Goal: Task Accomplishment & Management: Complete application form

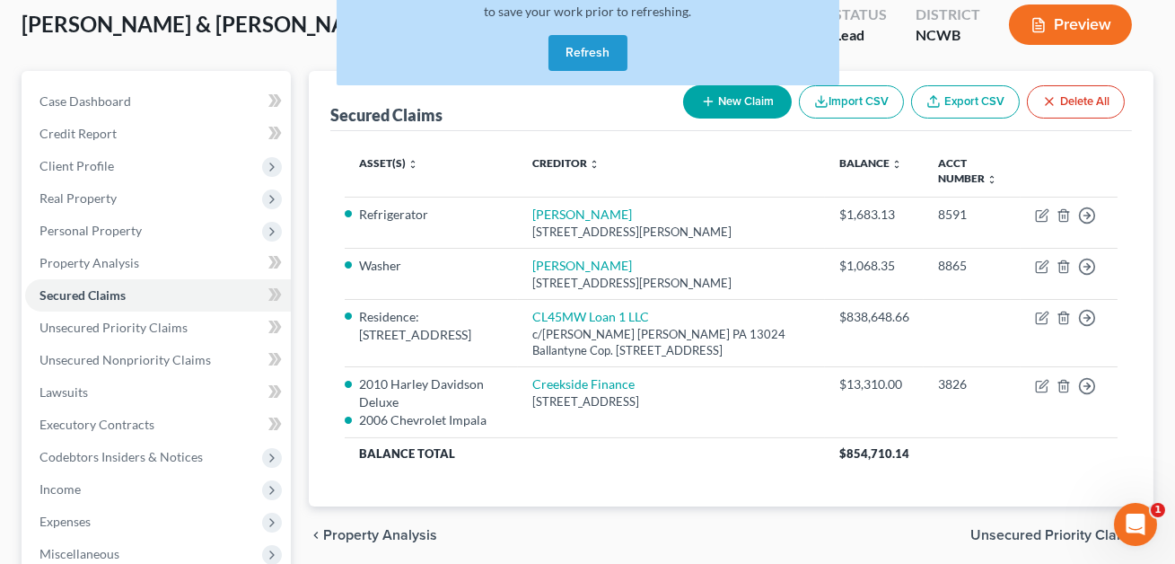
click at [564, 59] on button "Refresh" at bounding box center [587, 53] width 79 height 36
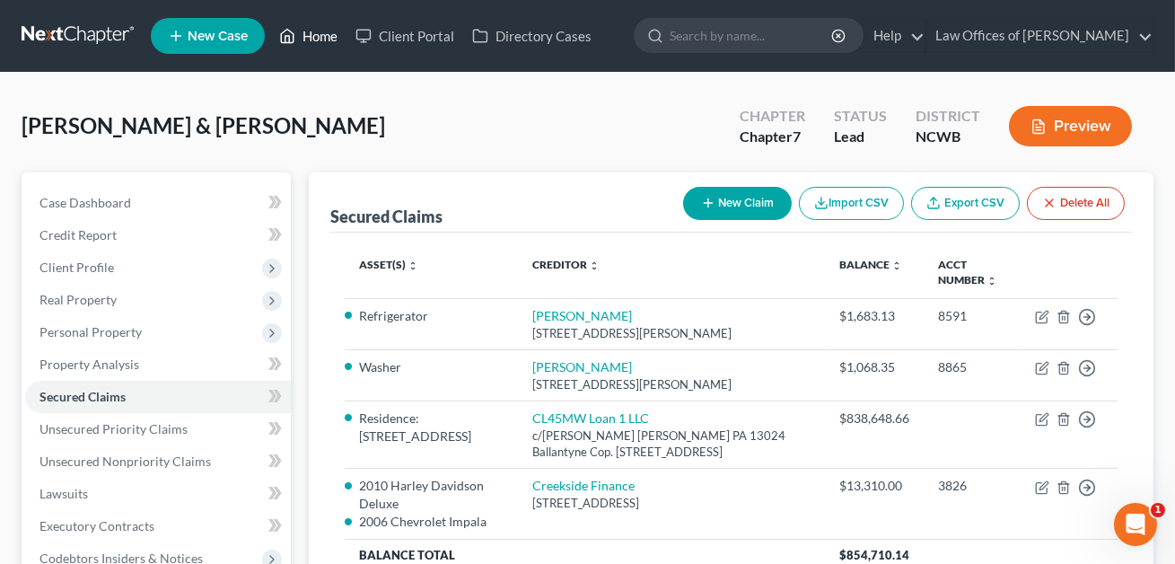
click at [320, 39] on link "Home" at bounding box center [308, 36] width 76 height 32
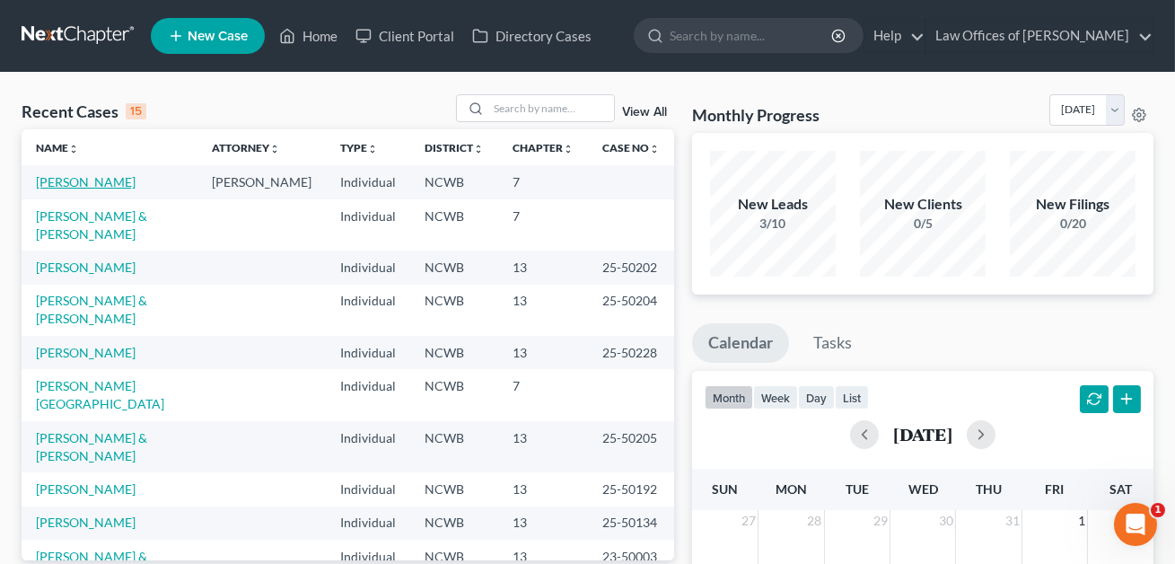
click at [102, 183] on link "[PERSON_NAME]" at bounding box center [86, 181] width 100 height 15
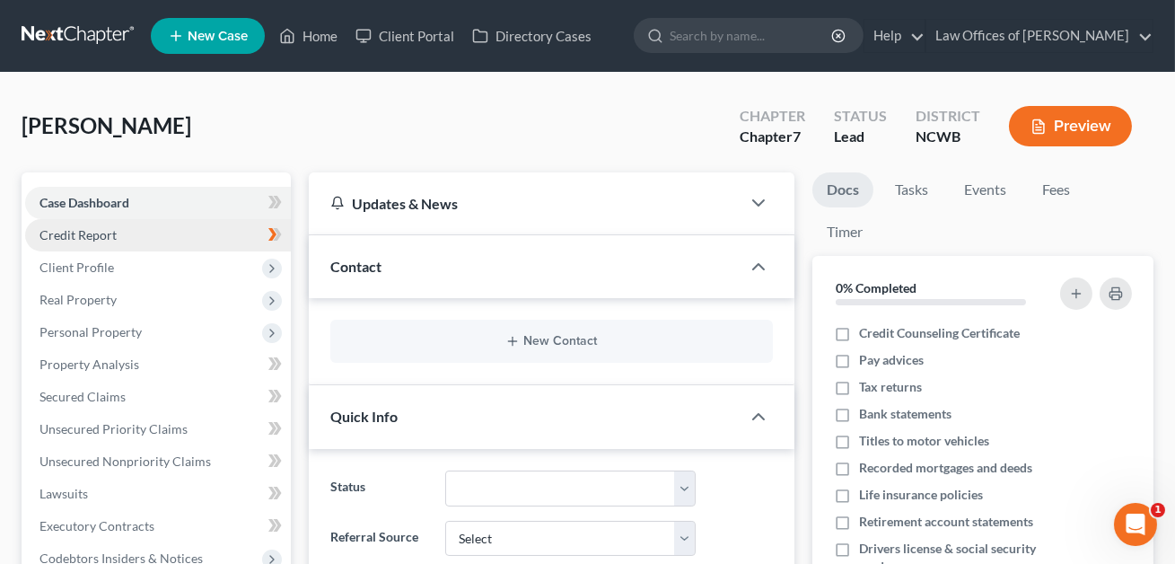
click at [97, 234] on span "Credit Report" at bounding box center [77, 234] width 77 height 15
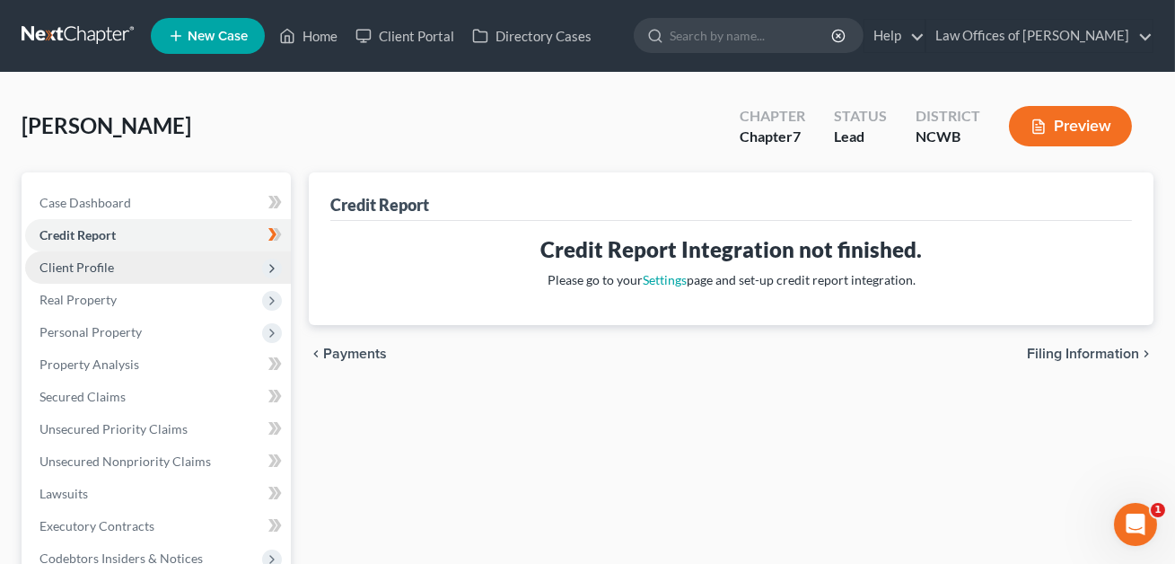
click at [94, 267] on span "Client Profile" at bounding box center [76, 266] width 74 height 15
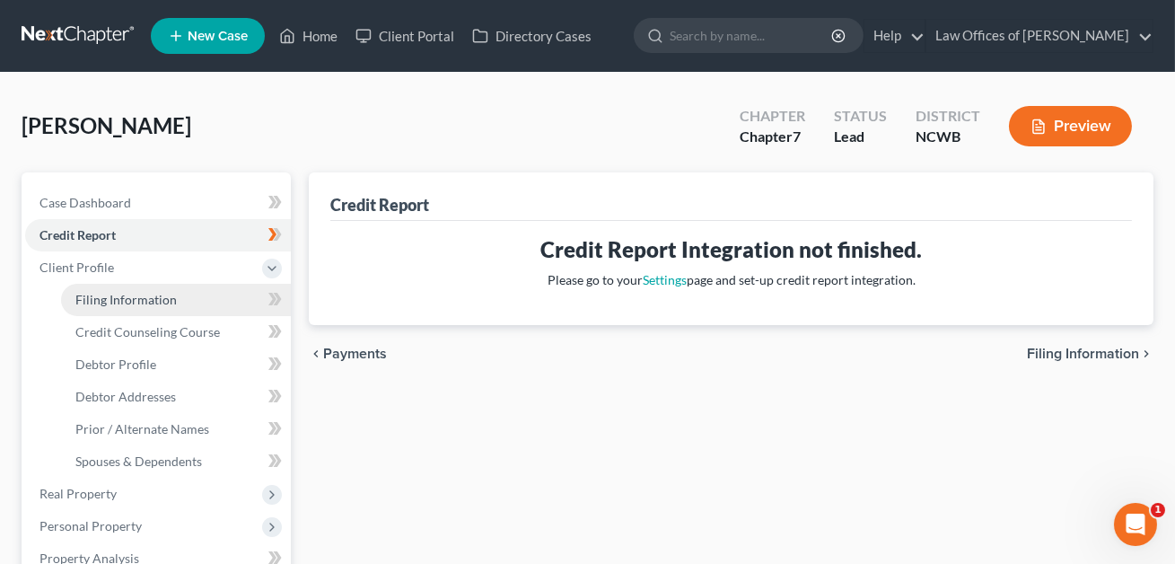
click at [99, 297] on span "Filing Information" at bounding box center [125, 299] width 101 height 15
select select "1"
select select "0"
select select "28"
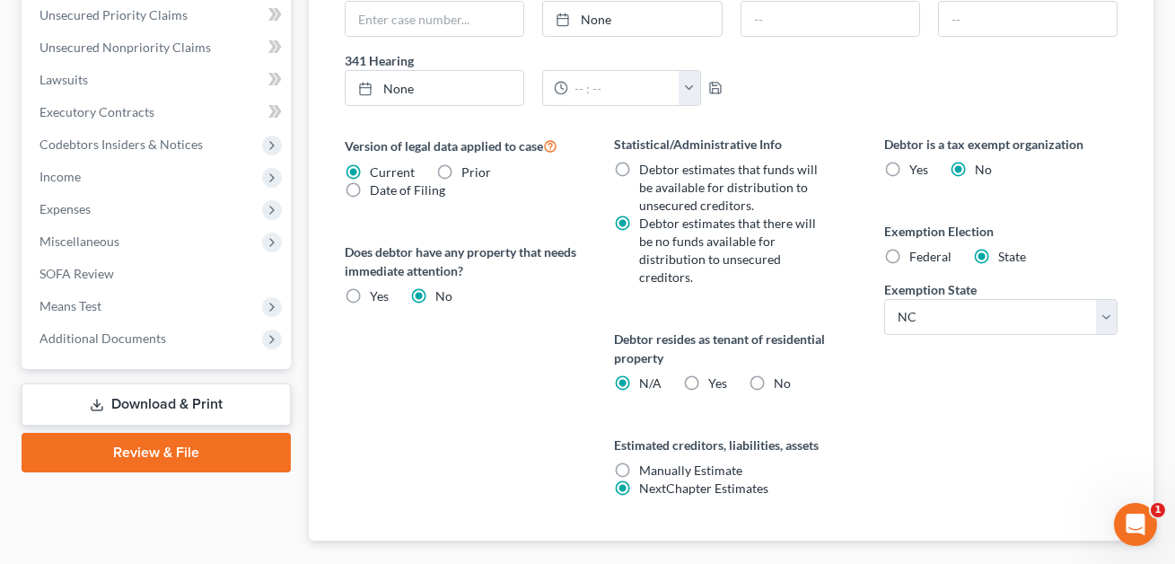
scroll to position [623, 0]
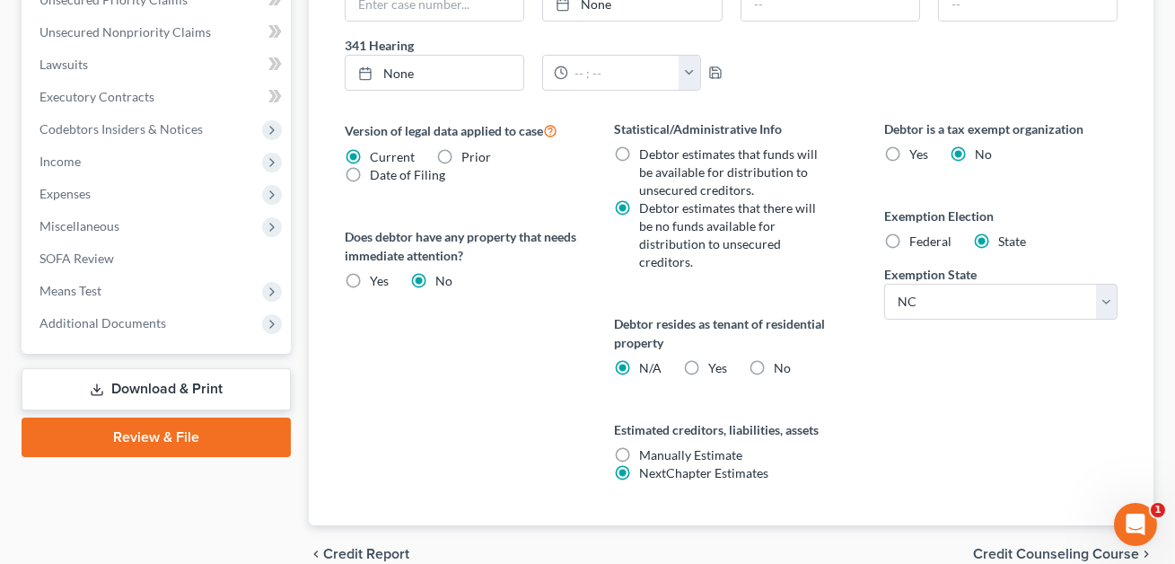
click at [708, 364] on label "Yes Yes" at bounding box center [717, 368] width 19 height 18
click at [715, 364] on input "Yes Yes" at bounding box center [721, 365] width 12 height 12
radio input "true"
radio input "false"
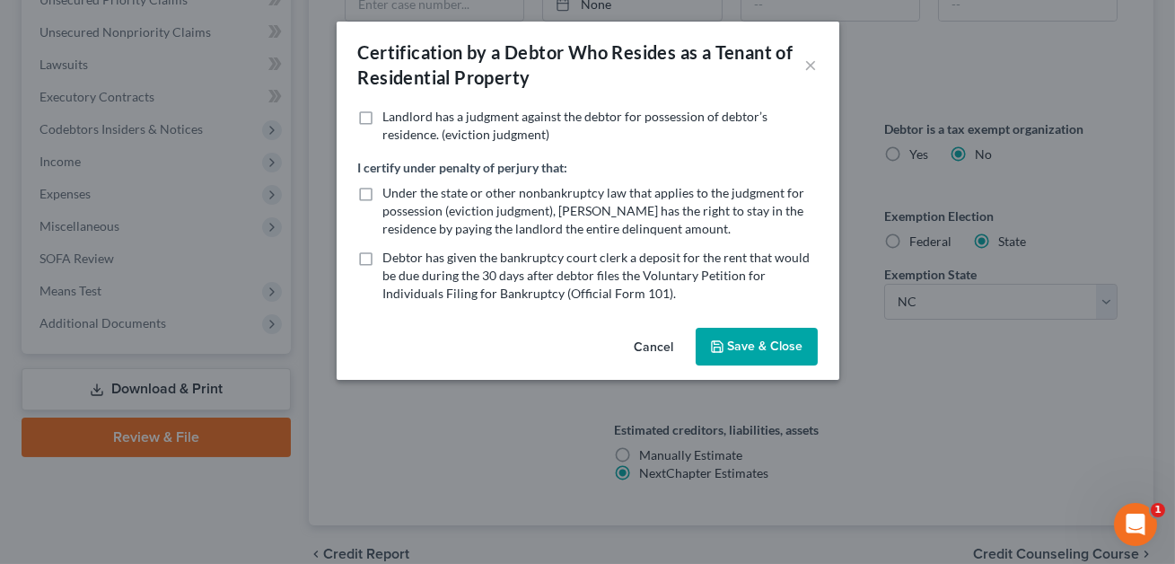
click at [762, 346] on button "Save & Close" at bounding box center [757, 347] width 122 height 38
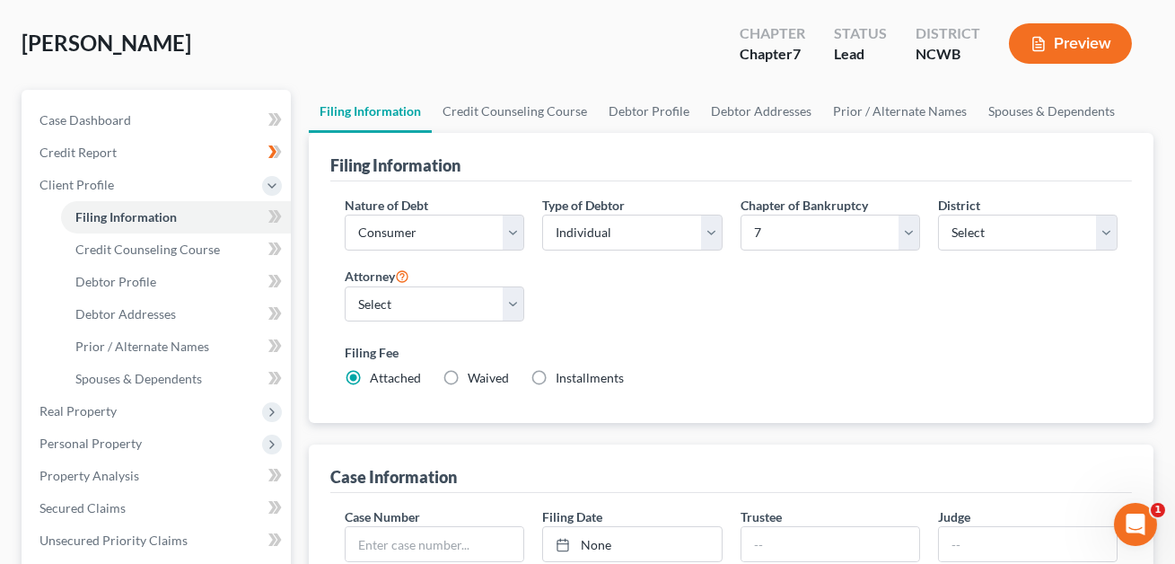
scroll to position [82, 0]
click at [196, 249] on span "Credit Counseling Course" at bounding box center [147, 249] width 145 height 15
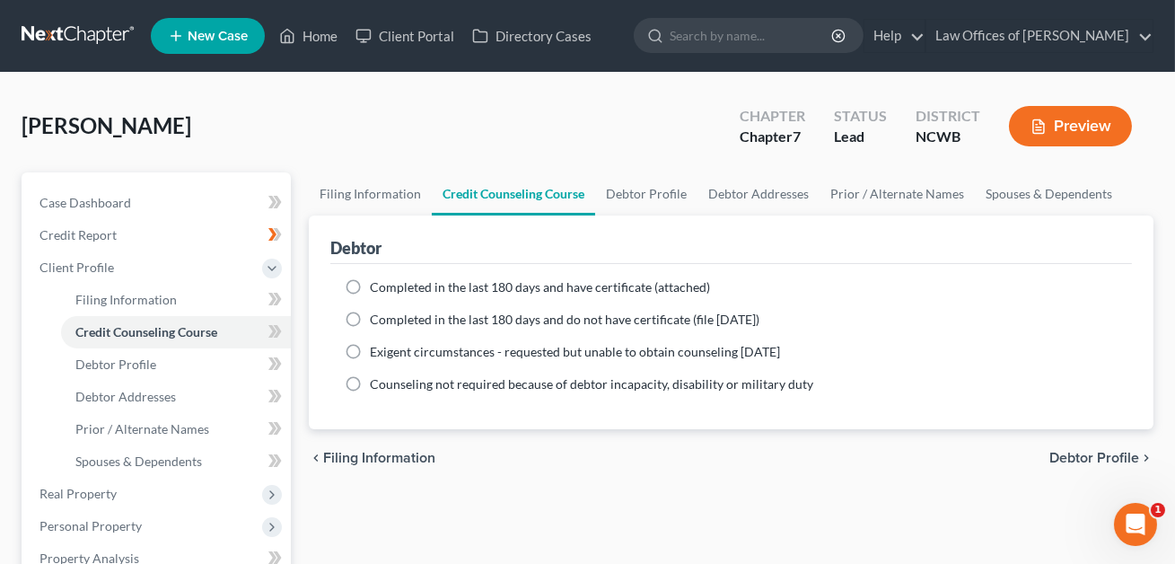
click at [370, 285] on label "Completed in the last 180 days and have certificate (attached)" at bounding box center [540, 287] width 340 height 18
click at [377, 285] on input "Completed in the last 180 days and have certificate (attached)" at bounding box center [383, 284] width 12 height 12
radio input "true"
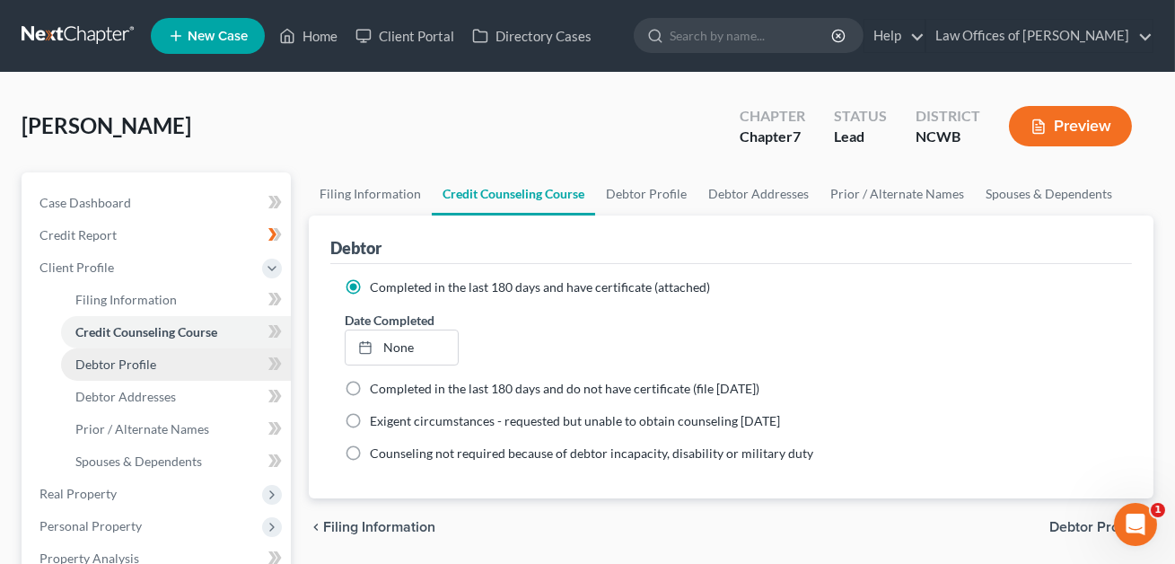
click at [129, 370] on span "Debtor Profile" at bounding box center [115, 363] width 81 height 15
select select "0"
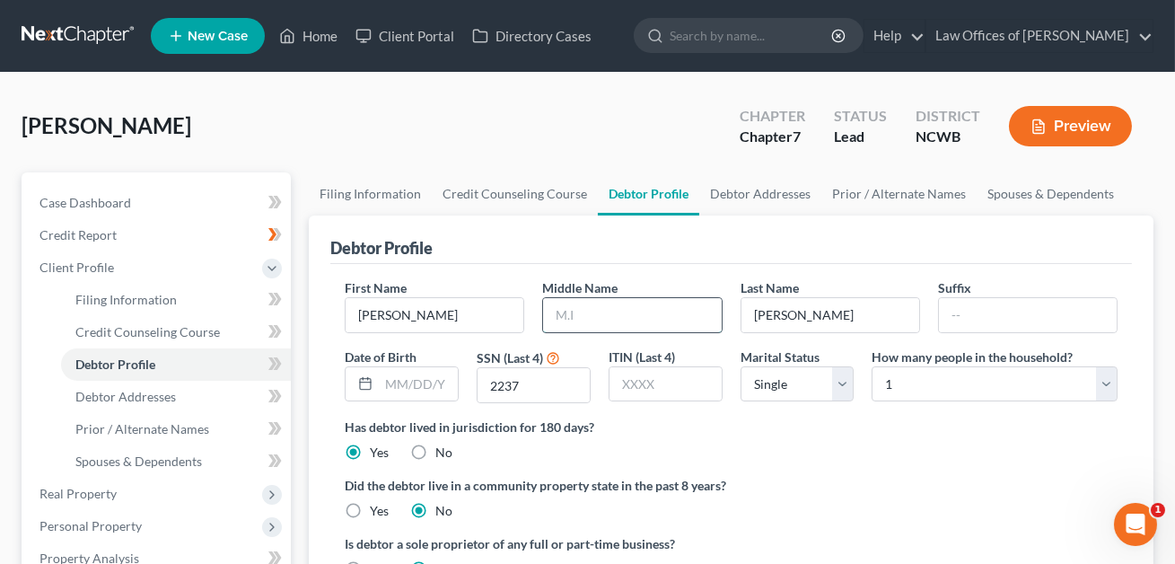
click at [566, 311] on input "text" at bounding box center [632, 315] width 178 height 34
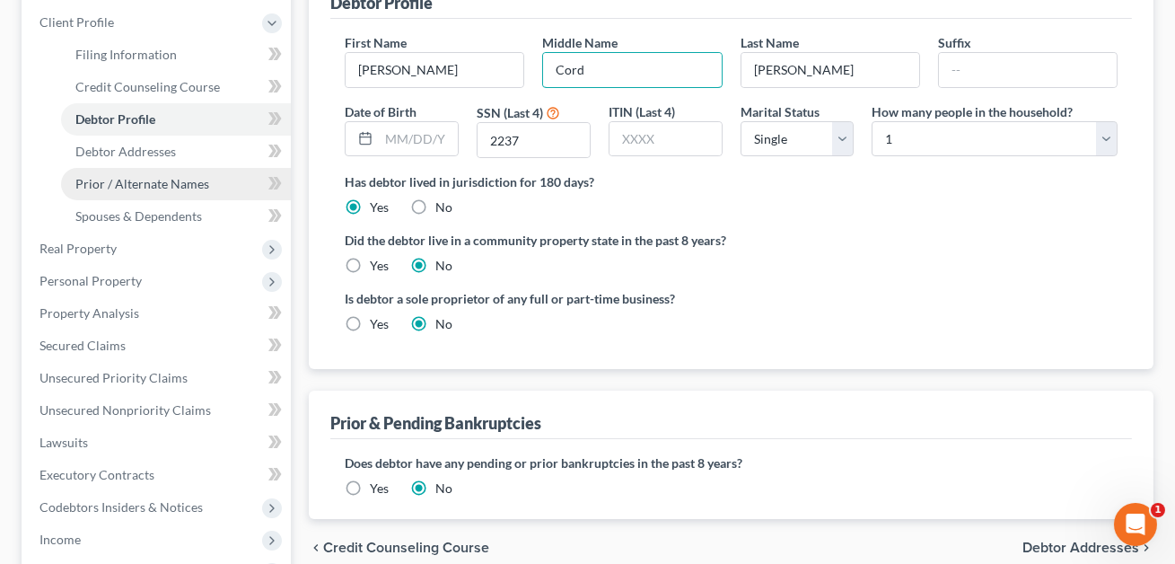
type input "Cord"
click at [138, 184] on span "Prior / Alternate Names" at bounding box center [142, 183] width 134 height 15
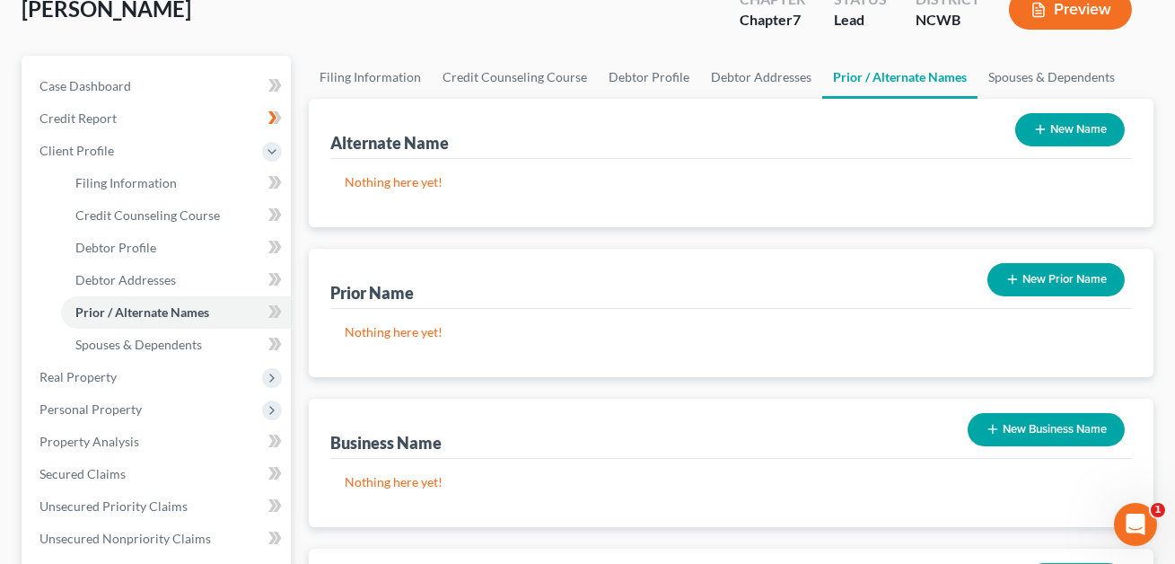
scroll to position [120, 0]
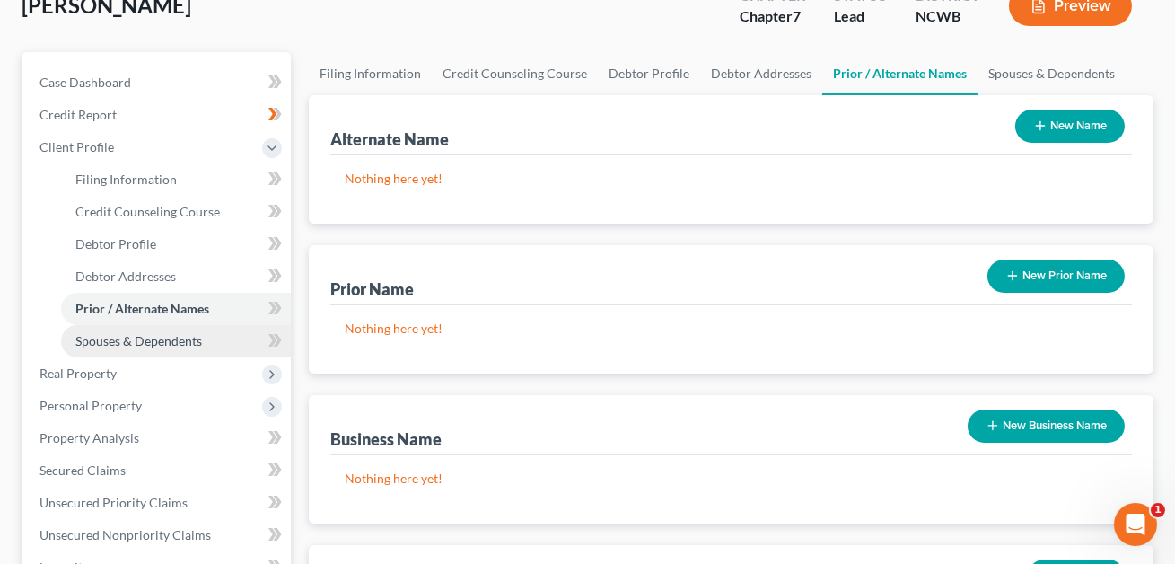
click at [151, 340] on span "Spouses & Dependents" at bounding box center [138, 340] width 127 height 15
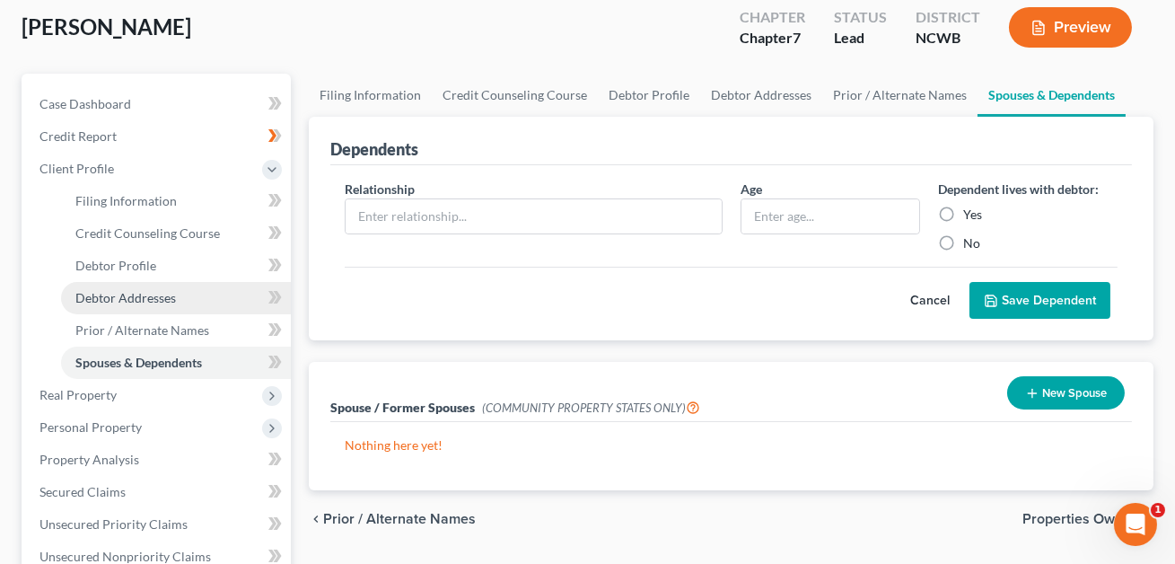
scroll to position [127, 0]
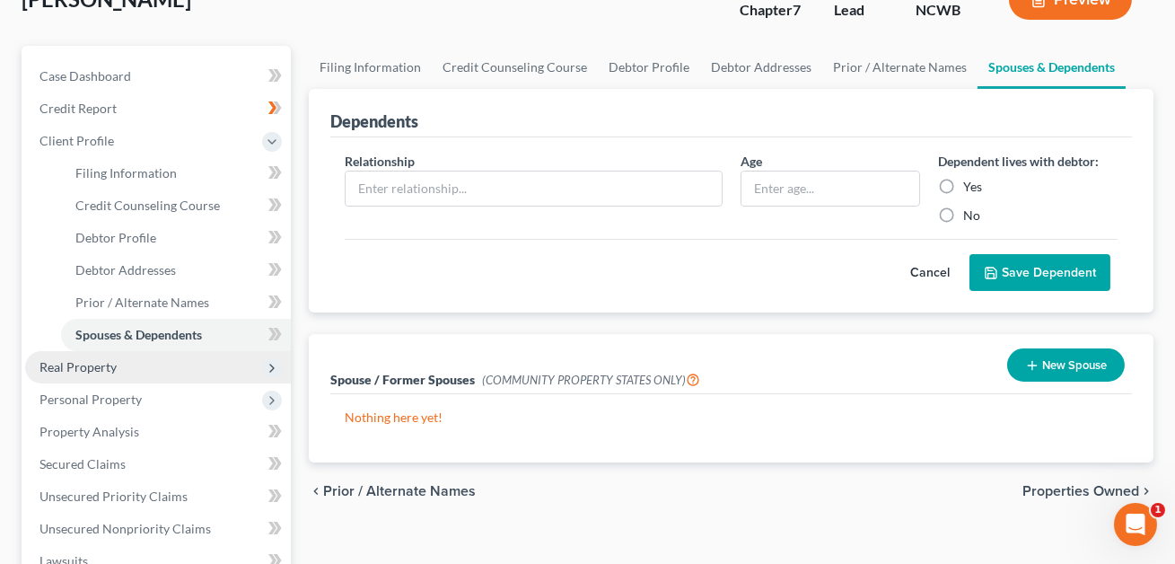
click at [109, 368] on span "Real Property" at bounding box center [77, 366] width 77 height 15
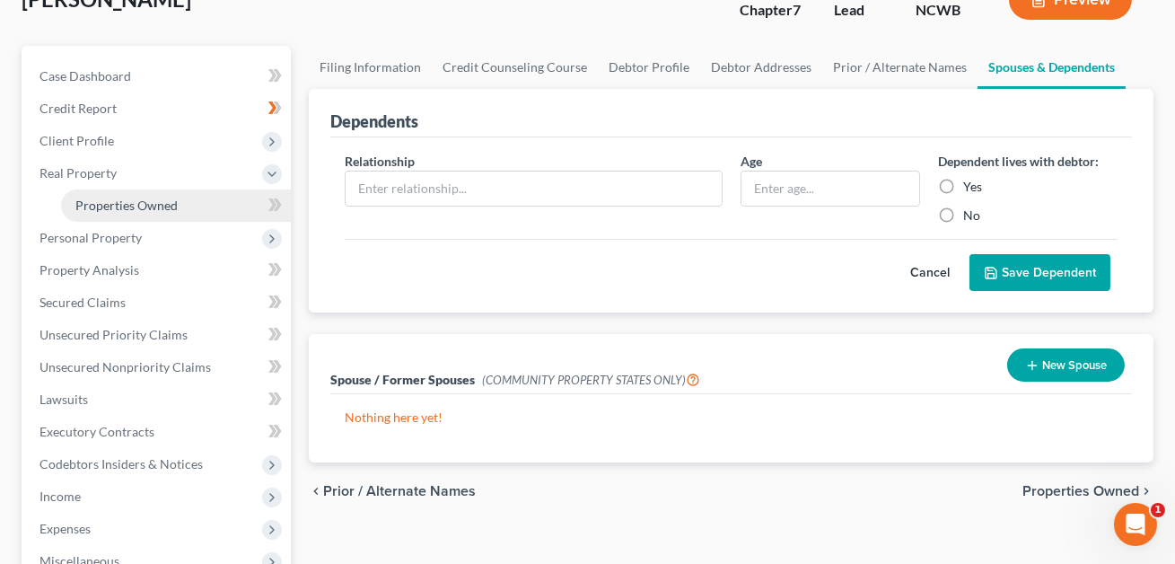
click at [107, 205] on span "Properties Owned" at bounding box center [126, 204] width 102 height 15
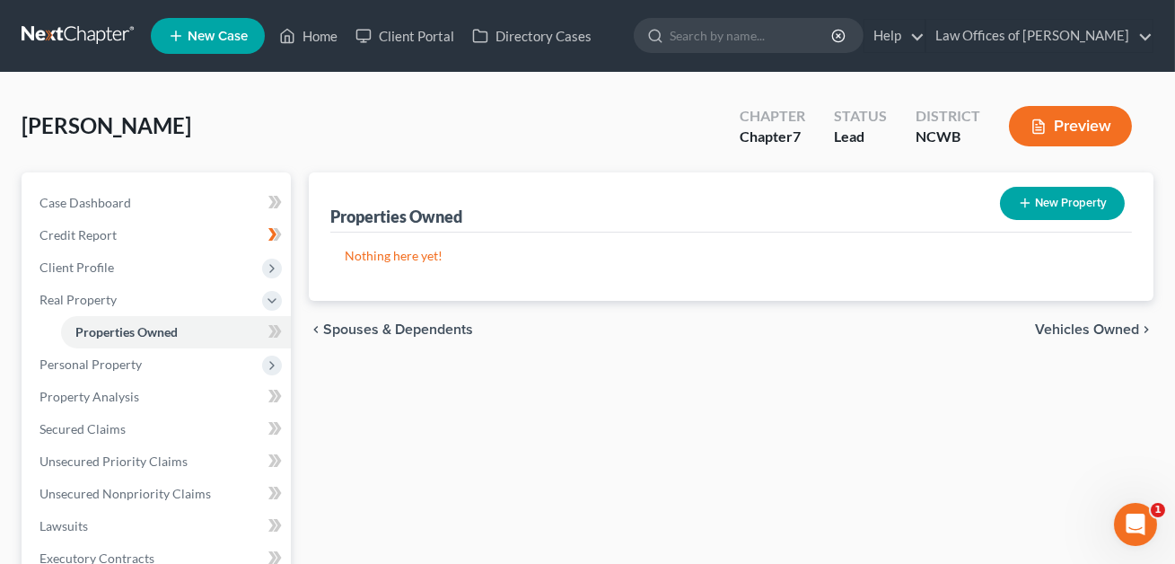
click at [1066, 213] on button "New Property" at bounding box center [1062, 203] width 125 height 33
select select "28"
select select "0"
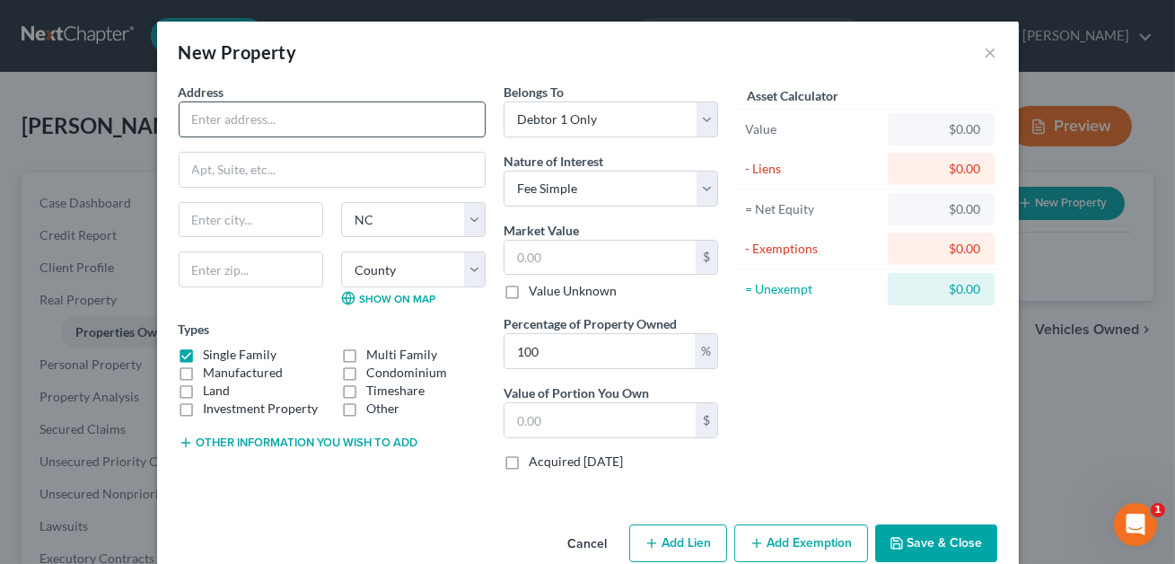
click at [262, 119] on input "text" at bounding box center [332, 119] width 305 height 34
click at [284, 120] on input "Debtor lives in a residence subject to a month-to-month lease." at bounding box center [332, 119] width 305 height 34
click at [372, 121] on input "Debtor lives in a leased residence subject to a month-to-month lease." at bounding box center [332, 119] width 305 height 34
drag, startPoint x: 379, startPoint y: 122, endPoint x: 500, endPoint y: 132, distance: 121.6
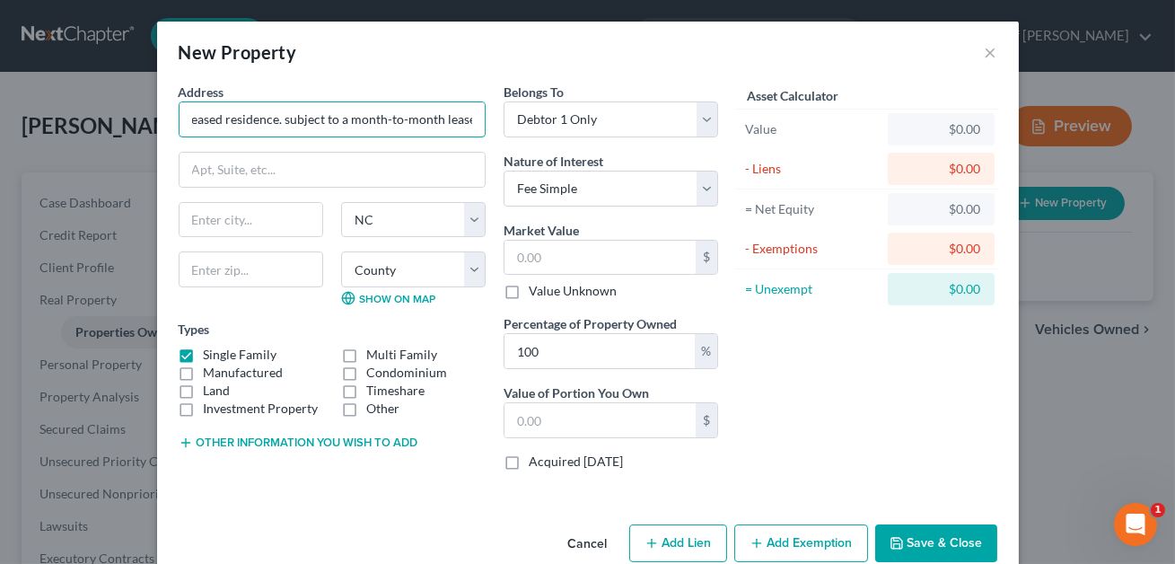
click at [500, 132] on div "Address * Debtor lives in a leased residence. subject to a month-to-month lease…" at bounding box center [448, 284] width 557 height 402
type input "Debtor lives in a leased residence."
click at [352, 443] on button "Other information you wish to add" at bounding box center [299, 442] width 240 height 14
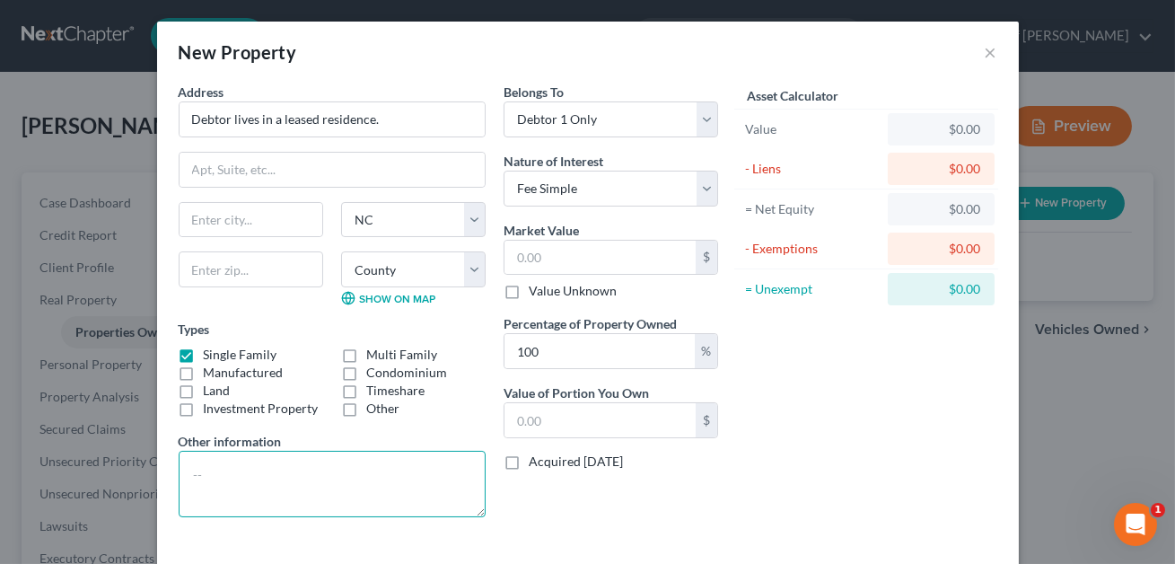
click at [261, 471] on textarea at bounding box center [332, 484] width 307 height 66
type textarea "Debtor lives in a home subject to a lease ending [DATE]. CONFIRM."
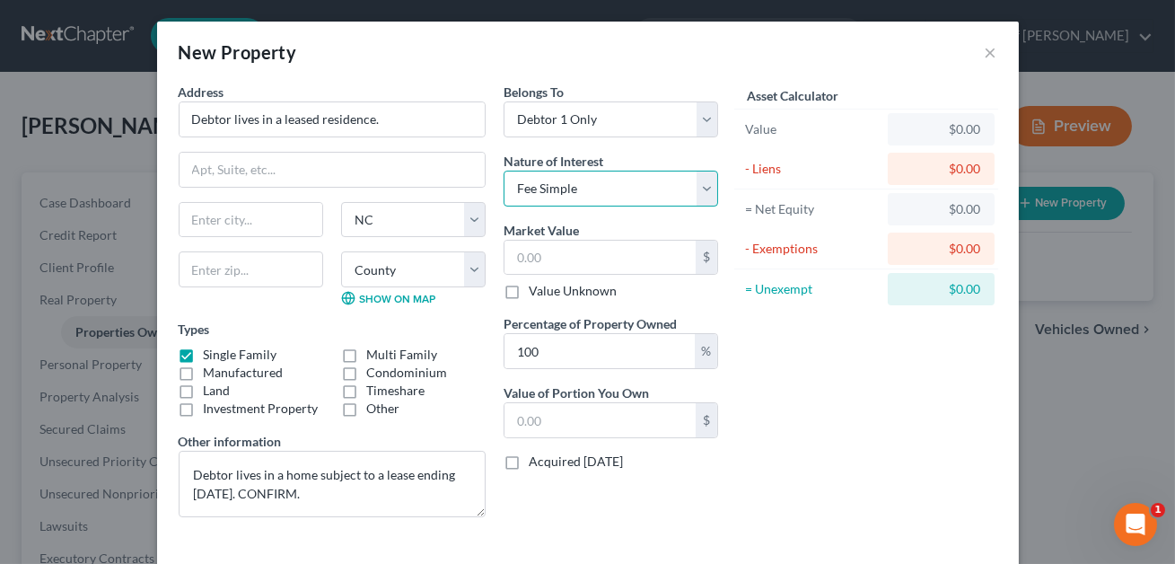
click at [625, 184] on select "Select Fee Simple Joint Tenant Life Estate Equitable Interest Future Interest T…" at bounding box center [611, 189] width 215 height 36
select select "7"
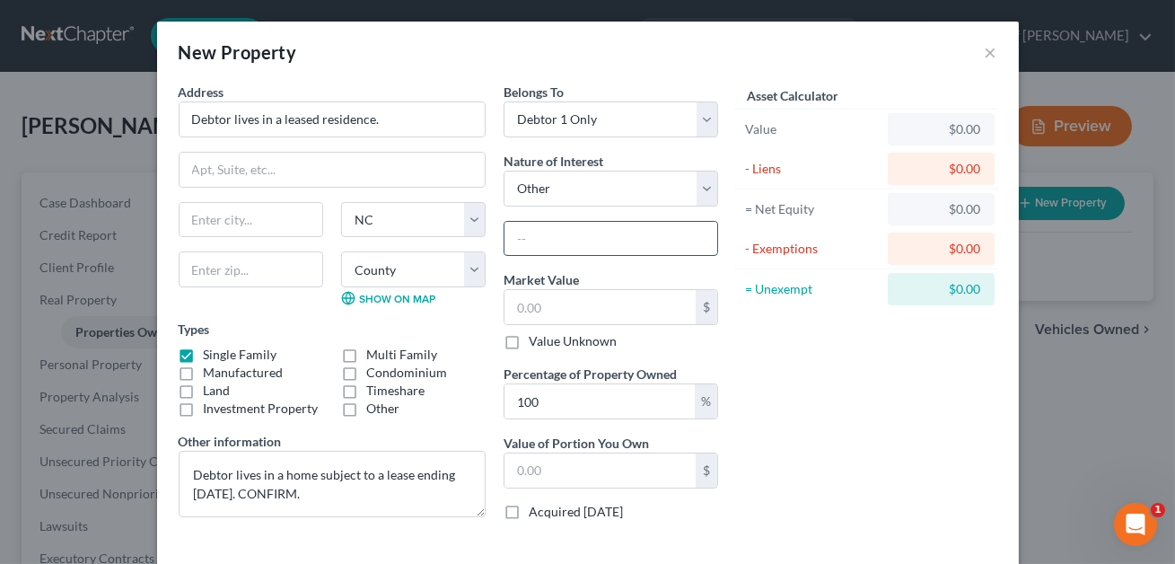
click at [568, 241] on input "text" at bounding box center [610, 239] width 213 height 34
type input "Lease"
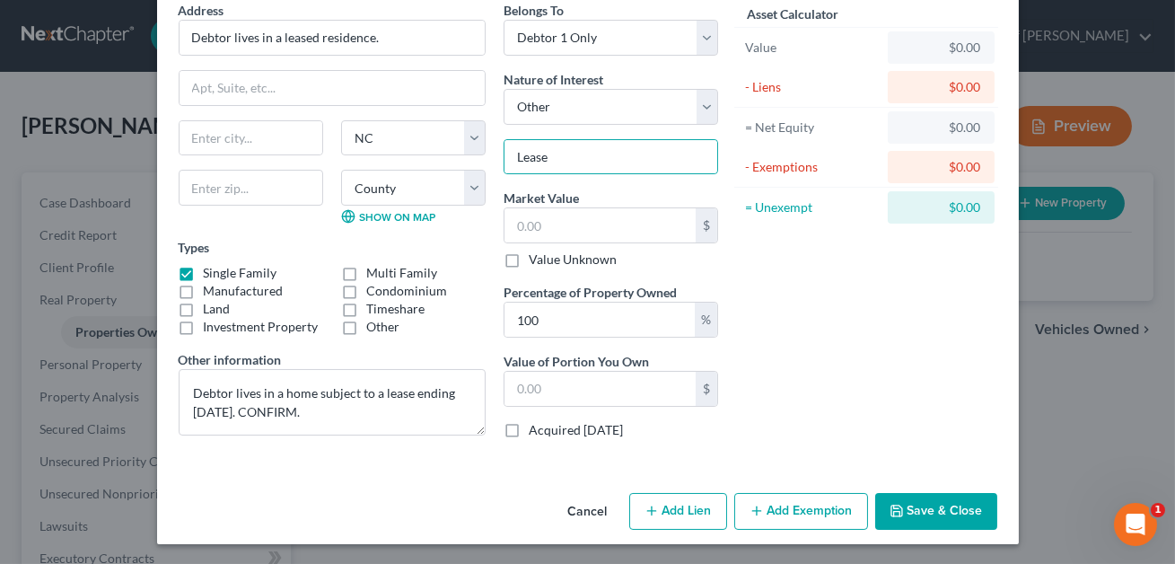
click at [955, 504] on button "Save & Close" at bounding box center [936, 512] width 122 height 38
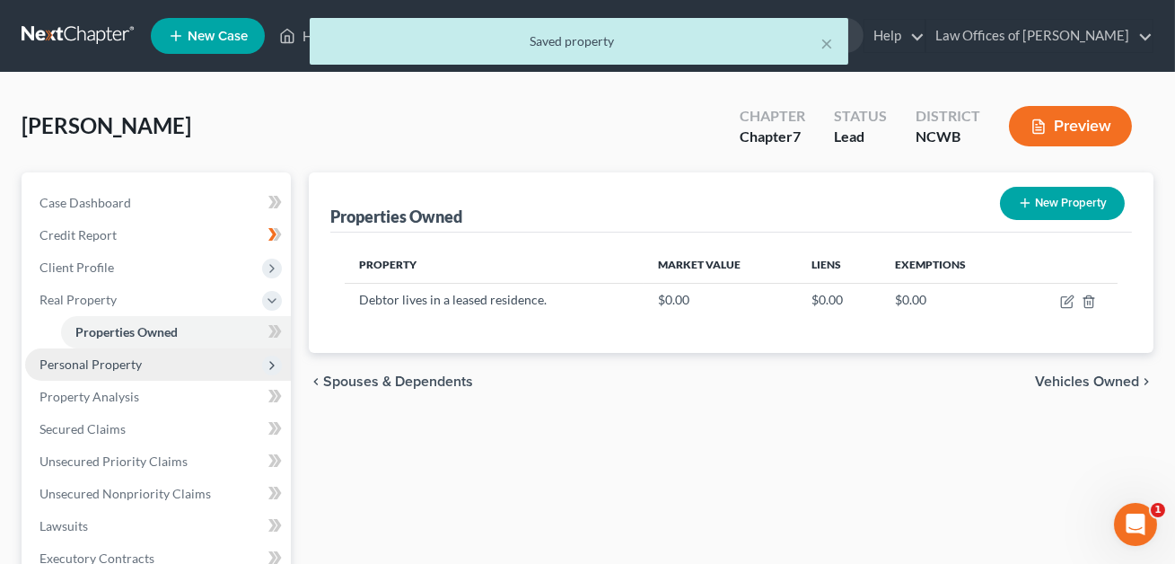
click at [85, 358] on span "Personal Property" at bounding box center [90, 363] width 102 height 15
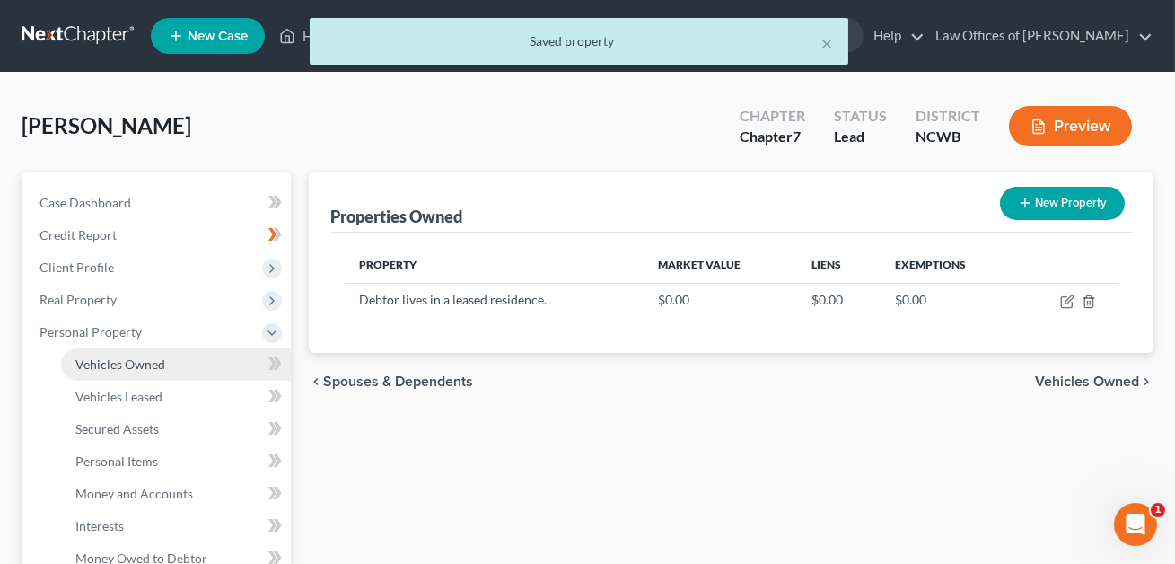
click at [88, 370] on link "Vehicles Owned" at bounding box center [176, 364] width 230 height 32
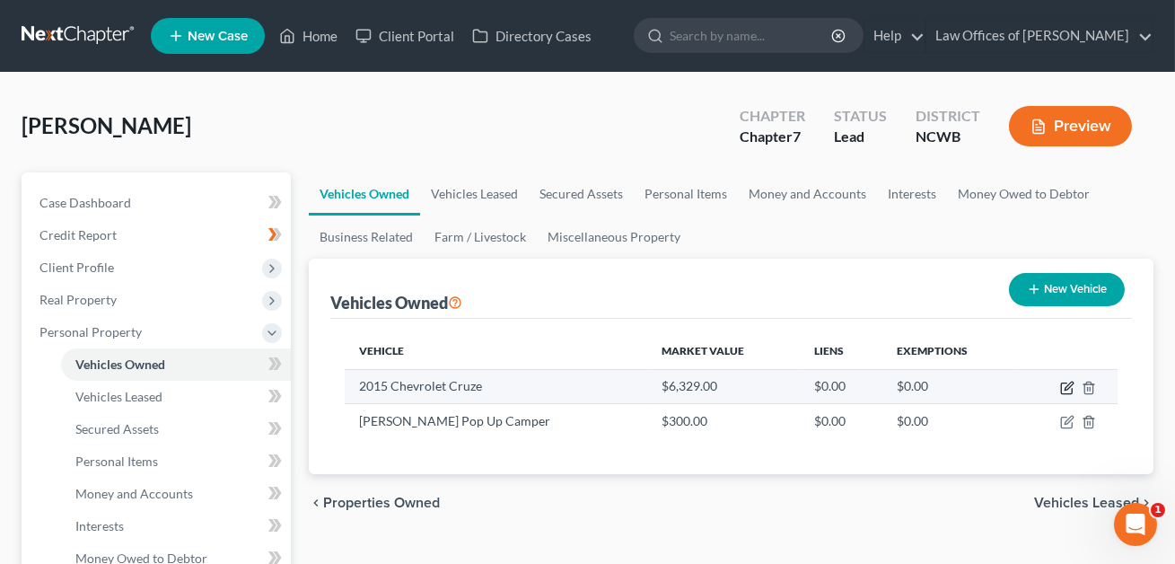
click at [1070, 385] on icon "button" at bounding box center [1069, 385] width 8 height 8
select select "0"
select select "11"
select select "2"
select select "0"
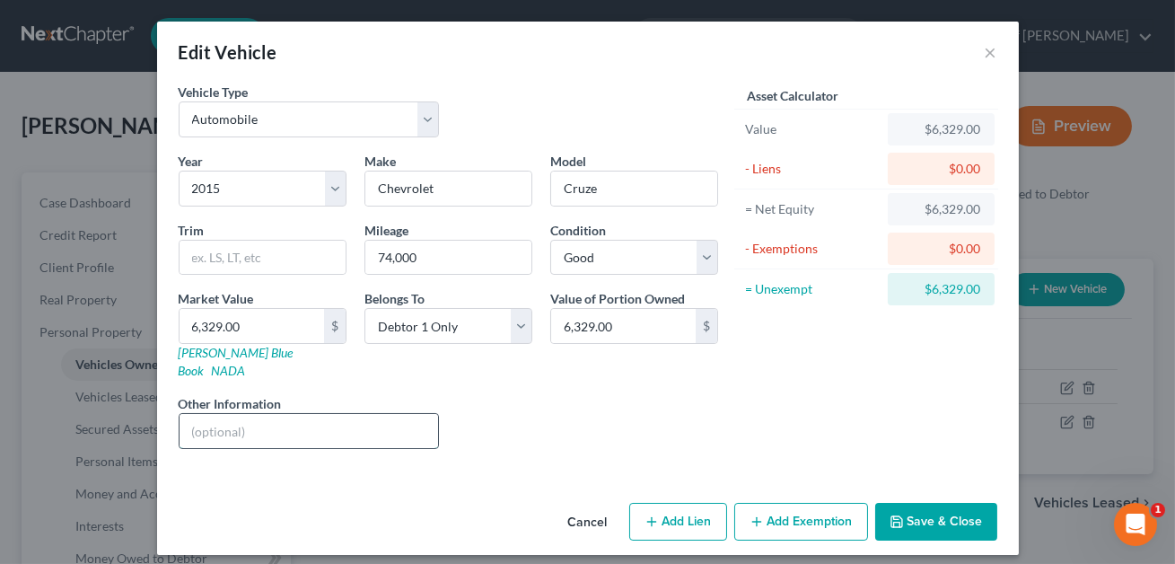
click at [219, 417] on input "text" at bounding box center [309, 431] width 259 height 34
drag, startPoint x: 423, startPoint y: 413, endPoint x: 310, endPoint y: 413, distance: 113.1
click at [310, 414] on input "4 cyl, 4 d, 2WD vehicle. VIN#[US_VEHICLE_IDENTIFICATION_NUMBER]. [PERSON_NAME] …" at bounding box center [309, 431] width 259 height 34
click at [337, 416] on input "4 cyl, 4 d, 2WD vehicle. VIN#[US_VEHICLE_IDENTIFICATION_NUMBER]. [PERSON_NAME] …" at bounding box center [309, 431] width 259 height 34
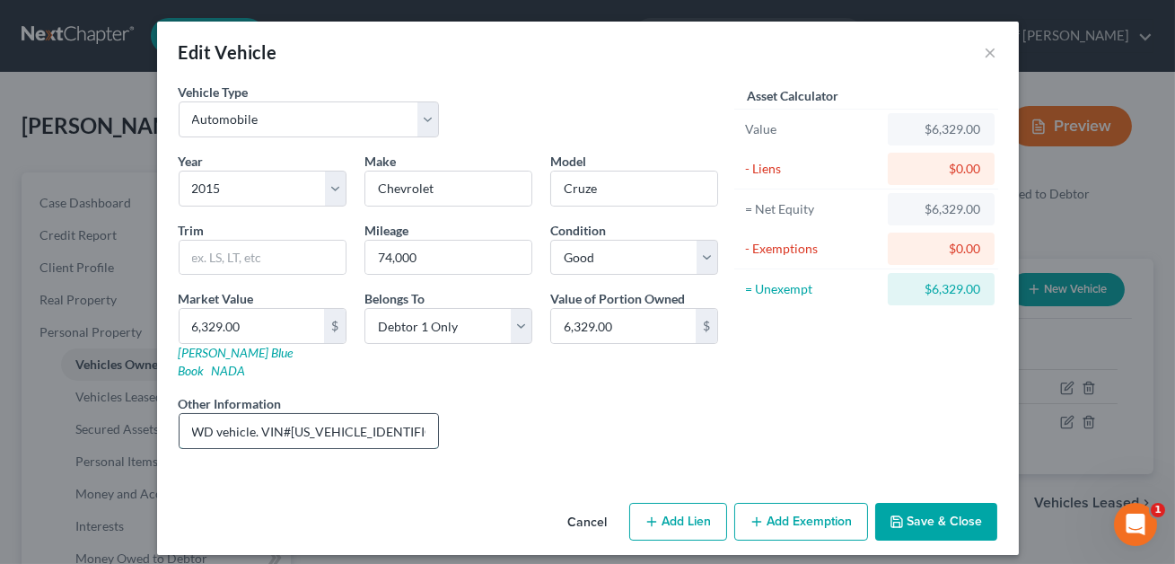
click at [410, 414] on input "4 cyl, 4 d, 2WD vehicle. VIN#[US_VEHICLE_IDENTIFICATION_NUMBER]. [PERSON_NAME] …" at bounding box center [309, 431] width 259 height 34
click at [390, 440] on div "Year Select 2026 2025 2024 2023 2022 2021 2020 2019 2018 2017 2016 2015 2014 20…" at bounding box center [448, 307] width 557 height 311
click at [360, 414] on input "4 cyl, 4 d, 2WD vehicle. VIN#[US_VEHICLE_IDENTIFICATION_NUMBER]. [PERSON_NAME] …" at bounding box center [309, 431] width 259 height 34
click at [242, 420] on input "4 cyl, 4 d, 2WD vehicle. VIN#[US_VEHICLE_IDENTIFICATION_NUMBER]. [PERSON_NAME] …" at bounding box center [309, 431] width 259 height 34
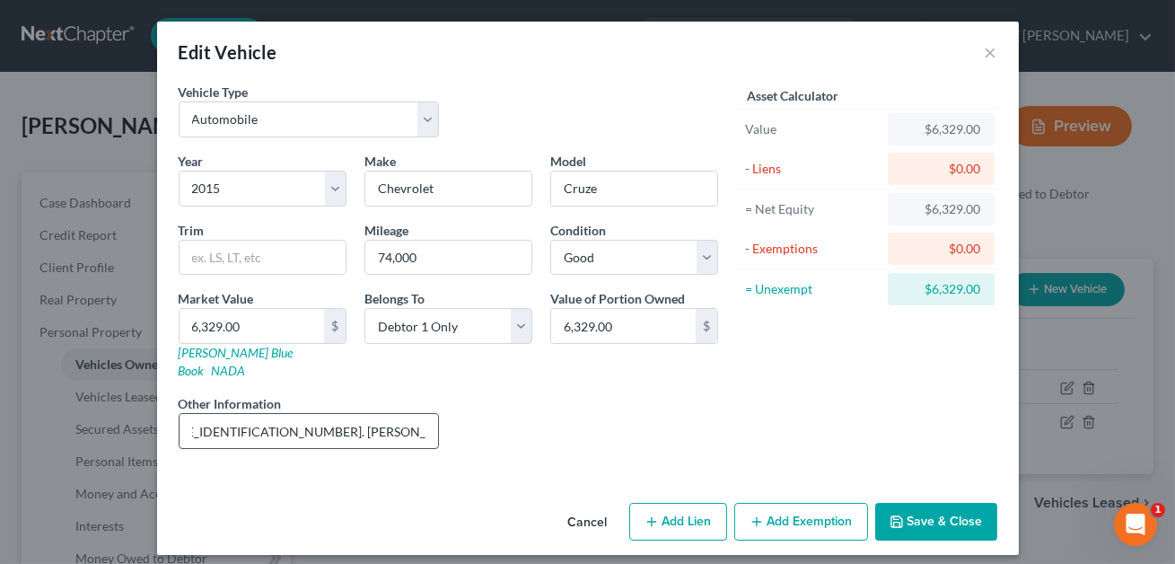
scroll to position [0, 235]
drag, startPoint x: 432, startPoint y: 410, endPoint x: 252, endPoint y: 413, distance: 179.5
click at [252, 414] on input "4 cyl, 4 d, 2WD vehicle. VIN#[US_VEHICLE_IDENTIFICATION_NUMBER]. [PERSON_NAME] …" at bounding box center [309, 431] width 259 height 34
drag, startPoint x: 420, startPoint y: 413, endPoint x: 292, endPoint y: 415, distance: 128.4
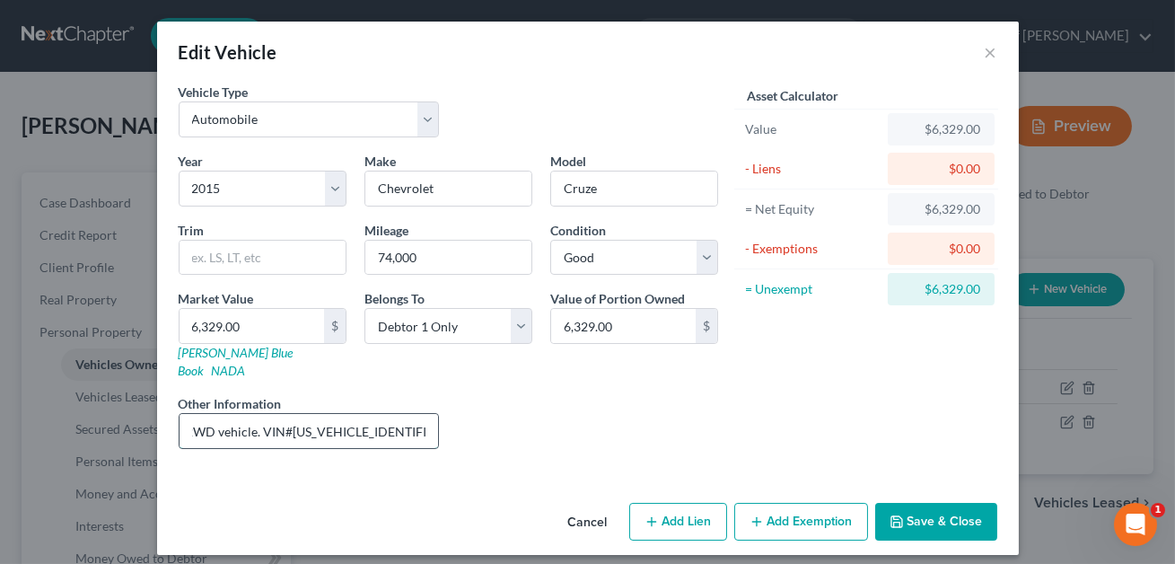
click at [292, 415] on input "4 cyl, 4 d, 2WD vehicle. VIN#[US_VEHICLE_IDENTIFICATION_NUMBER]." at bounding box center [309, 431] width 259 height 34
click at [411, 414] on input "4 cyl, 4 d, 2WD vehicle. VIN#[US_VEHICLE_IDENTIFICATION_NUMBER]. KBB value list…" at bounding box center [309, 431] width 259 height 34
click at [428, 414] on input "4 cyl, 4 d, 2WD vehicle. VIN#[US_VEHICLE_IDENTIFICATION_NUMBER]. KBB value list…" at bounding box center [309, 431] width 259 height 34
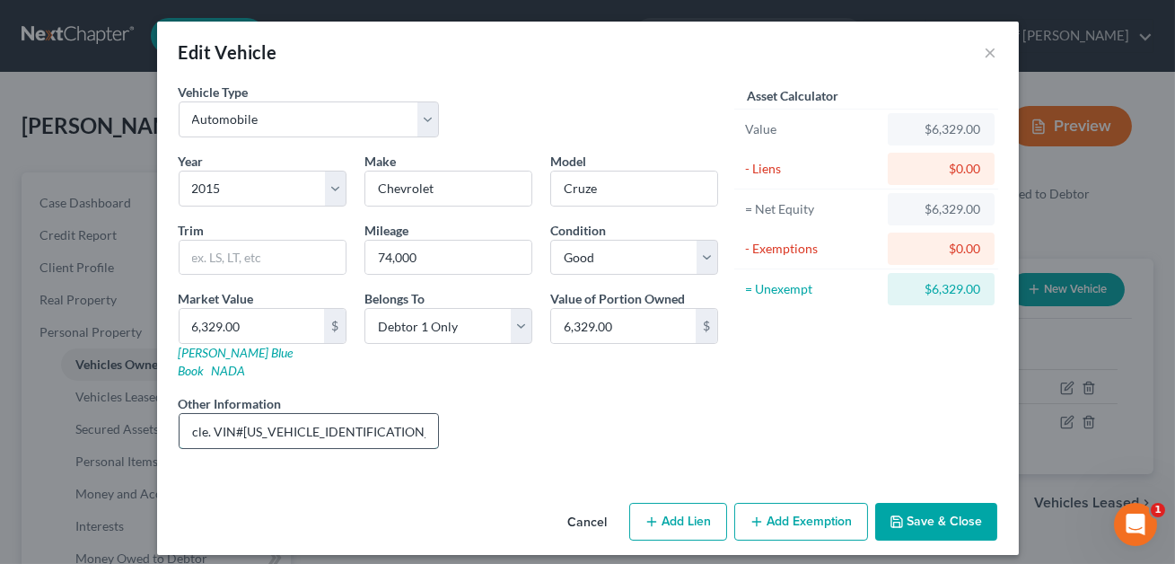
scroll to position [0, 22]
click at [326, 414] on input "4 cyl, 4 d, 2WD vehicle. VIN#[US_VEHICLE_IDENTIFICATION_NUMBER]. KBB value list…" at bounding box center [309, 431] width 259 height 34
type input "4 cyl, 4 d, 2WD vehicle. VIN#[US_VEHICLE_IDENTIFICATION_NUMBER]. KBB value list…"
click at [239, 355] on link "[PERSON_NAME] Blue Book" at bounding box center [236, 361] width 115 height 33
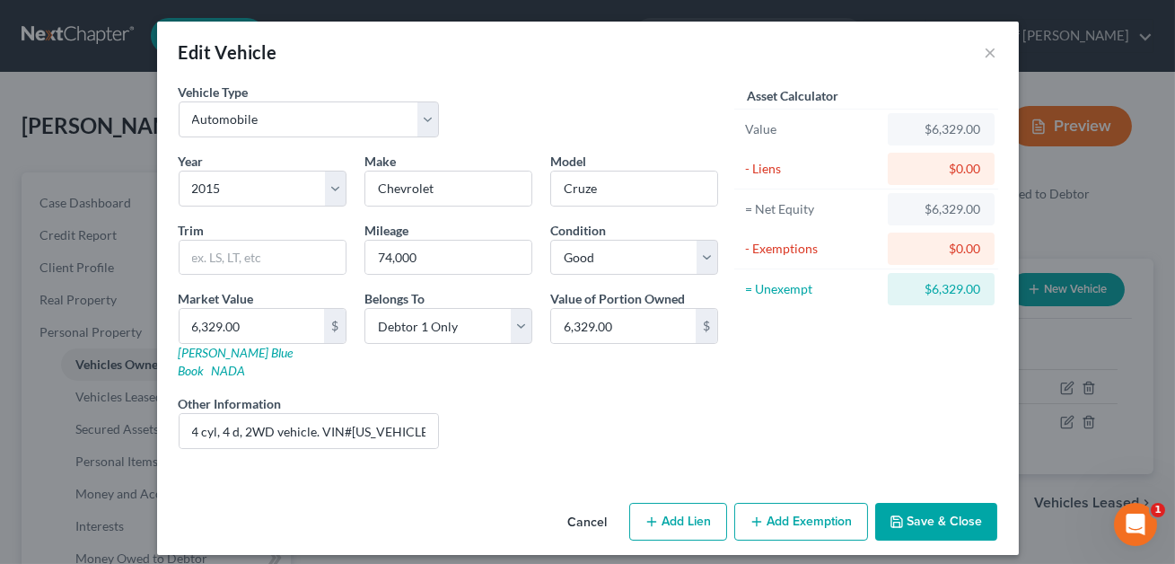
click at [949, 504] on button "Save & Close" at bounding box center [936, 522] width 122 height 38
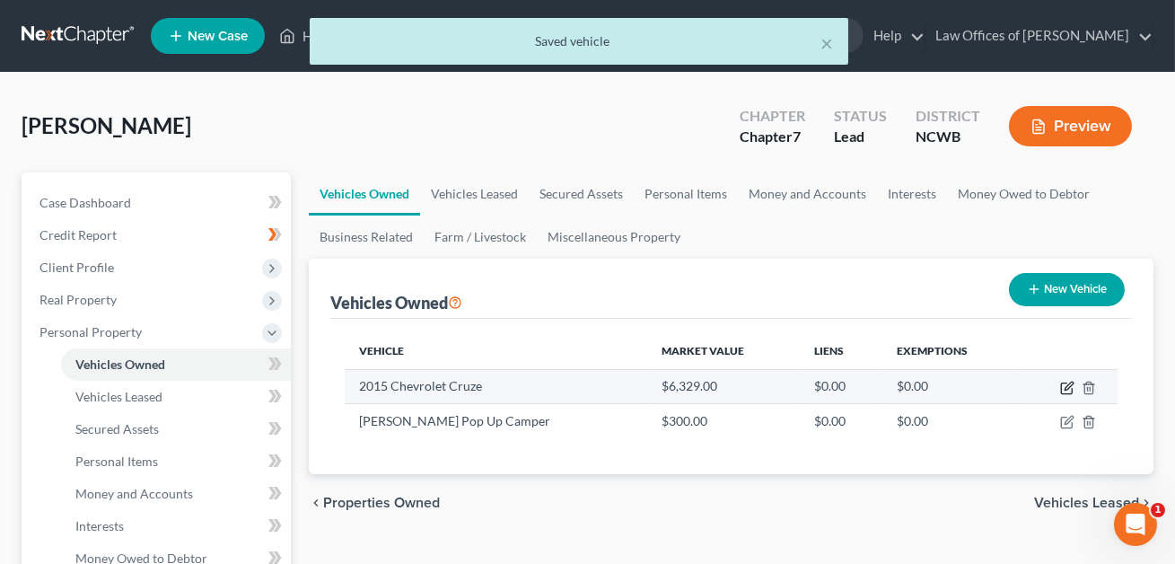
click at [1067, 386] on icon "button" at bounding box center [1067, 388] width 14 height 14
select select "0"
select select "11"
select select "2"
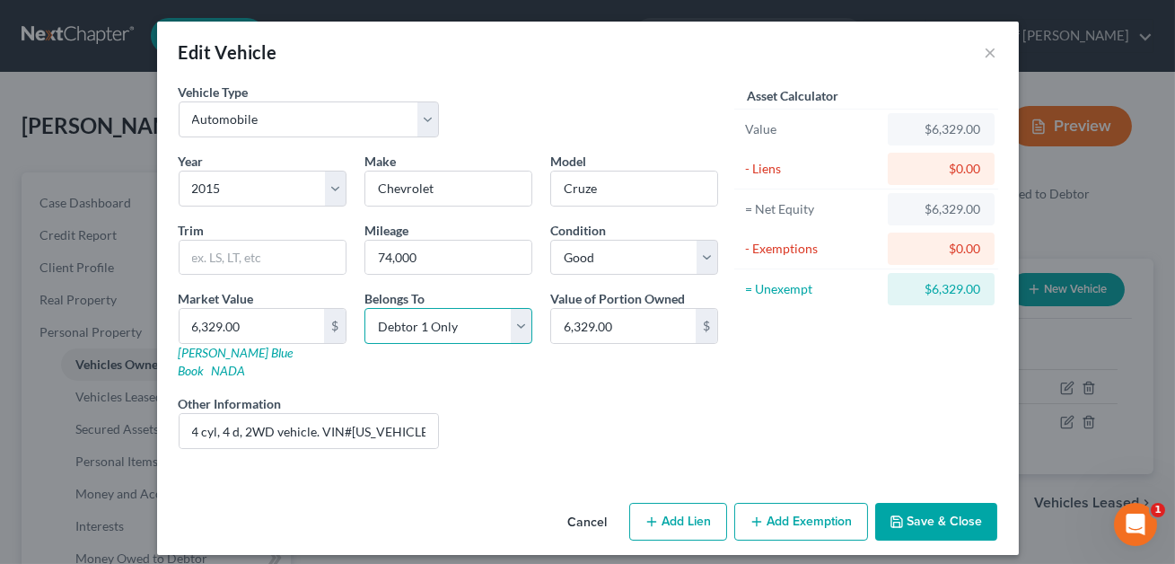
click at [480, 323] on select "Select Debtor 1 Only Debtor 2 Only Debtor 1 And Debtor 2 Only At Least One Of T…" at bounding box center [448, 326] width 168 height 36
select select "3"
click at [499, 327] on select "Select Debtor 1 Only Debtor 2 Only Debtor 1 And Debtor 2 Only At Least One Of T…" at bounding box center [448, 326] width 168 height 36
click at [966, 503] on button "Save & Close" at bounding box center [936, 522] width 122 height 38
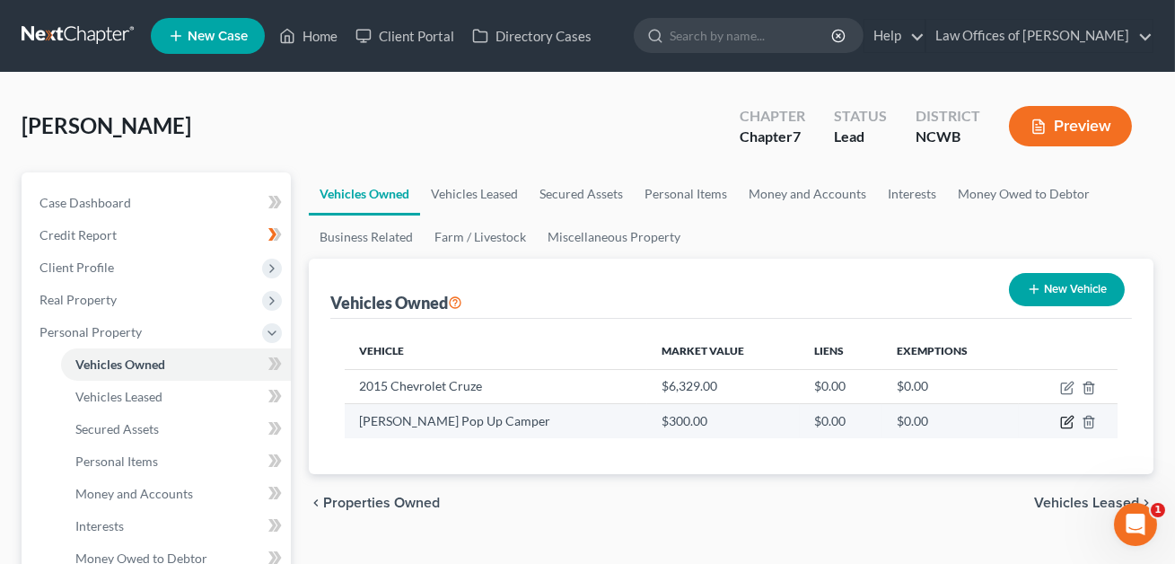
click at [1065, 421] on icon "button" at bounding box center [1067, 422] width 14 height 14
select select "2"
select select "0"
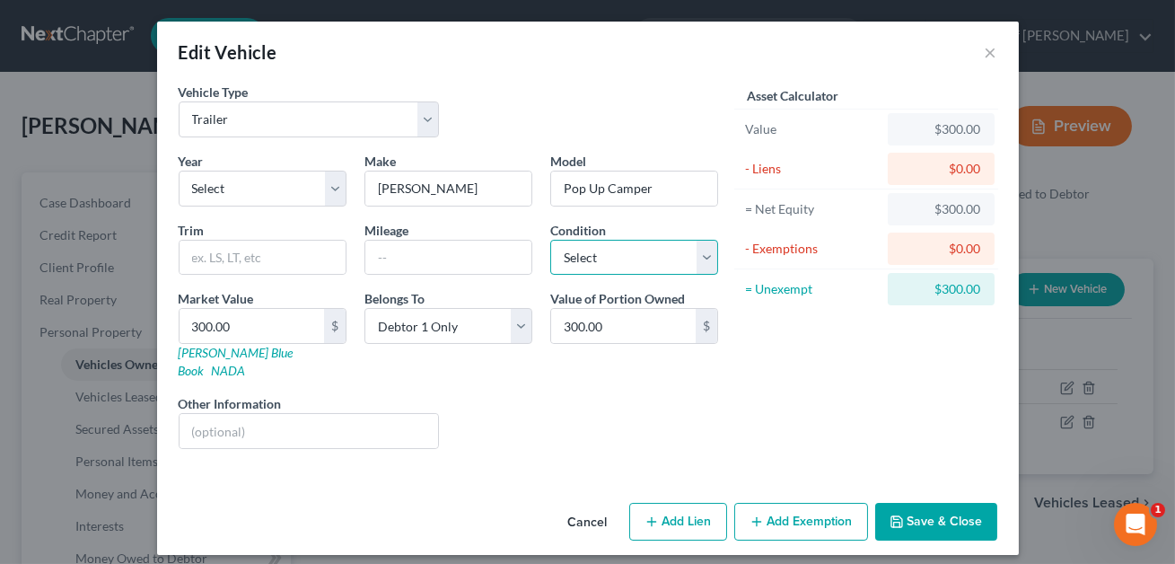
click at [591, 263] on select "Select Excellent Very Good Good Fair Poor" at bounding box center [634, 258] width 168 height 36
select select "2"
click at [212, 414] on input "text" at bounding box center [309, 431] width 259 height 34
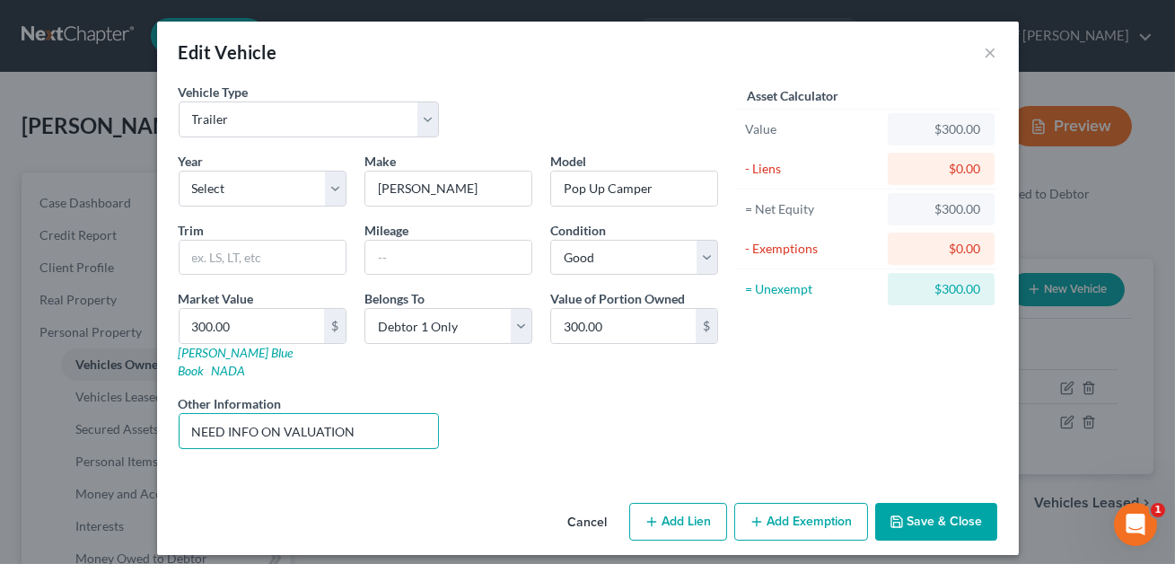
type input "NEED INFO ON VALUATION"
click at [935, 503] on button "Save & Close" at bounding box center [936, 522] width 122 height 38
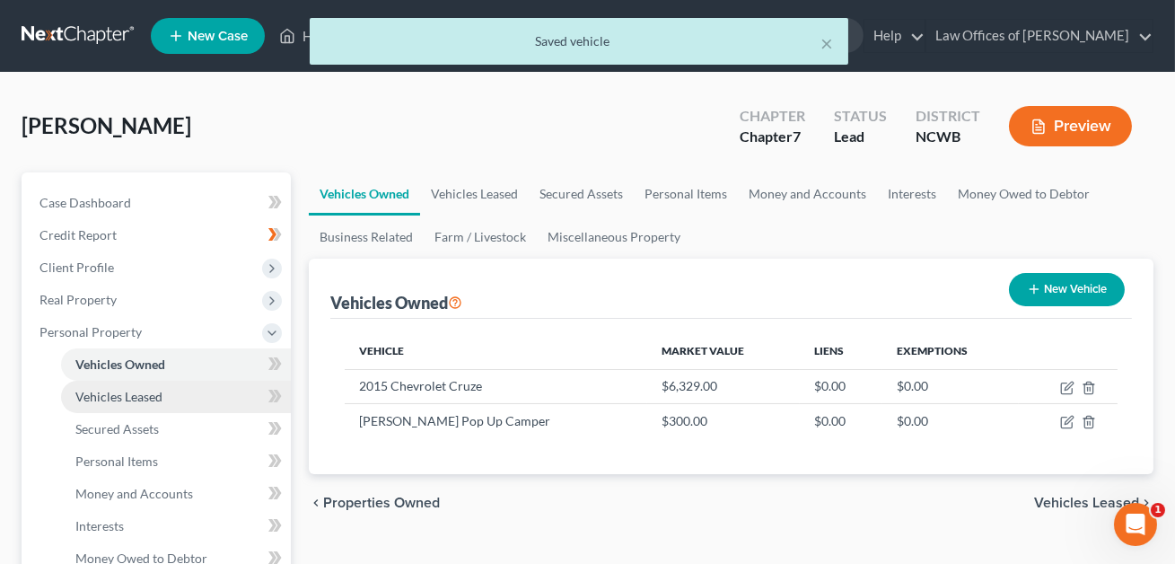
click at [111, 400] on span "Vehicles Leased" at bounding box center [118, 396] width 87 height 15
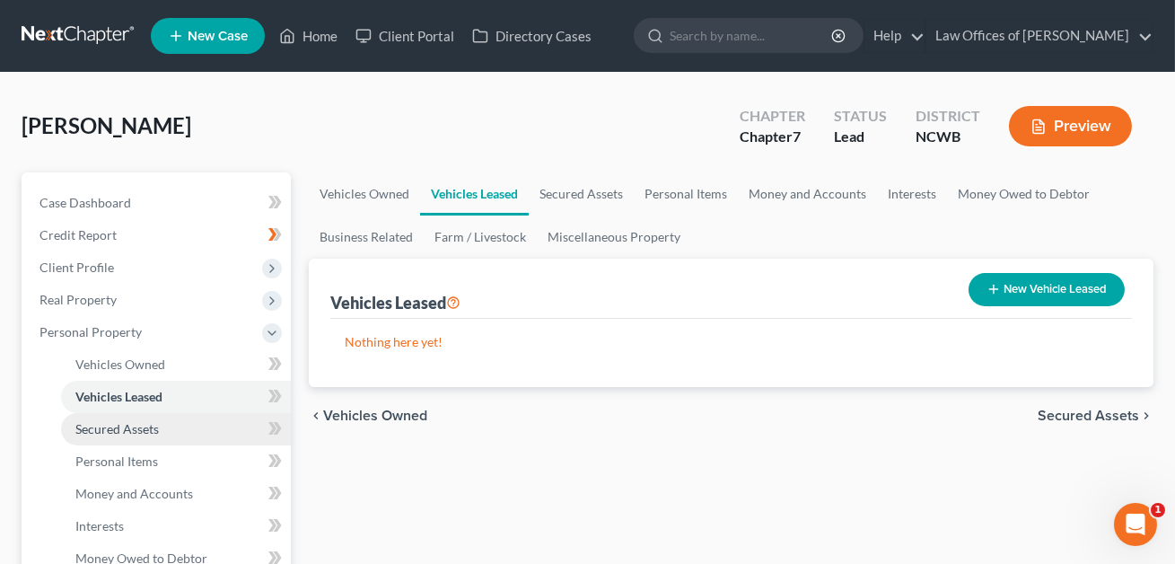
click at [104, 428] on span "Secured Assets" at bounding box center [116, 428] width 83 height 15
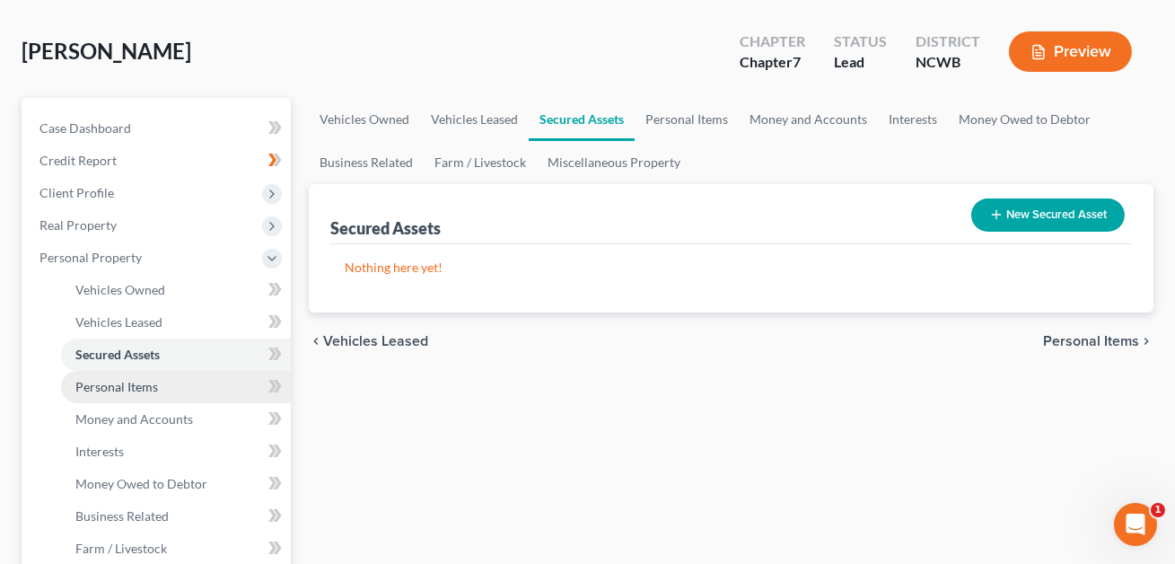
click at [110, 384] on span "Personal Items" at bounding box center [116, 386] width 83 height 15
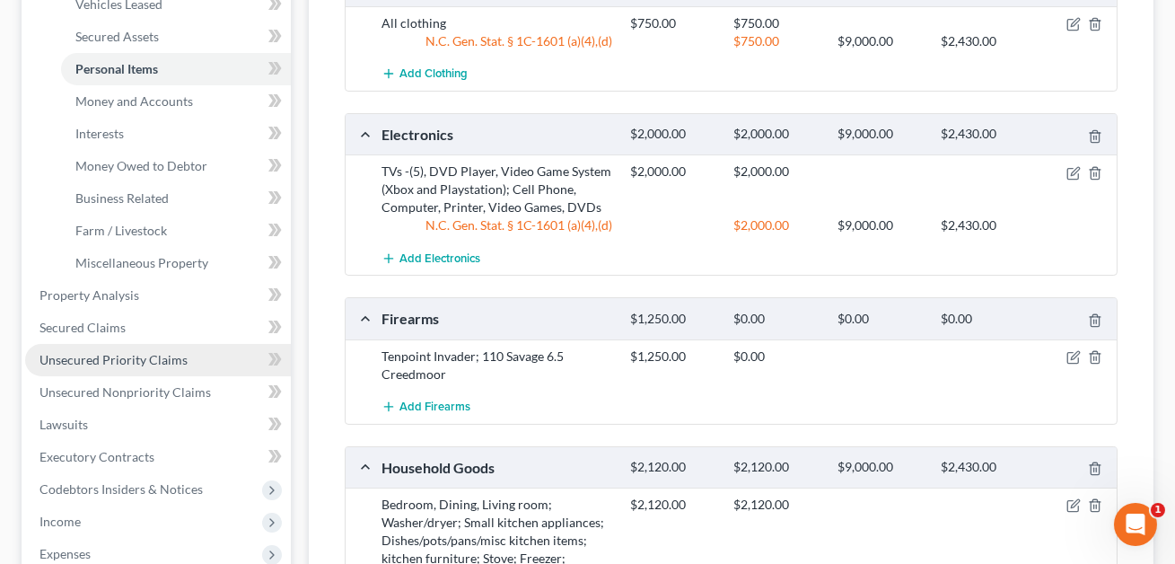
scroll to position [381, 0]
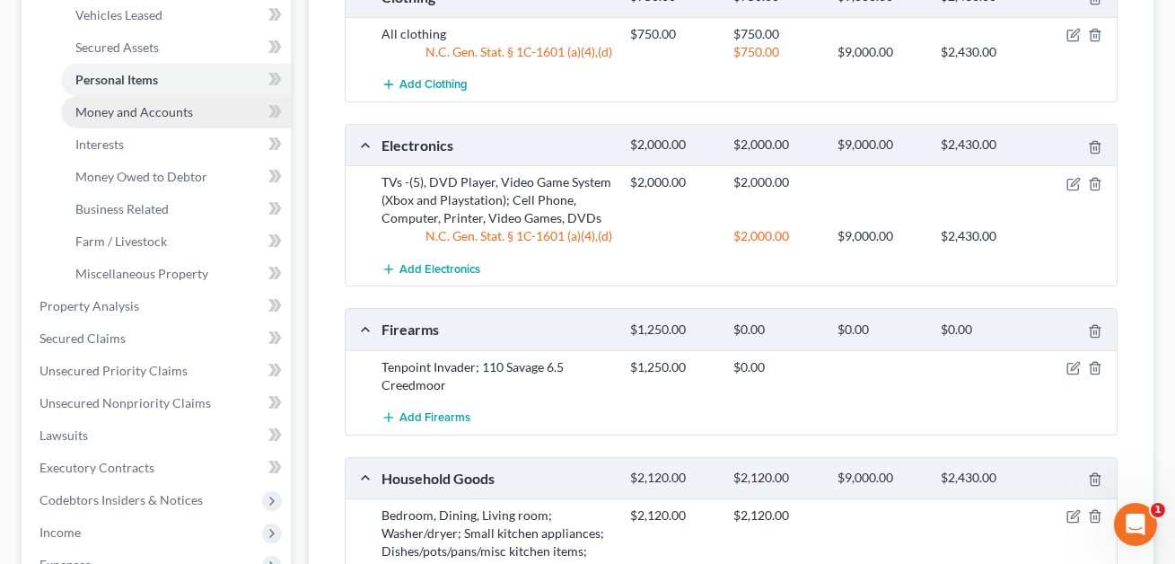
click at [158, 111] on span "Money and Accounts" at bounding box center [134, 111] width 118 height 15
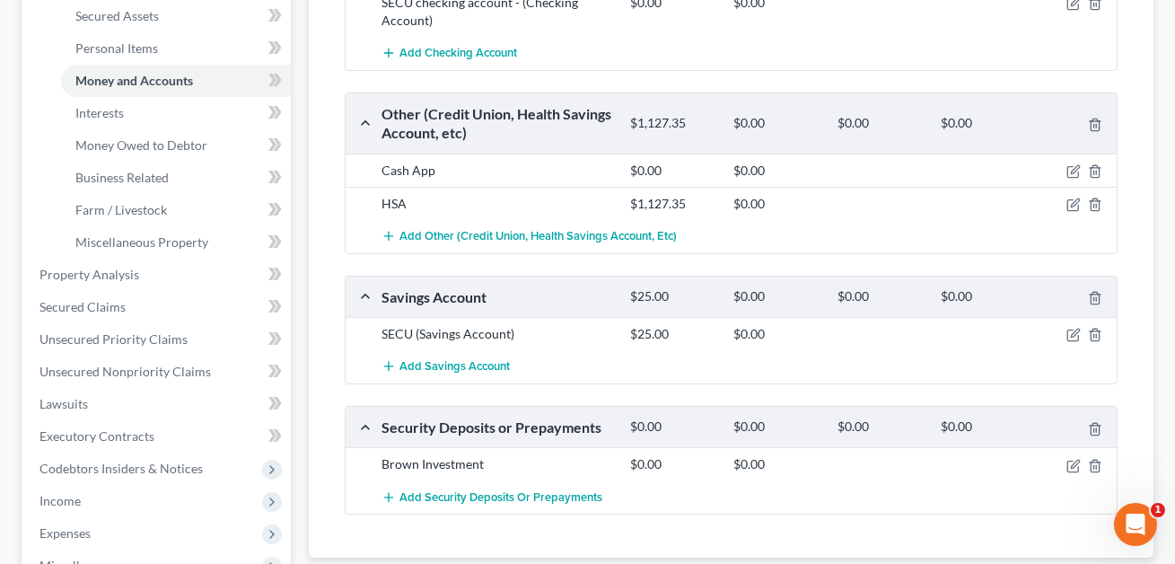
scroll to position [413, 0]
click at [1075, 170] on icon "button" at bounding box center [1073, 171] width 14 height 14
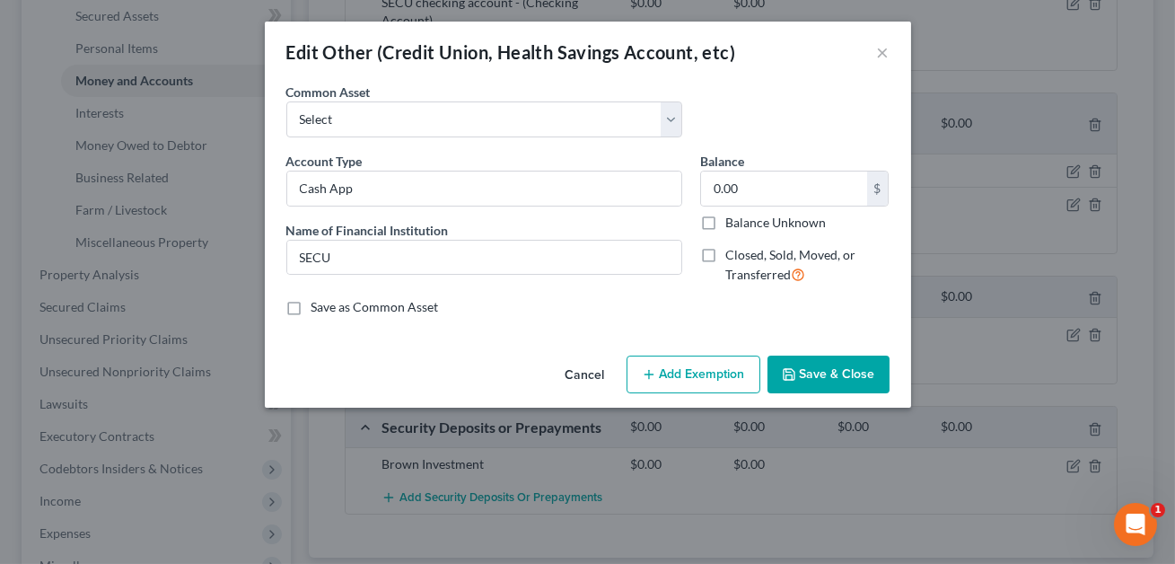
click at [832, 372] on button "Save & Close" at bounding box center [828, 374] width 122 height 38
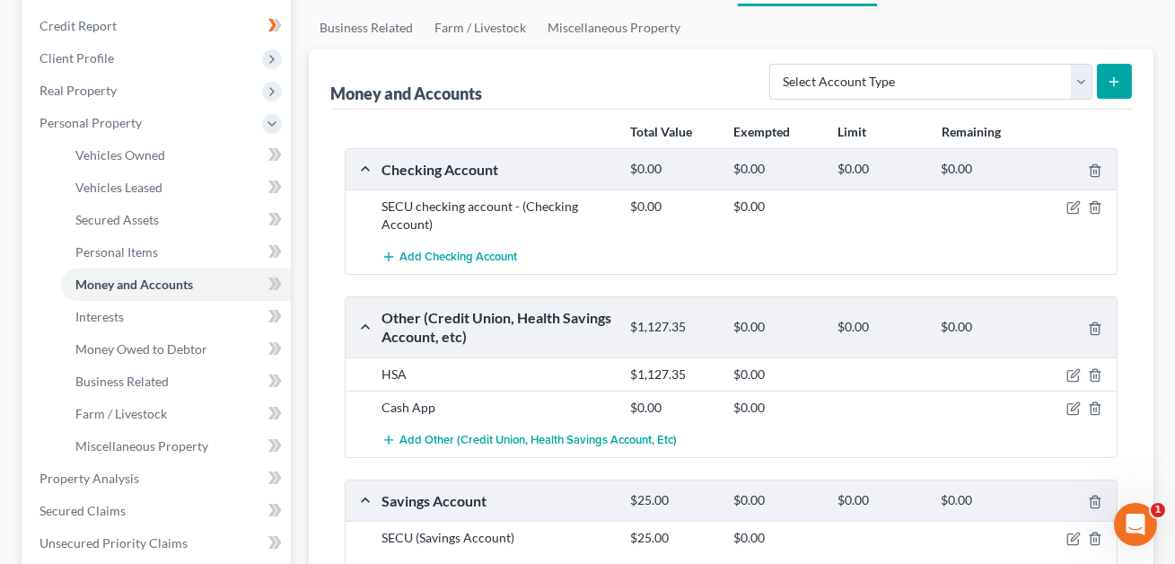
scroll to position [0, 0]
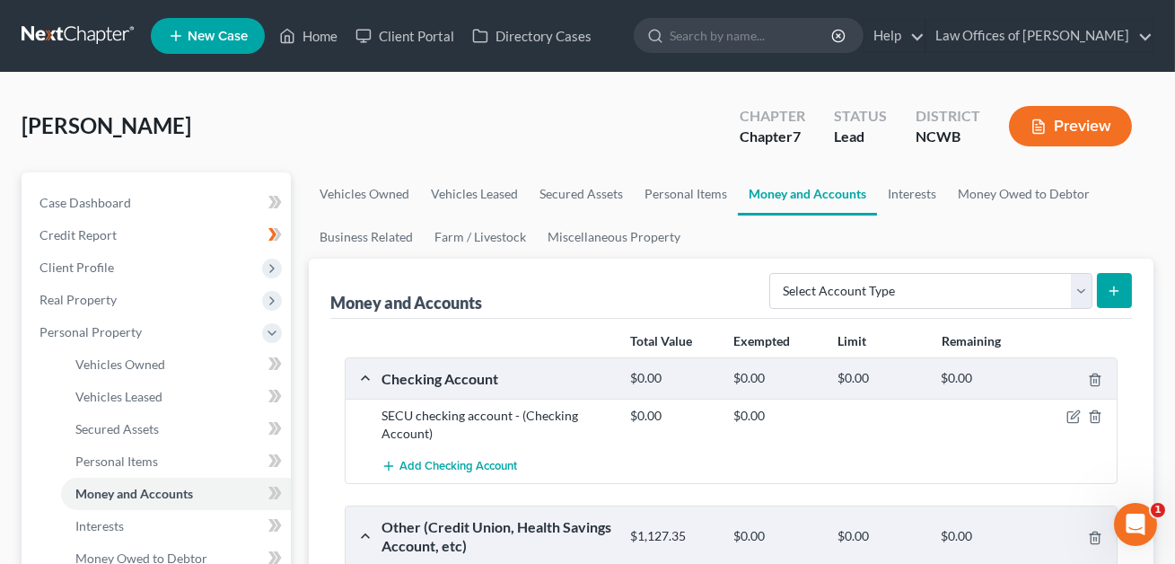
click at [1078, 126] on button "Preview" at bounding box center [1070, 126] width 123 height 40
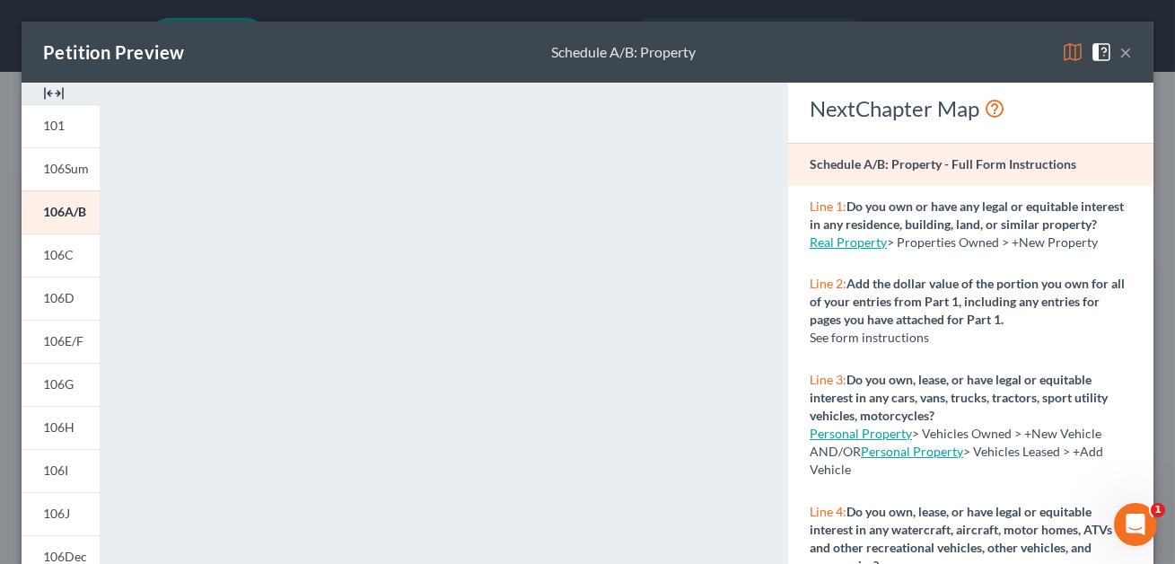
click at [1125, 51] on button "×" at bounding box center [1125, 52] width 13 height 22
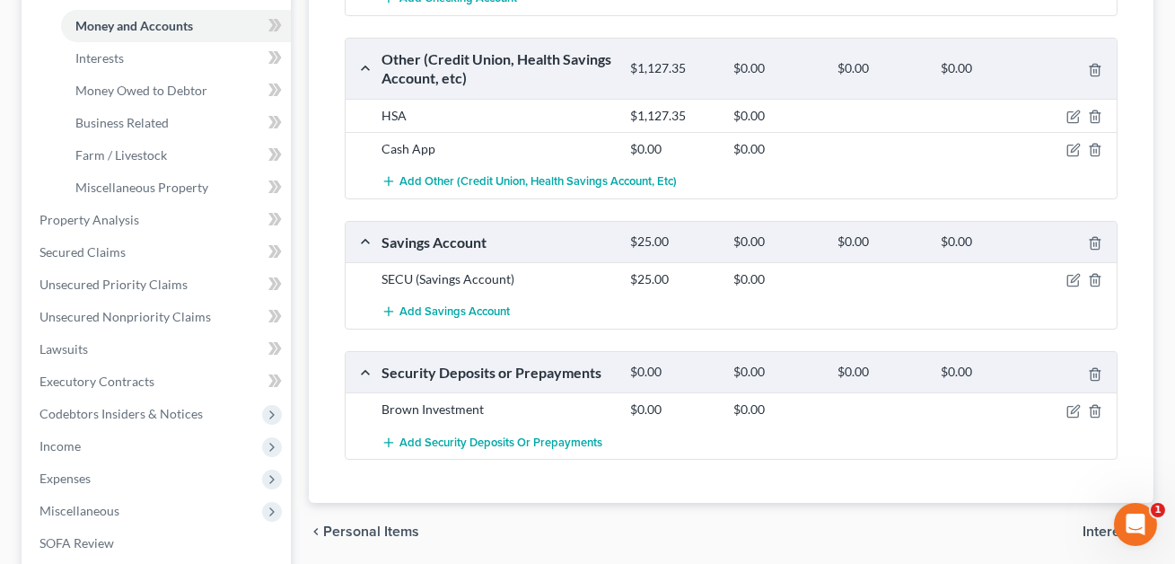
scroll to position [460, 0]
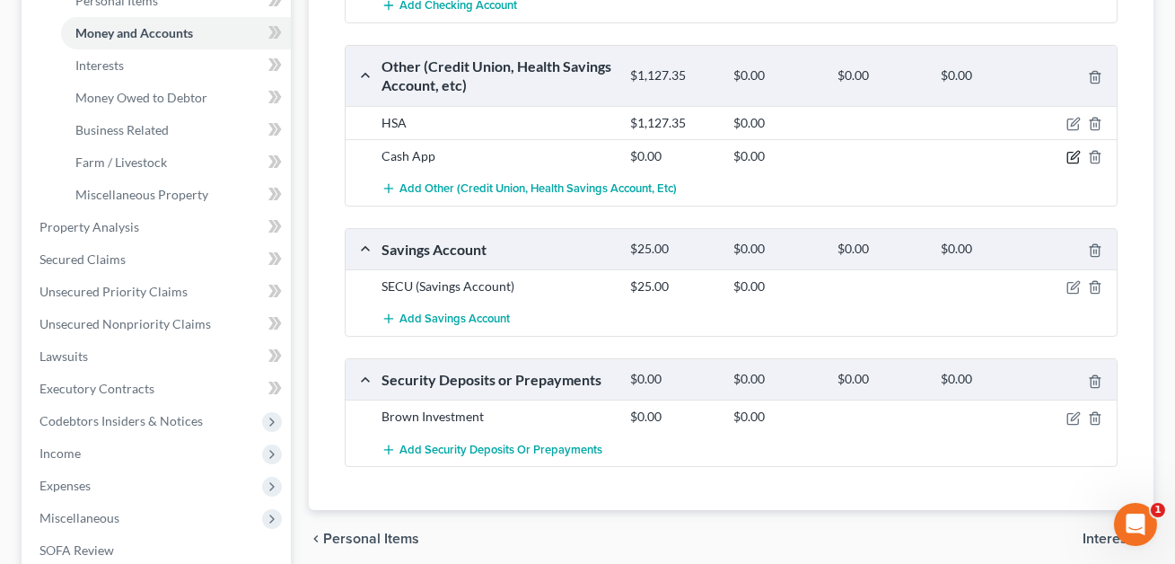
click at [1073, 156] on icon "button" at bounding box center [1075, 155] width 8 height 8
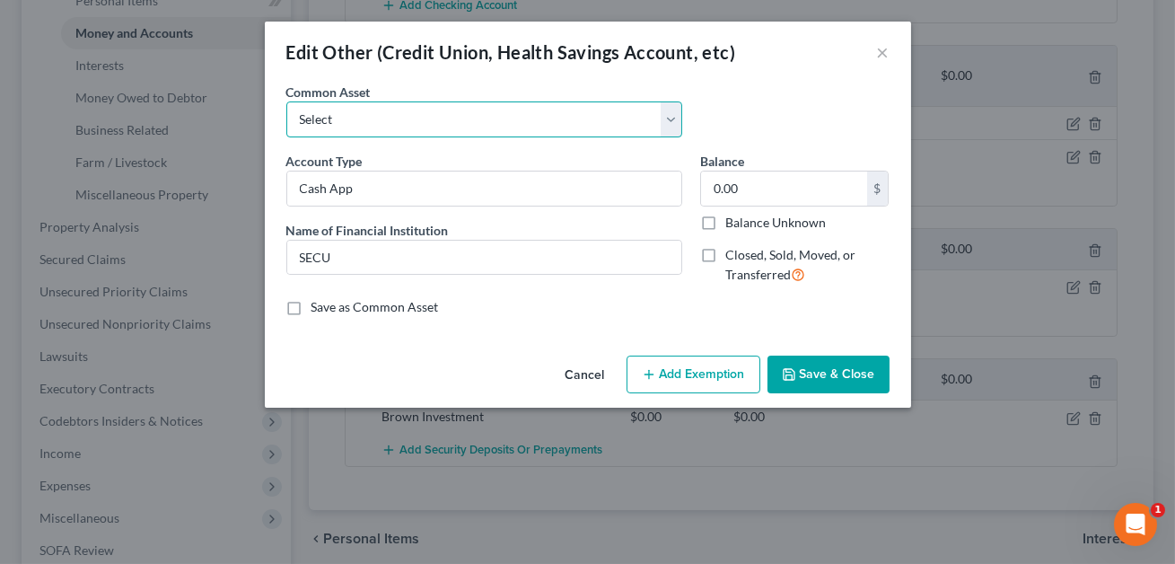
click at [519, 116] on select "Select FSA PayPal HSA IRA PayPal EFT Venmo Cash App Cryptocurrency Zelle Crypto…" at bounding box center [484, 119] width 396 height 36
select select "7"
type input "Cash App"
type input "0"
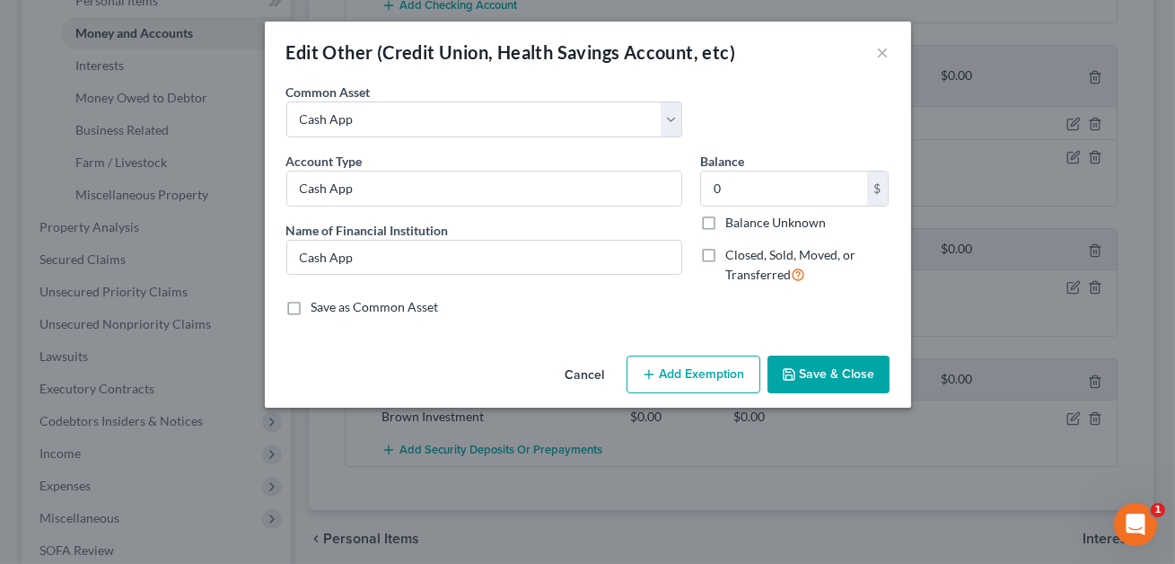
click at [822, 378] on button "Save & Close" at bounding box center [828, 374] width 122 height 38
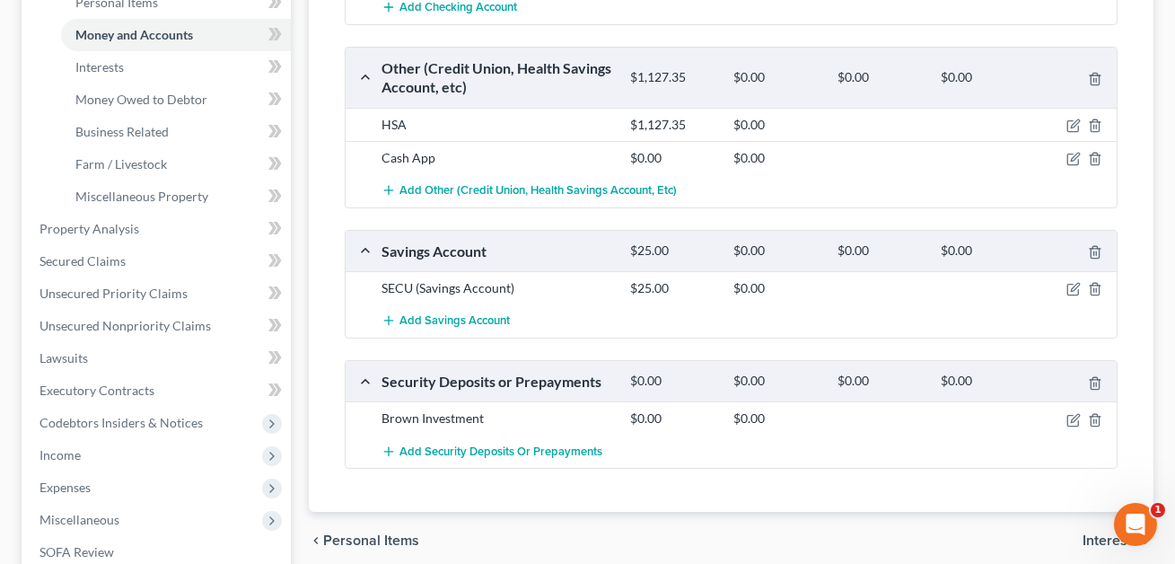
scroll to position [460, 0]
click at [118, 64] on span "Interests" at bounding box center [99, 65] width 48 height 15
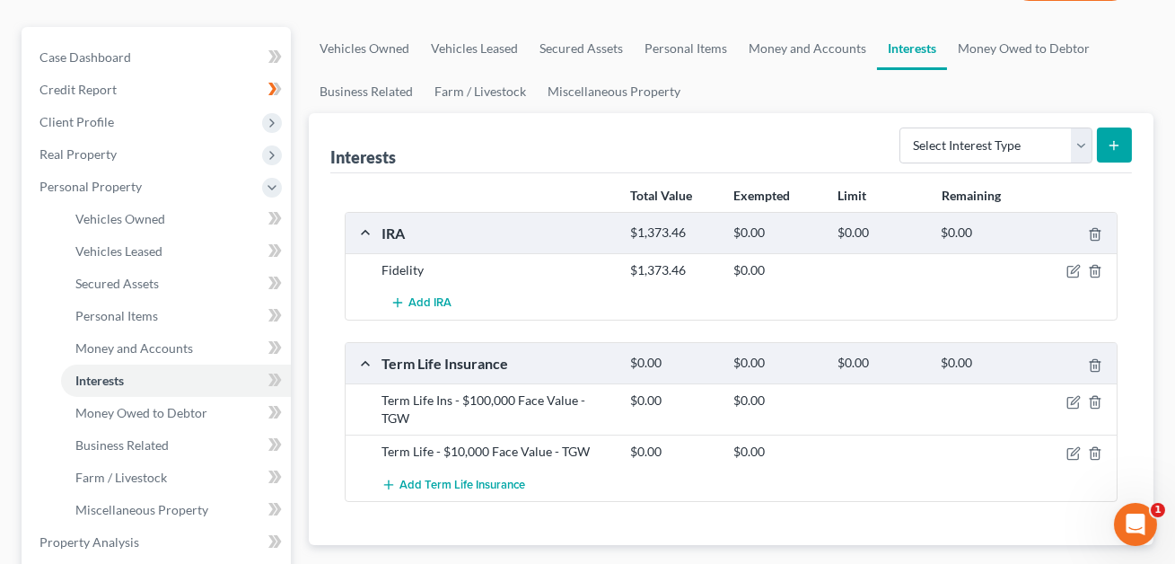
scroll to position [136, 0]
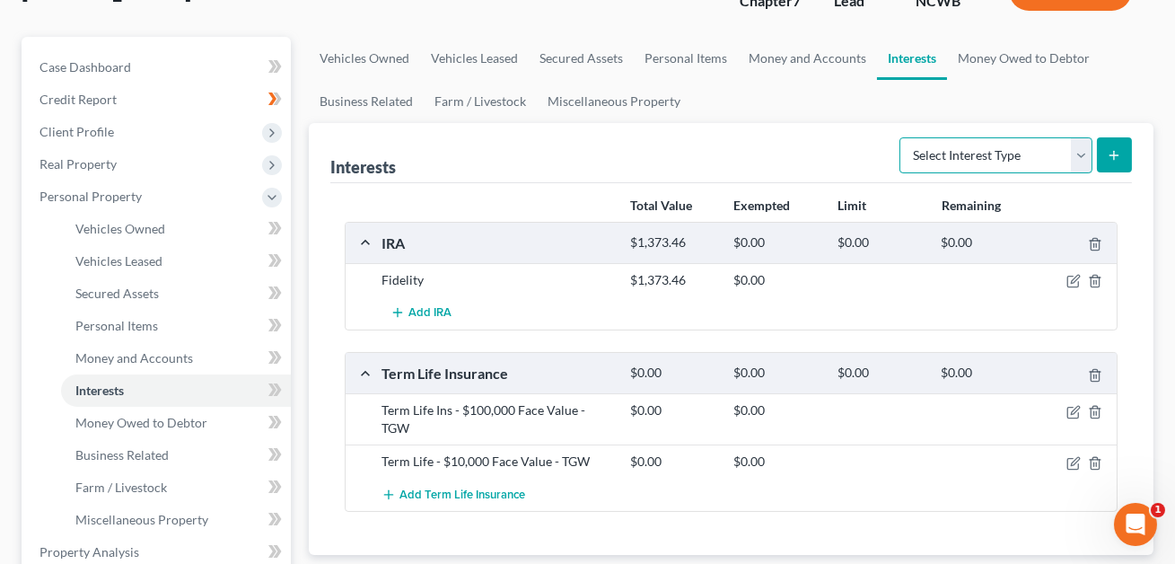
click at [944, 161] on select "Select Interest Type 401K Annuity Bond Education IRA Government Bond Government…" at bounding box center [995, 155] width 193 height 36
click at [1075, 408] on icon "button" at bounding box center [1075, 410] width 8 height 8
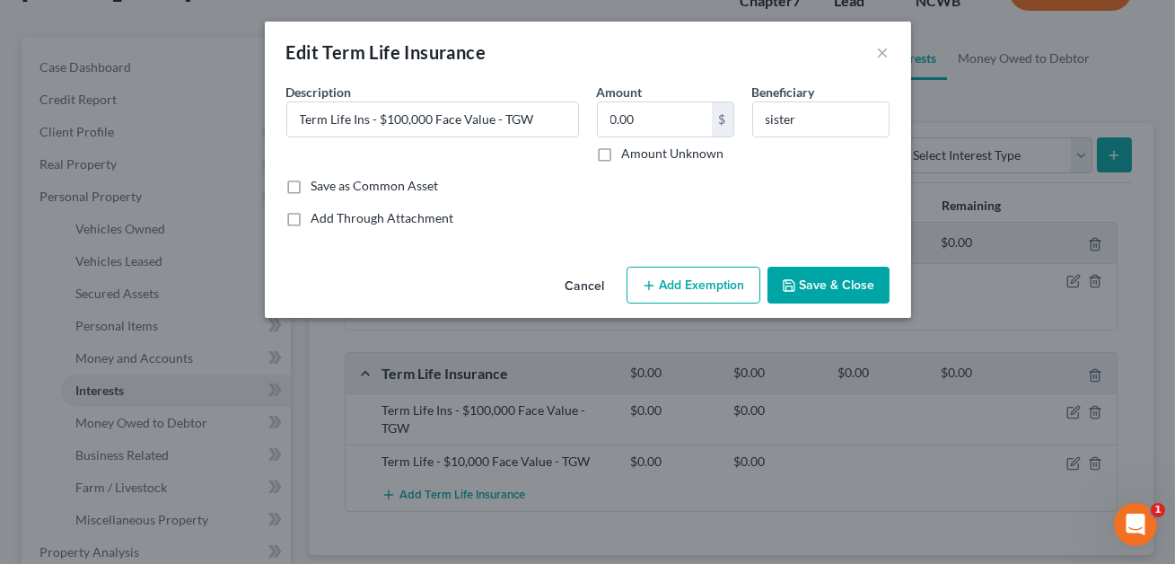
click at [815, 287] on button "Save & Close" at bounding box center [828, 286] width 122 height 38
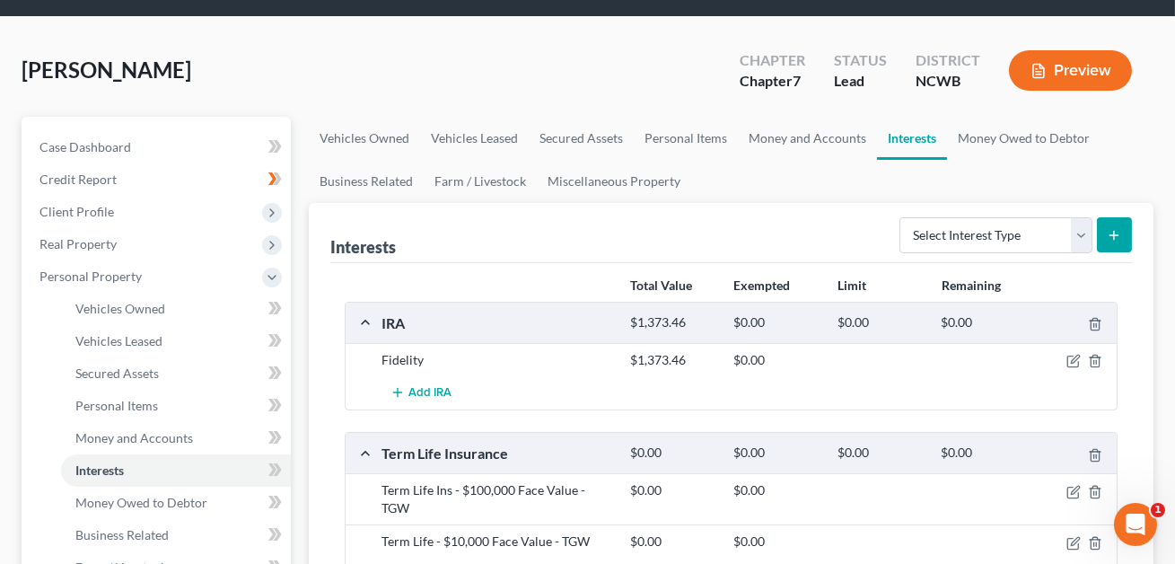
scroll to position [52, 0]
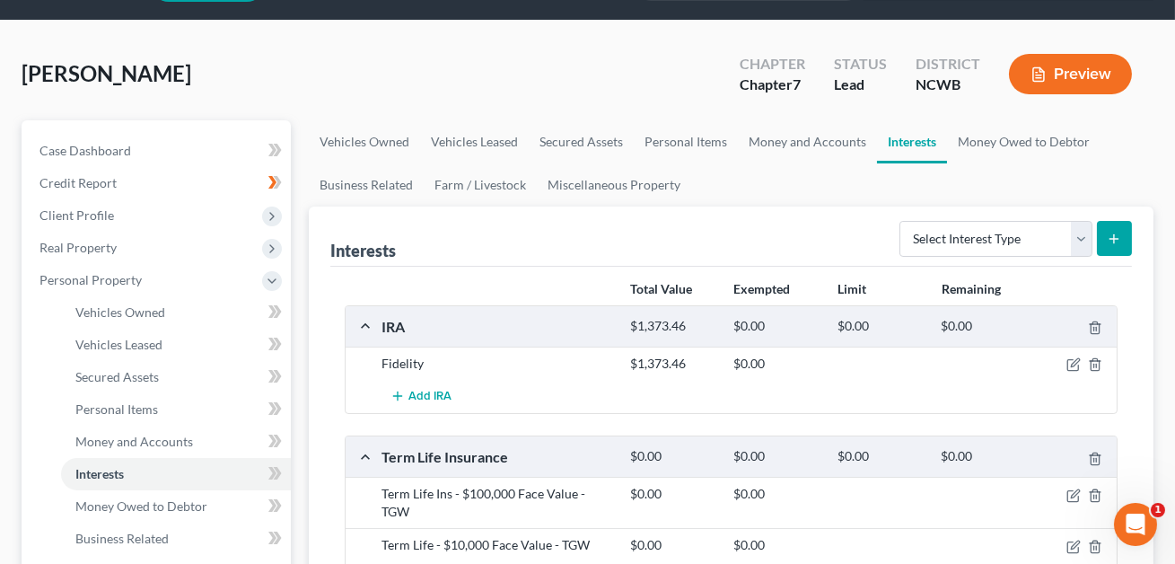
click at [1047, 78] on button "Preview" at bounding box center [1070, 74] width 123 height 40
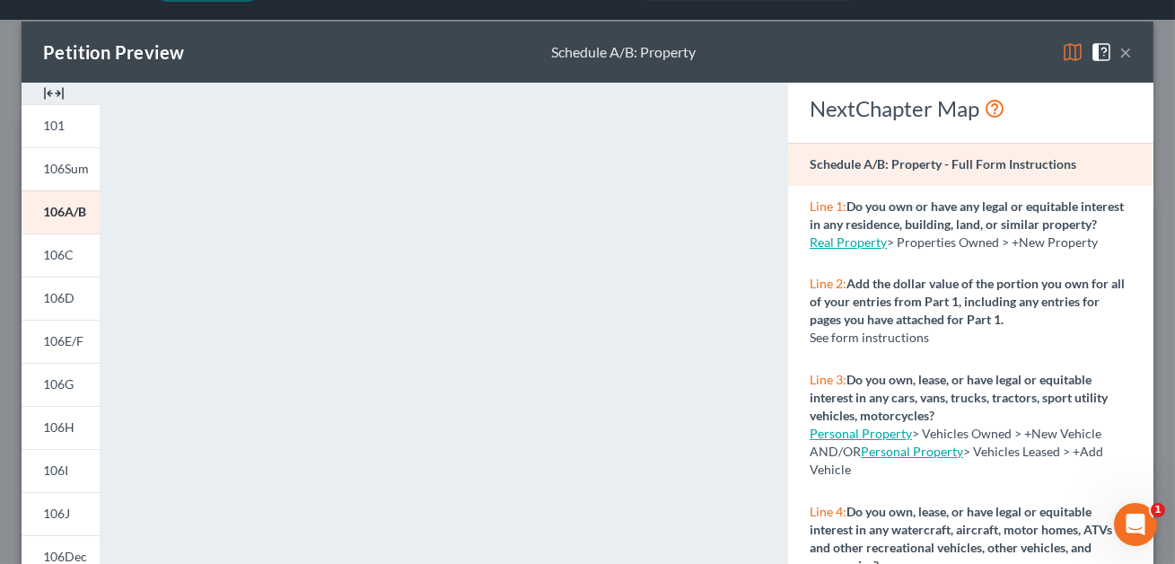
click at [1128, 54] on button "×" at bounding box center [1125, 52] width 13 height 22
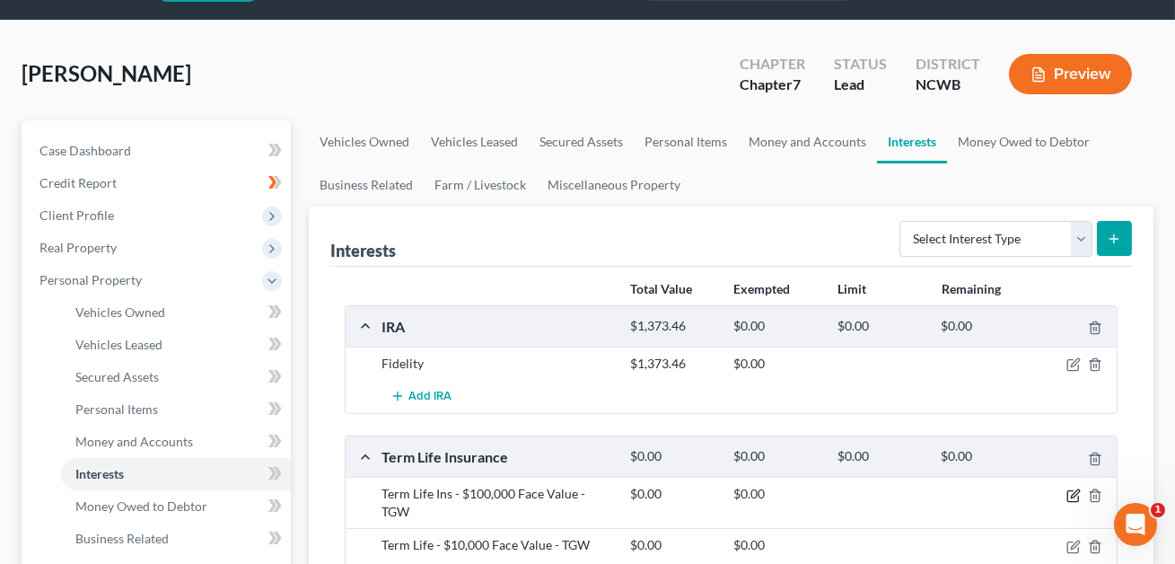
click at [1072, 495] on icon "button" at bounding box center [1075, 493] width 8 height 8
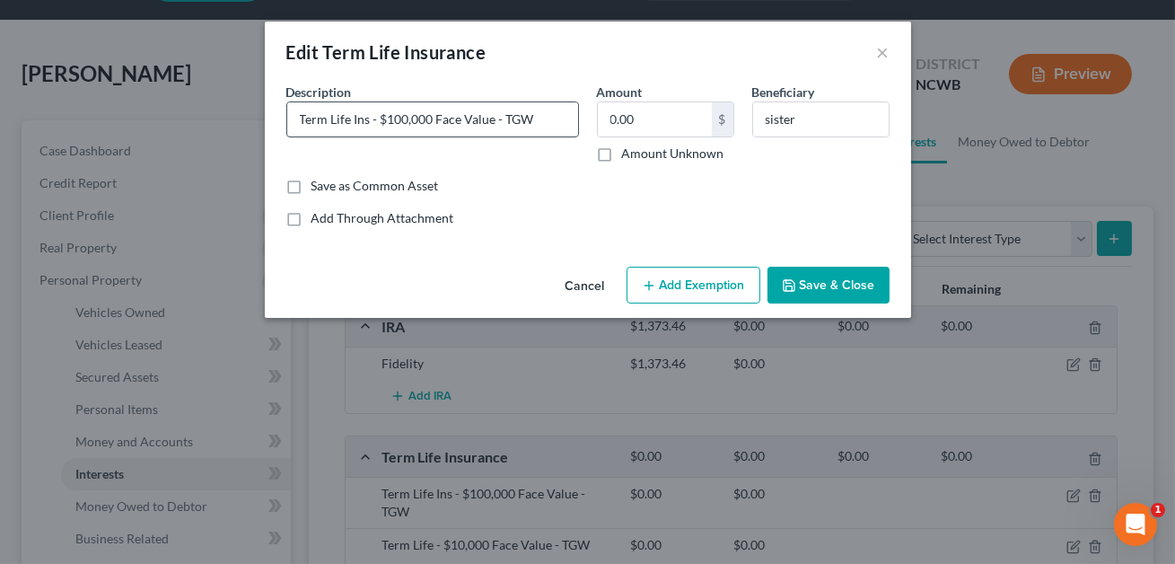
click at [299, 118] on input "Term Life Ins - $100,000 Face Value - TGW" at bounding box center [432, 119] width 291 height 34
drag, startPoint x: 525, startPoint y: 120, endPoint x: 467, endPoint y: 121, distance: 58.3
click at [467, 121] on input "TGW Term Life Ins - $100,000 Face Value - TGW" at bounding box center [432, 119] width 291 height 34
click at [521, 118] on input "TGW Term Life Ins - $100,000 benefit. No curent val. - TGW" at bounding box center [432, 119] width 291 height 34
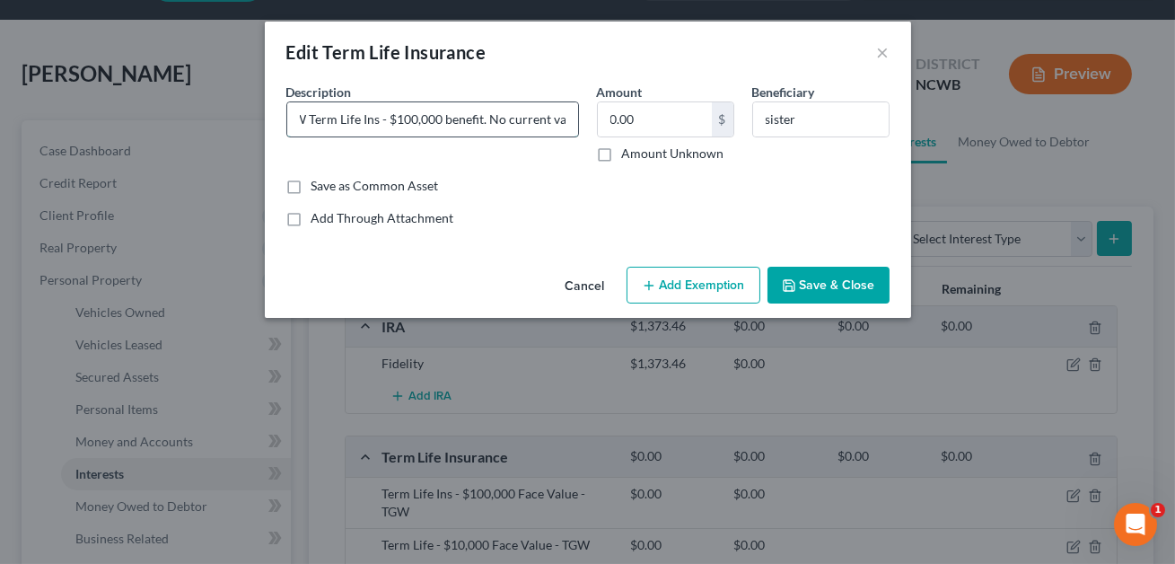
scroll to position [0, 63]
drag, startPoint x: 526, startPoint y: 119, endPoint x: 573, endPoint y: 116, distance: 46.8
click at [573, 116] on input "TGW Term Life Ins - $100,000 benefit. No current val. - TGW" at bounding box center [432, 119] width 291 height 34
type input "TGW Term Life Ins - $100,000 benefit. No current value."
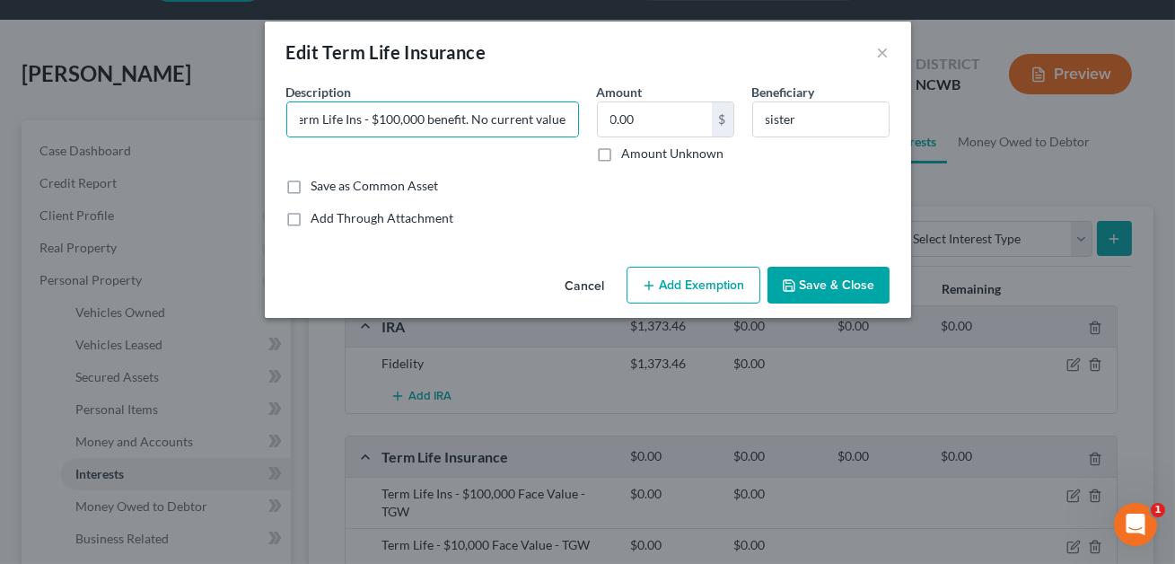
click at [837, 285] on button "Save & Close" at bounding box center [828, 286] width 122 height 38
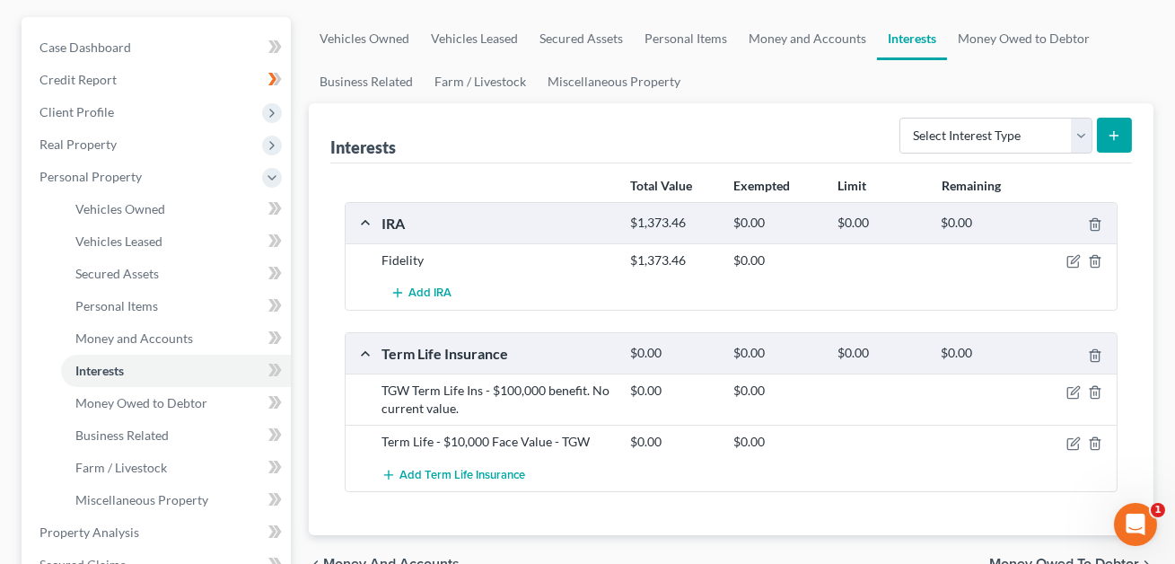
scroll to position [178, 0]
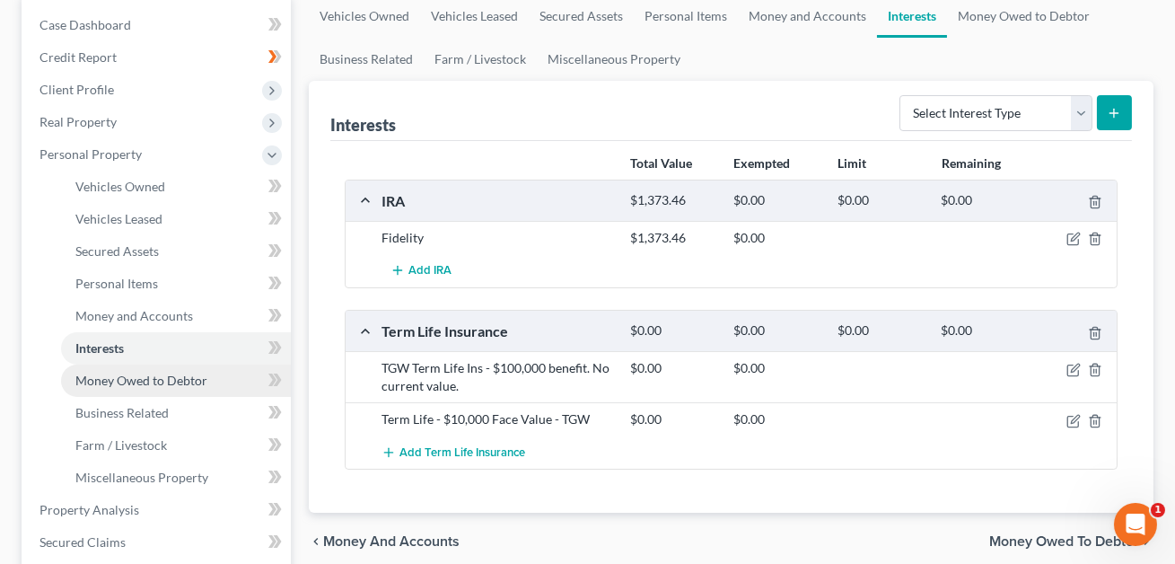
click at [111, 379] on span "Money Owed to Debtor" at bounding box center [141, 379] width 132 height 15
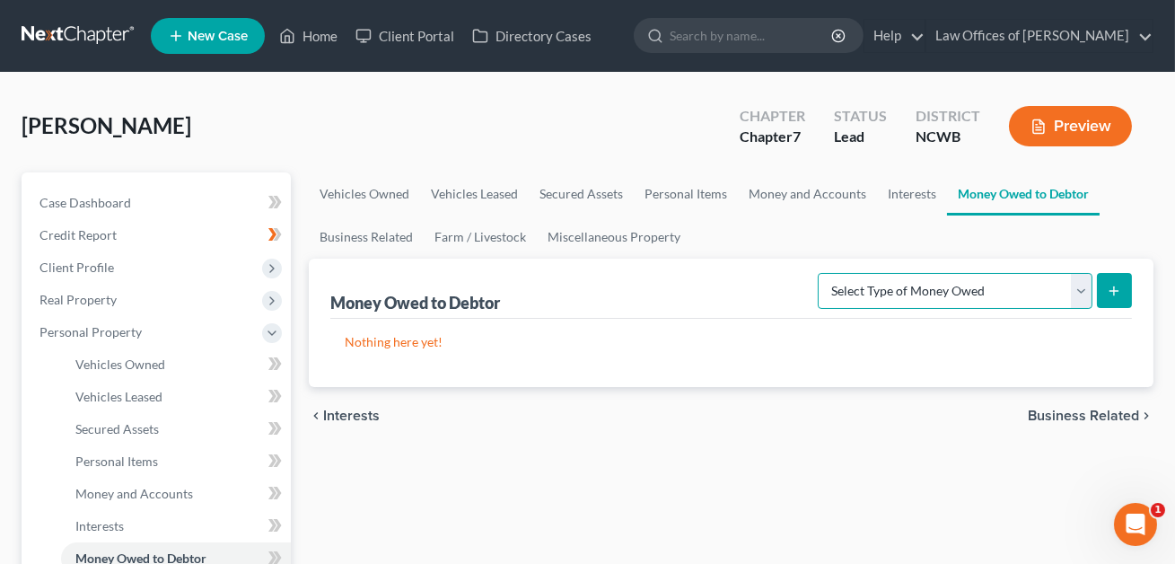
click at [899, 295] on select "Select Type of Money Owed Accounts Receivable Alimony Child Support Claims Agai…" at bounding box center [955, 291] width 275 height 36
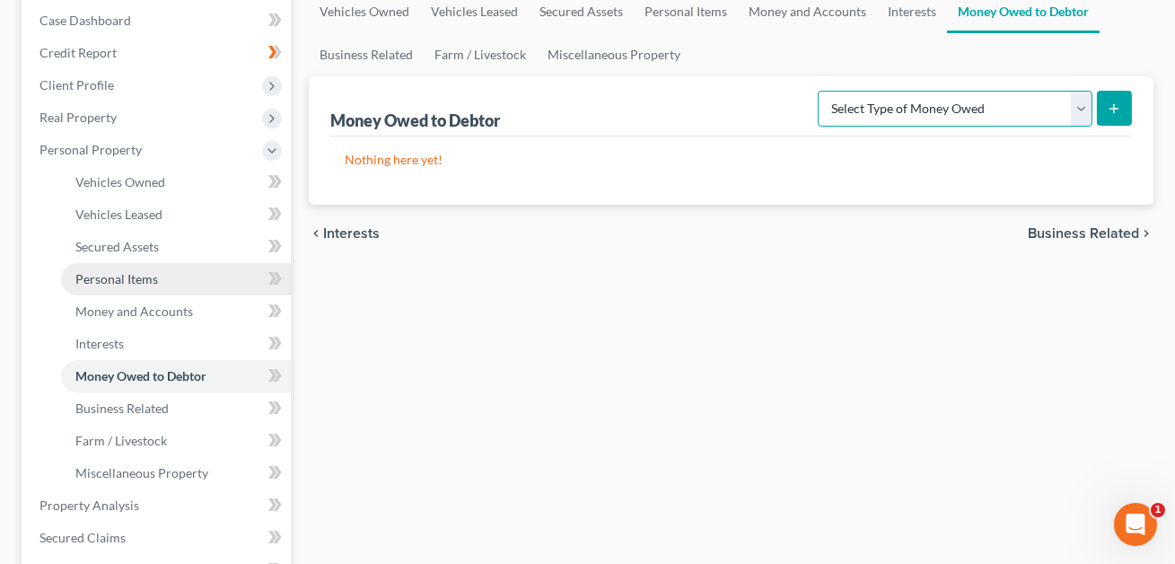
scroll to position [217, 0]
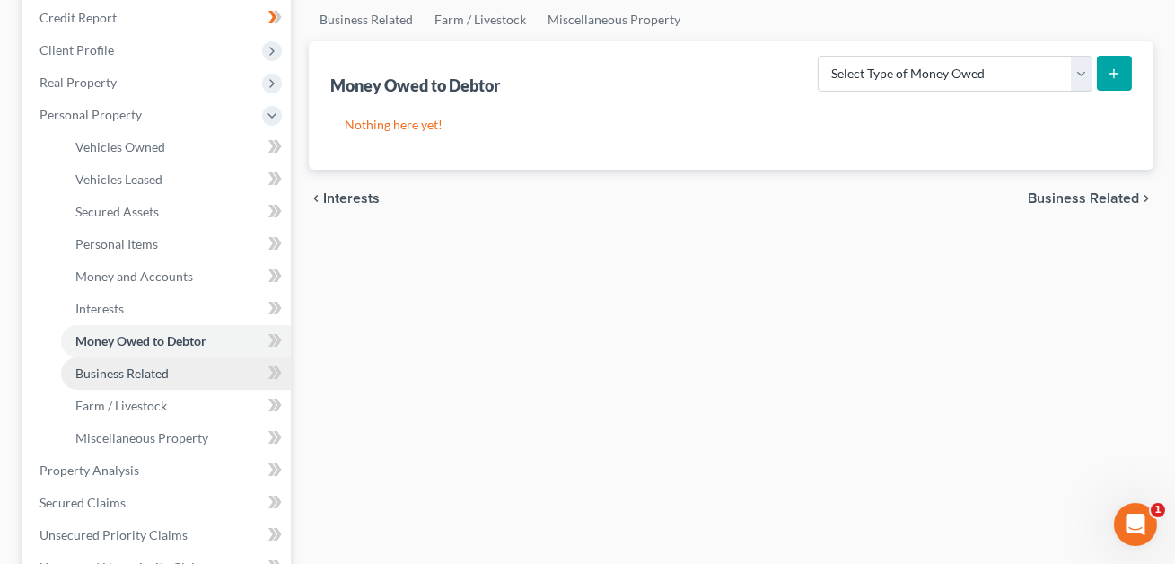
click at [140, 373] on span "Business Related" at bounding box center [121, 372] width 93 height 15
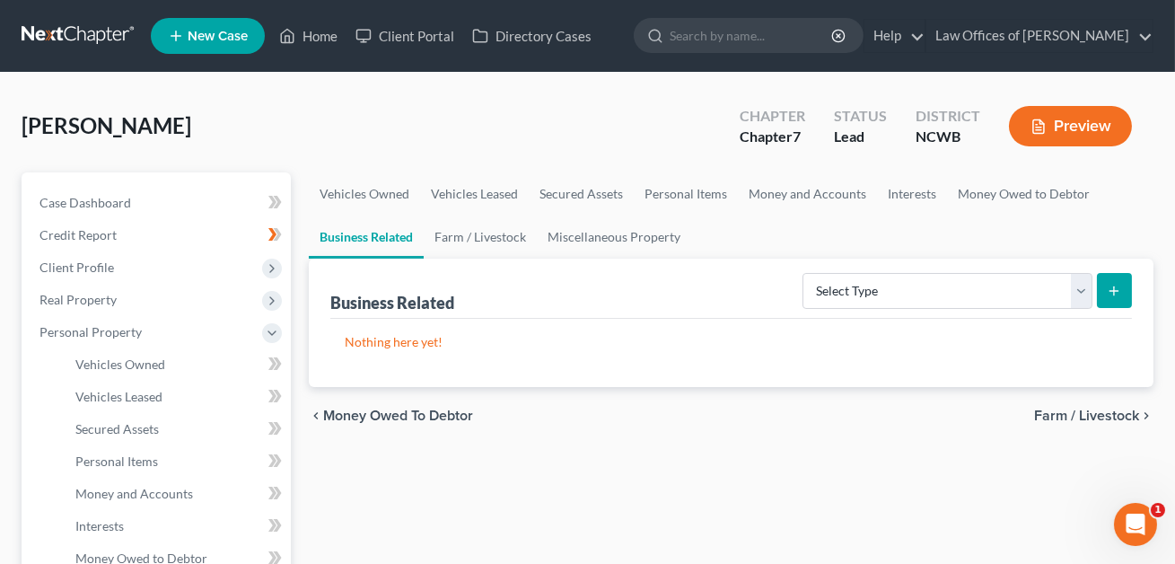
scroll to position [248, 0]
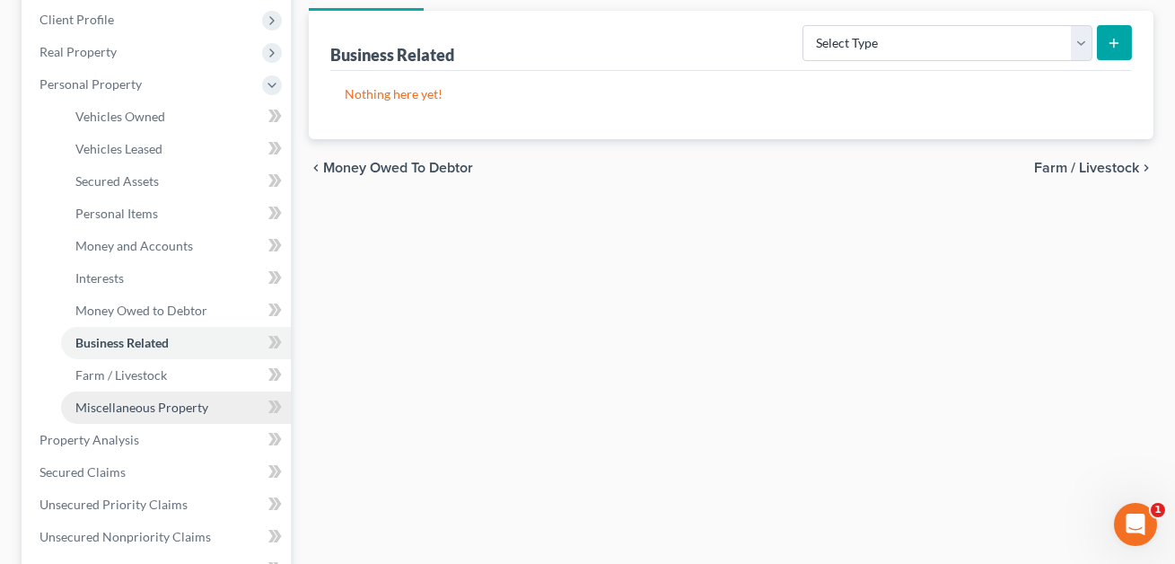
click at [127, 411] on span "Miscellaneous Property" at bounding box center [141, 406] width 133 height 15
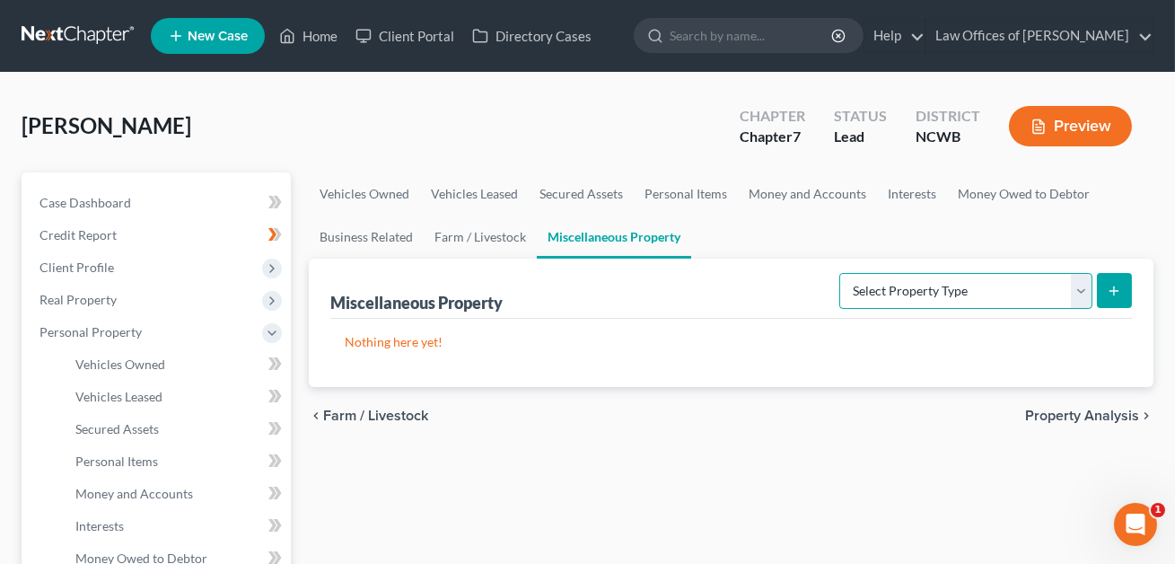
click at [929, 291] on select "Select Property Type Assigned for Creditor Benefit [DATE] Holding for Another N…" at bounding box center [965, 291] width 253 height 36
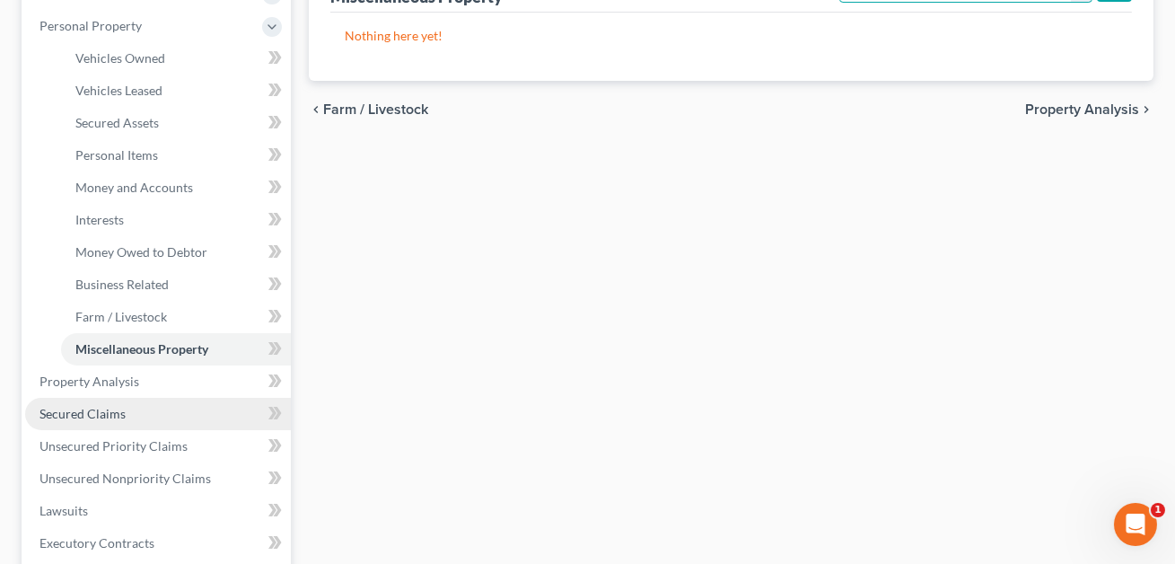
scroll to position [310, 0]
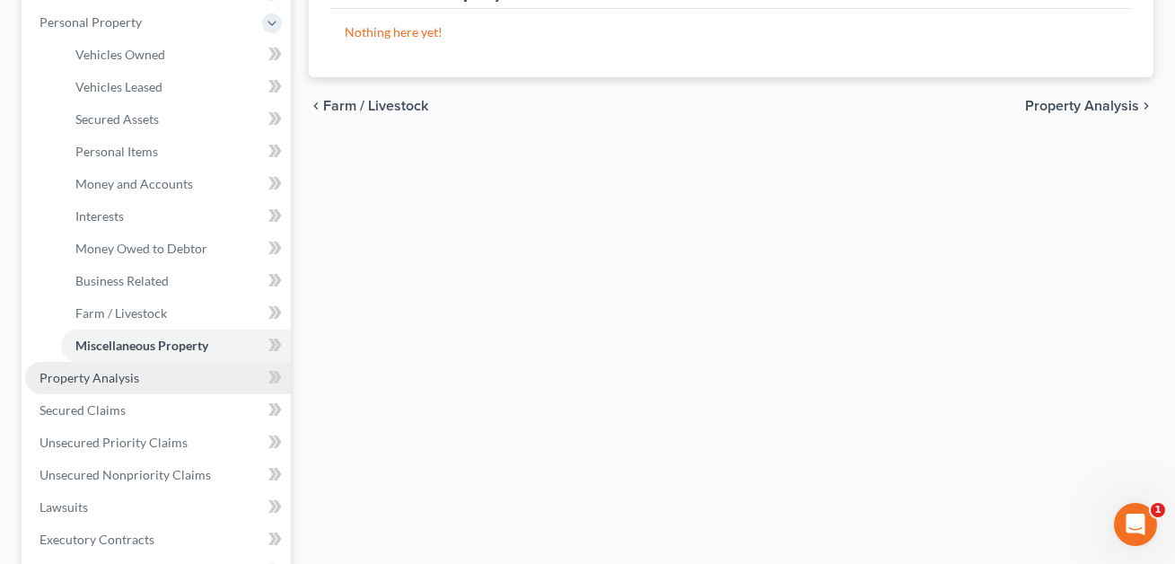
click at [129, 375] on span "Property Analysis" at bounding box center [89, 377] width 100 height 15
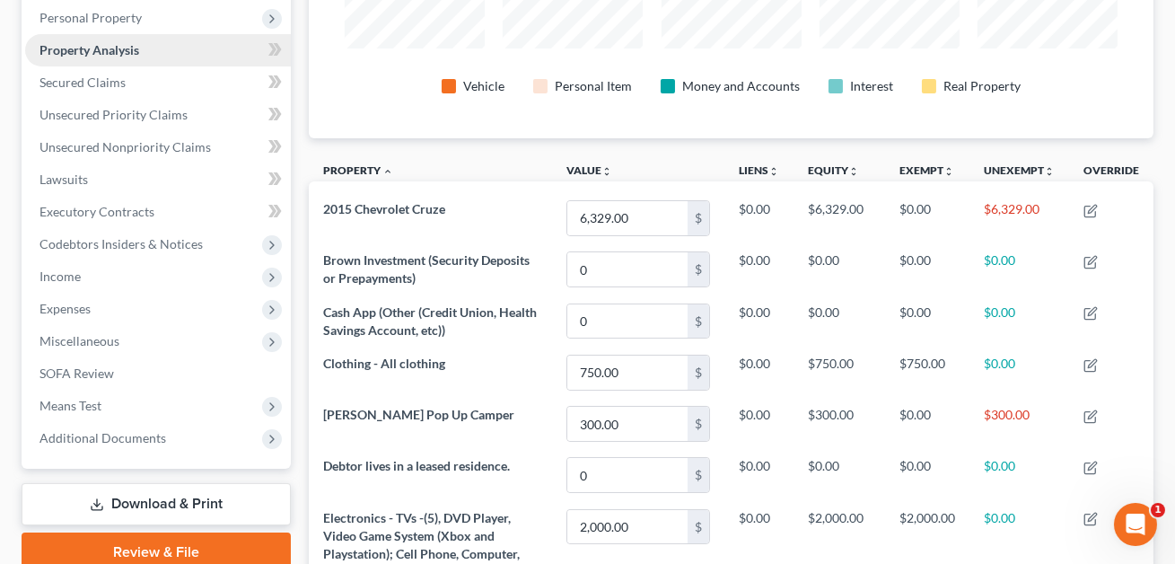
scroll to position [316, 0]
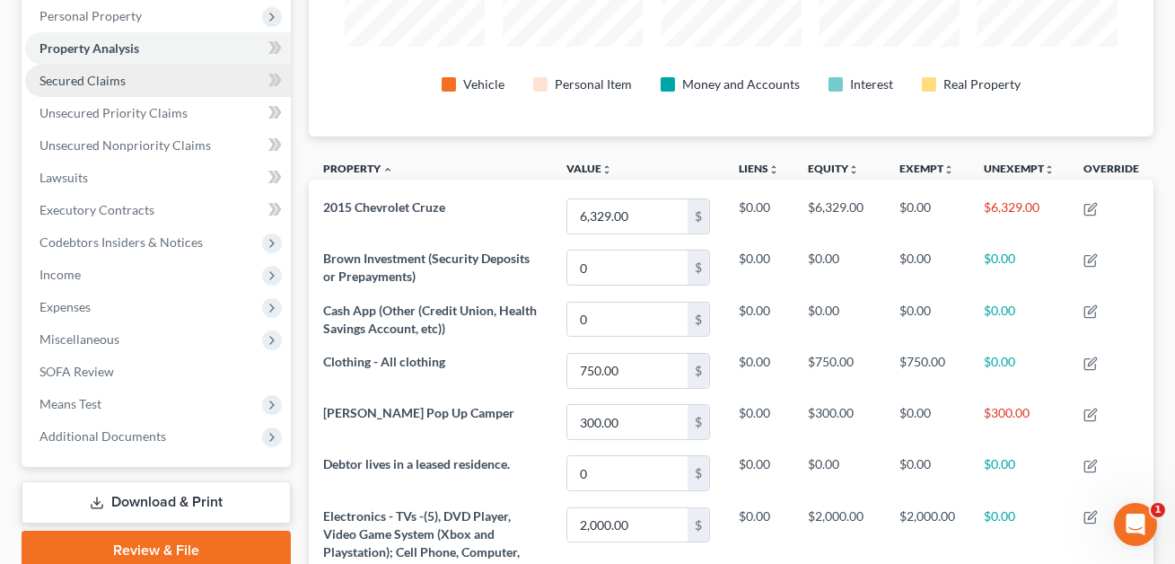
click at [96, 84] on span "Secured Claims" at bounding box center [82, 80] width 86 height 15
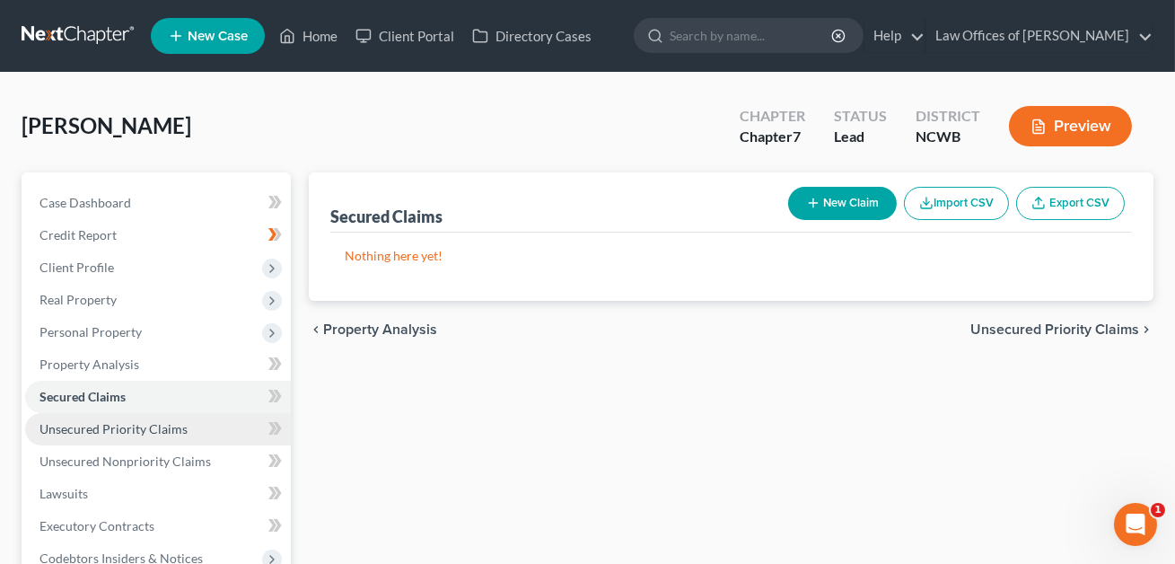
click at [118, 428] on span "Unsecured Priority Claims" at bounding box center [113, 428] width 148 height 15
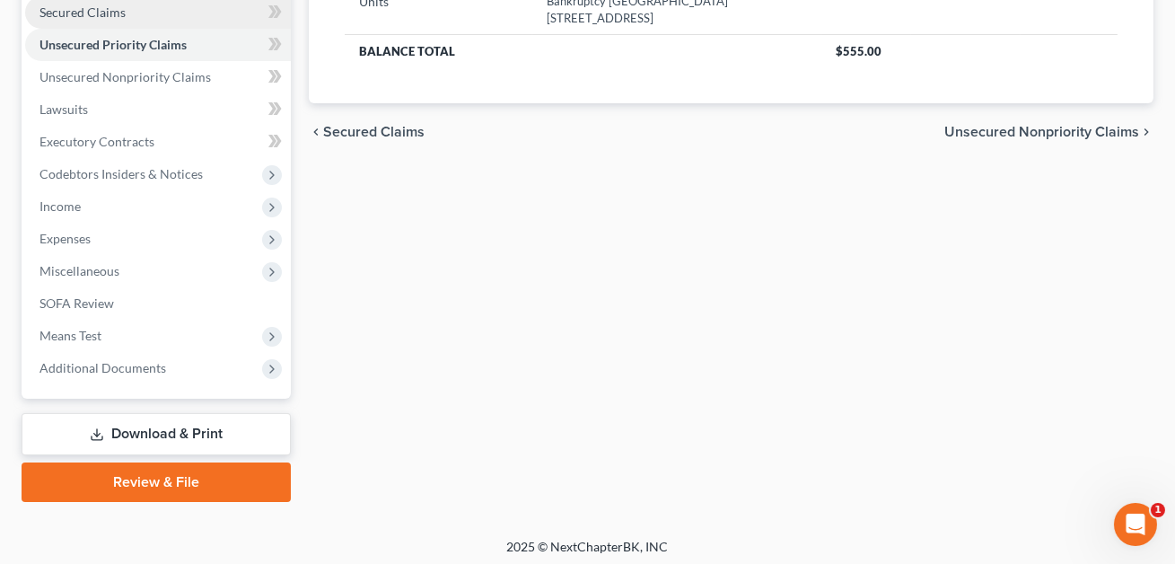
scroll to position [386, 0]
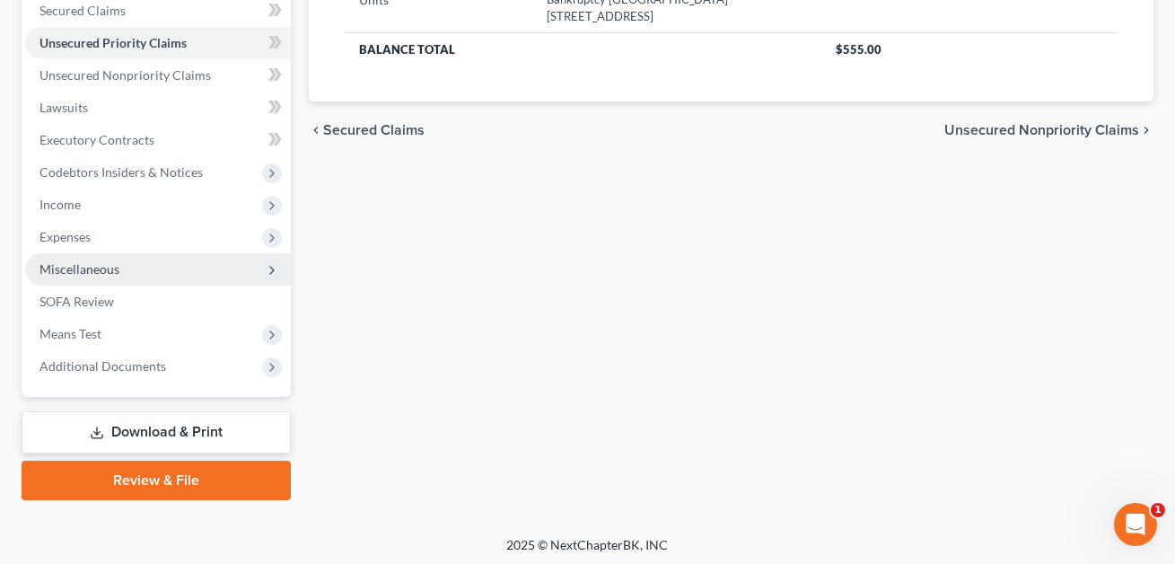
click at [75, 266] on span "Miscellaneous" at bounding box center [79, 268] width 80 height 15
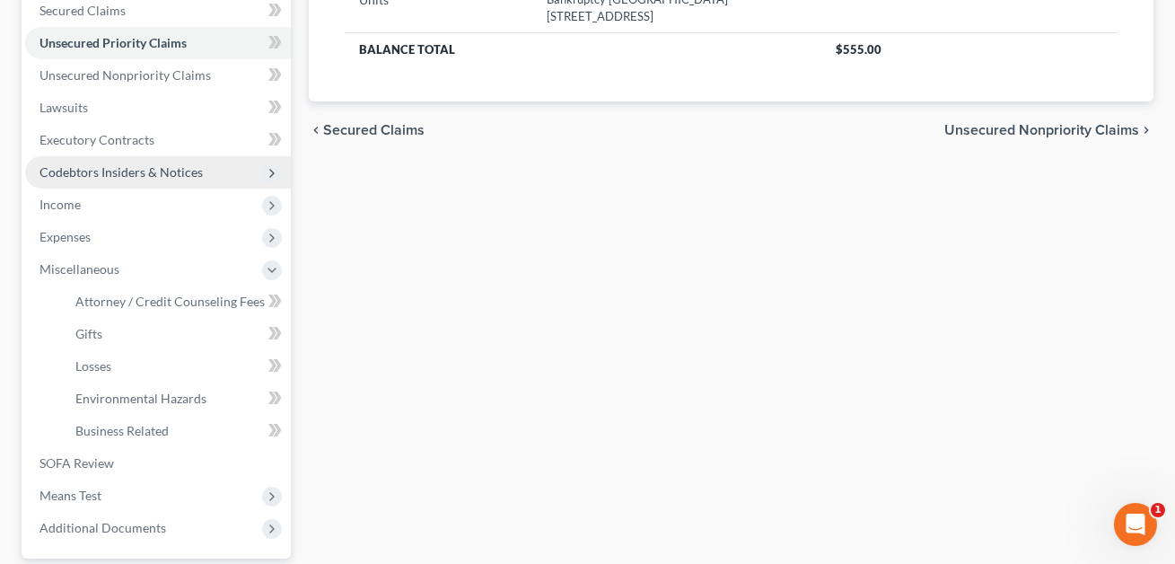
click at [116, 172] on span "Codebtors Insiders & Notices" at bounding box center [120, 171] width 163 height 15
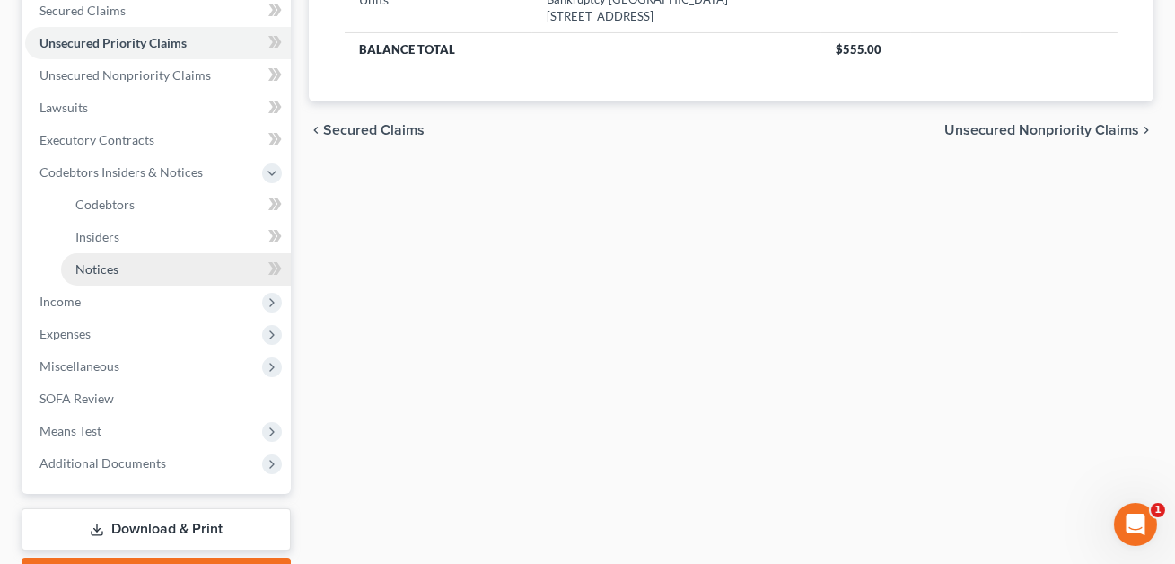
click at [90, 271] on span "Notices" at bounding box center [96, 268] width 43 height 15
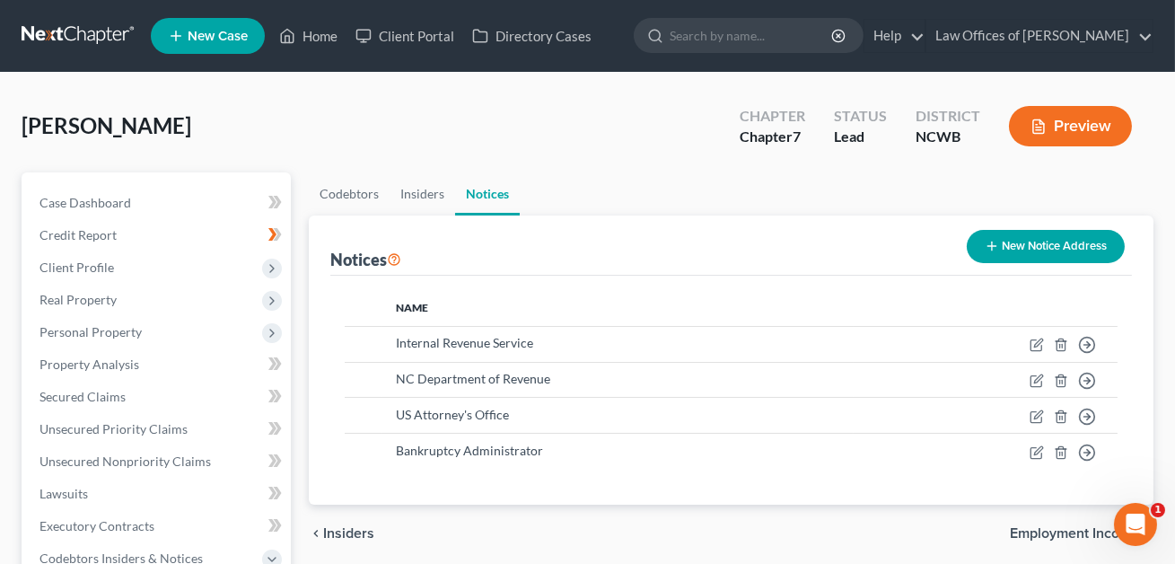
click at [1045, 250] on button "New Notice Address" at bounding box center [1046, 246] width 158 height 33
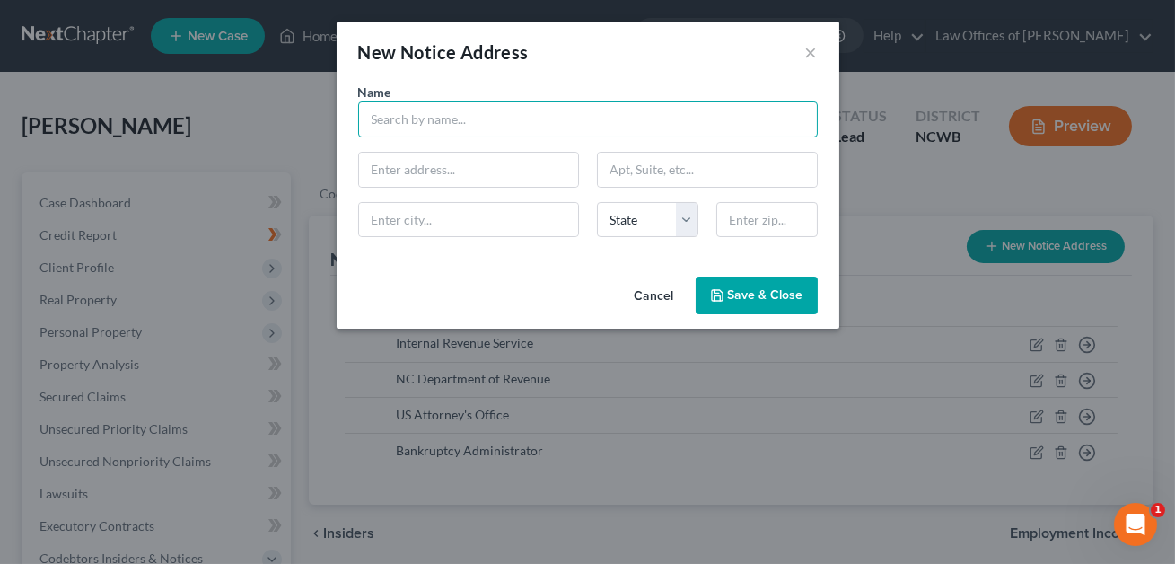
click at [454, 110] on input "text" at bounding box center [588, 119] width 460 height 36
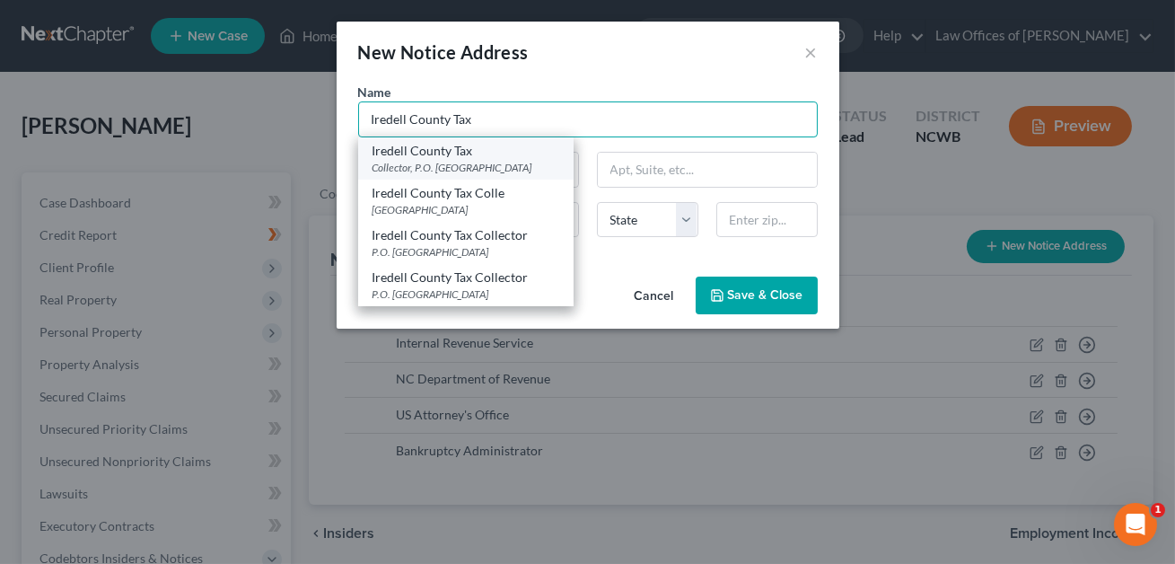
type input "Iredell County Tax"
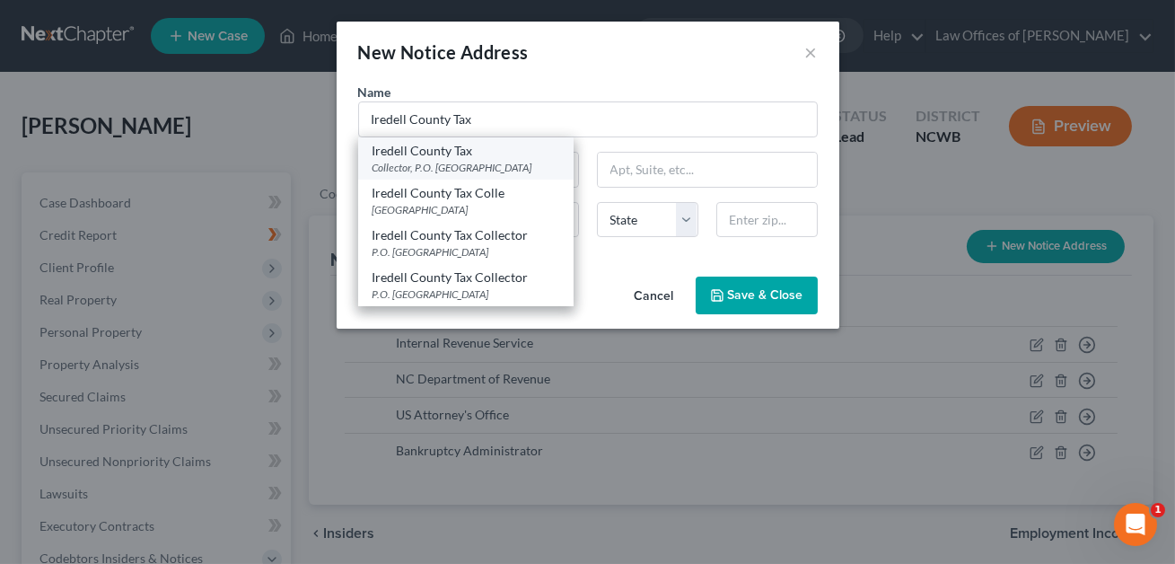
click at [445, 153] on div "Iredell County Tax" at bounding box center [465, 151] width 187 height 18
type input "Collector, P.O. Box 1027"
type input "[GEOGRAPHIC_DATA]"
select select "28"
type input "28687"
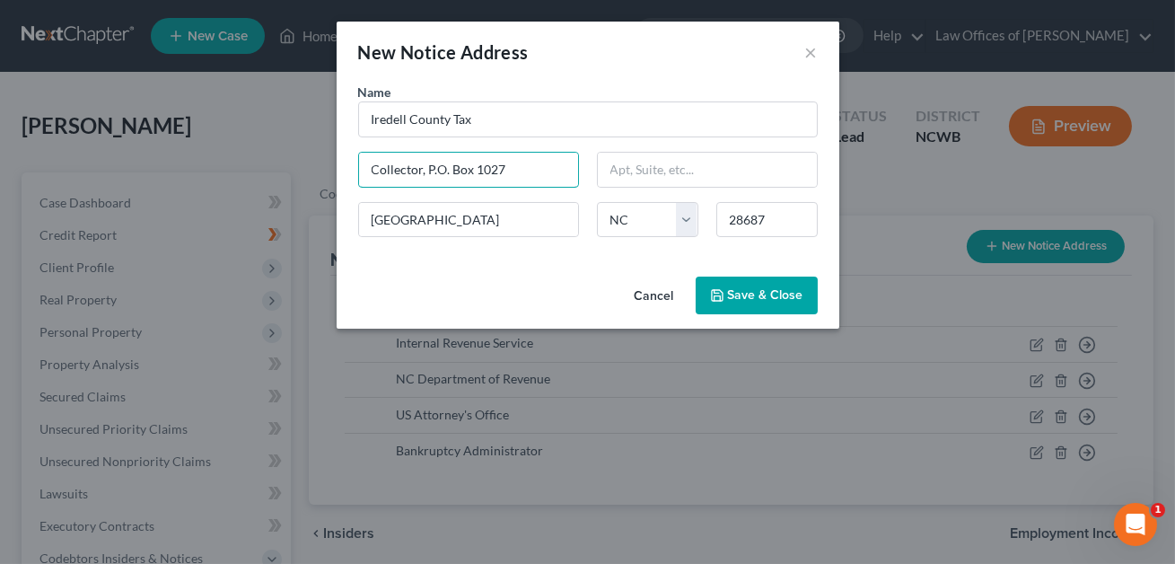
drag, startPoint x: 426, startPoint y: 173, endPoint x: 355, endPoint y: 171, distance: 71.8
click at [355, 171] on div "Collector, P.O. Box 1027" at bounding box center [468, 170] width 239 height 36
type input "P.O. Box 1027"
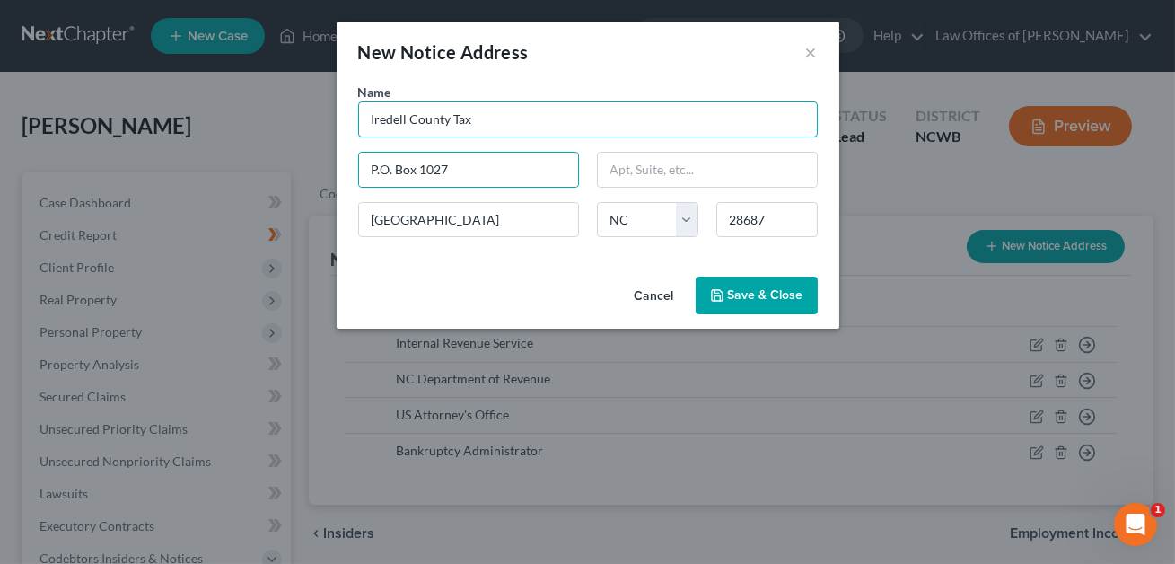
click at [483, 120] on input "Iredell County Tax" at bounding box center [588, 119] width 460 height 36
type input "Iredell County Tax Collector"
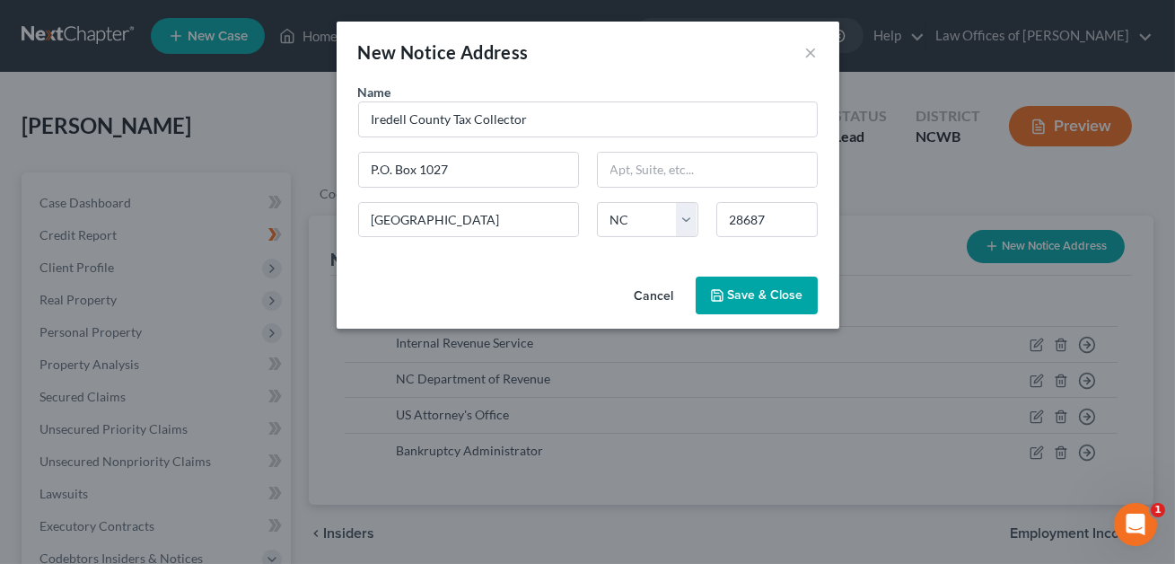
click at [770, 291] on span "Save & Close" at bounding box center [765, 294] width 75 height 15
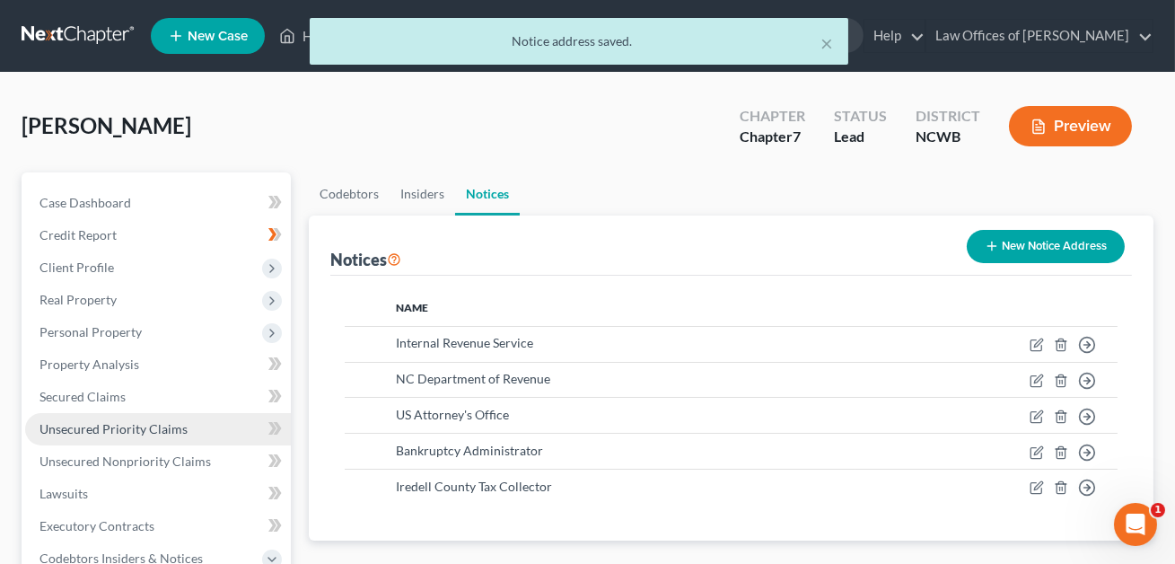
click at [136, 425] on span "Unsecured Priority Claims" at bounding box center [113, 428] width 148 height 15
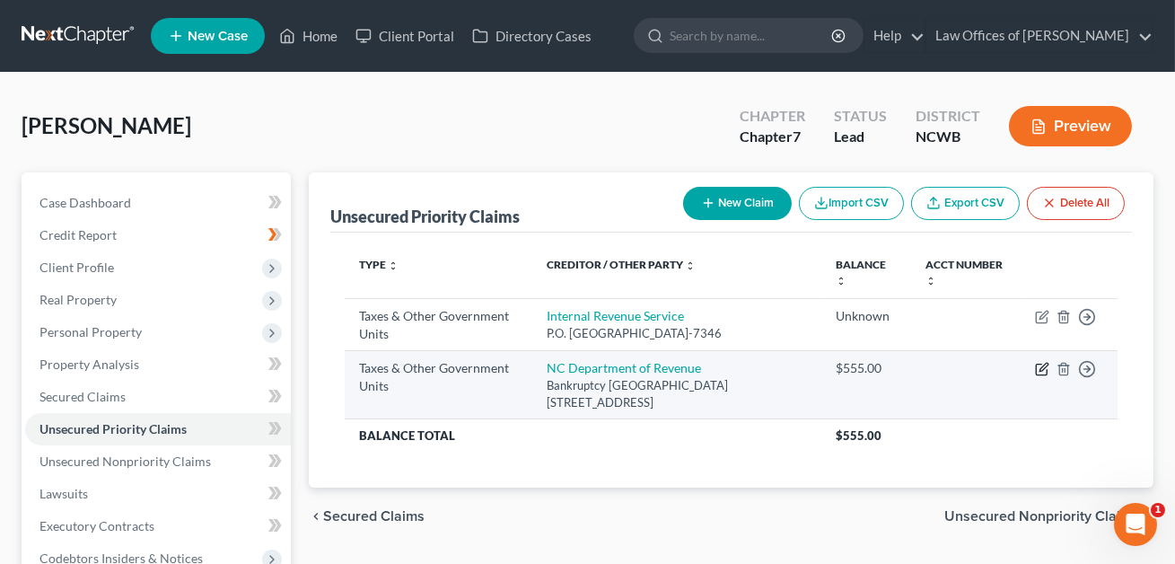
click at [1036, 368] on icon "button" at bounding box center [1041, 369] width 11 height 11
select select "2"
select select "28"
select select "0"
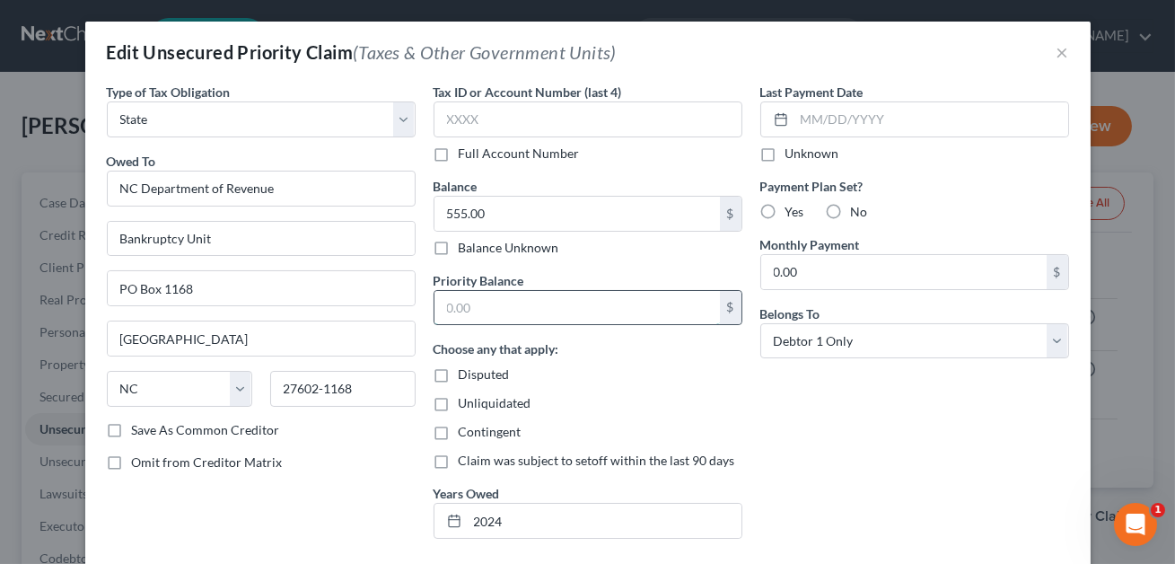
click at [450, 309] on input "text" at bounding box center [576, 308] width 285 height 34
type input "555.00"
click at [620, 426] on div "Contingent" at bounding box center [588, 432] width 309 height 18
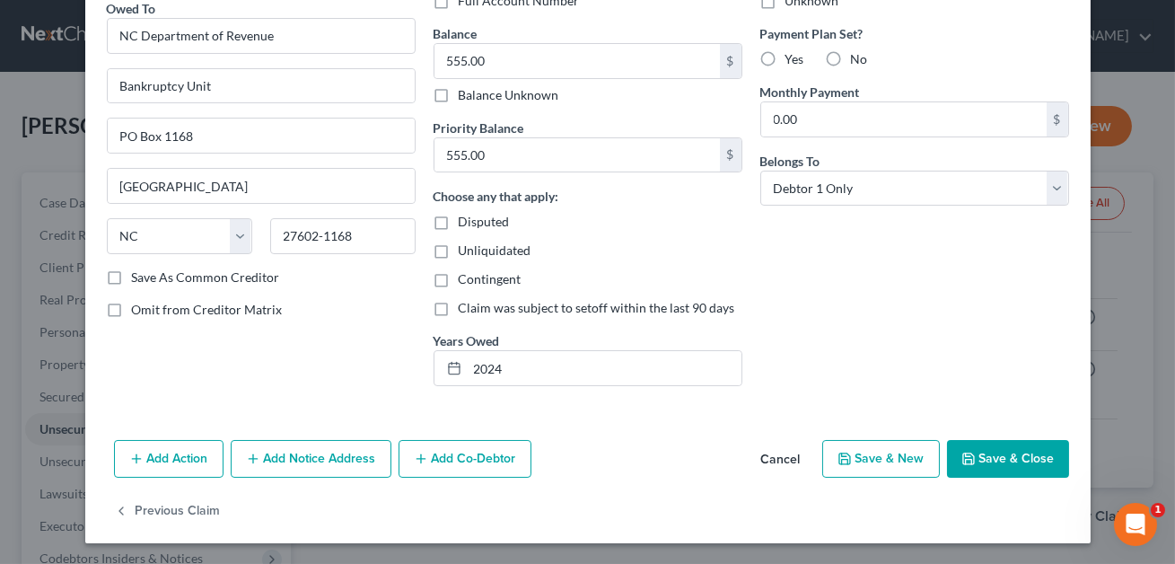
click at [983, 466] on button "Save & Close" at bounding box center [1008, 459] width 122 height 38
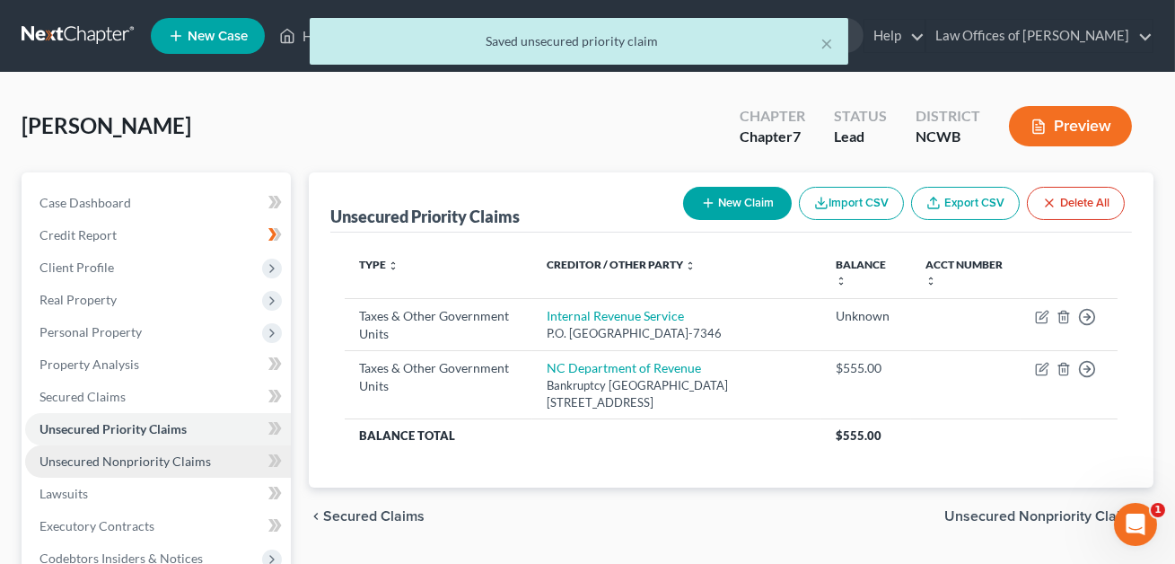
click at [169, 459] on span "Unsecured Nonpriority Claims" at bounding box center [124, 460] width 171 height 15
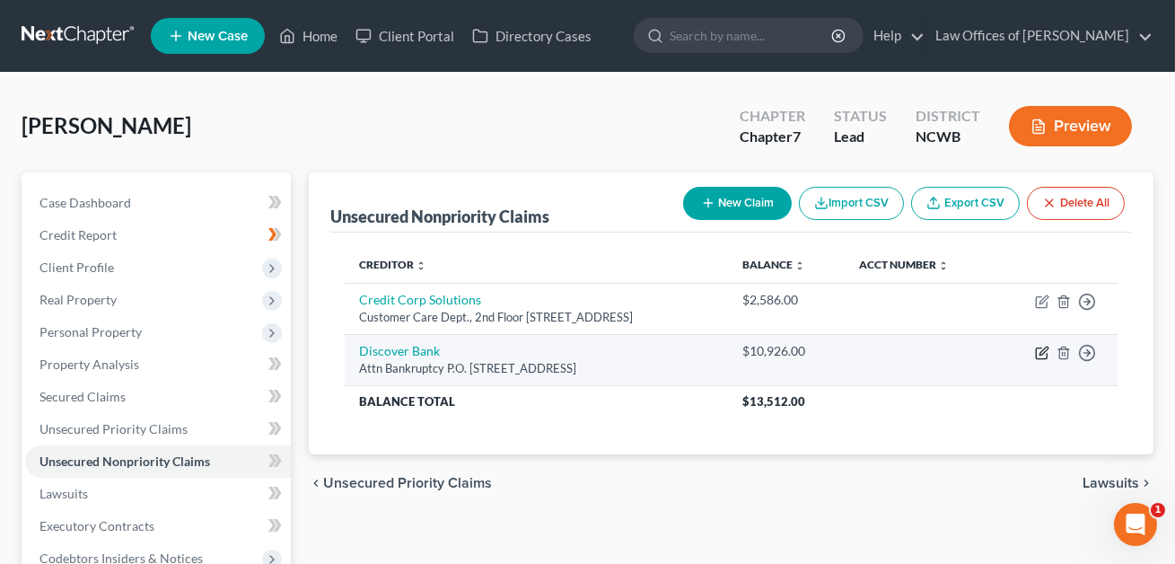
click at [1042, 351] on icon "button" at bounding box center [1042, 353] width 14 height 14
select select "36"
select select "2"
select select "0"
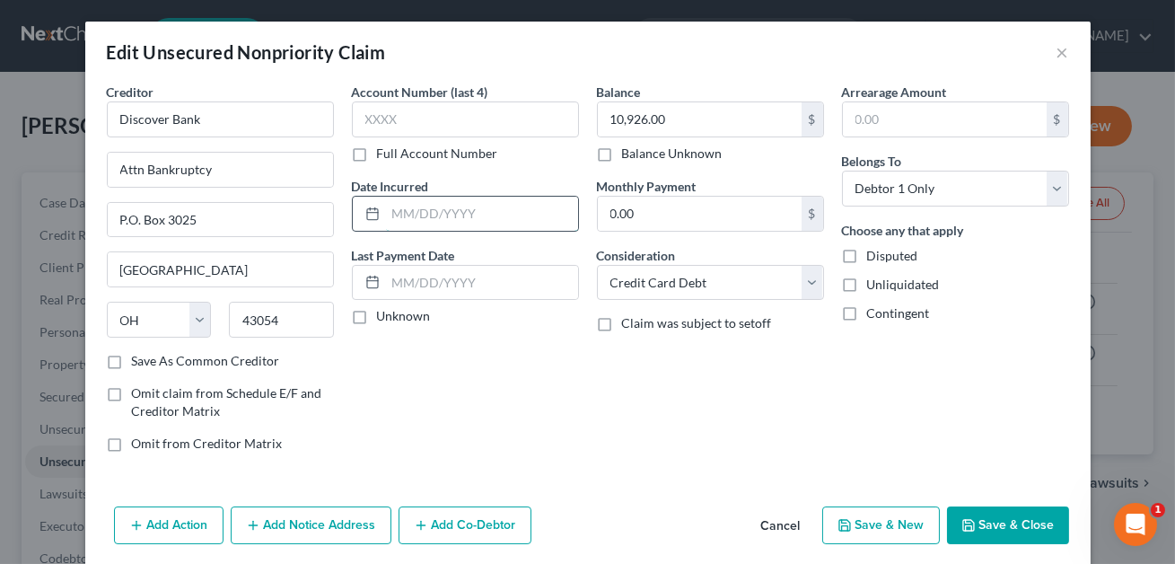
click at [429, 213] on input "text" at bounding box center [482, 214] width 192 height 34
drag, startPoint x: 440, startPoint y: 214, endPoint x: 514, endPoint y: 220, distance: 74.8
click at [514, 220] on input "09/202308/01/25" at bounding box center [482, 214] width 192 height 34
type input "09/202308/01/25"
click at [455, 276] on input "text" at bounding box center [482, 283] width 192 height 34
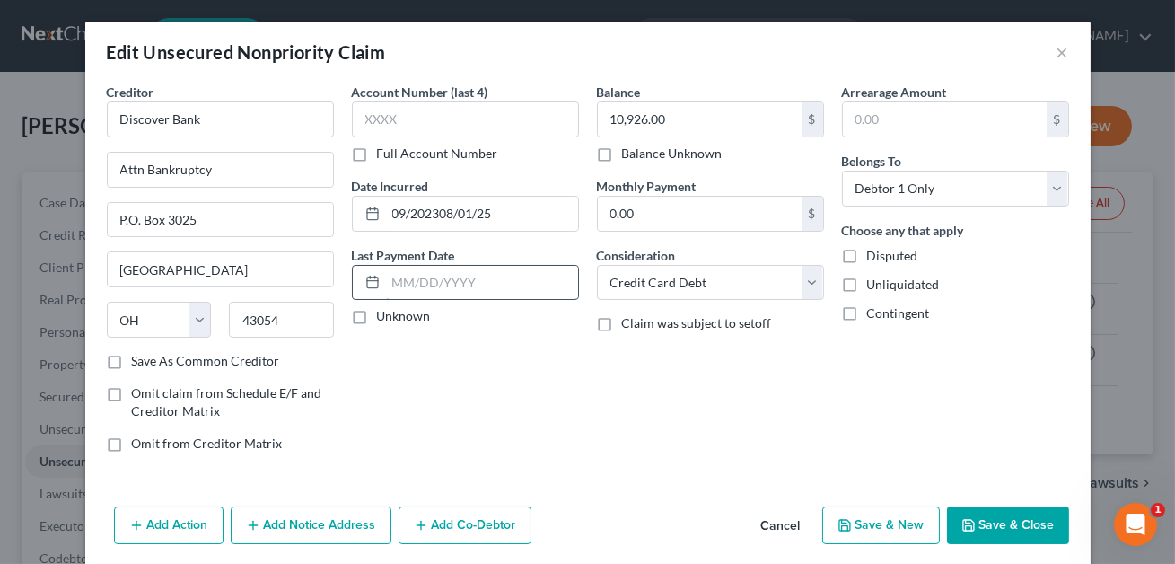
paste input "[DATE]"
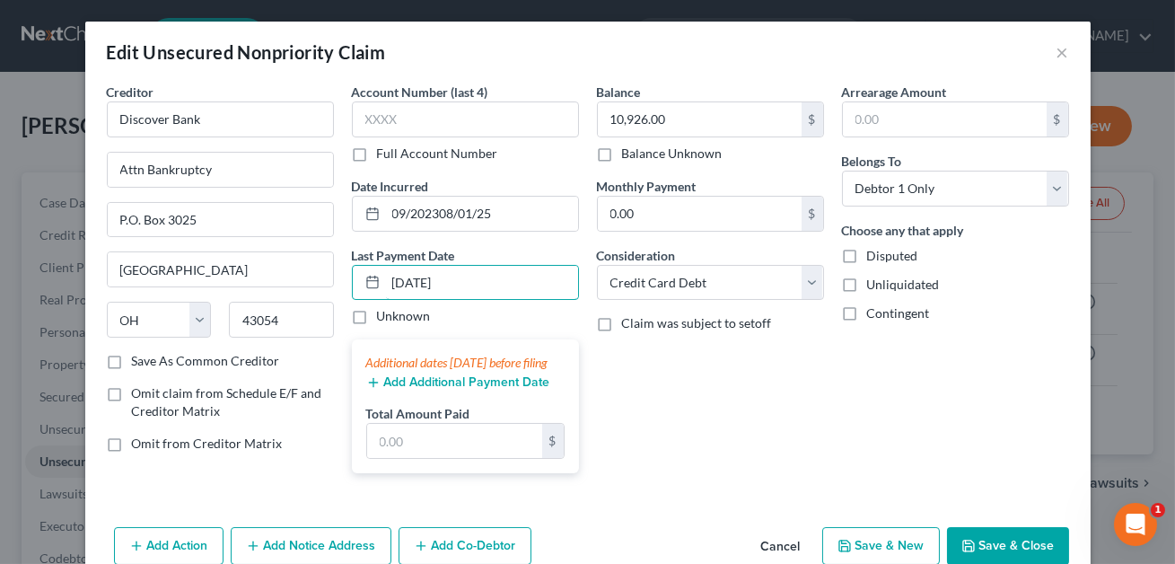
type input "[DATE]"
click at [444, 390] on button "Add Additional Payment Date" at bounding box center [458, 382] width 184 height 14
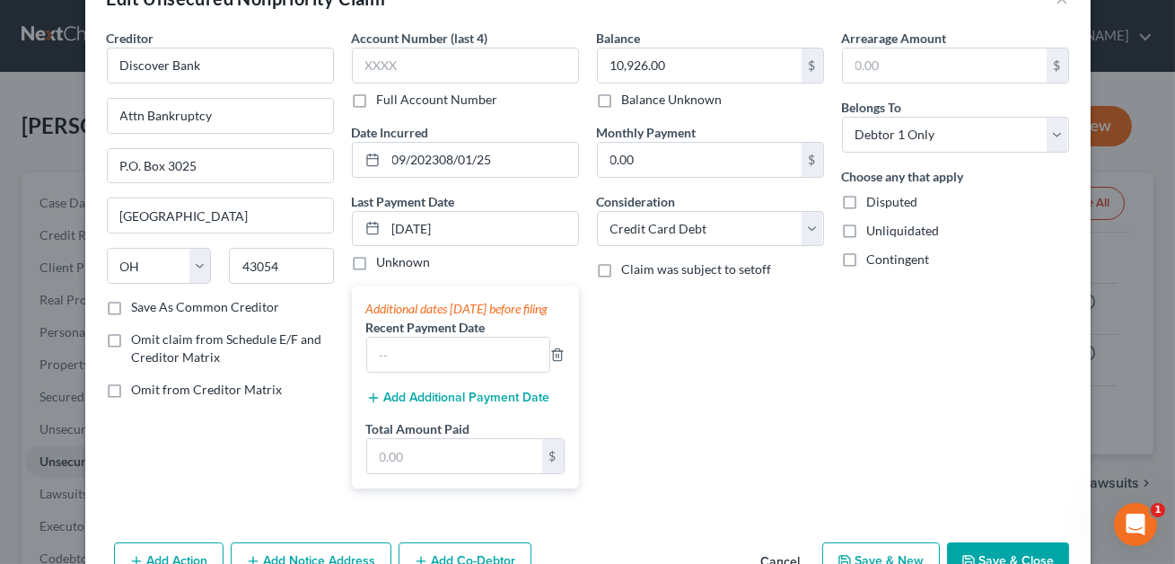
scroll to position [70, 0]
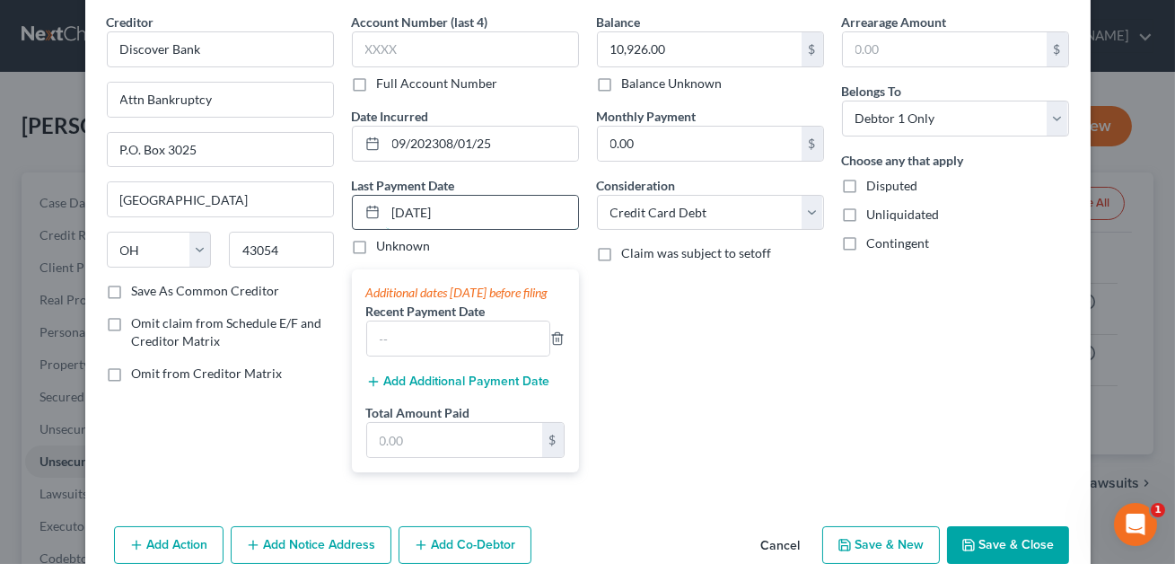
drag, startPoint x: 463, startPoint y: 213, endPoint x: 365, endPoint y: 201, distance: 98.5
click at [365, 201] on div "[DATE]" at bounding box center [465, 213] width 227 height 36
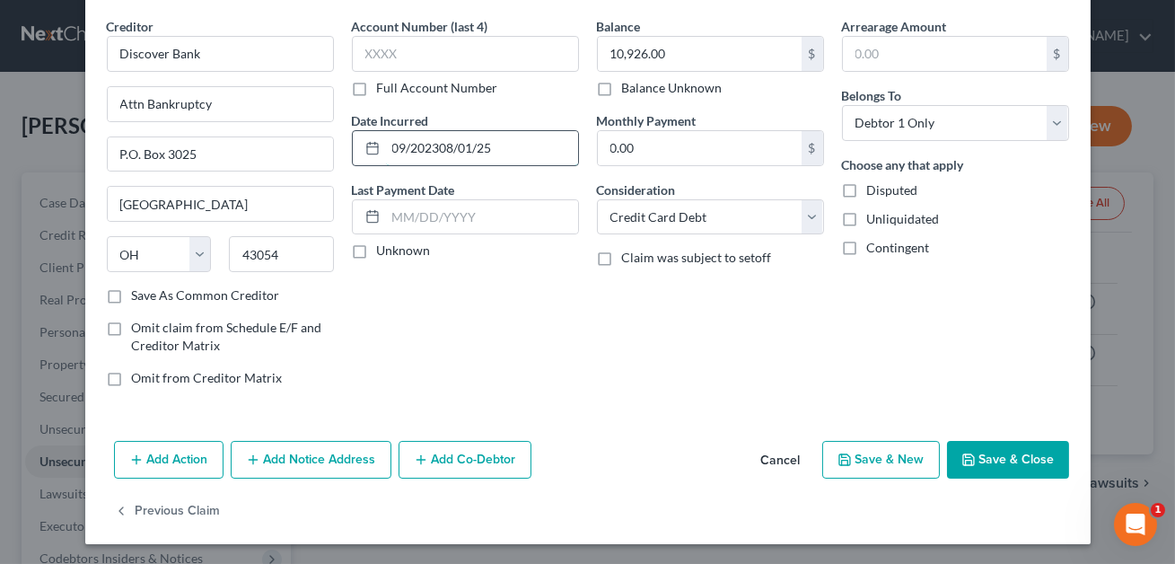
drag, startPoint x: 495, startPoint y: 146, endPoint x: 441, endPoint y: 146, distance: 54.8
click at [441, 146] on input "09/202308/01/25" at bounding box center [482, 148] width 192 height 34
type input "09/2023"
click at [622, 216] on select "Select Cable / Satellite Services Collection Agency Credit Card Debt Debt Couns…" at bounding box center [710, 217] width 227 height 36
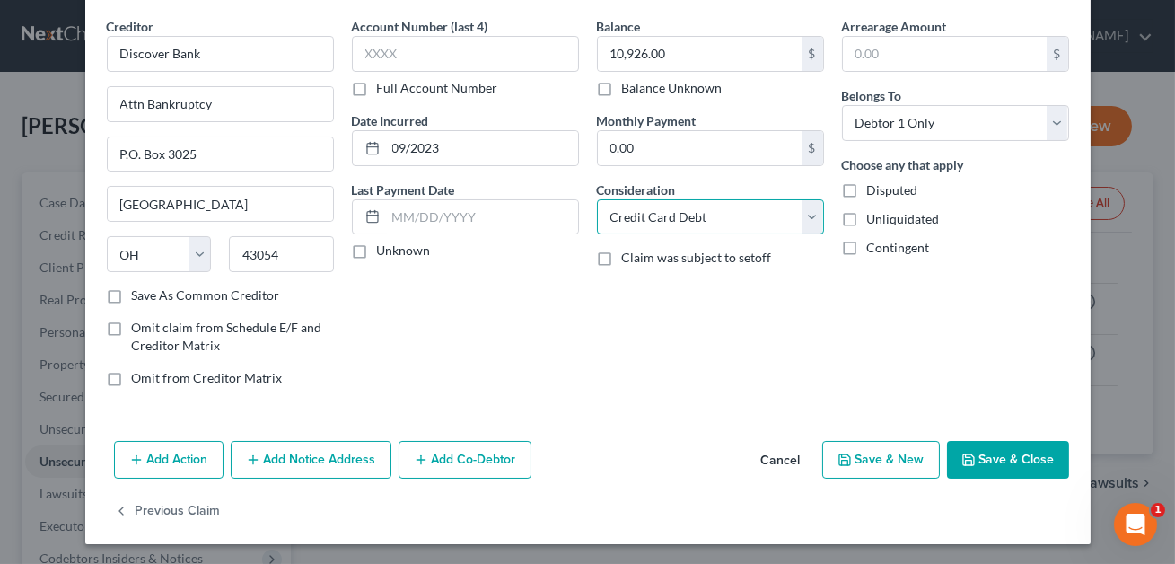
select select "14"
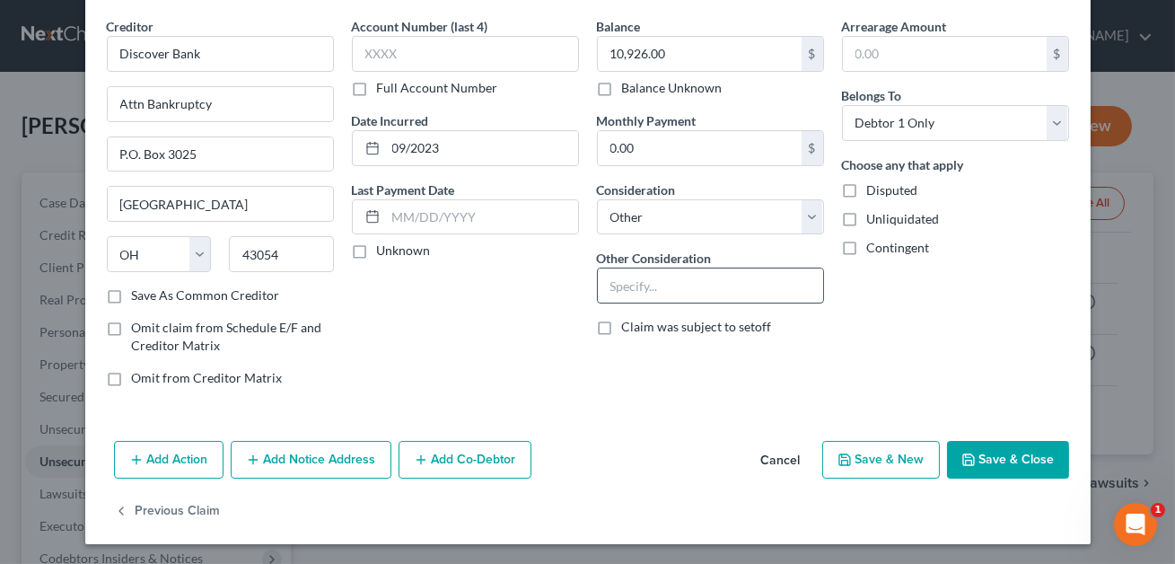
click at [634, 289] on input "text" at bounding box center [710, 285] width 225 height 34
drag, startPoint x: 755, startPoint y: 284, endPoint x: 666, endPoint y: 286, distance: 88.9
click at [666, 286] on input "Cedit Card; Civil Action: Bank of America v. [PERSON_NAME], [GEOGRAPHIC_DATA] (…" at bounding box center [710, 285] width 225 height 34
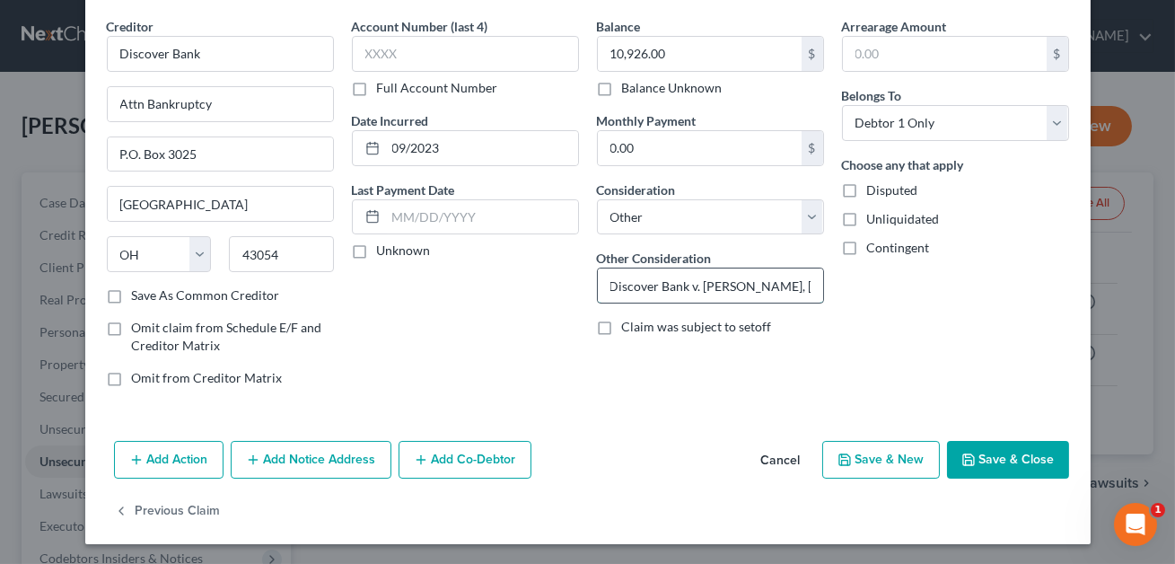
drag, startPoint x: 803, startPoint y: 282, endPoint x: 696, endPoint y: 286, distance: 107.8
click at [696, 286] on input "Cedit Card; Civil Action: Discover Bank v. [PERSON_NAME], [GEOGRAPHIC_DATA] (NC…" at bounding box center [710, 285] width 225 height 34
type input "Cedit Card; Civil Action: Discover Bank v. [PERSON_NAME], [GEOGRAPHIC_DATA] (NC…"
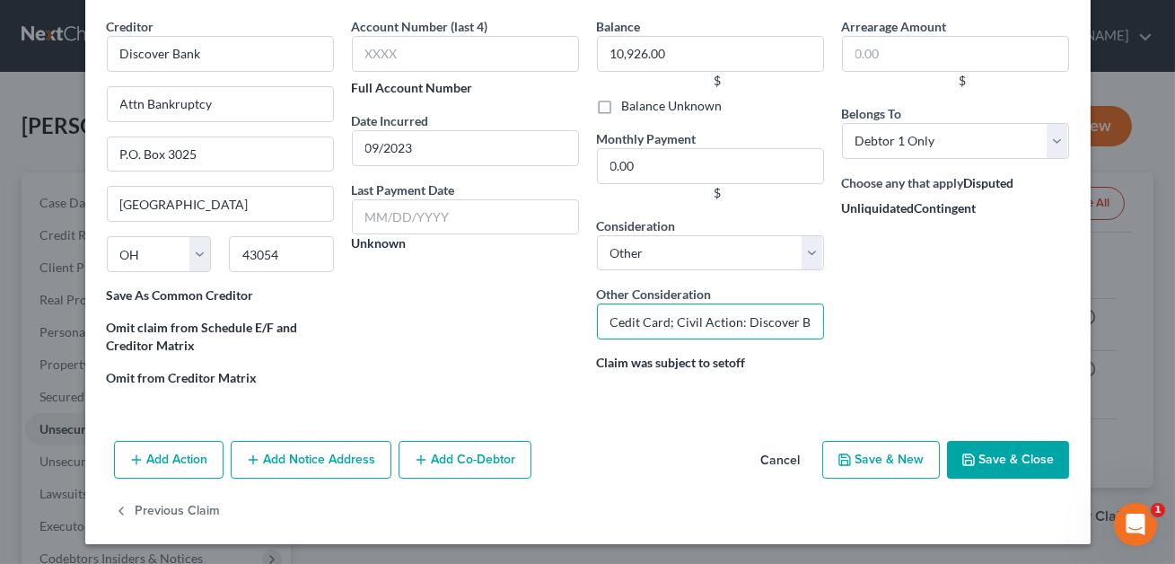
click at [618, 322] on input "Cedit Card; Civil Action: Discover Bank v. [PERSON_NAME], [GEOGRAPHIC_DATA] (NC…" at bounding box center [710, 321] width 227 height 36
click at [742, 320] on input "Credit Card; Civil Action: Discover Bank v. [PERSON_NAME], [GEOGRAPHIC_DATA] (N…" at bounding box center [710, 321] width 227 height 36
type input "Credit Card; Judgment: Discover Bank v. [PERSON_NAME], [GEOGRAPHIC_DATA] (NC) D…"
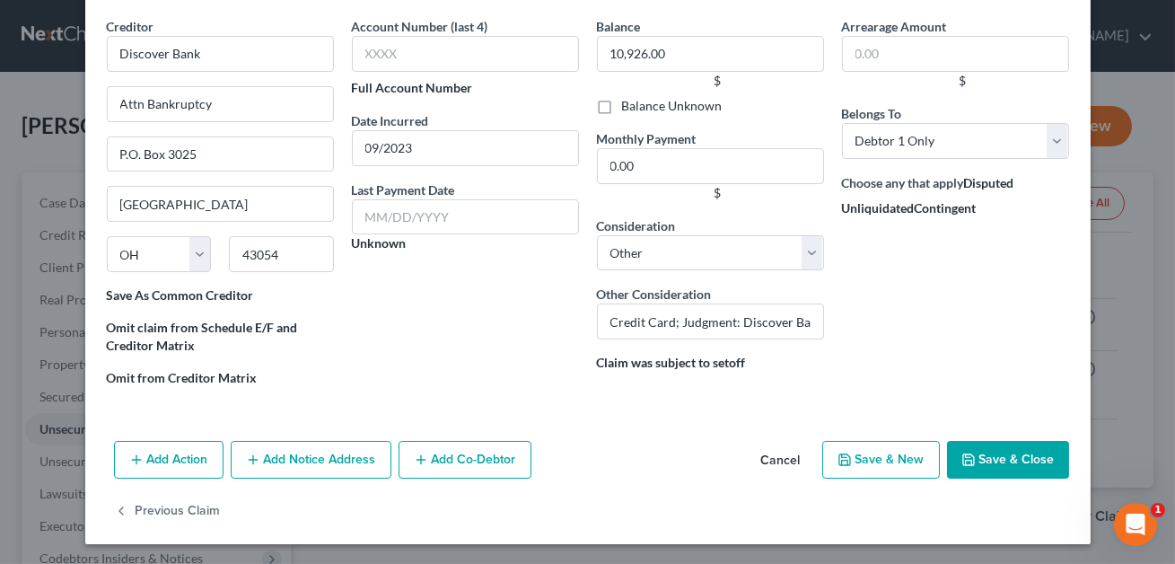
click at [1002, 457] on button "Save & Close" at bounding box center [1008, 460] width 122 height 38
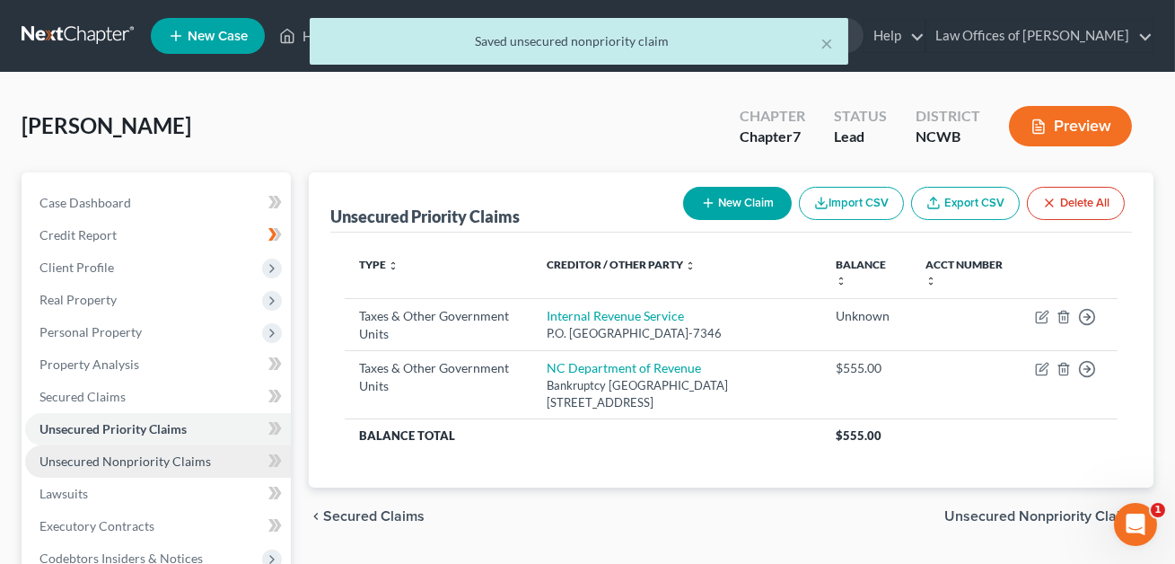
click at [102, 458] on span "Unsecured Nonpriority Claims" at bounding box center [124, 460] width 171 height 15
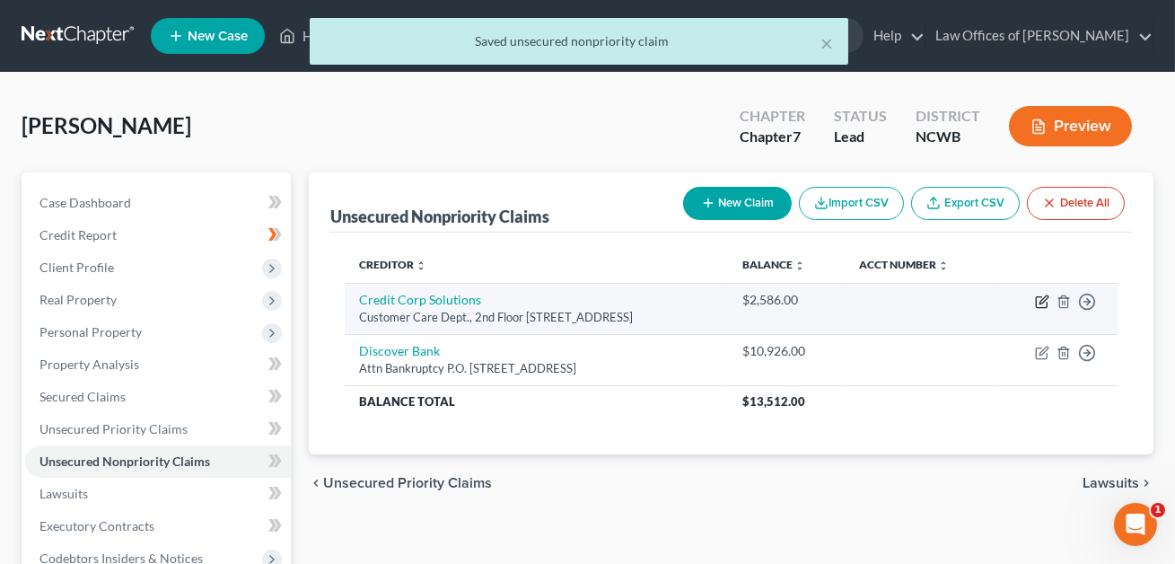
click at [1042, 302] on icon "button" at bounding box center [1043, 299] width 8 height 8
select select "46"
select select "0"
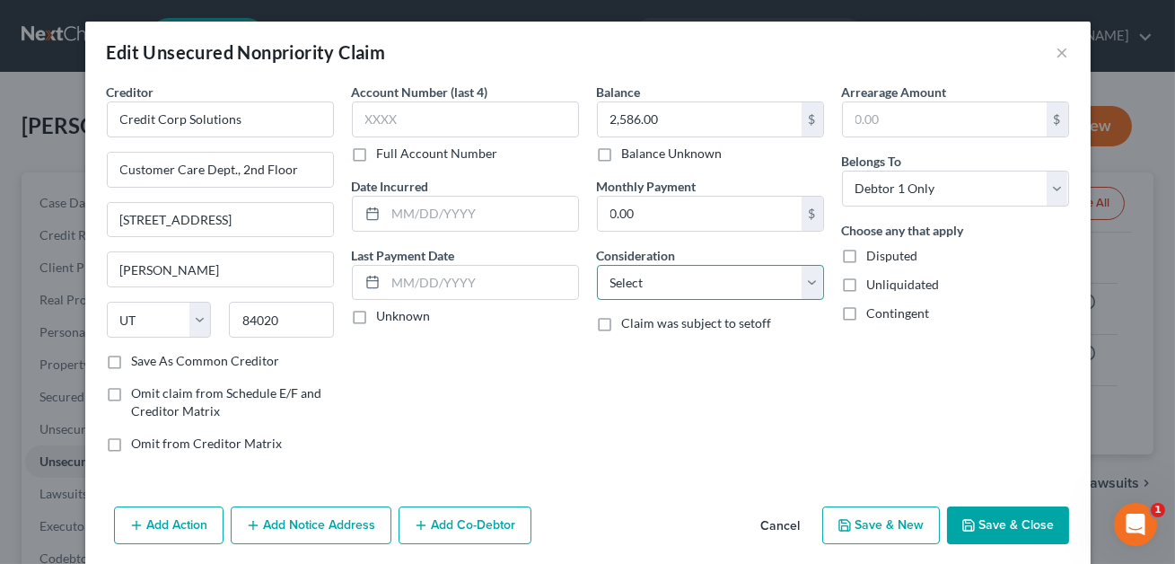
click at [650, 288] on select "Select Cable / Satellite Services Collection Agency Credit Card Debt Debt Couns…" at bounding box center [710, 283] width 227 height 36
click at [647, 281] on select "Select Cable / Satellite Services Collection Agency Credit Card Debt Debt Couns…" at bounding box center [710, 283] width 227 height 36
select select "1"
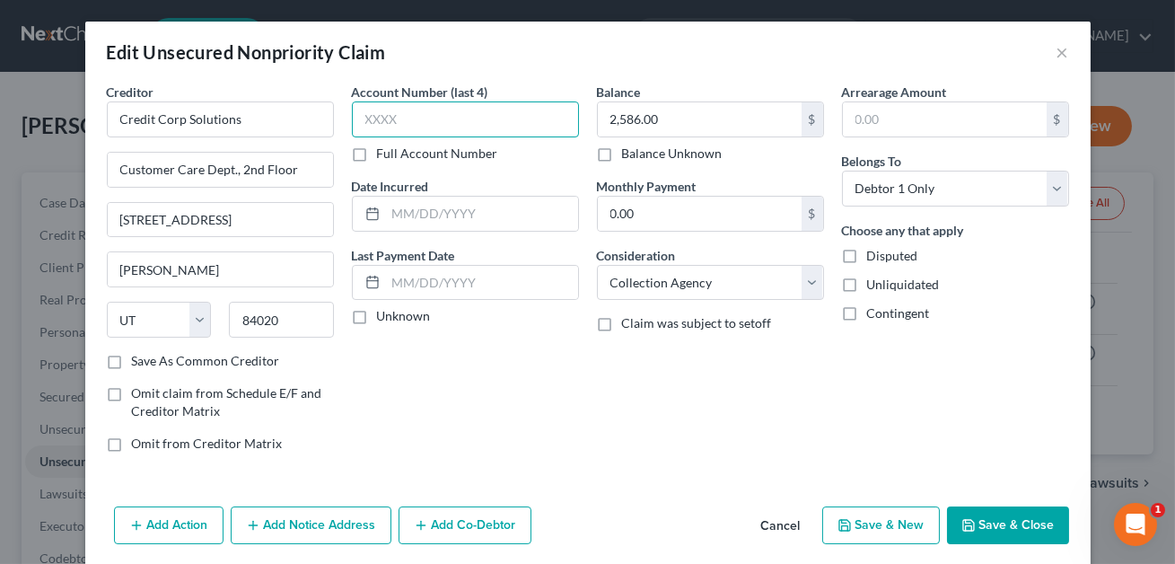
click at [377, 120] on input "text" at bounding box center [465, 119] width 227 height 36
type input "XXXX"
click at [417, 218] on input "text" at bounding box center [482, 214] width 192 height 34
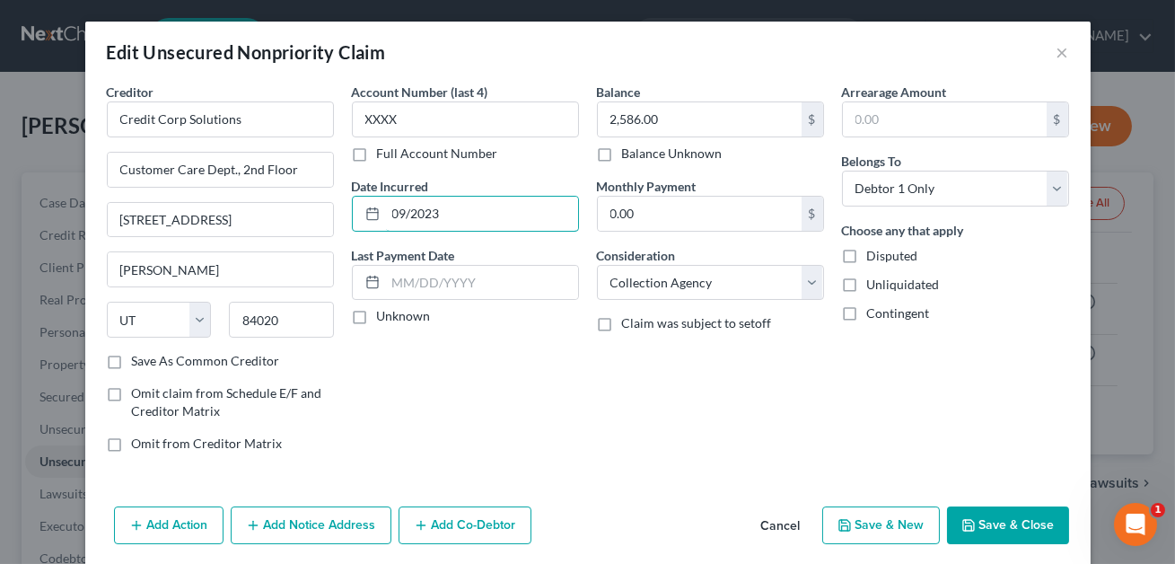
scroll to position [66, 0]
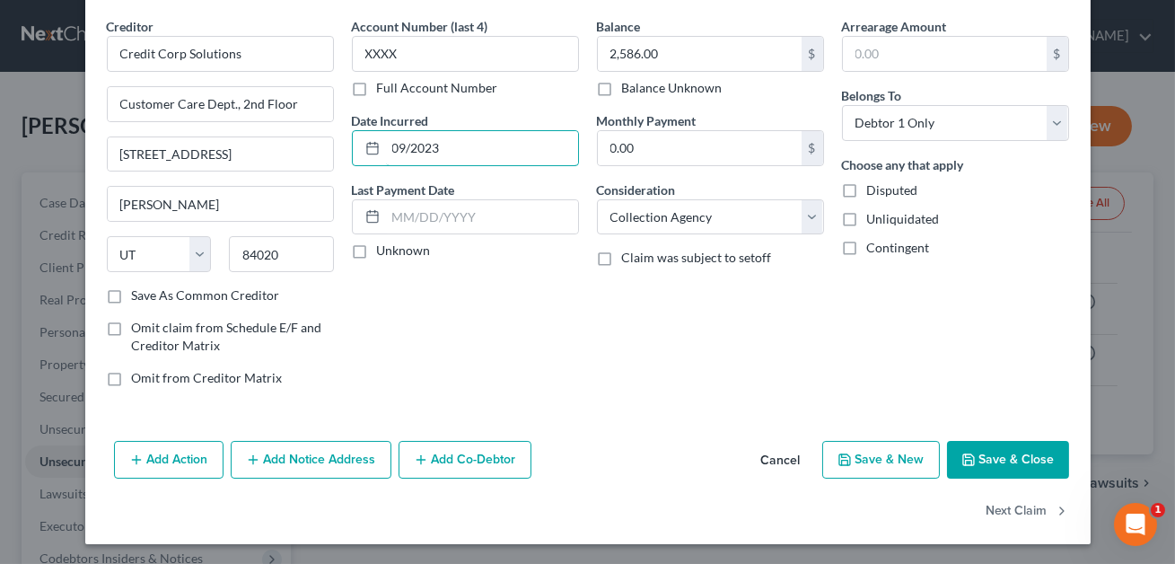
type input "09/2023"
click at [1022, 466] on button "Save & Close" at bounding box center [1008, 460] width 122 height 38
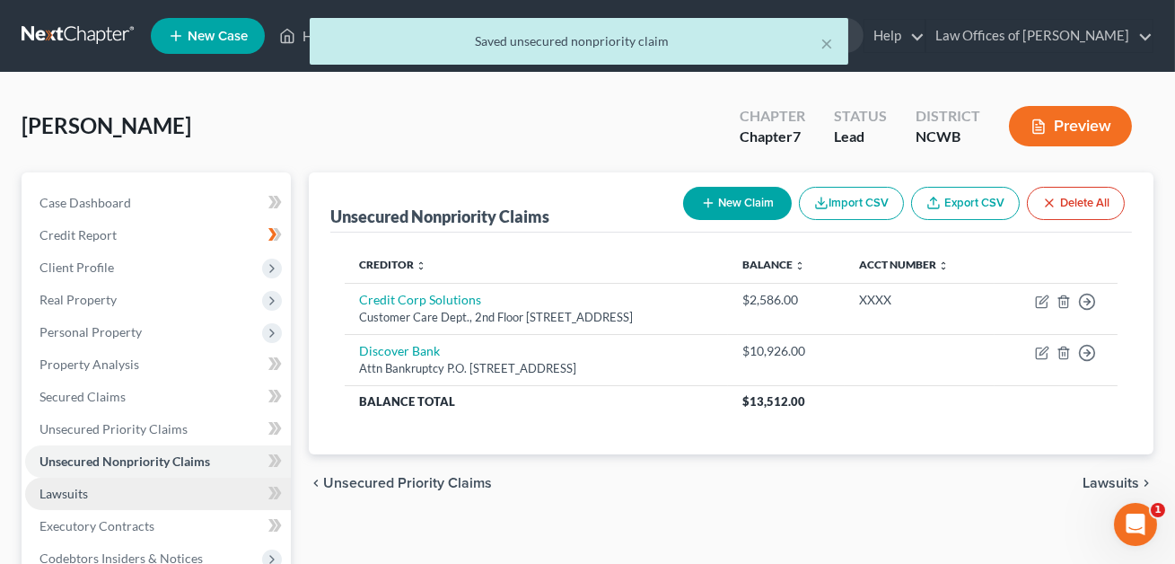
click at [154, 492] on link "Lawsuits" at bounding box center [158, 493] width 266 height 32
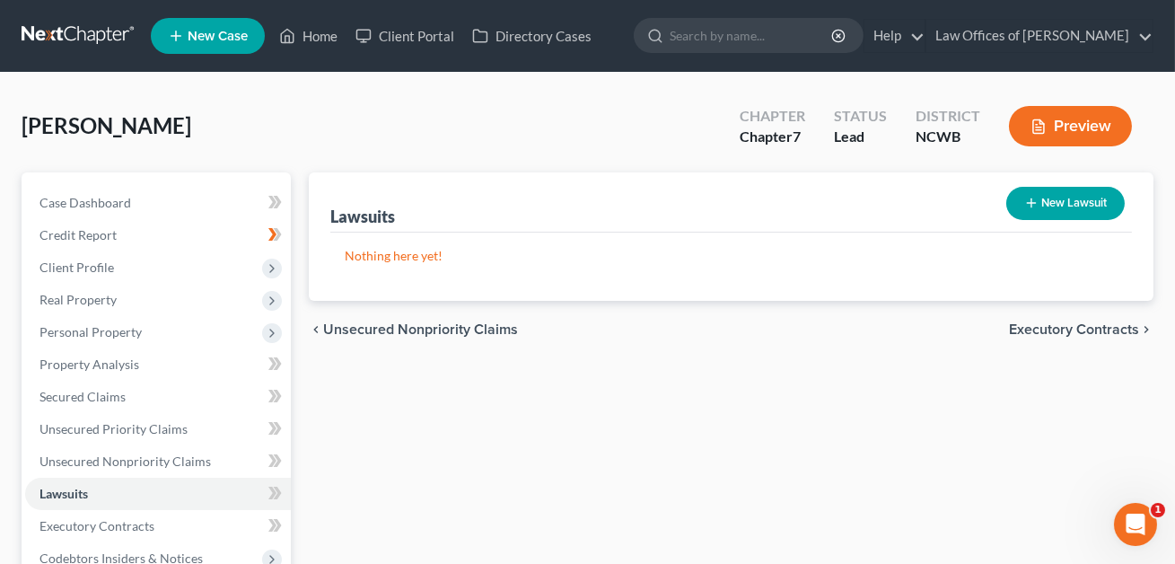
click at [1073, 195] on button "New Lawsuit" at bounding box center [1065, 203] width 118 height 33
select select "0"
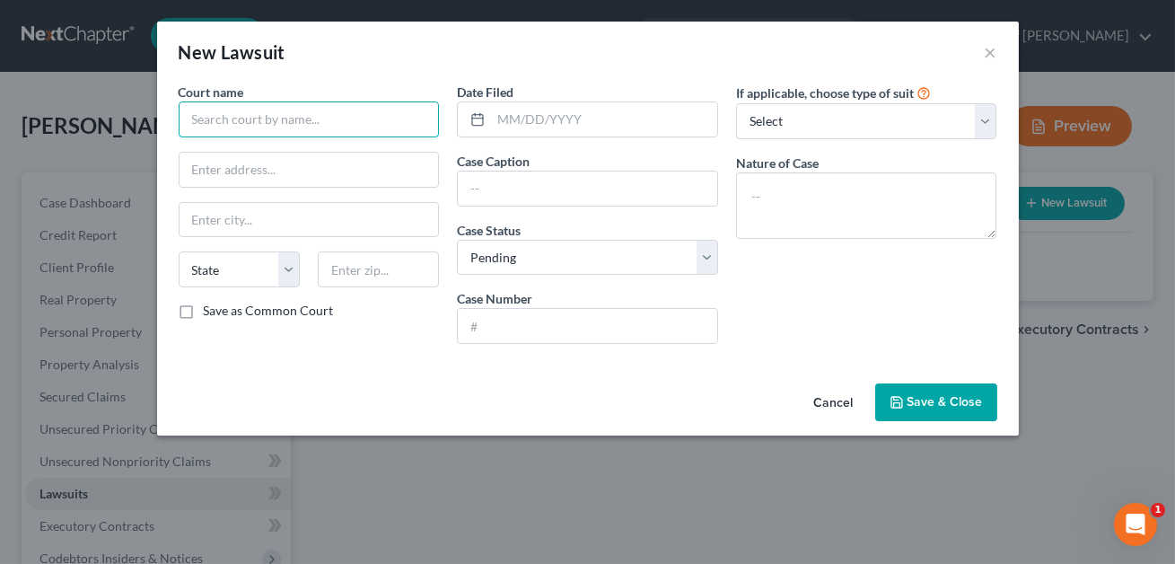
click at [280, 116] on input "text" at bounding box center [309, 119] width 261 height 36
click at [196, 123] on input "Iedell" at bounding box center [309, 119] width 261 height 36
click at [242, 123] on input "Iredell" at bounding box center [309, 119] width 261 height 36
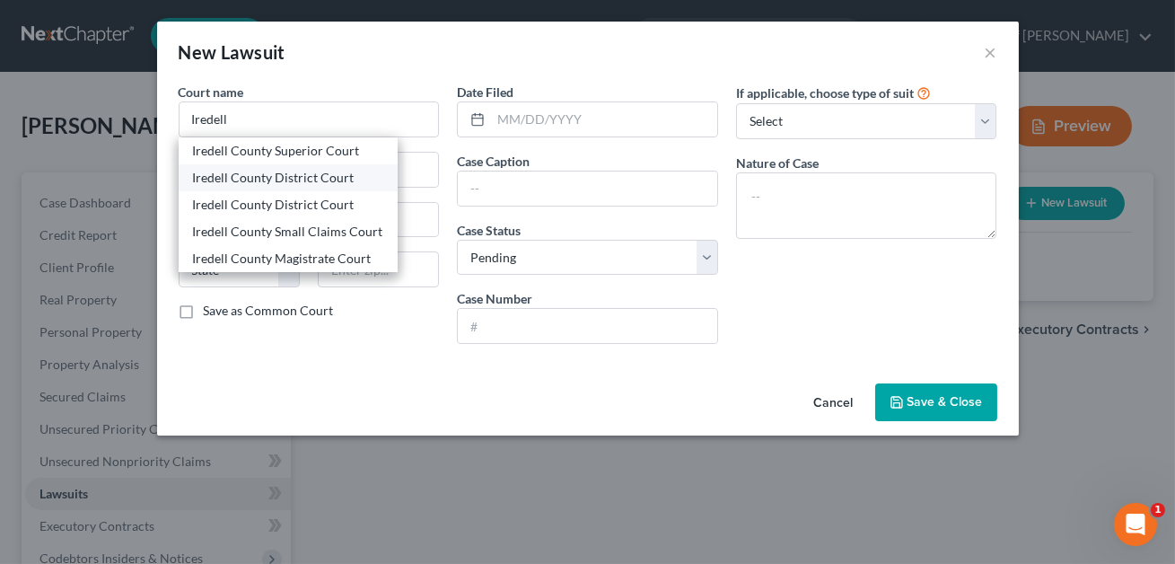
click at [246, 177] on div "Iredell County District Court" at bounding box center [288, 178] width 190 height 18
type input "Iredell County District Court"
type input "[STREET_ADDRESS]"
type input "[GEOGRAPHIC_DATA]"
select select "28"
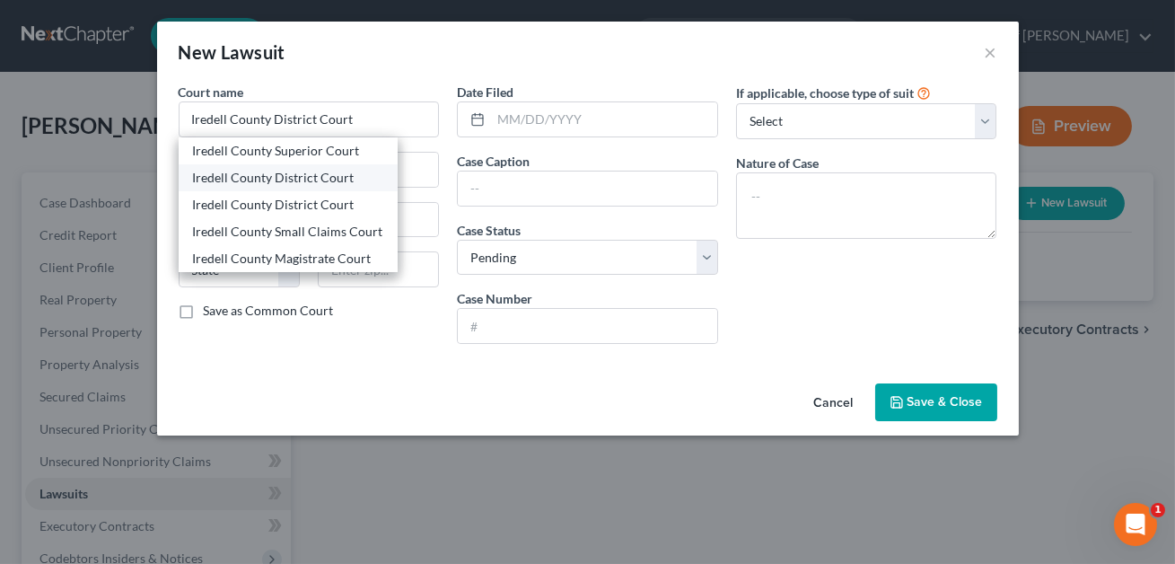
type input "28677"
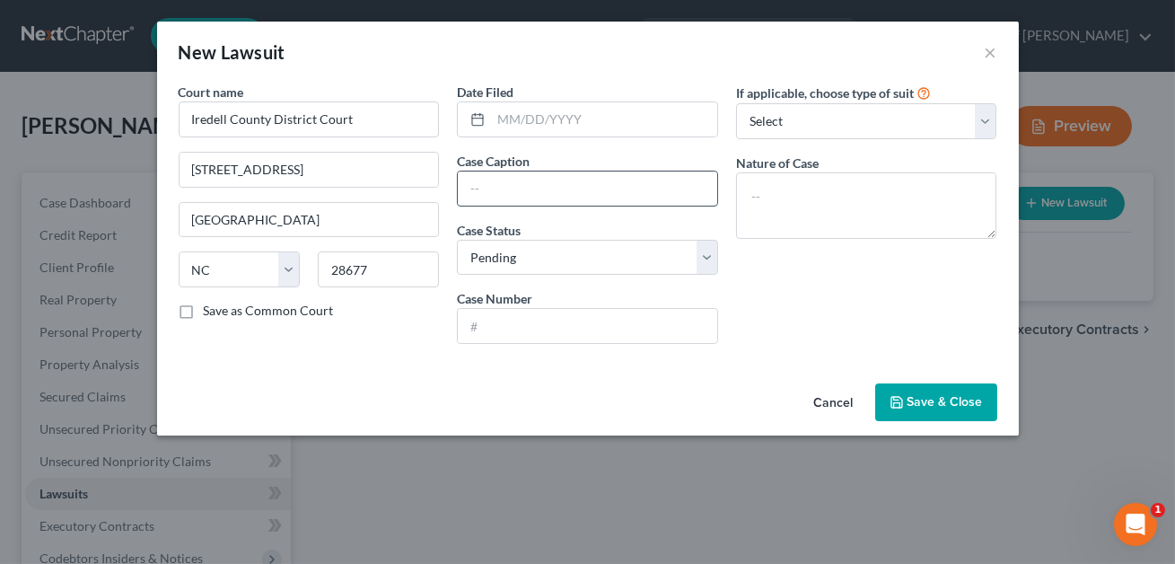
click at [511, 195] on input "text" at bounding box center [587, 188] width 259 height 34
type input "Discover Bank v. [PERSON_NAME]"
click at [486, 328] on input "text" at bounding box center [587, 326] width 259 height 34
type input "2"
click at [650, 188] on input "Discover Bank v. [PERSON_NAME]" at bounding box center [587, 188] width 259 height 34
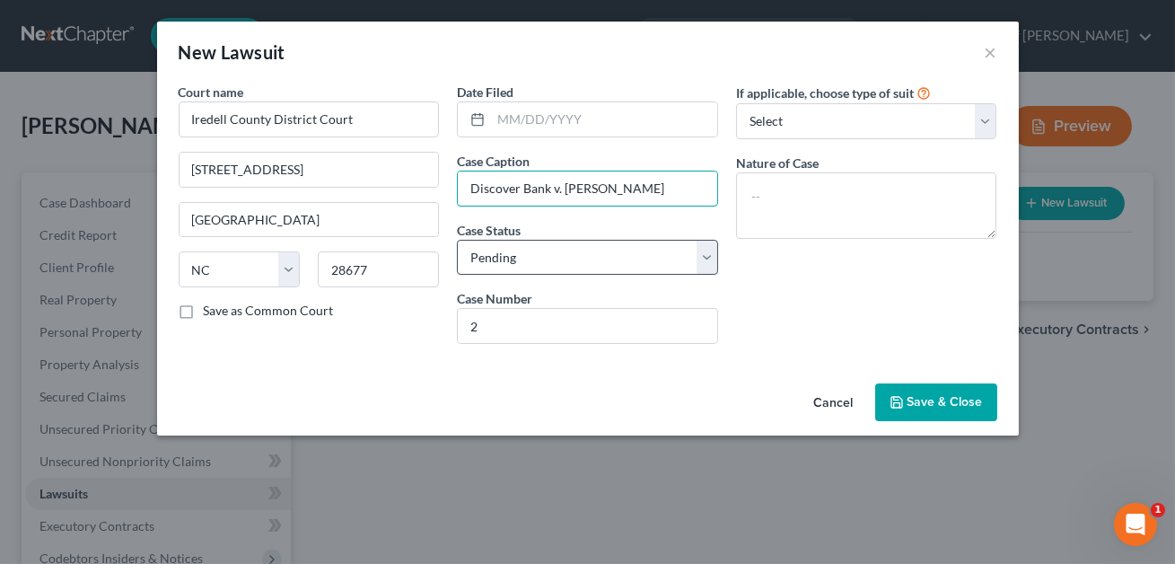
type input "Discover Bank v. [PERSON_NAME]"
click at [572, 264] on select "Select Pending On Appeal Concluded" at bounding box center [587, 258] width 261 height 36
select select "2"
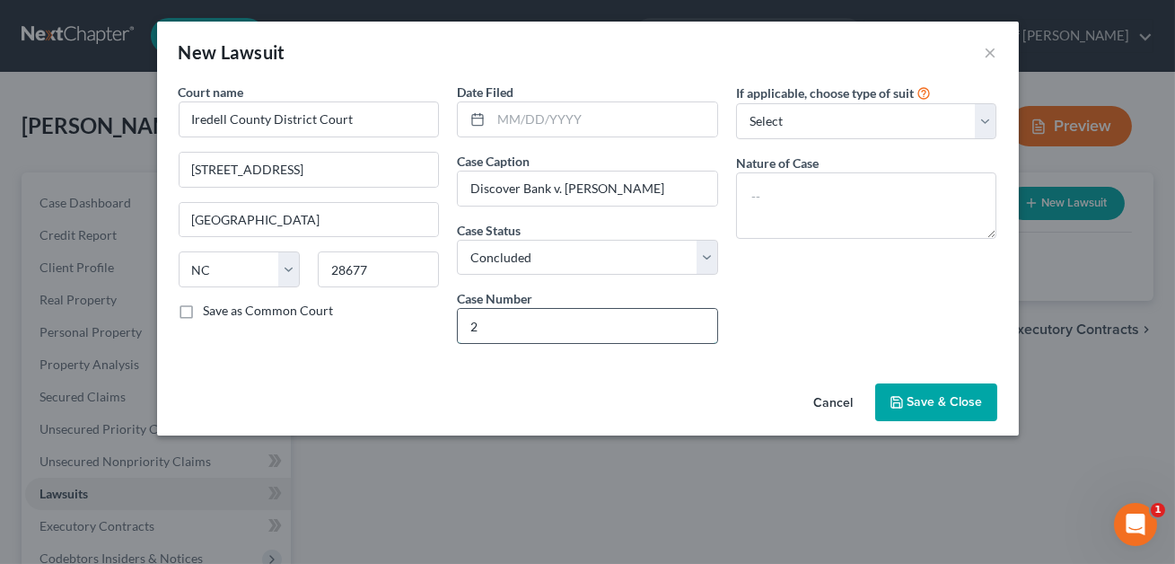
click at [518, 324] on input "2" at bounding box center [587, 326] width 259 height 34
type input "24 CVD 938"
click at [770, 189] on textarea at bounding box center [866, 205] width 261 height 66
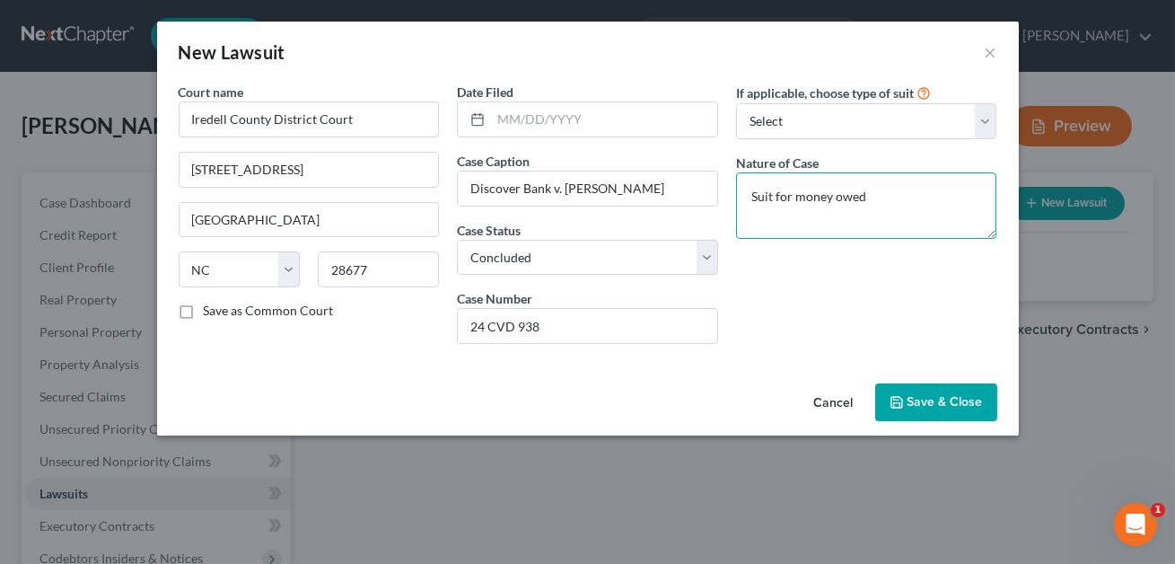
type textarea "Suit for money owed"
click at [933, 401] on span "Save & Close" at bounding box center [944, 401] width 75 height 15
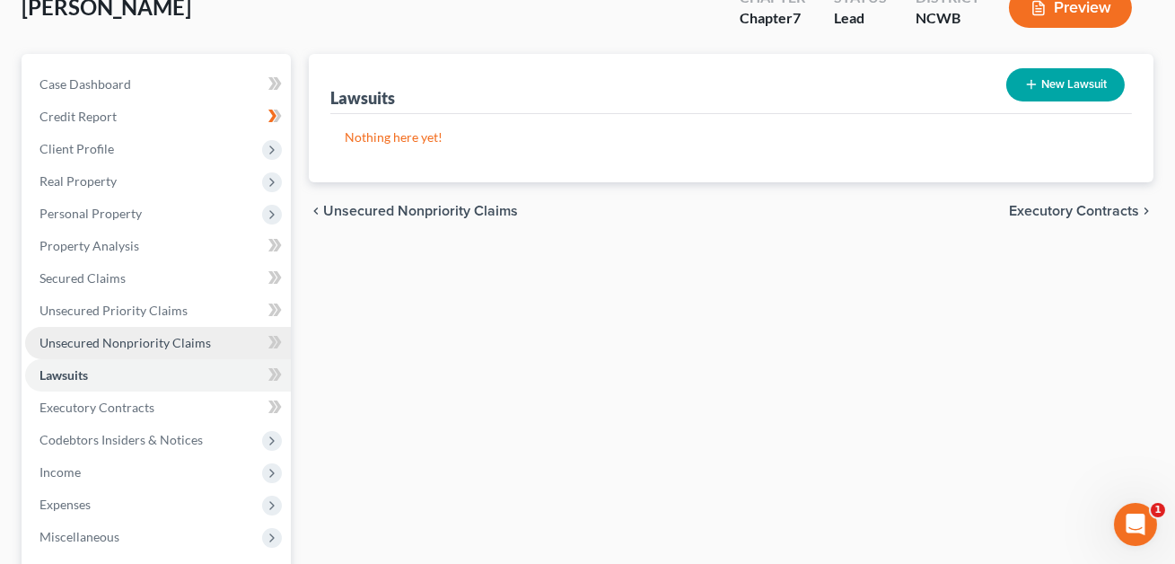
scroll to position [126, 0]
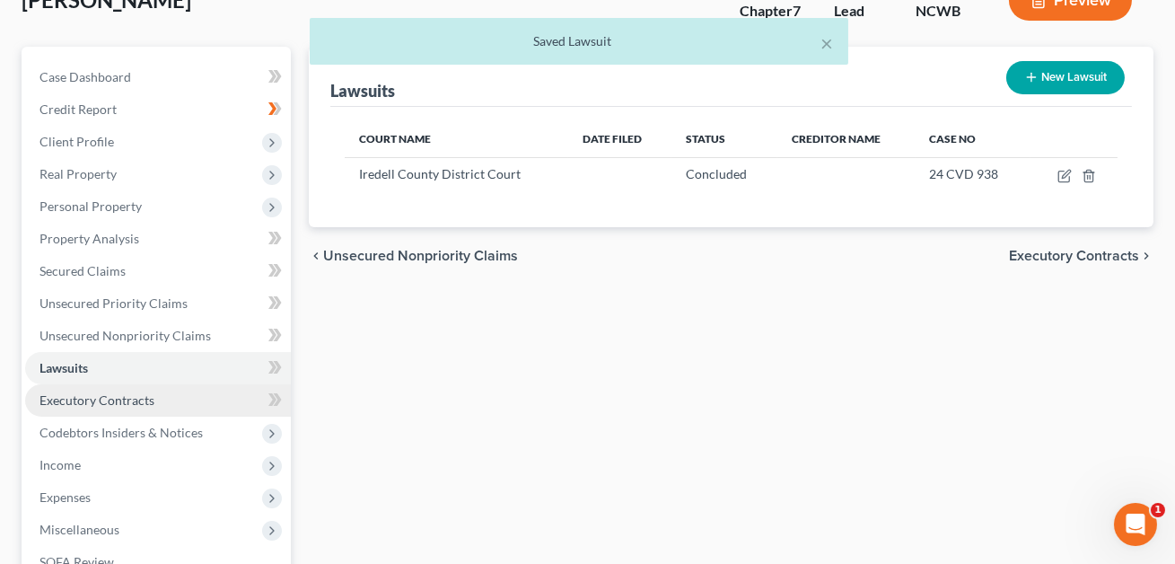
click at [107, 399] on span "Executory Contracts" at bounding box center [96, 399] width 115 height 15
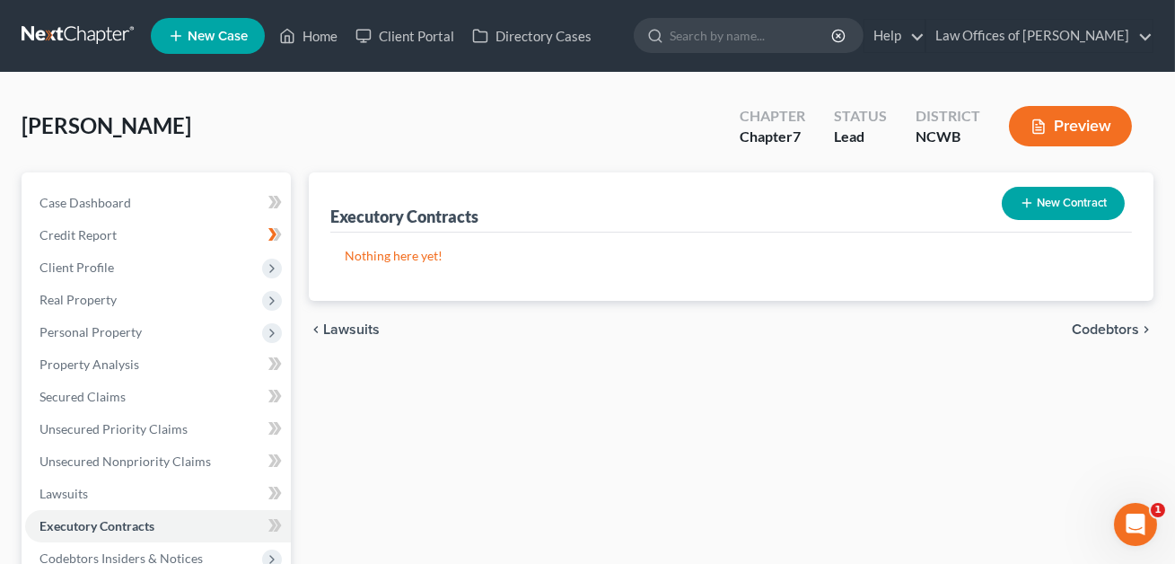
click at [1075, 203] on button "New Contract" at bounding box center [1063, 203] width 123 height 33
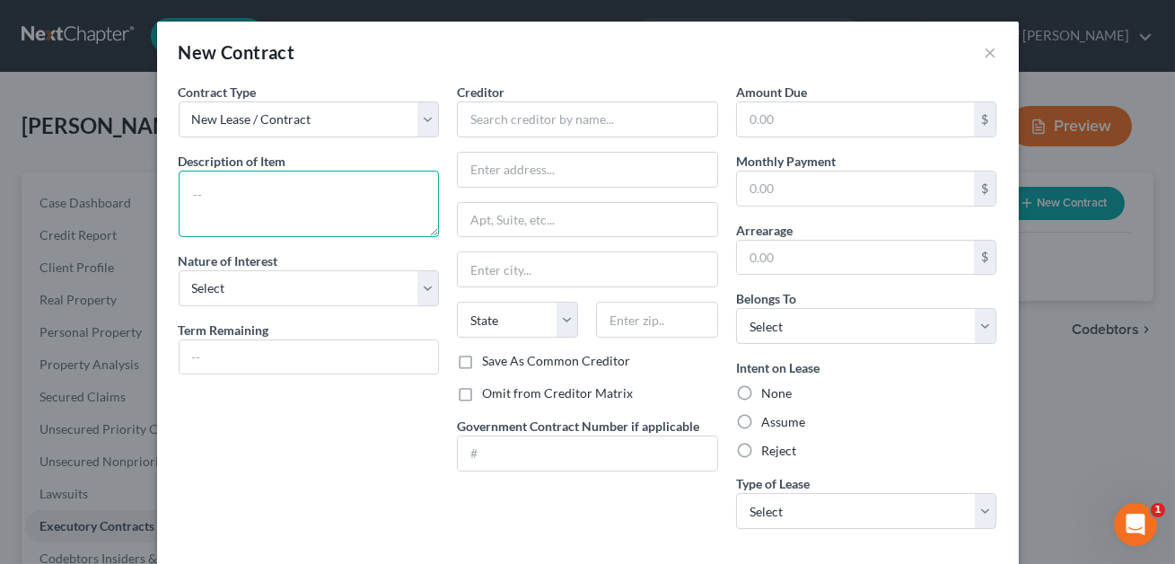
click at [271, 191] on textarea at bounding box center [309, 204] width 261 height 66
click at [272, 195] on textarea "Debtor lives ina. esisdnece" at bounding box center [309, 204] width 261 height 66
click at [285, 196] on textarea "Debtor lives in a. esisdnece" at bounding box center [309, 204] width 261 height 66
click at [285, 197] on textarea "Debtor lives in a esisdnece" at bounding box center [309, 204] width 261 height 66
click at [311, 195] on textarea "Debtor lives in a resisdnece" at bounding box center [309, 204] width 261 height 66
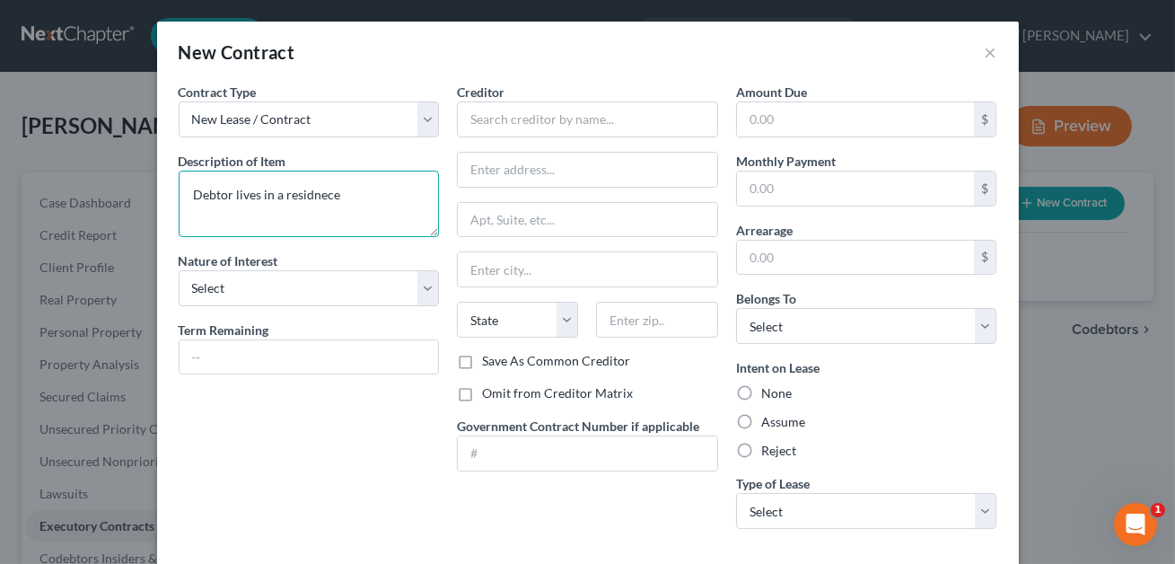
click at [324, 197] on textarea "Debtor lives in a residnece" at bounding box center [309, 204] width 261 height 66
click at [360, 192] on textarea "Debtor lives in a residence" at bounding box center [309, 204] width 261 height 66
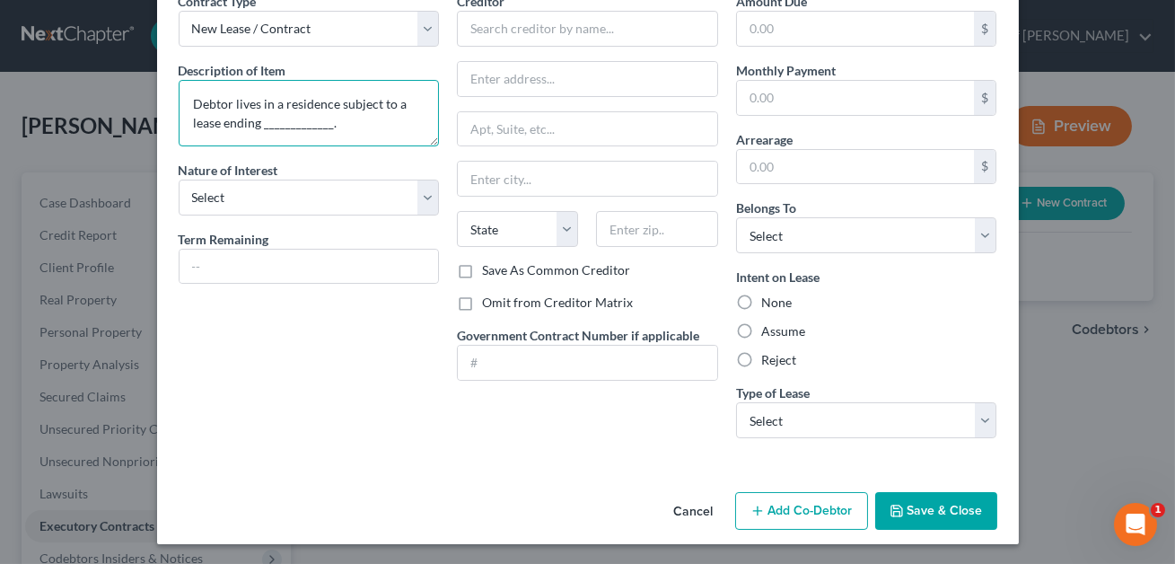
type textarea "Debtor lives in a residence subject to a lease ending _____________."
click at [911, 513] on button "Save & Close" at bounding box center [936, 511] width 122 height 38
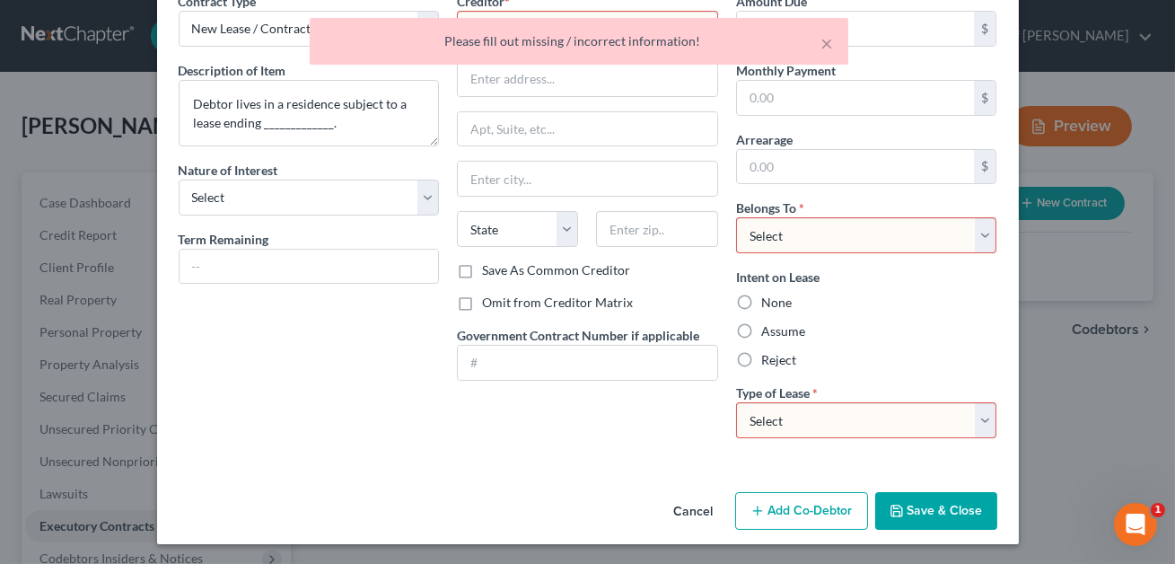
scroll to position [0, 0]
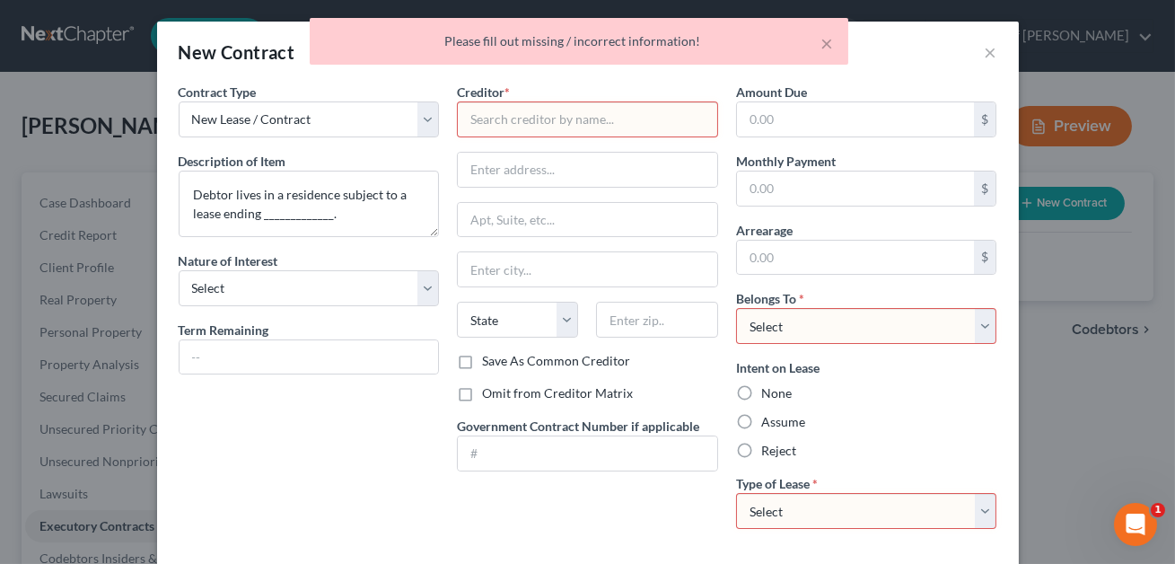
click at [466, 124] on input "text" at bounding box center [587, 119] width 261 height 36
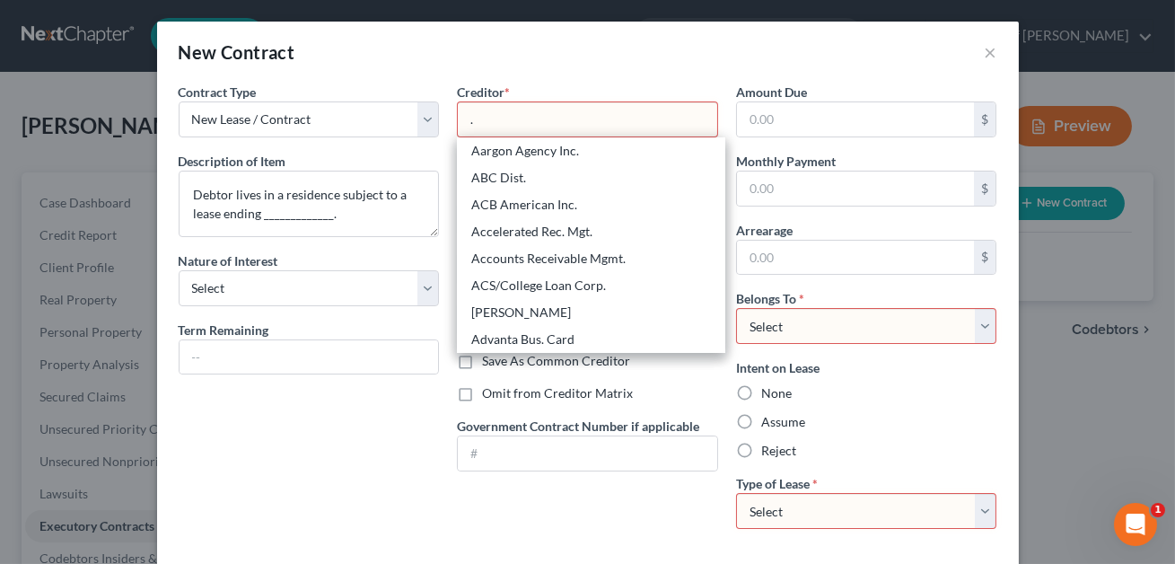
type input "."
click at [824, 324] on select "Select Debtor 1 Only Debtor 2 Only Debtor 1 And Debtor 2 Only At Least One Of T…" at bounding box center [866, 326] width 261 height 36
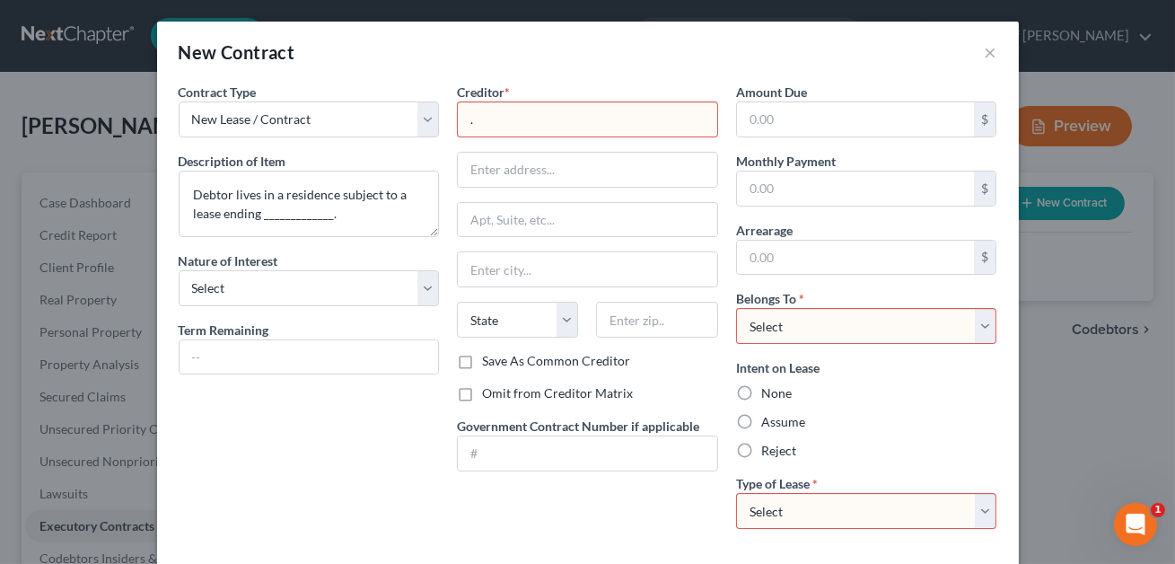
select select "0"
click at [830, 504] on select "Select Real Estate Car Other" at bounding box center [866, 511] width 261 height 36
select select "0"
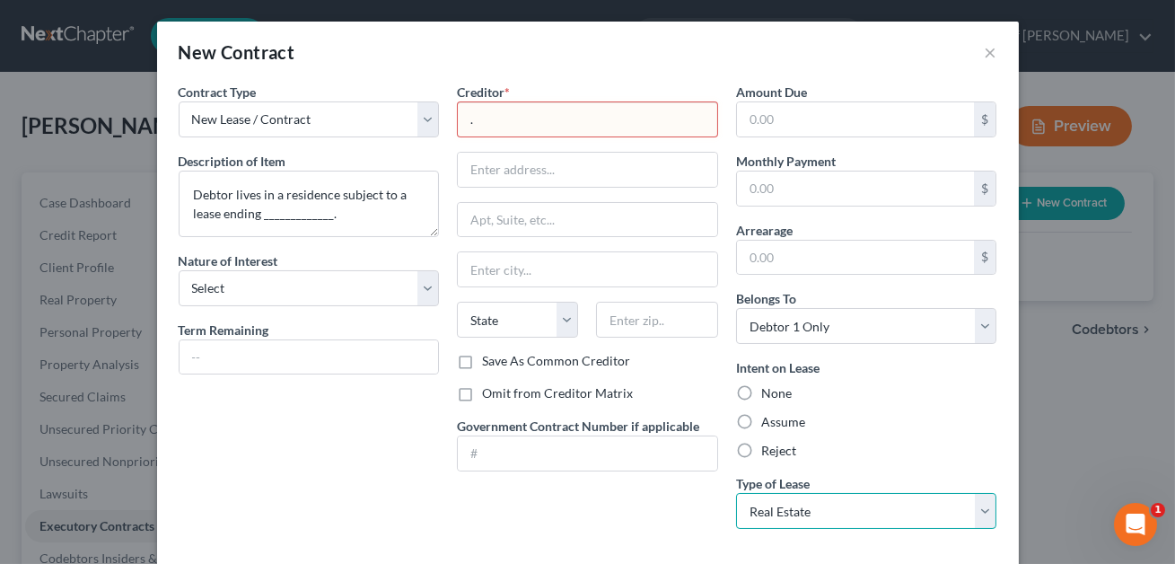
scroll to position [91, 0]
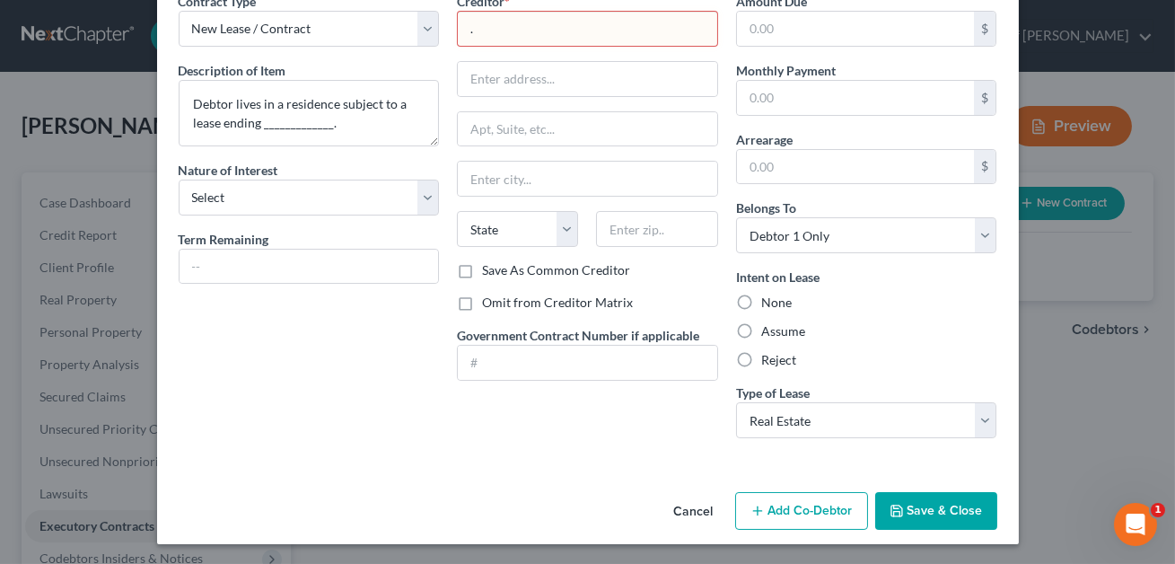
click at [946, 507] on button "Save & Close" at bounding box center [936, 511] width 122 height 38
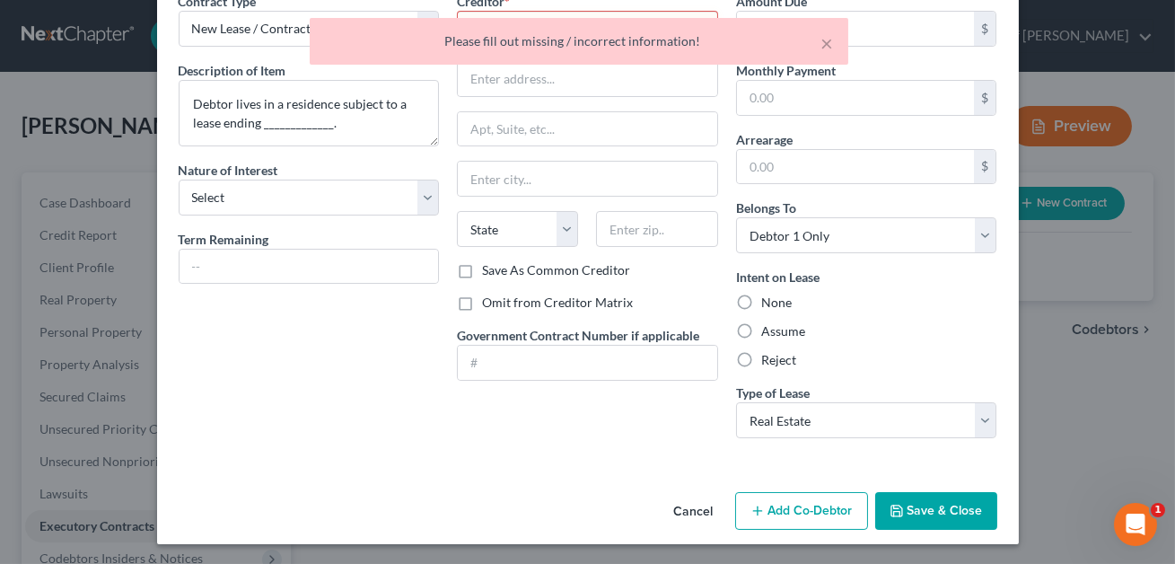
scroll to position [0, 0]
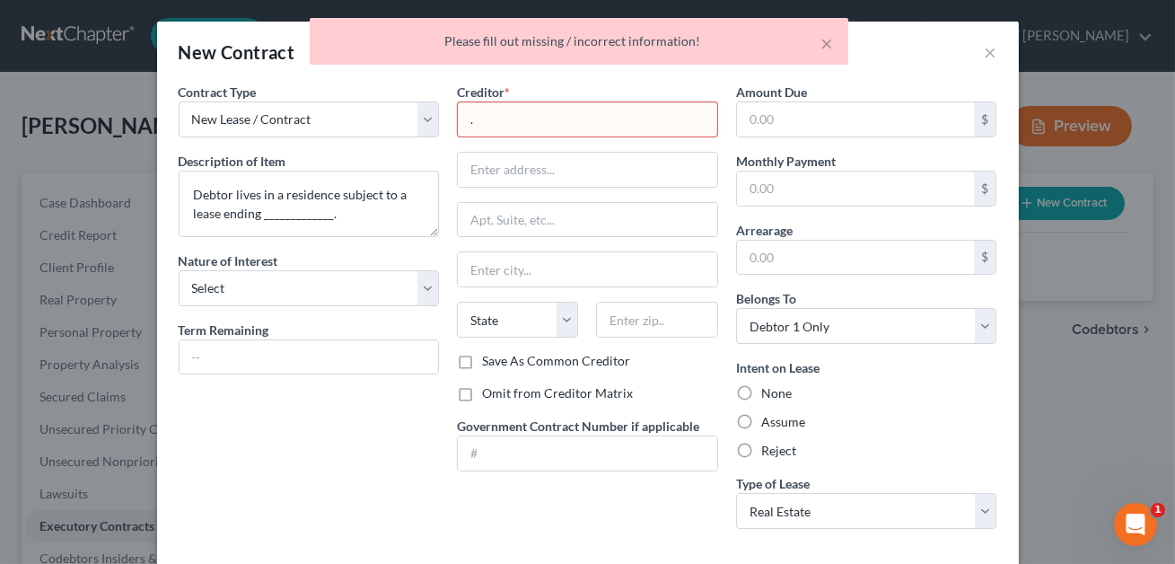
click at [503, 118] on input "." at bounding box center [587, 119] width 261 height 36
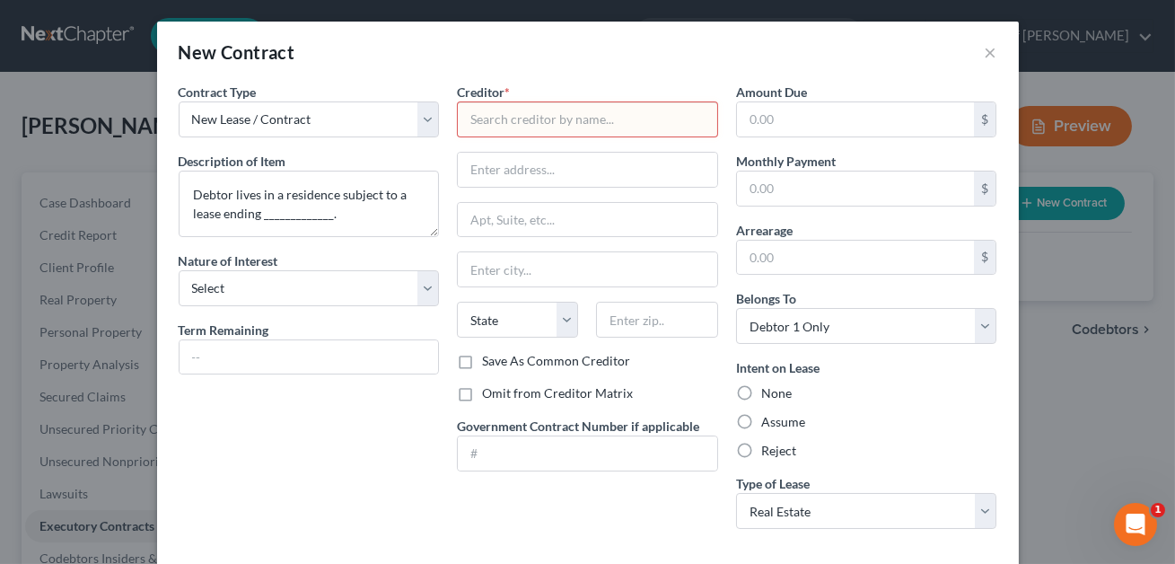
type input "."
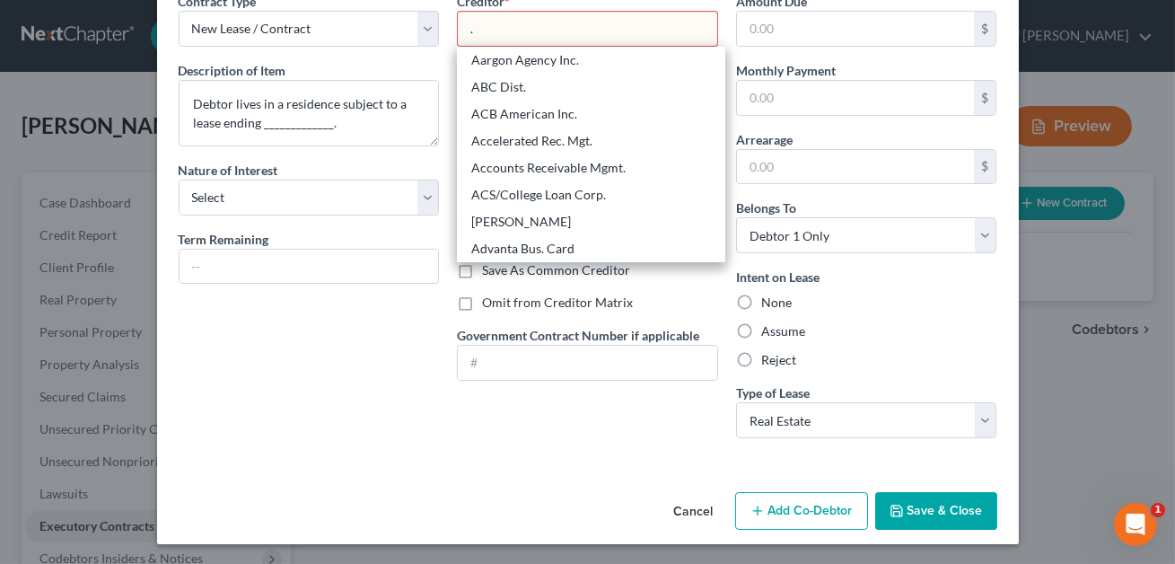
click at [928, 513] on button "Save & Close" at bounding box center [936, 511] width 122 height 38
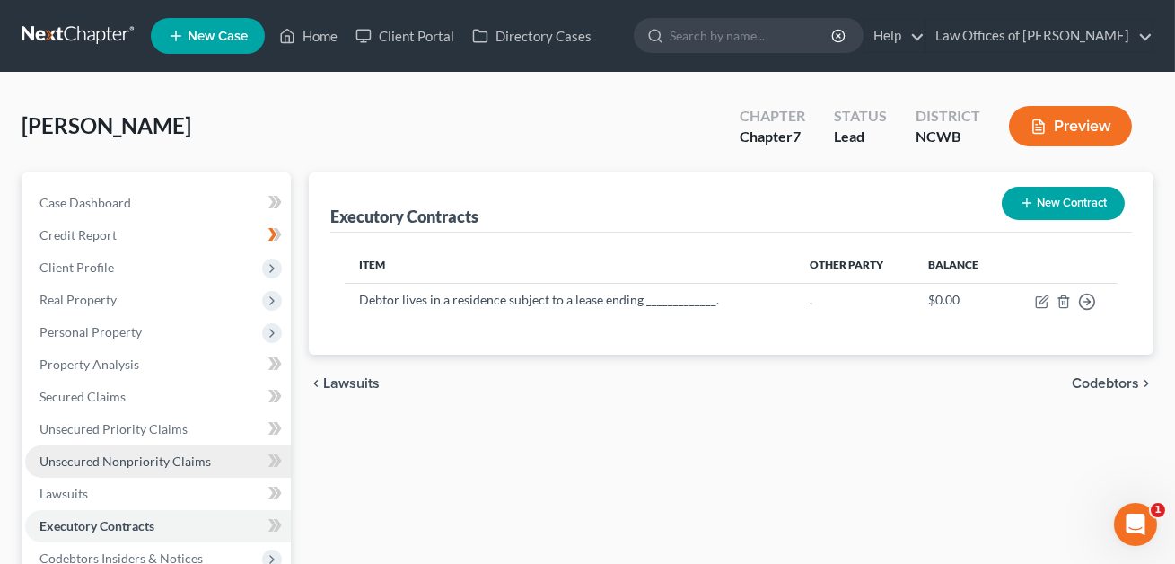
click at [143, 460] on span "Unsecured Nonpriority Claims" at bounding box center [124, 460] width 171 height 15
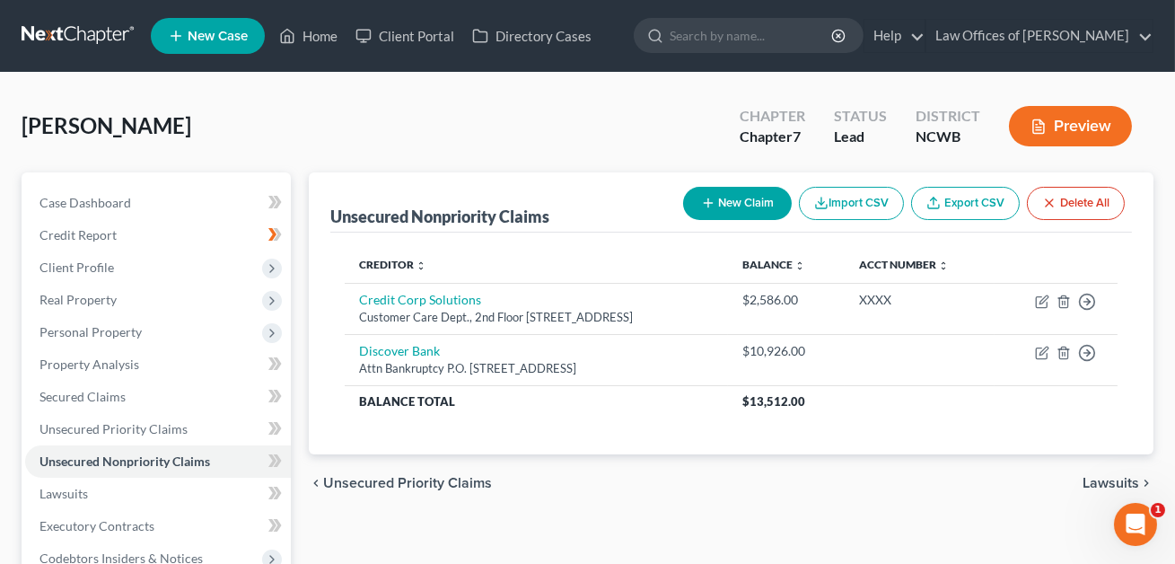
click at [734, 210] on button "New Claim" at bounding box center [737, 203] width 109 height 33
select select "0"
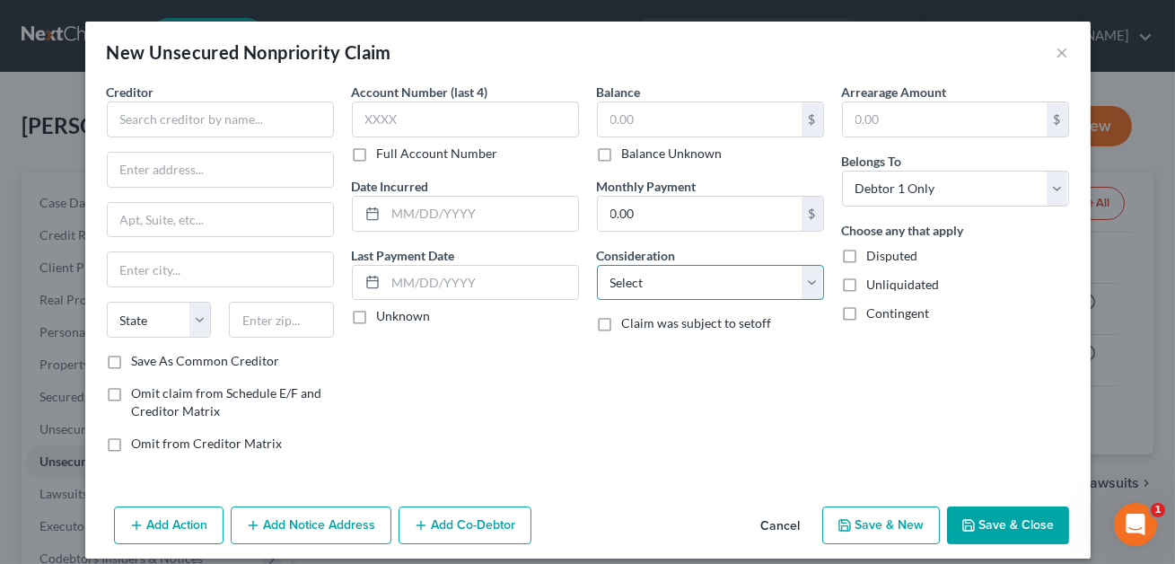
click at [684, 286] on select "Select Cable / Satellite Services Collection Agency Credit Card Debt Debt Couns…" at bounding box center [710, 283] width 227 height 36
click at [132, 394] on label "Omit claim from Schedule E/F and Creditor Matrix" at bounding box center [233, 402] width 202 height 36
click at [139, 394] on input "Omit claim from Schedule E/F and Creditor Matrix" at bounding box center [145, 390] width 12 height 12
checkbox input "true"
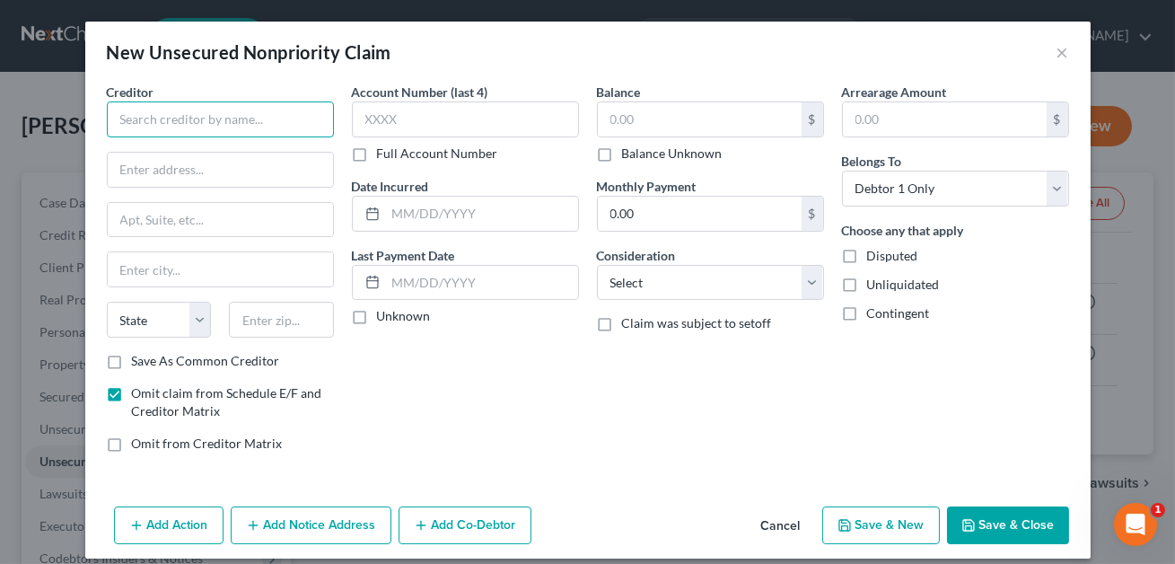
click at [145, 117] on input "text" at bounding box center [220, 119] width 227 height 36
type input "Landlord: NEED INFO"
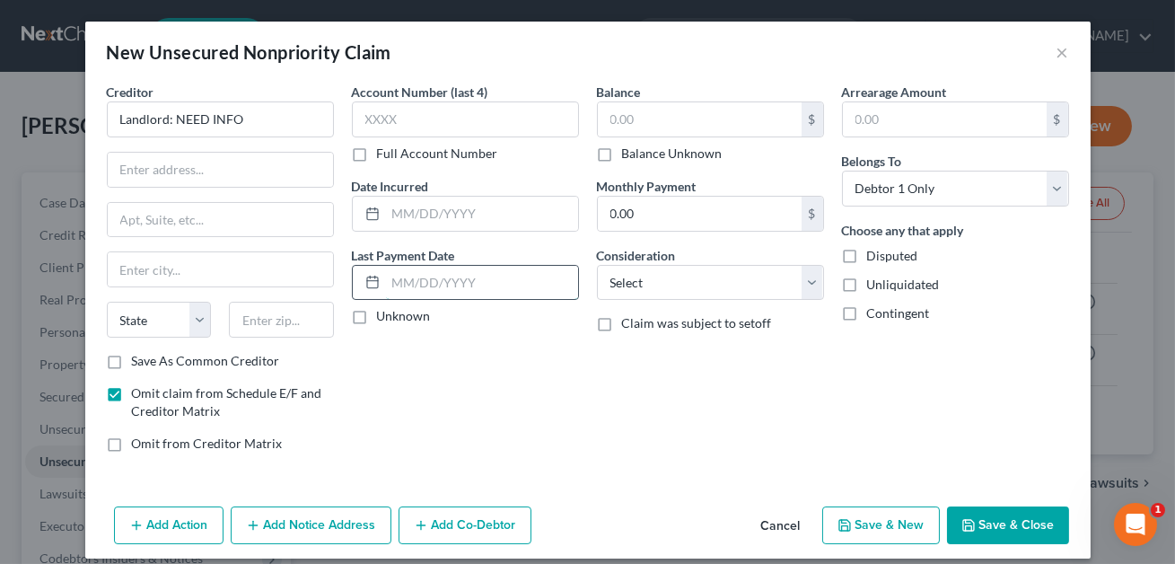
click at [434, 276] on input "text" at bounding box center [482, 283] width 192 height 34
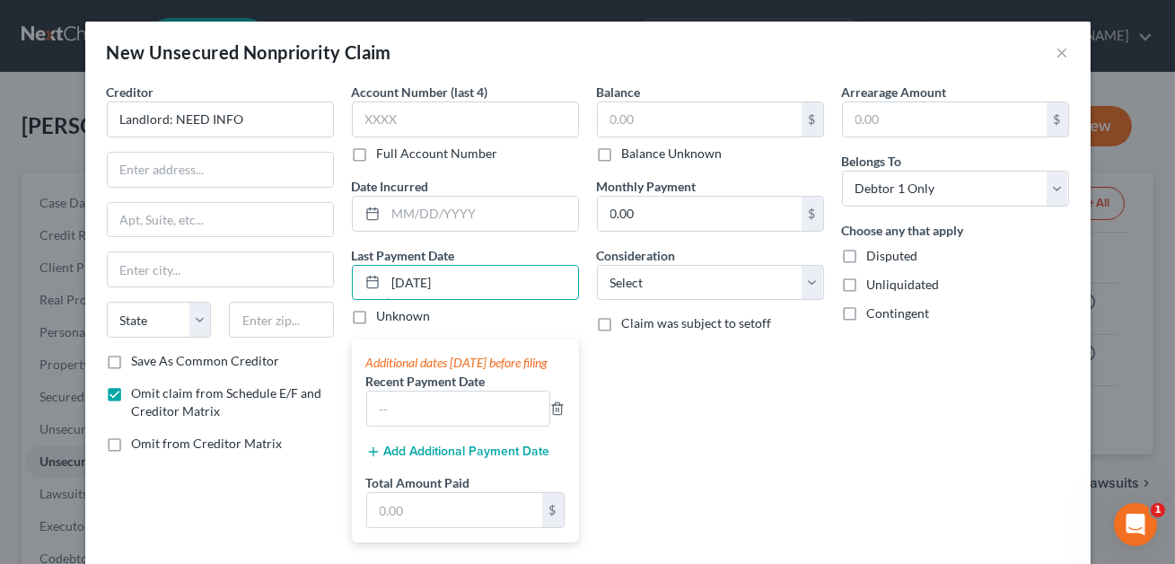
scroll to position [122, 0]
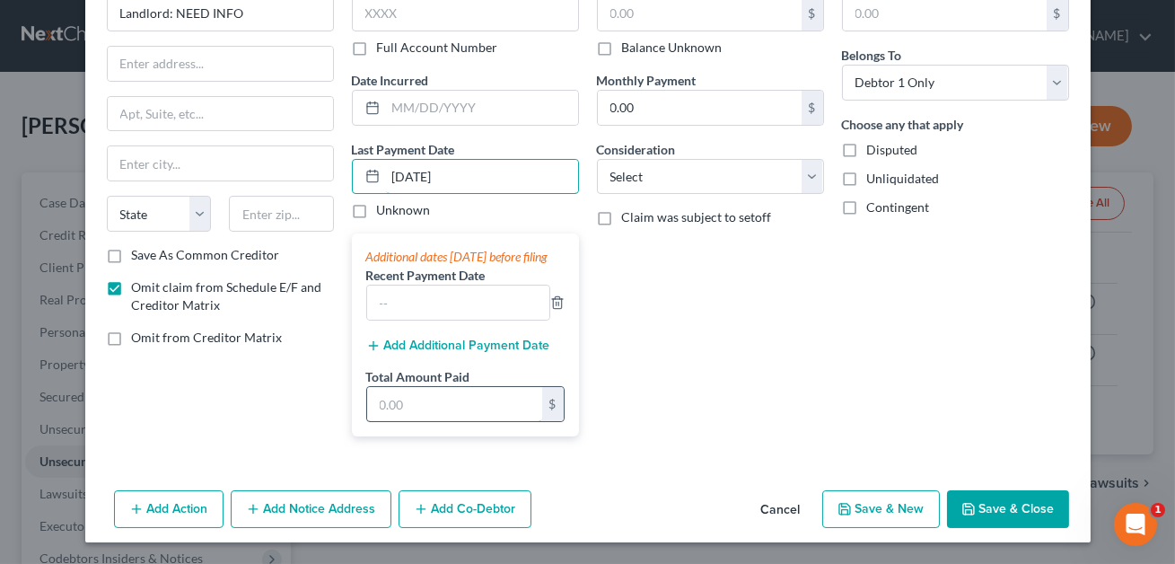
type input "[DATE]"
click at [461, 417] on input "text" at bounding box center [454, 404] width 175 height 34
type input "600.00"
click at [990, 513] on button "Save & Close" at bounding box center [1008, 509] width 122 height 38
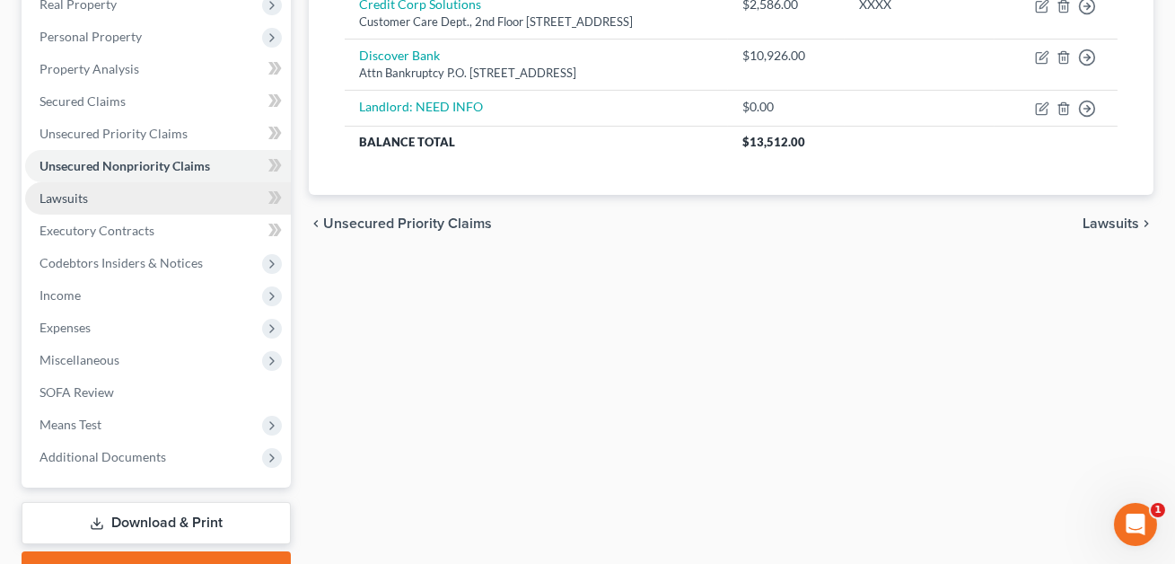
scroll to position [299, 0]
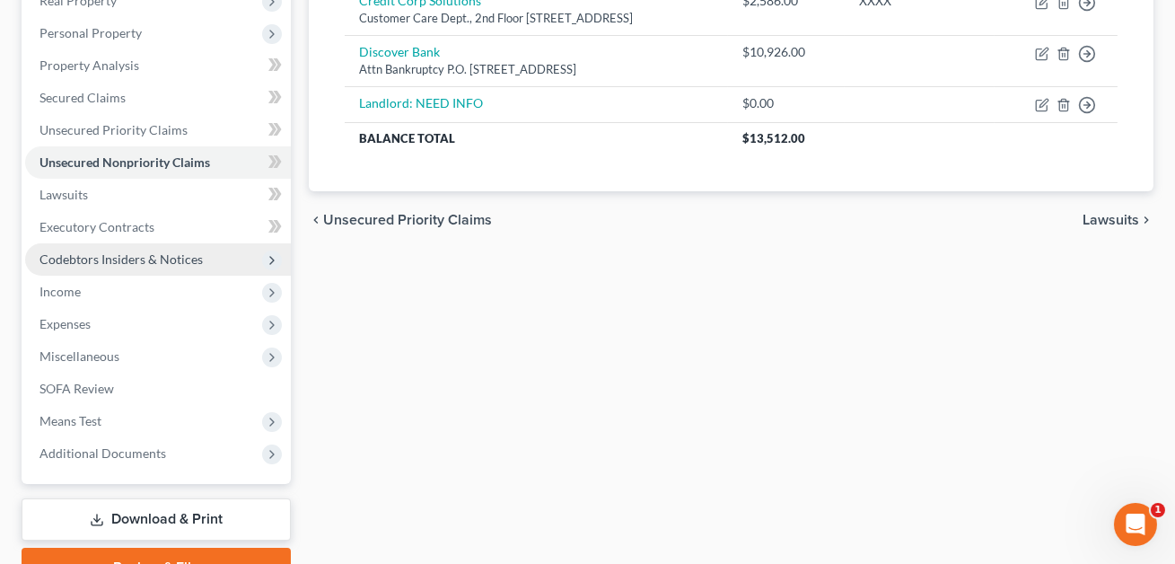
click at [92, 252] on span "Codebtors Insiders & Notices" at bounding box center [120, 258] width 163 height 15
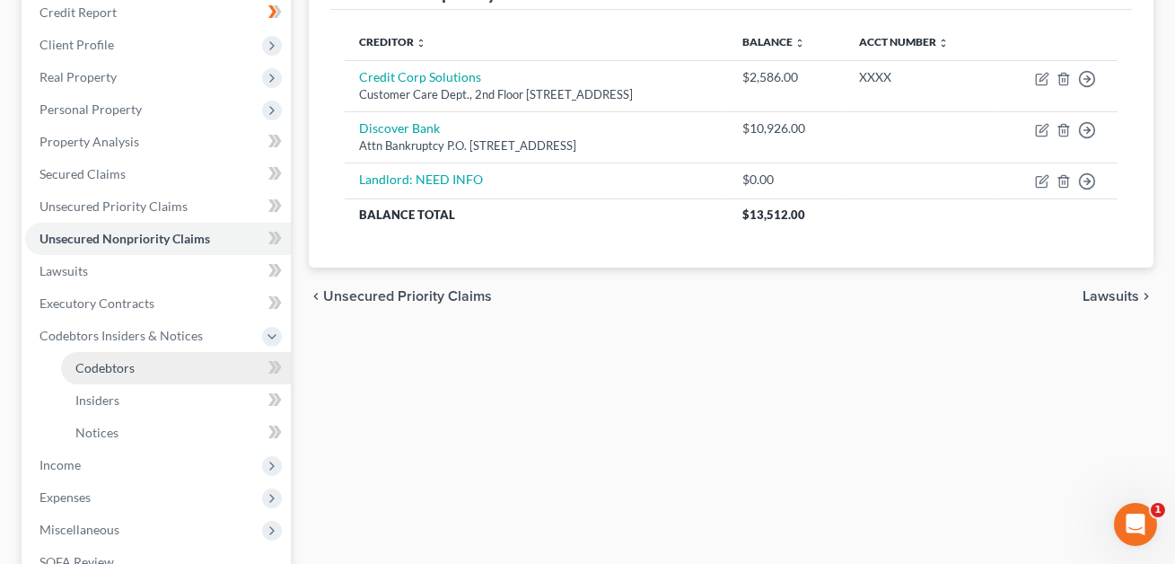
scroll to position [196, 0]
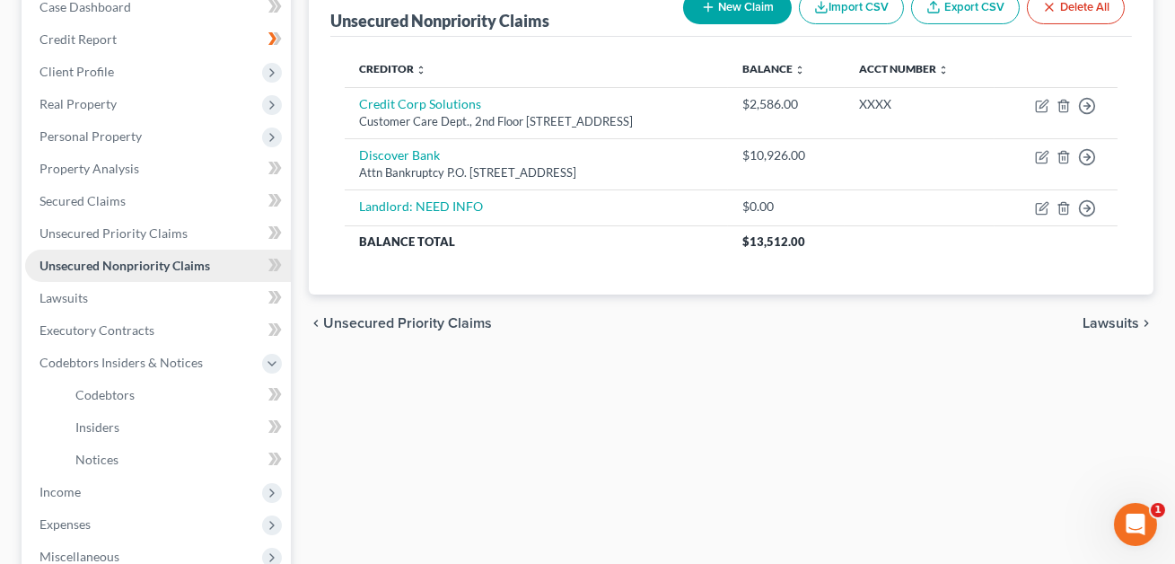
click at [105, 262] on span "Unsecured Nonpriority Claims" at bounding box center [124, 265] width 171 height 15
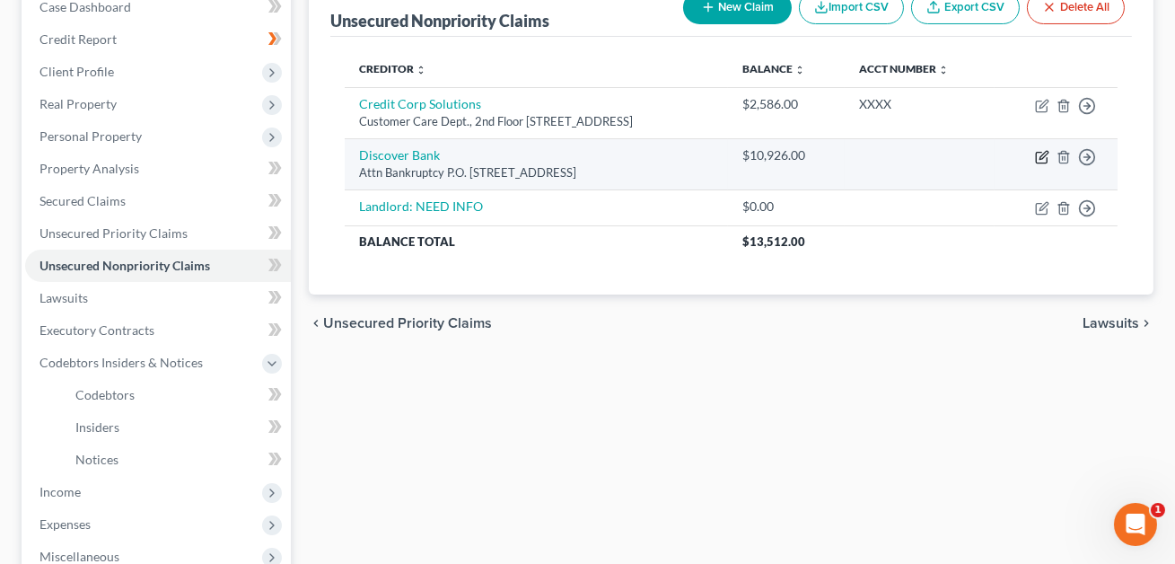
click at [1038, 157] on icon "button" at bounding box center [1042, 157] width 14 height 14
select select "36"
select select "14"
select select "0"
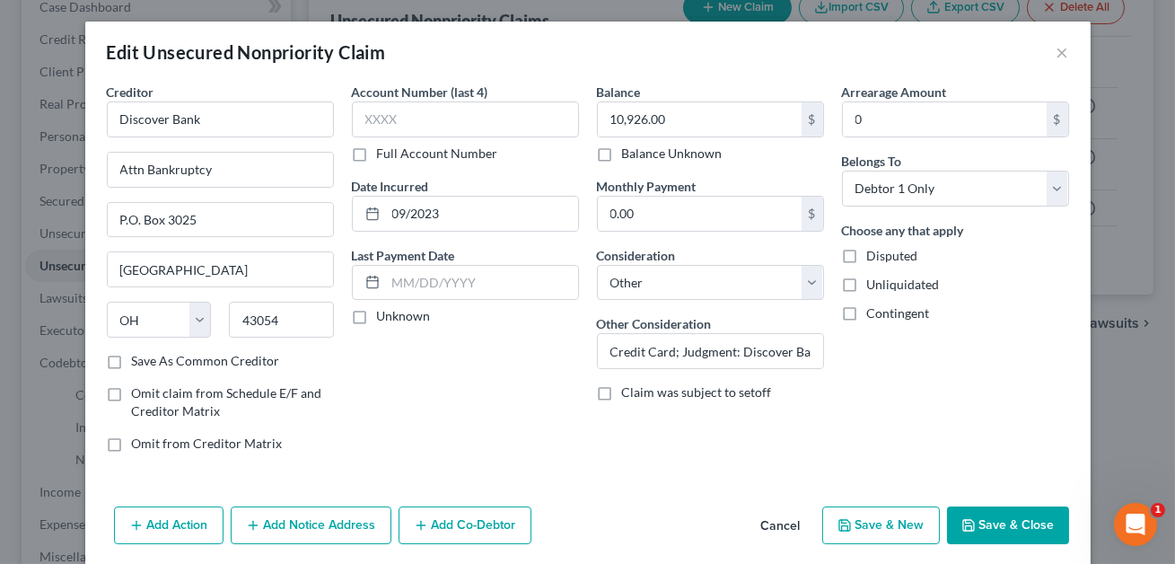
scroll to position [66, 0]
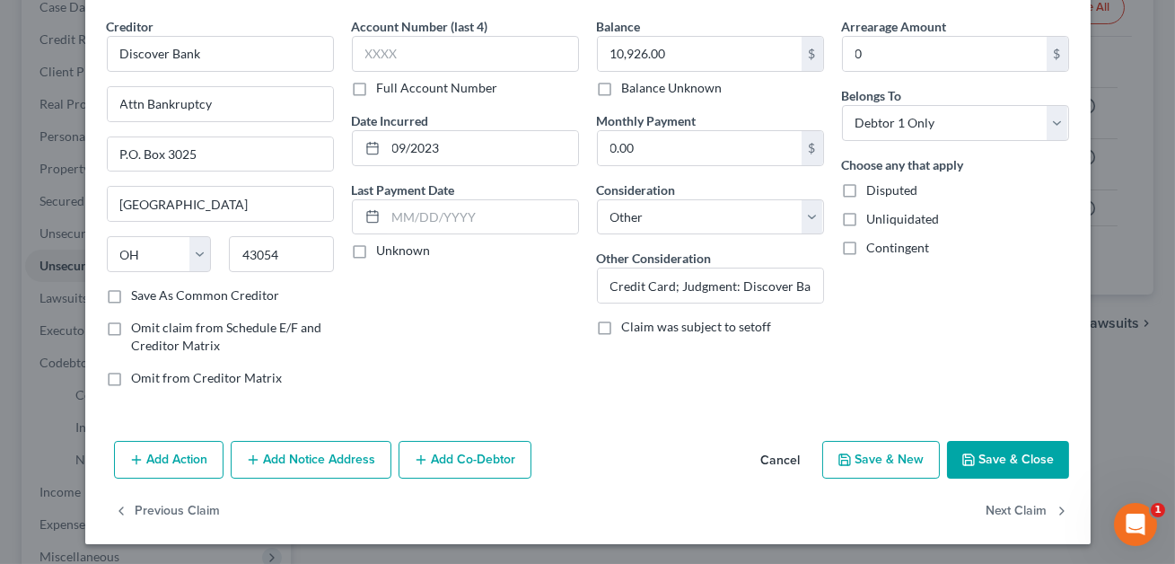
click at [454, 460] on button "Add Co-Debtor" at bounding box center [465, 460] width 133 height 38
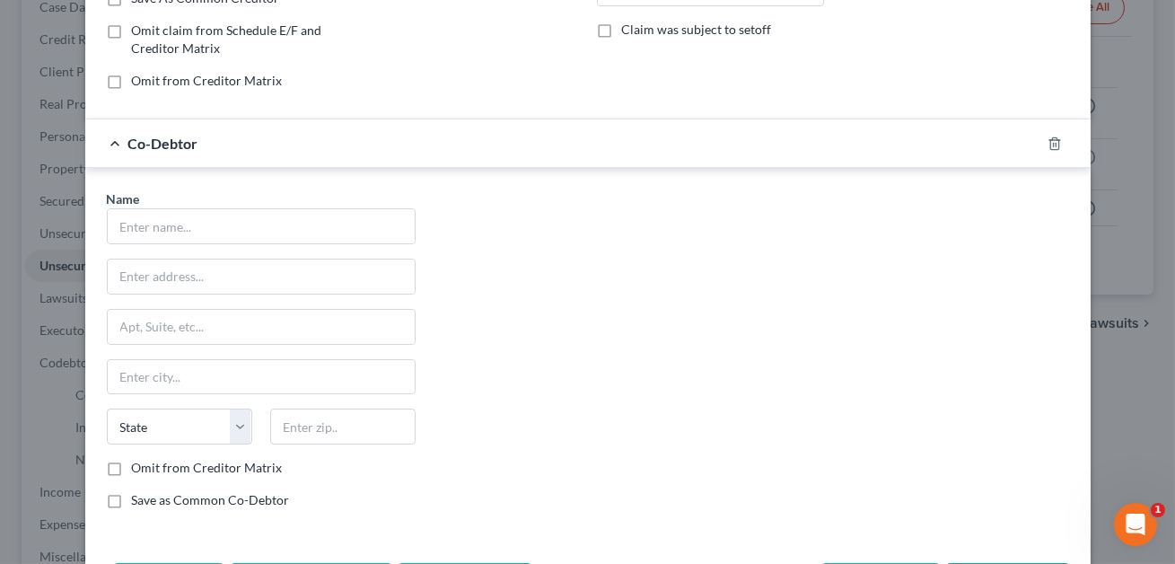
scroll to position [361, 0]
click at [1051, 145] on icon "button" at bounding box center [1054, 145] width 14 height 14
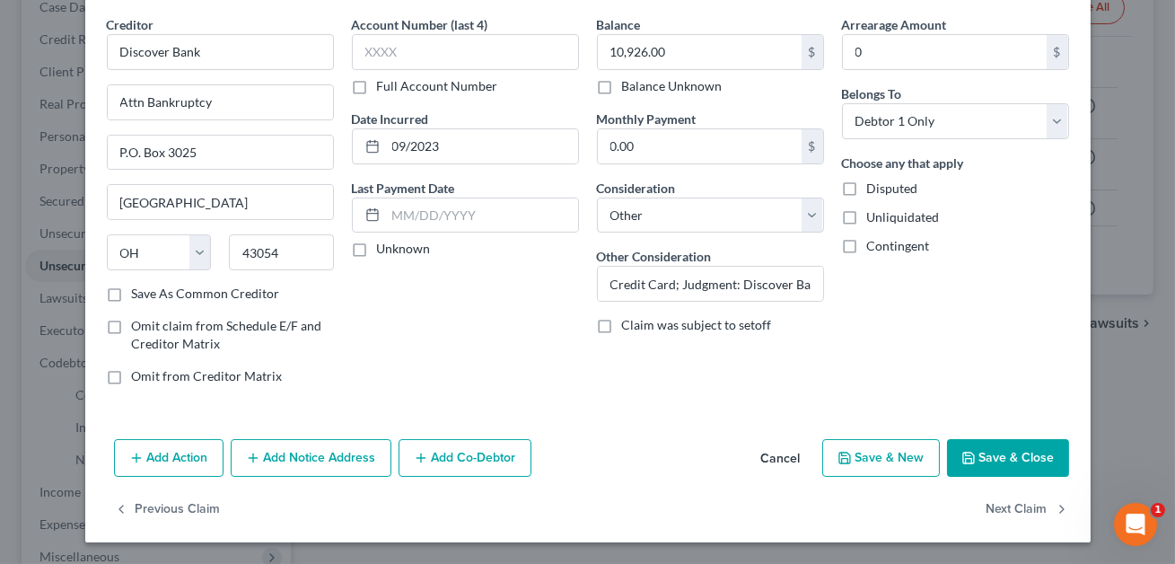
scroll to position [66, 0]
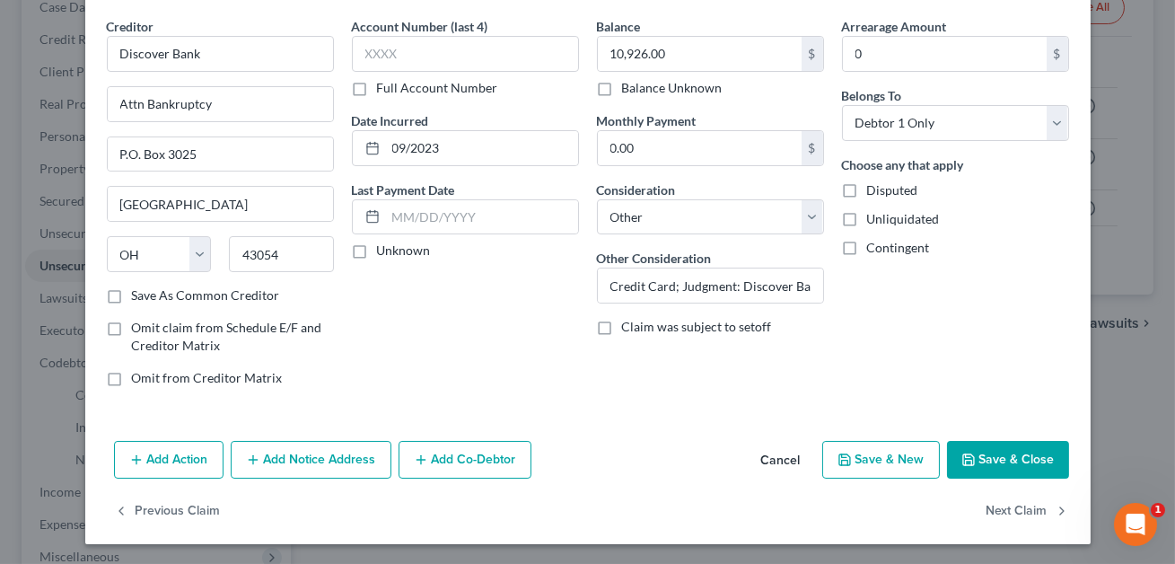
click at [311, 460] on button "Add Notice Address" at bounding box center [311, 460] width 161 height 38
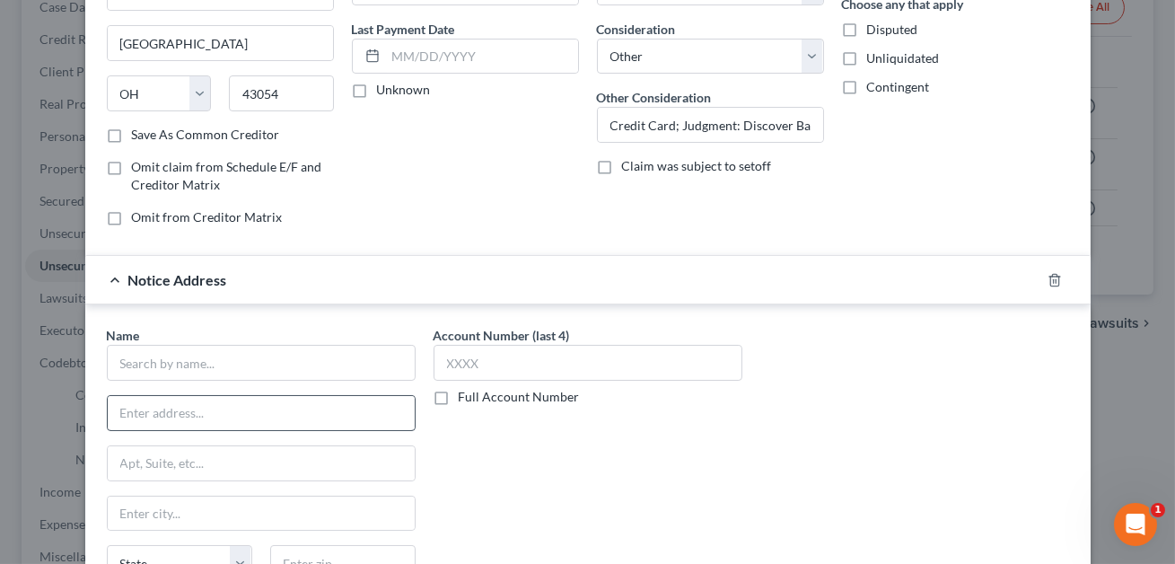
scroll to position [230, 0]
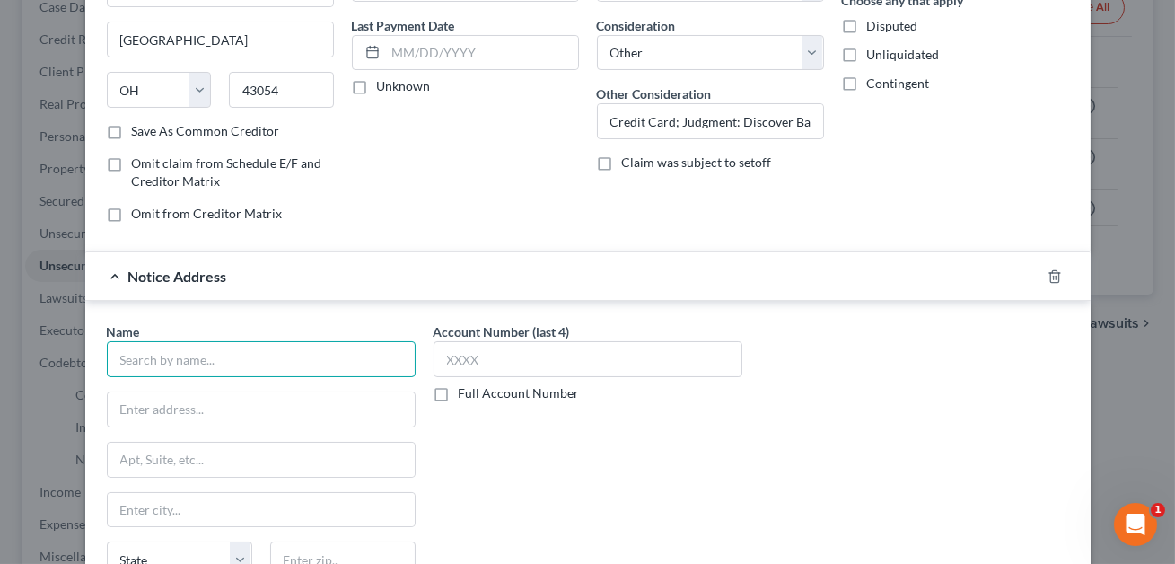
click at [153, 364] on input "text" at bounding box center [261, 359] width 309 height 36
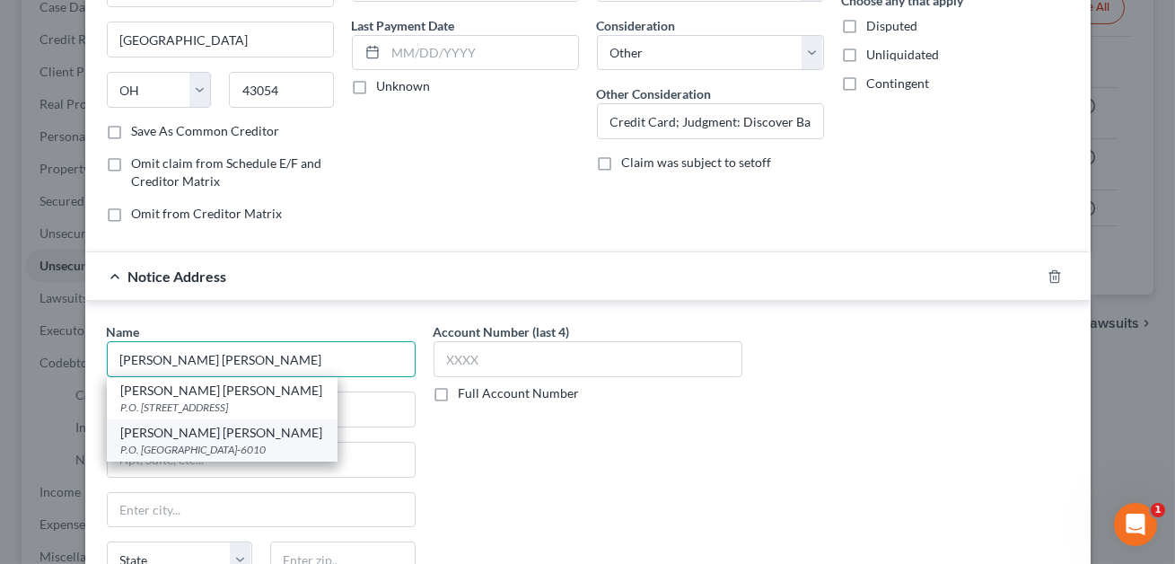
type input "[PERSON_NAME] [PERSON_NAME]"
click at [160, 446] on div "P.O. [GEOGRAPHIC_DATA]-6010" at bounding box center [222, 449] width 202 height 15
type input "P.O. Box 176010"
type input "[GEOGRAPHIC_DATA]"
select select "28"
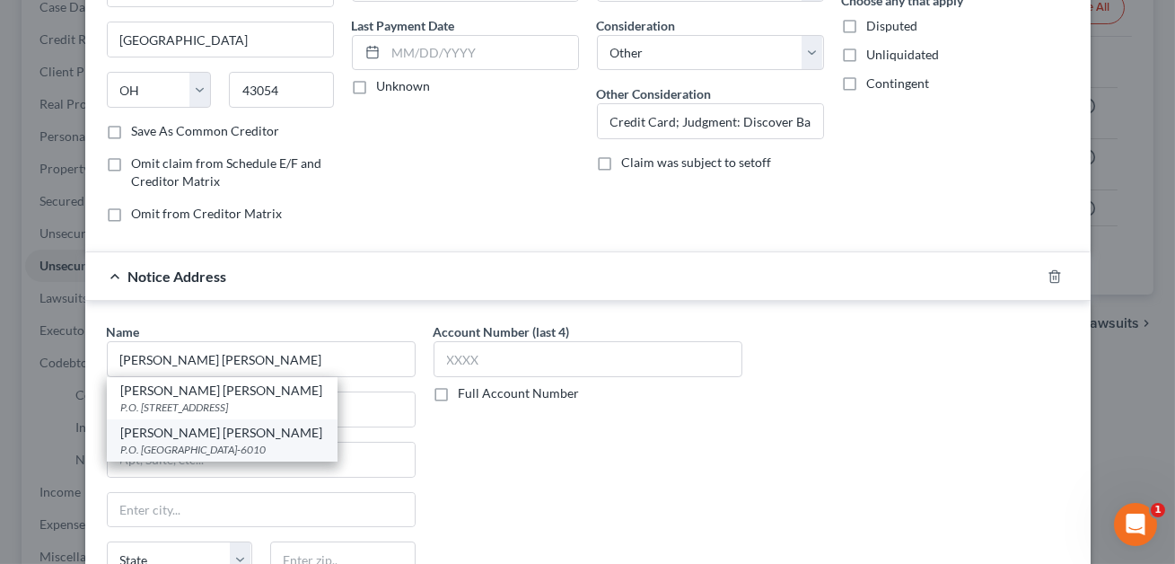
type input "27619-6010"
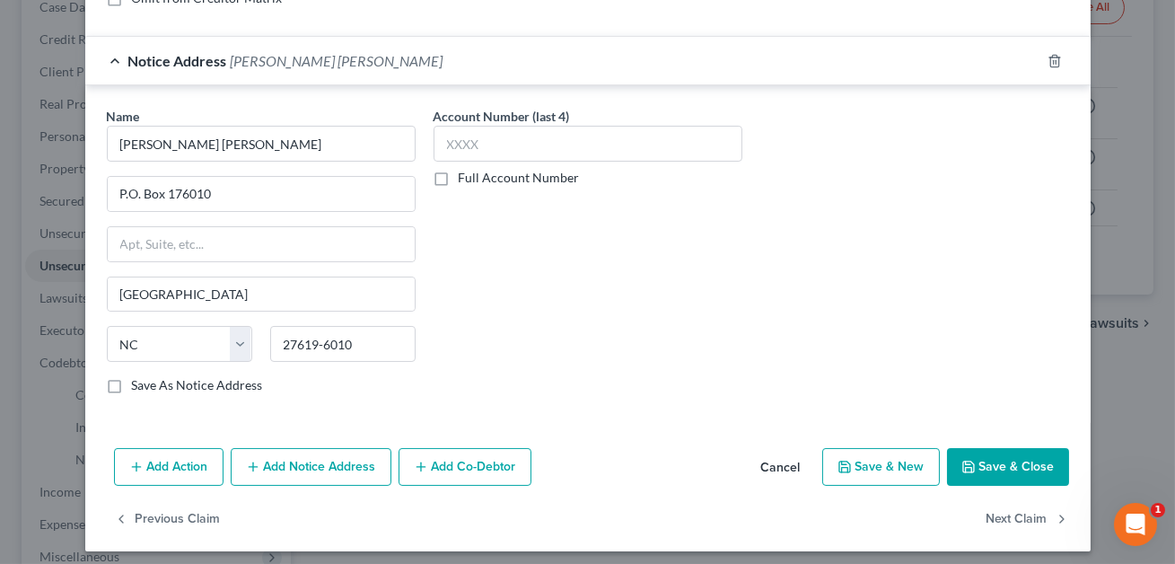
scroll to position [451, 0]
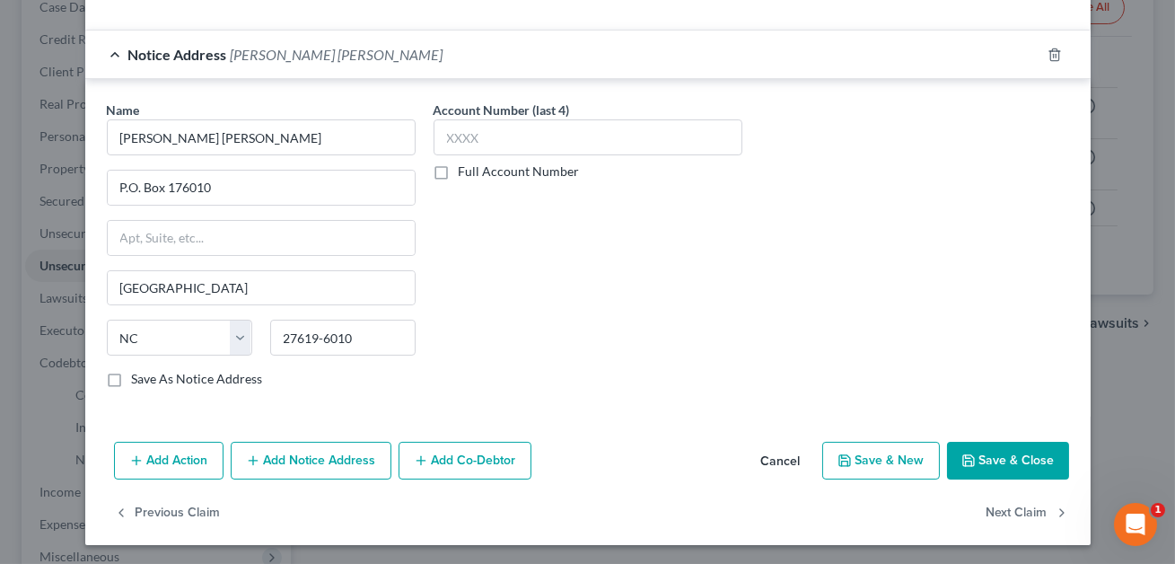
click at [182, 455] on button "Add Action" at bounding box center [169, 461] width 110 height 38
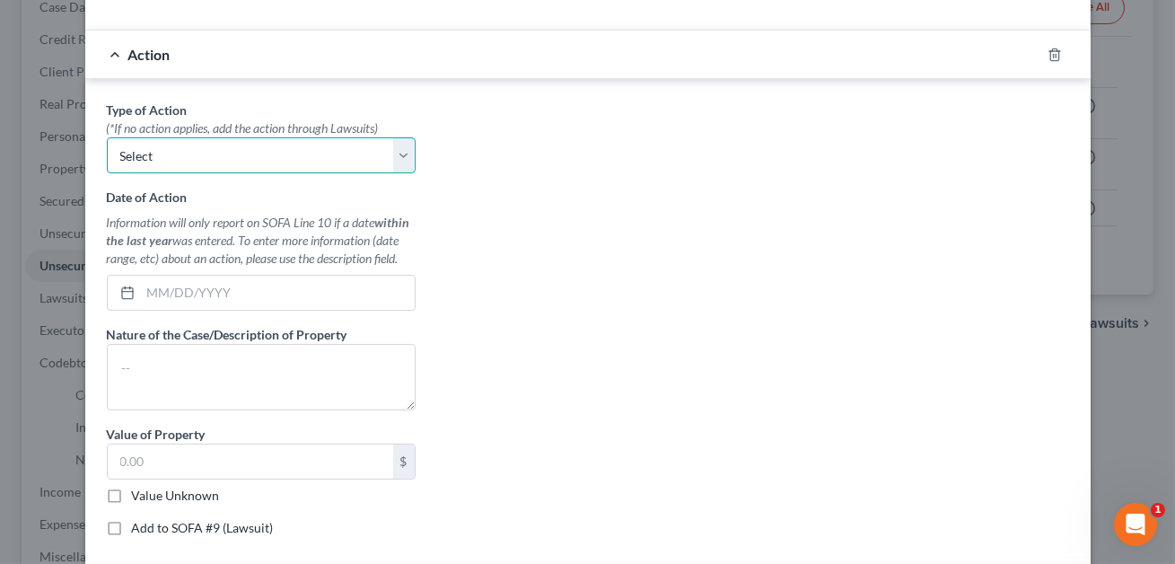
click at [176, 161] on select "Select Repossession Garnishment Foreclosure Personal Injury Attached, Seized, O…" at bounding box center [261, 155] width 309 height 36
click at [1054, 54] on icon "button" at bounding box center [1054, 55] width 14 height 14
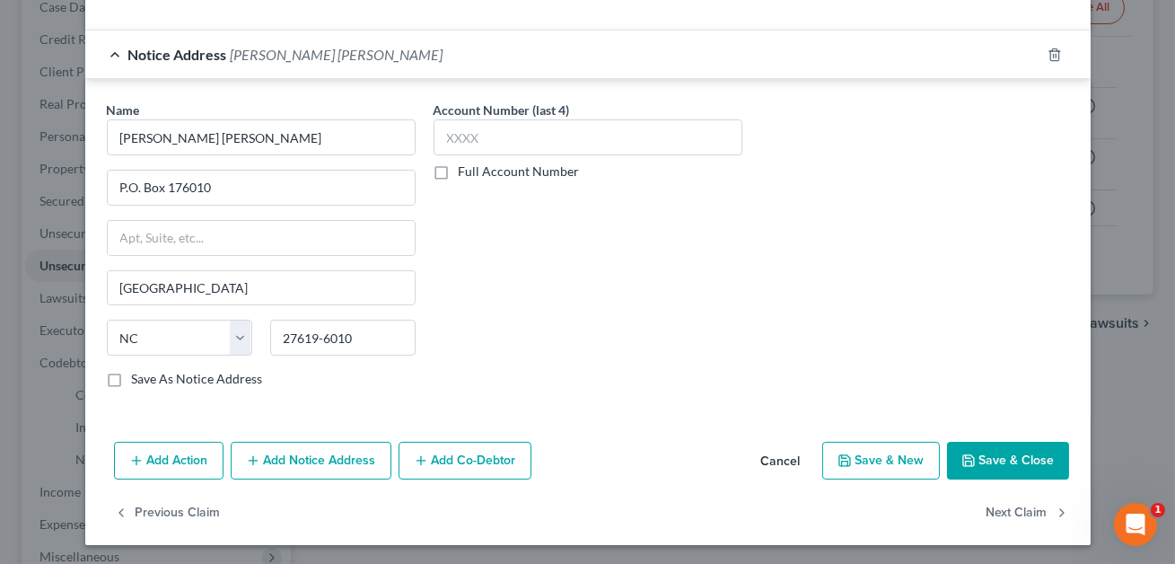
click at [997, 456] on button "Save & Close" at bounding box center [1008, 461] width 122 height 38
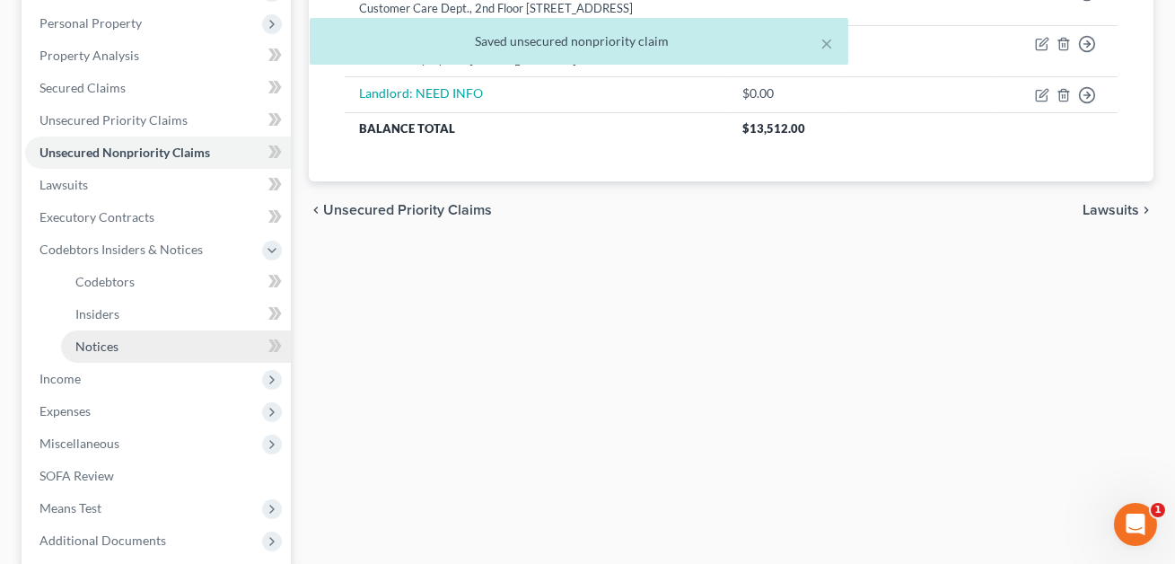
scroll to position [317, 0]
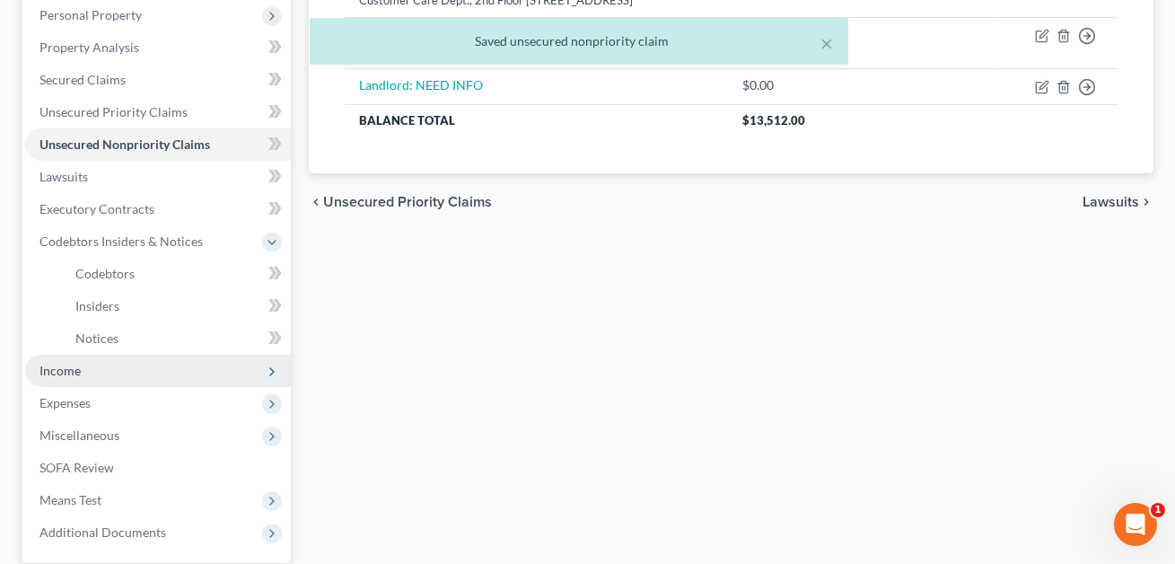
click at [56, 369] on span "Income" at bounding box center [59, 370] width 41 height 15
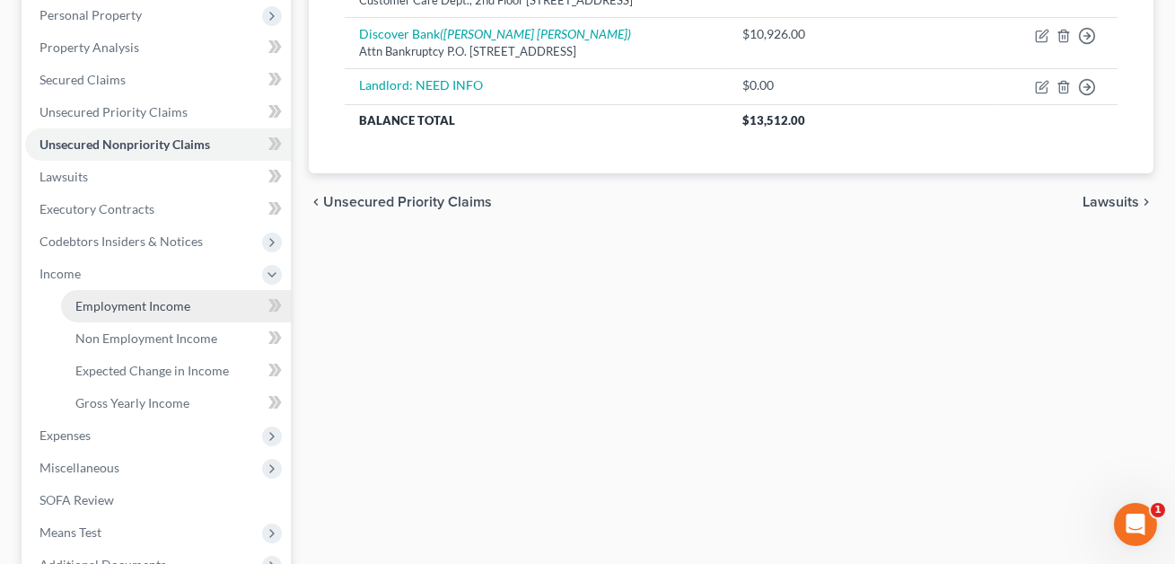
click at [159, 310] on span "Employment Income" at bounding box center [132, 305] width 115 height 15
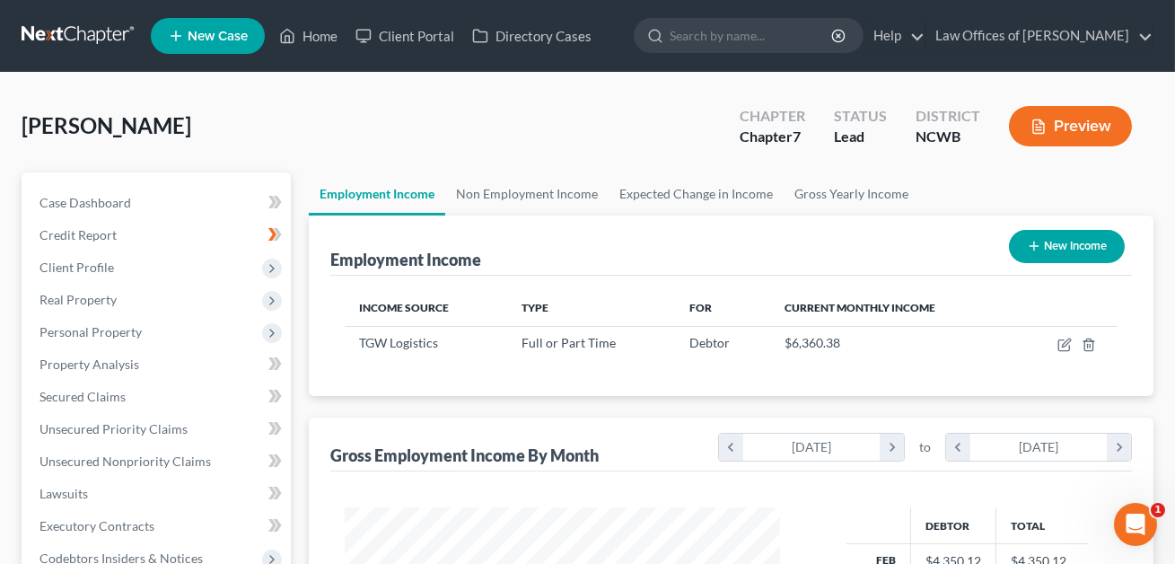
scroll to position [321, 471]
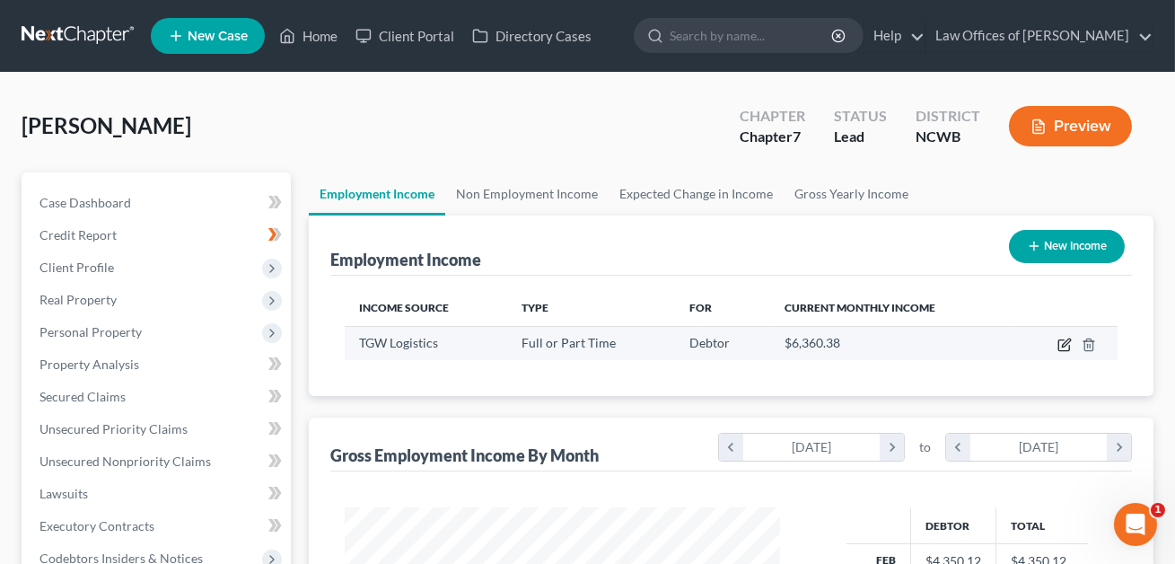
click at [1066, 344] on icon "button" at bounding box center [1066, 342] width 8 height 8
select select "0"
select select "23"
select select "2"
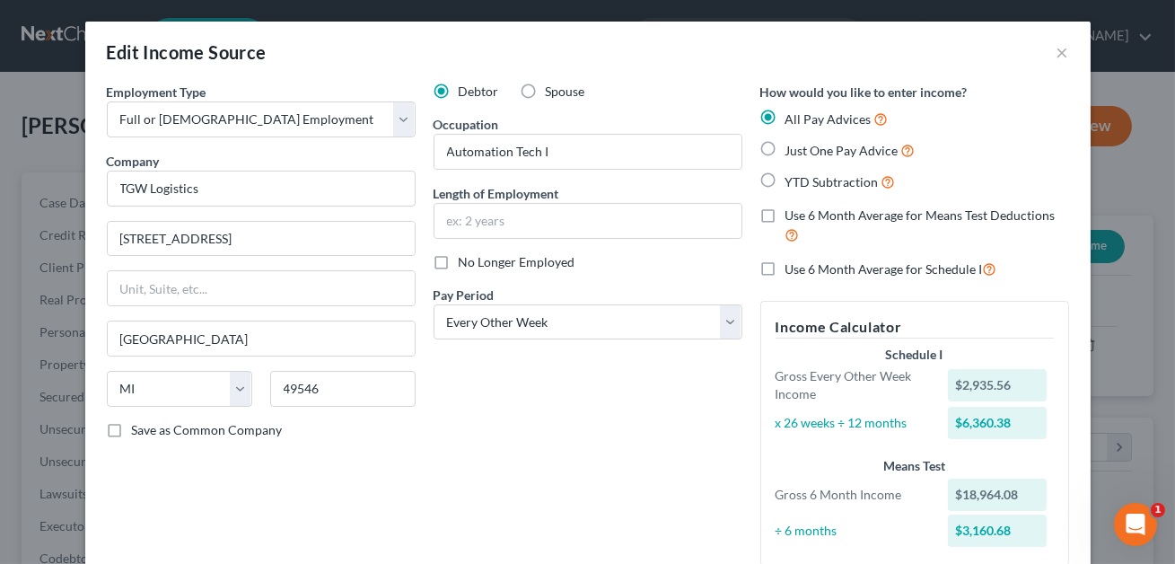
scroll to position [533, 0]
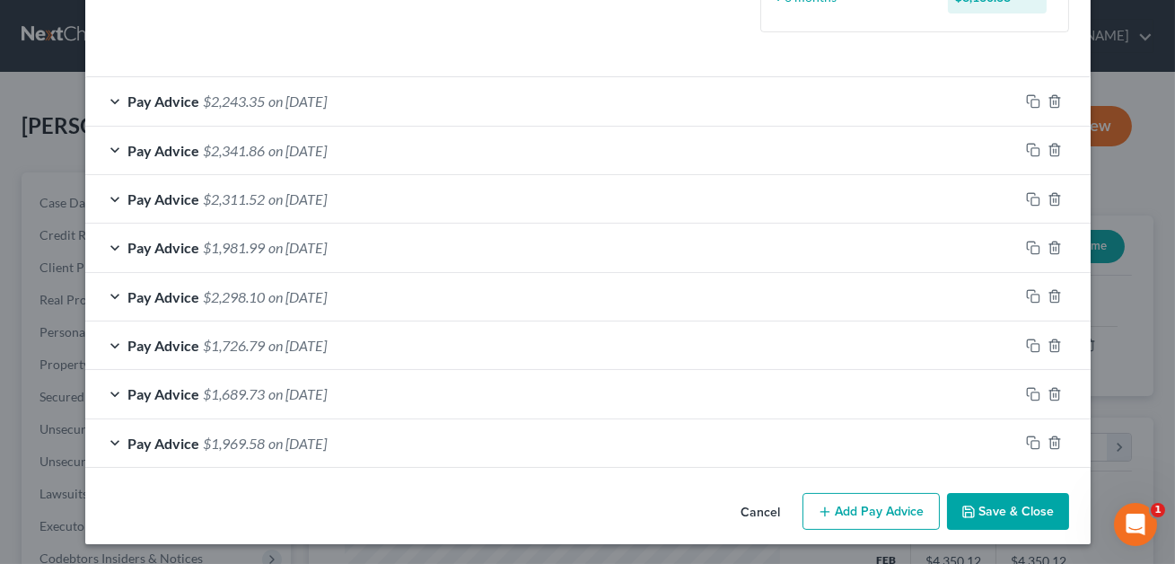
click at [1021, 515] on button "Save & Close" at bounding box center [1008, 512] width 122 height 38
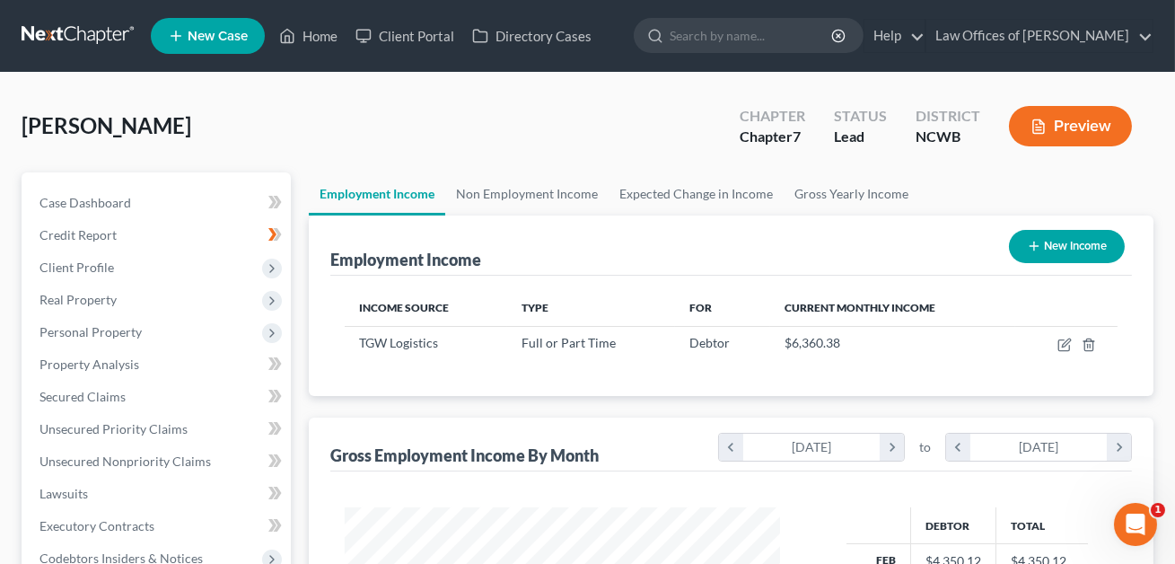
click at [1065, 249] on button "New Income" at bounding box center [1067, 246] width 116 height 33
select select "0"
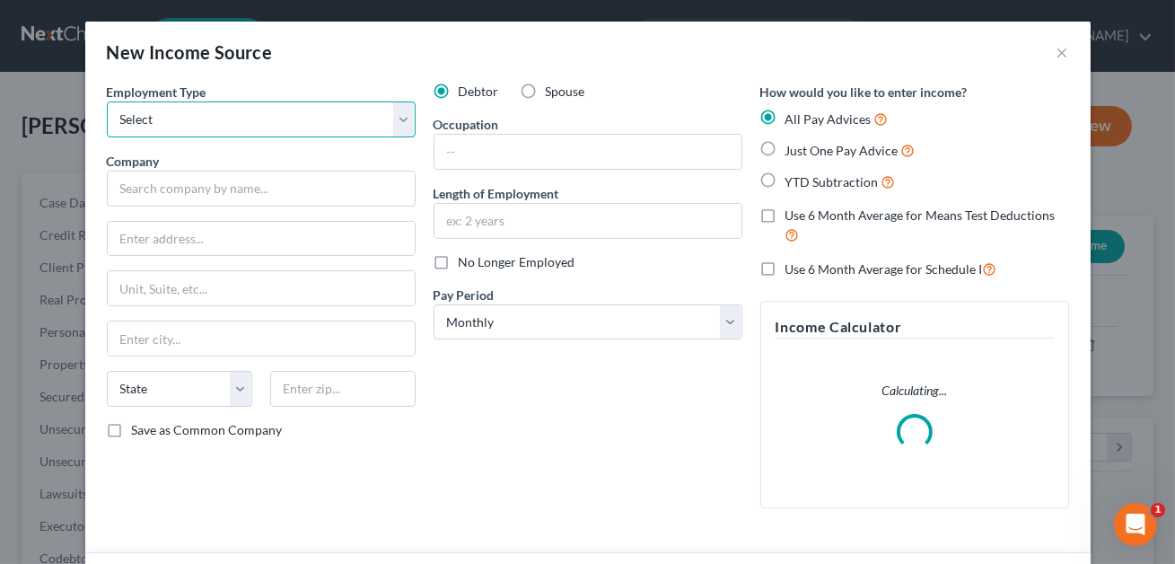
click at [243, 116] on select "Select Full or [DEMOGRAPHIC_DATA] Employment Self Employment" at bounding box center [261, 119] width 309 height 36
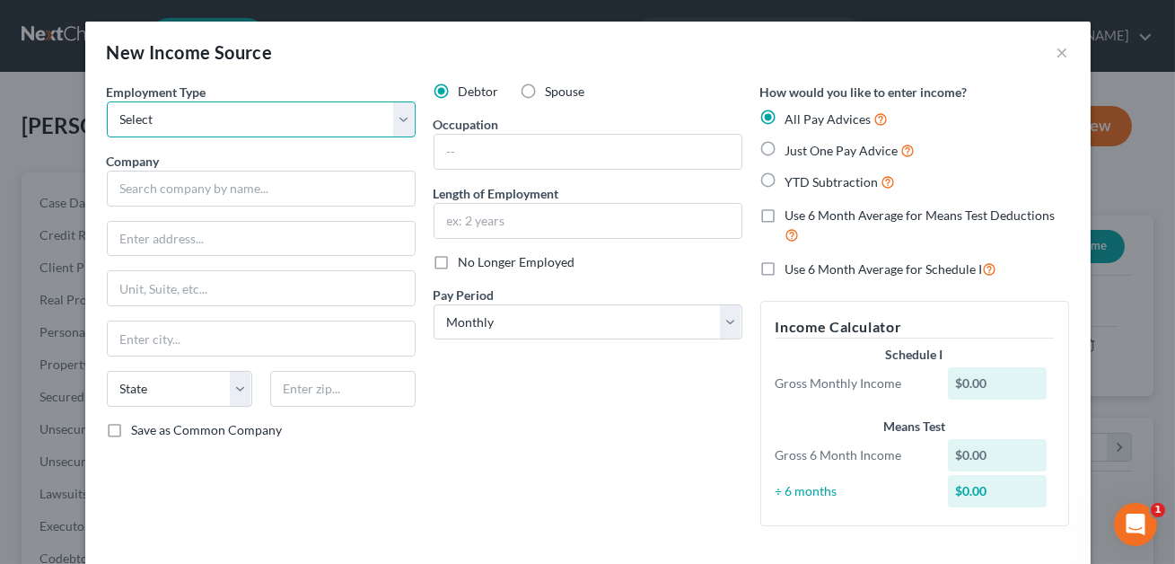
select select "0"
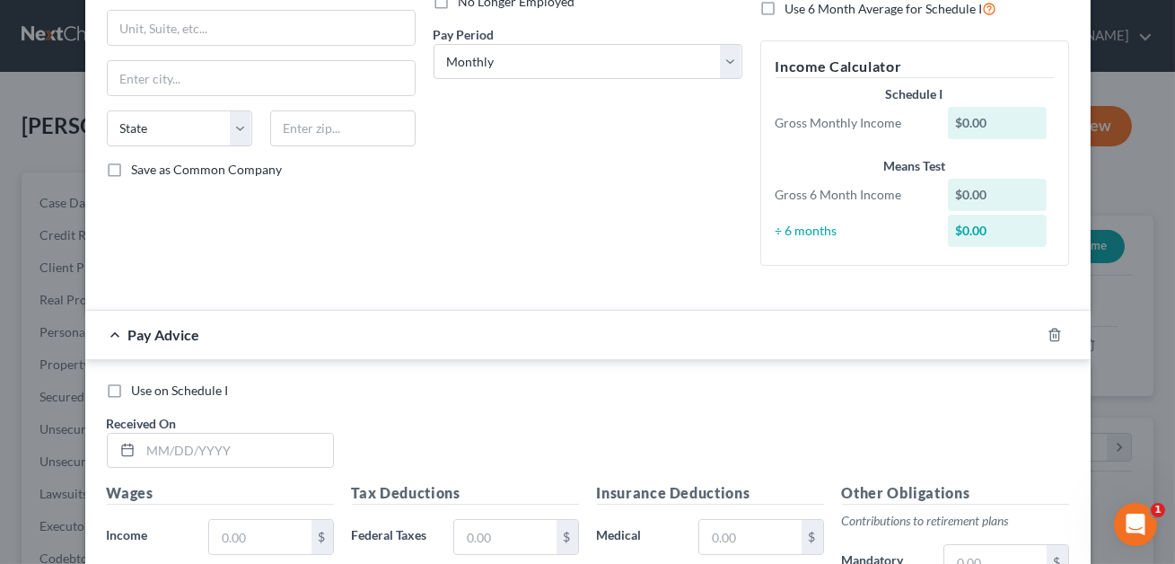
scroll to position [280, 0]
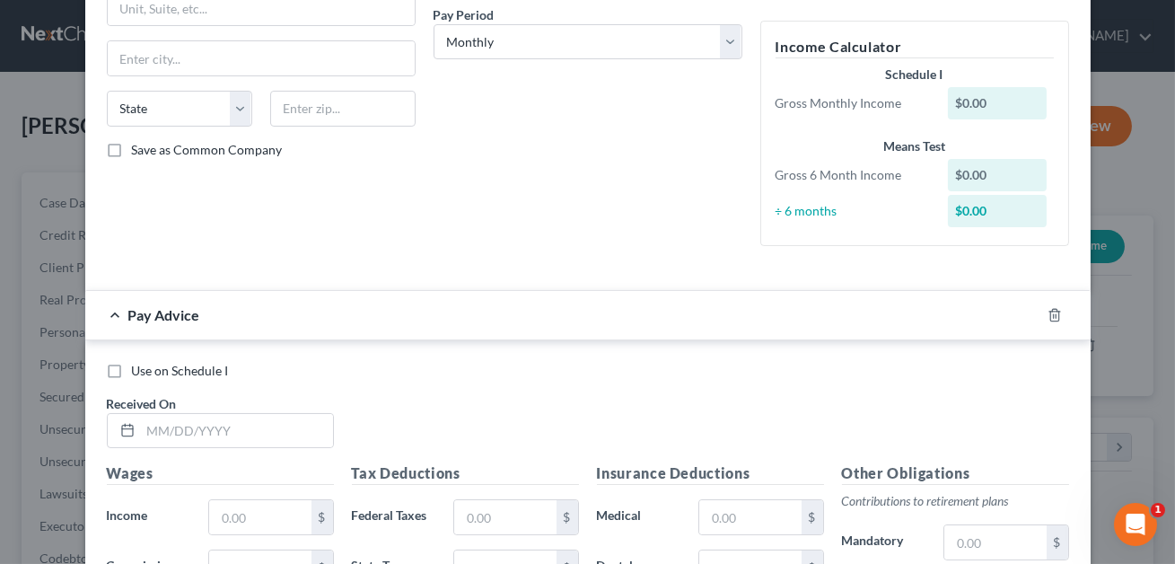
click at [132, 370] on label "Use on Schedule I" at bounding box center [180, 371] width 97 height 18
click at [139, 370] on input "Use on Schedule I" at bounding box center [145, 368] width 12 height 12
checkbox input "true"
click at [167, 432] on input "text" at bounding box center [237, 431] width 192 height 34
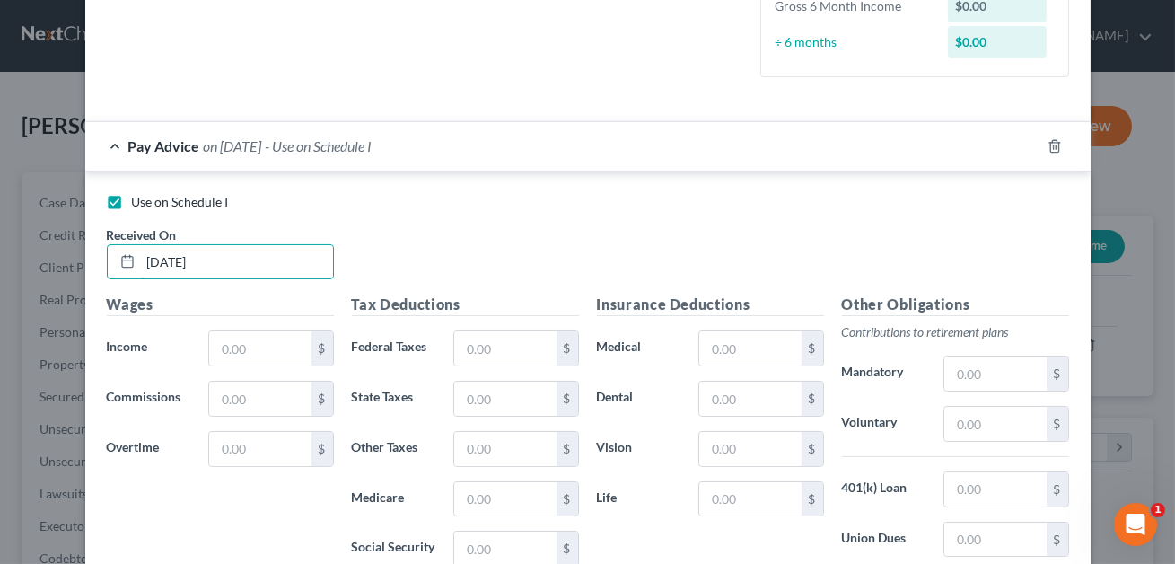
scroll to position [421, 0]
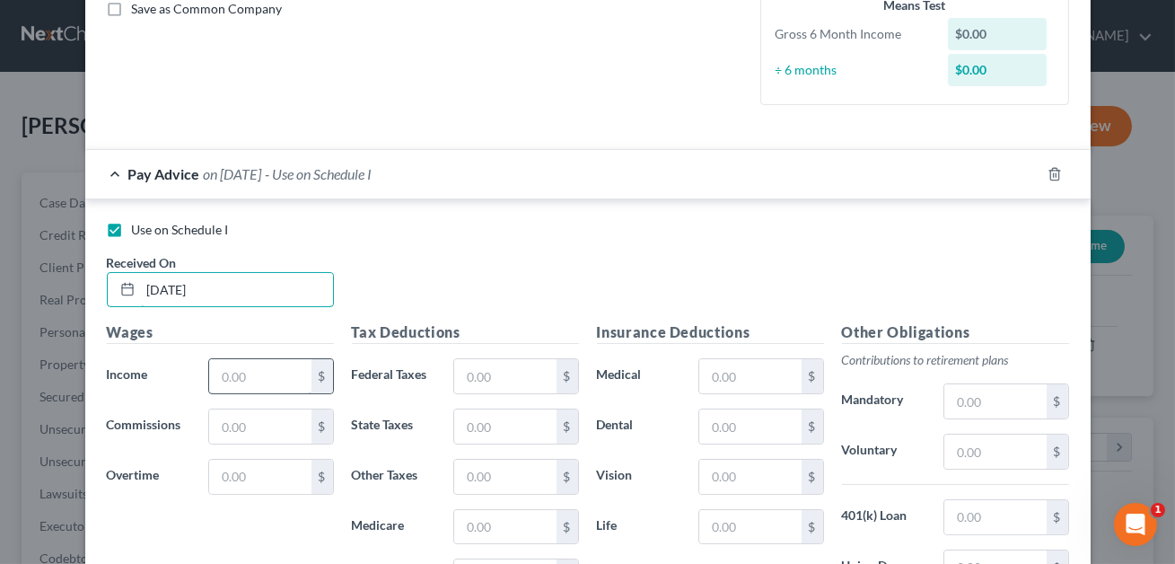
type input "[DATE]"
click at [268, 381] on input "text" at bounding box center [259, 376] width 101 height 34
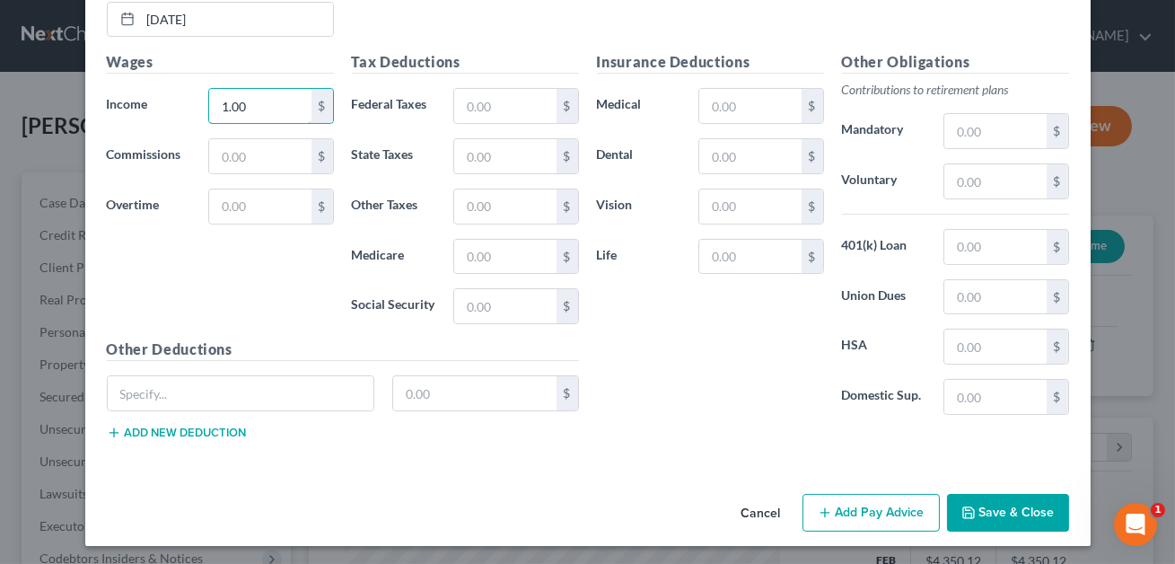
type input "1.00"
click at [842, 507] on button "Add Pay Advice" at bounding box center [870, 513] width 137 height 38
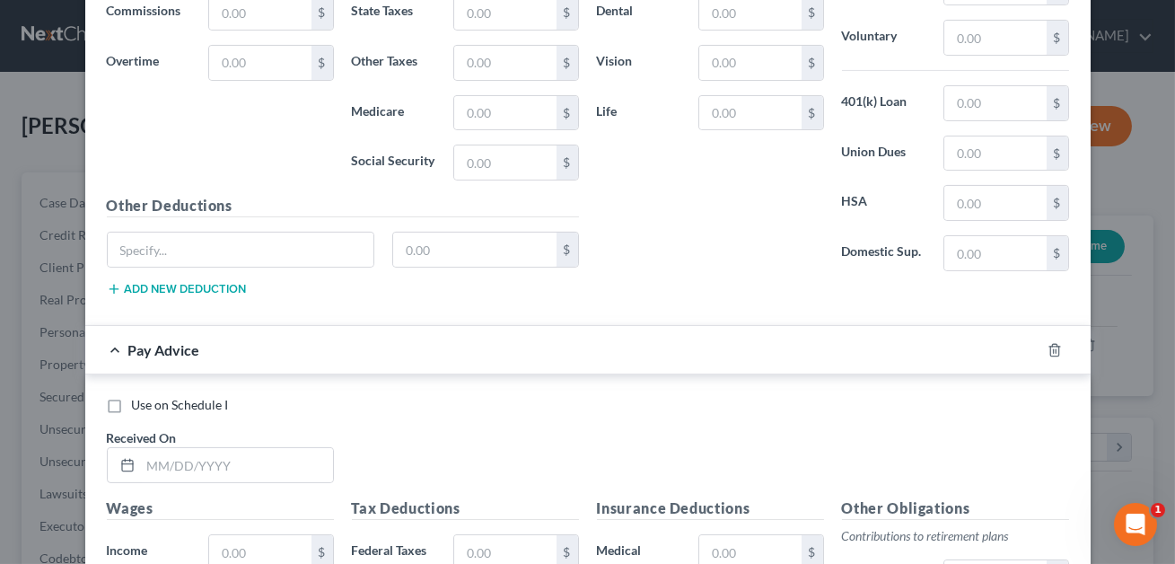
scroll to position [828, 0]
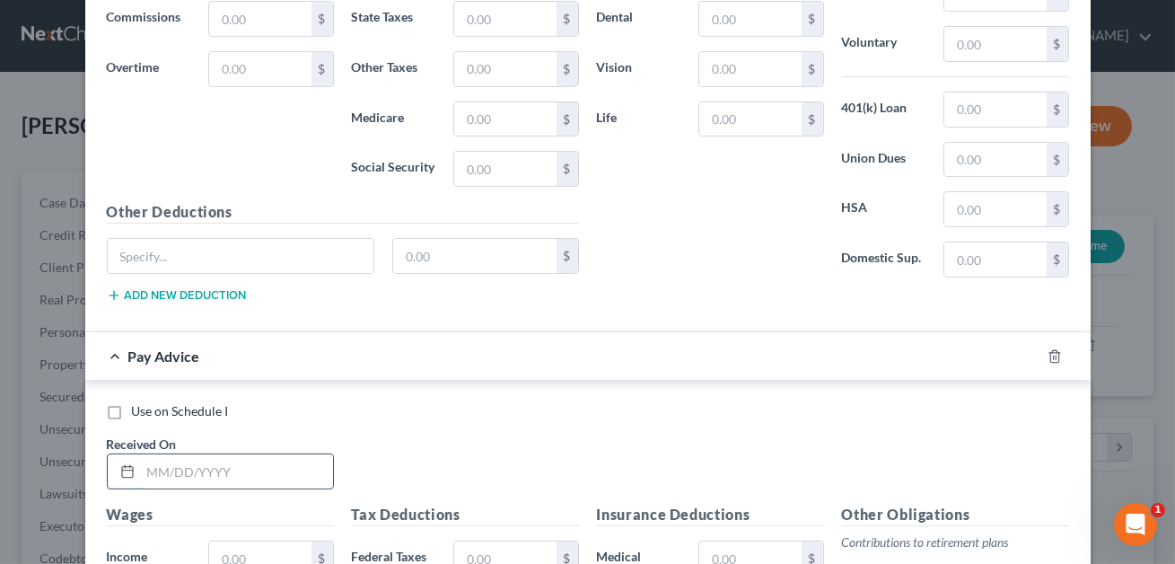
click at [175, 474] on input "text" at bounding box center [237, 471] width 192 height 34
type input "[DATE]"
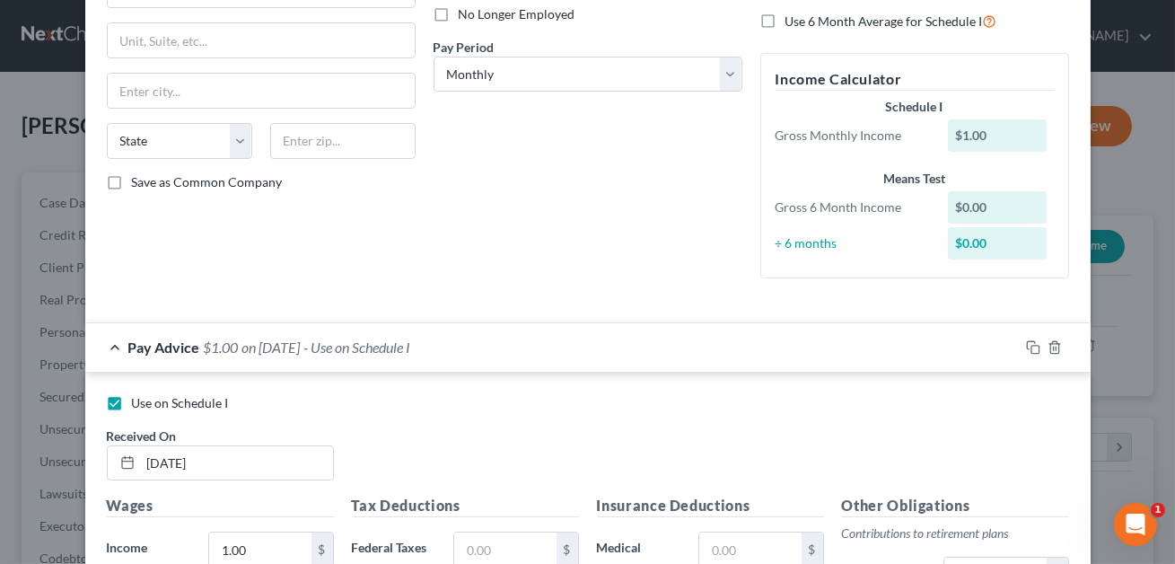
scroll to position [320, 0]
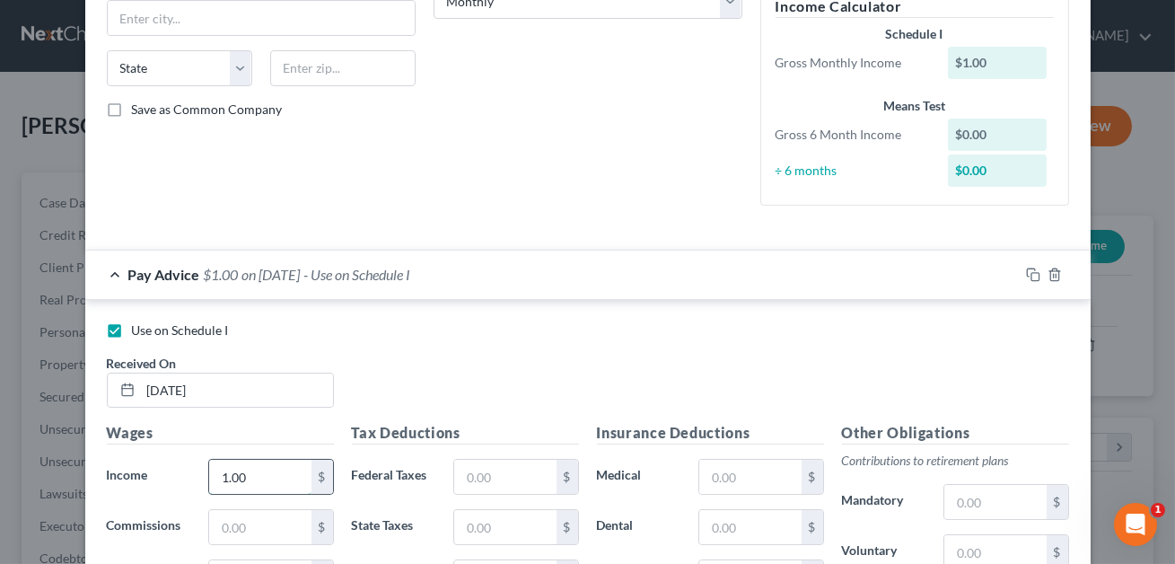
click at [280, 465] on input "1.00" at bounding box center [259, 477] width 101 height 34
type input "6,000.00"
click at [528, 479] on input "text" at bounding box center [504, 477] width 101 height 34
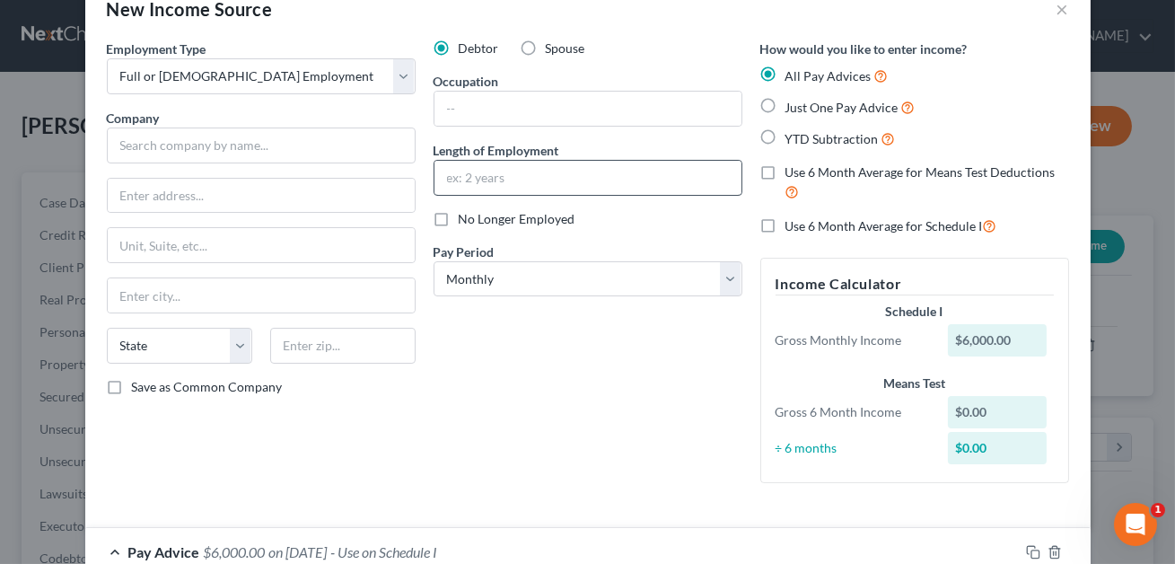
scroll to position [31, 0]
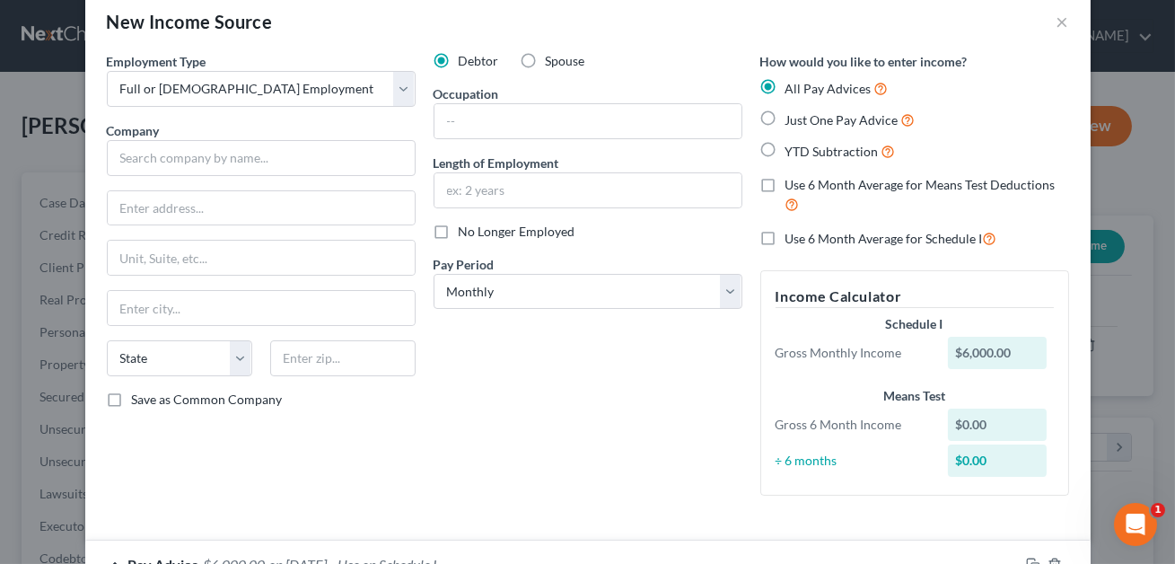
click at [785, 117] on label "Just One Pay Advice" at bounding box center [850, 120] width 130 height 21
click at [793, 117] on input "Just One Pay Advice" at bounding box center [799, 116] width 12 height 12
radio input "true"
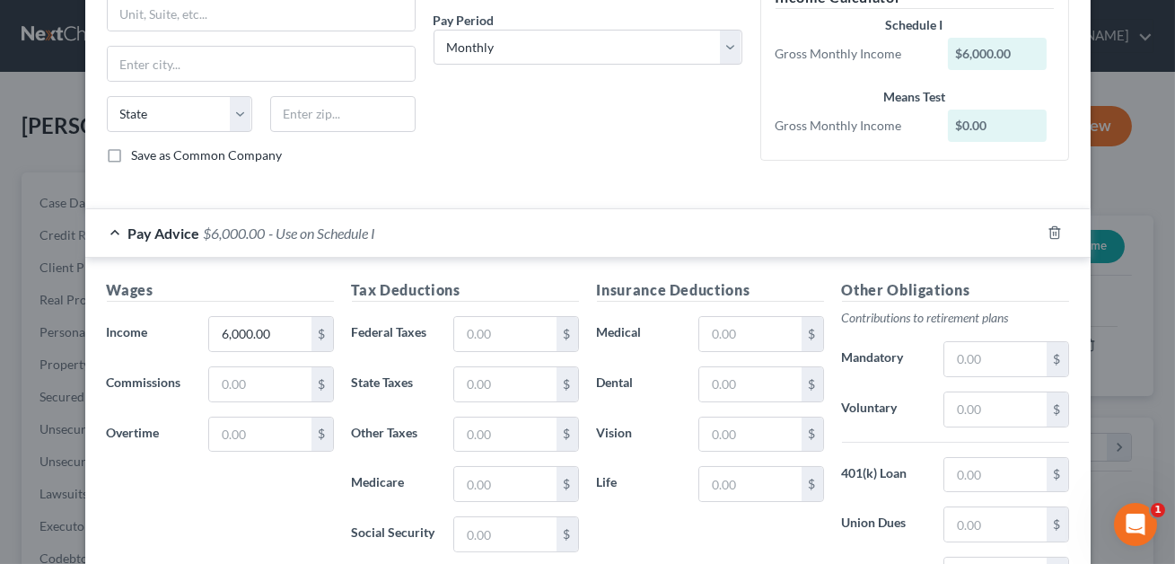
scroll to position [0, 0]
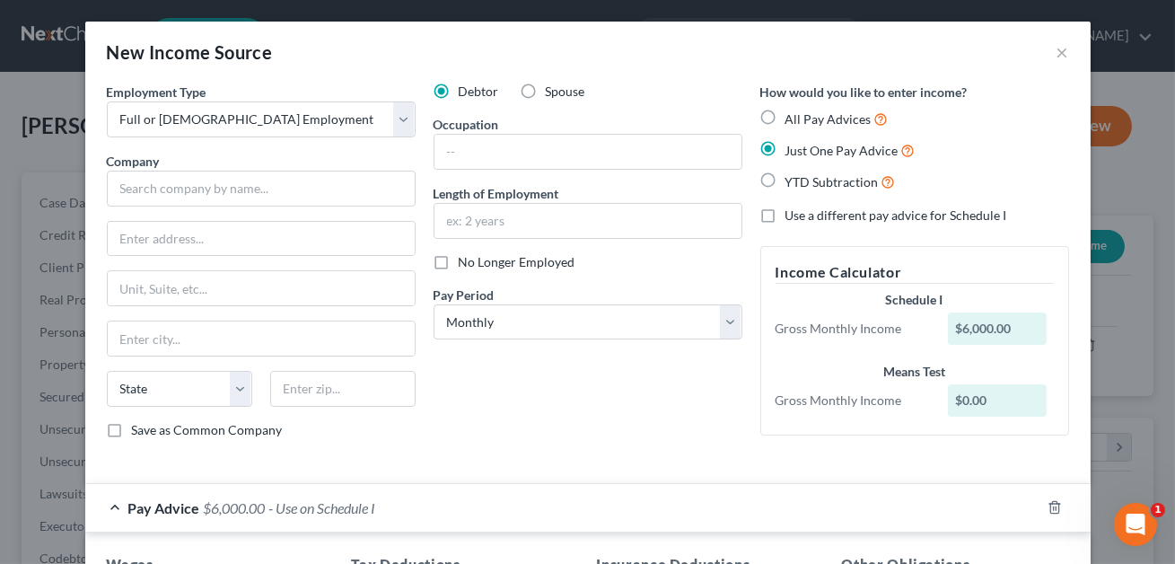
click at [785, 116] on label "All Pay Advices" at bounding box center [836, 119] width 103 height 21
click at [793, 116] on input "All Pay Advices" at bounding box center [799, 115] width 12 height 12
radio input "true"
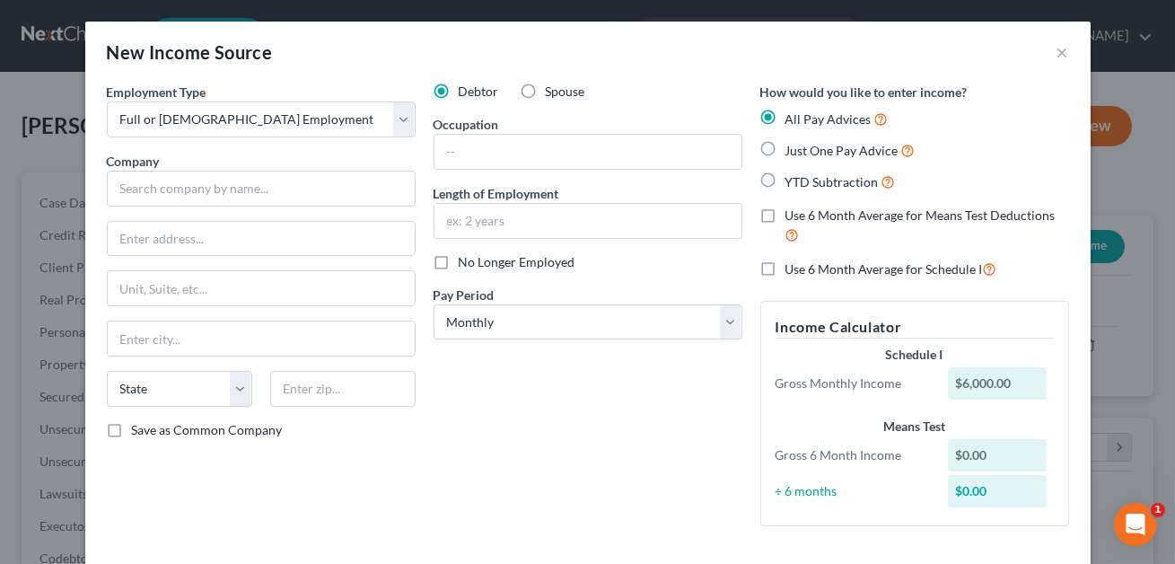
click at [459, 260] on label "No Longer Employed" at bounding box center [517, 262] width 117 height 18
click at [466, 260] on input "No Longer Employed" at bounding box center [472, 259] width 12 height 12
checkbox input "true"
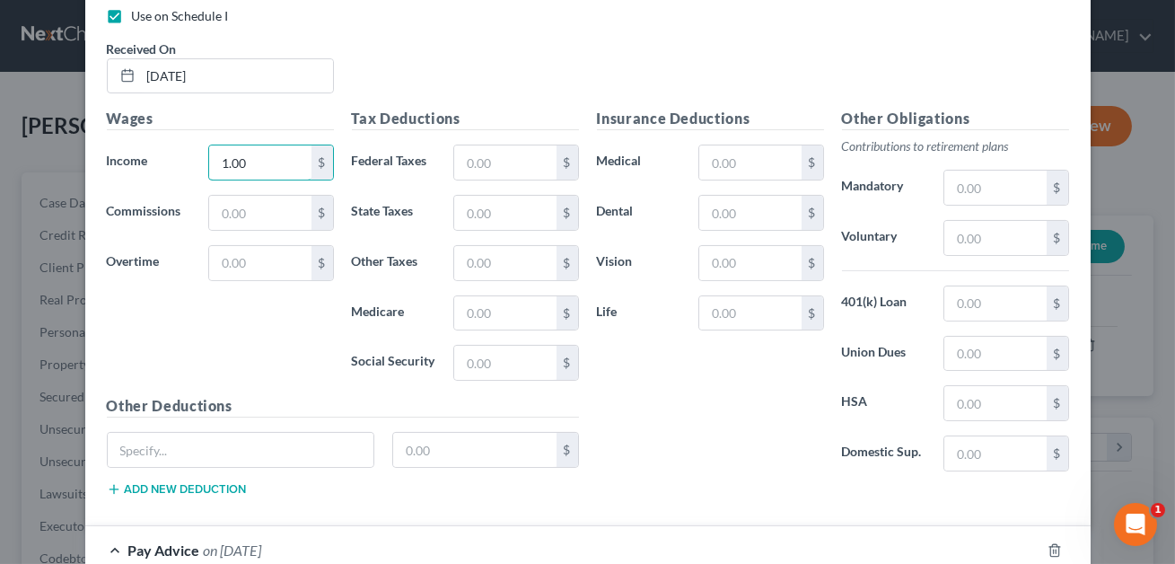
scroll to position [1076, 0]
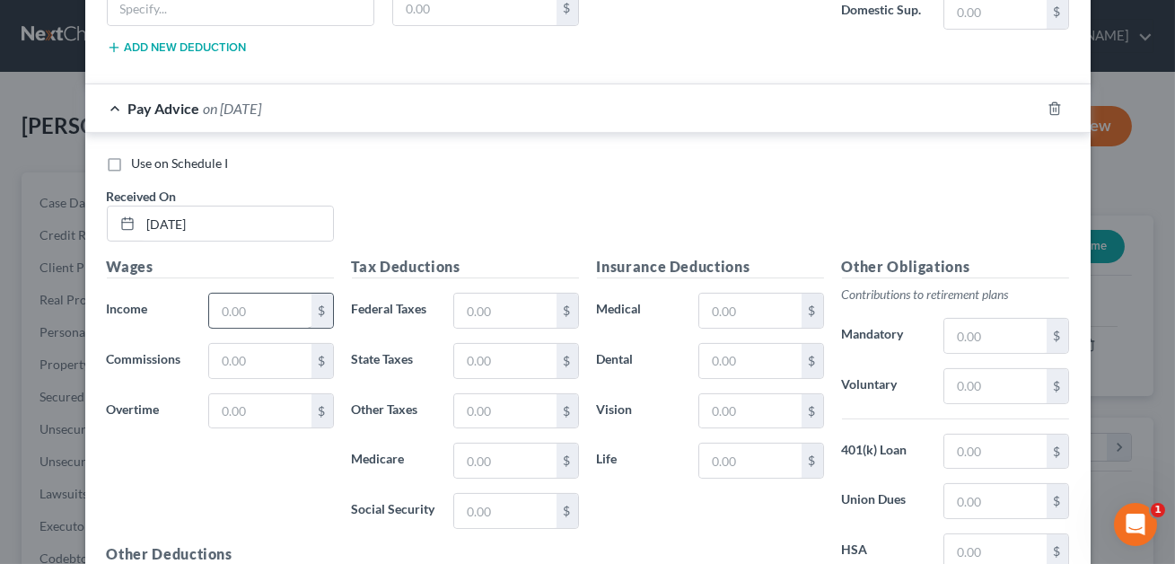
type input "1.00"
click at [229, 308] on input "text" at bounding box center [259, 311] width 101 height 34
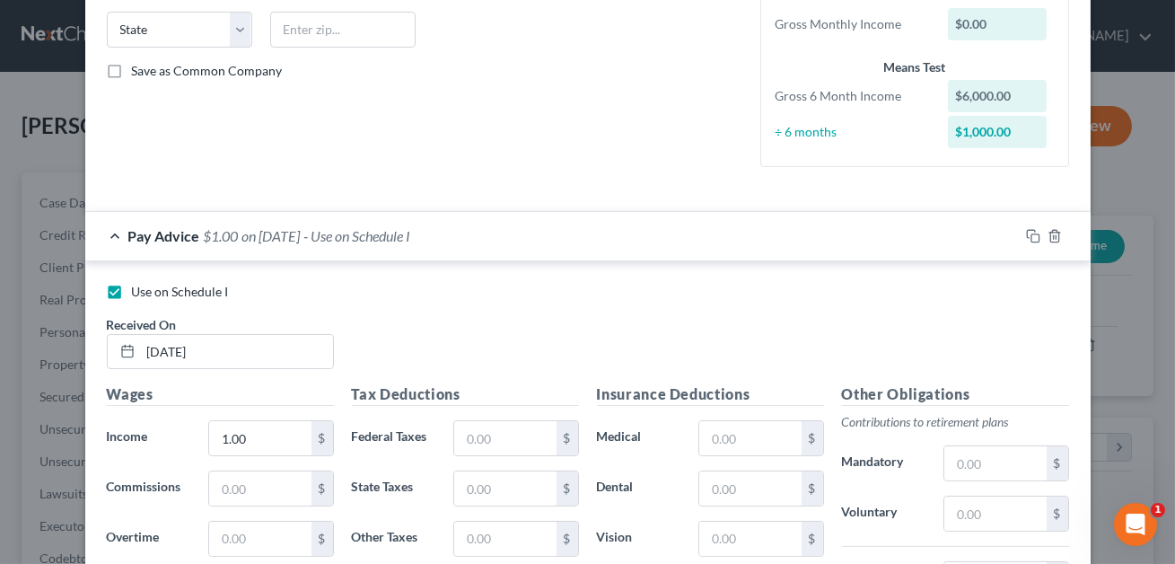
scroll to position [363, 0]
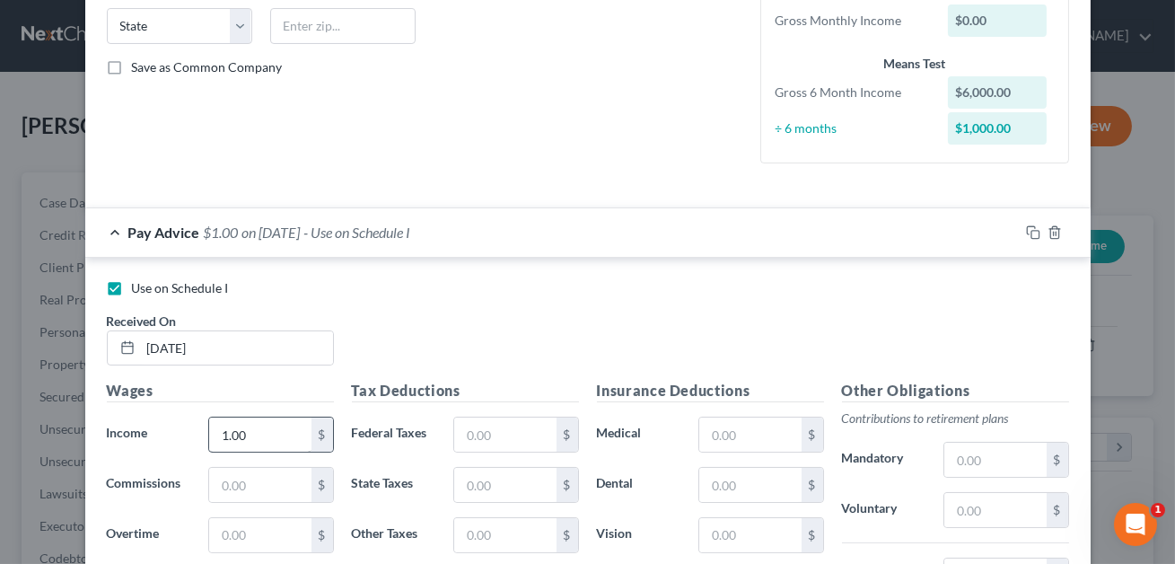
type input "6,000.00"
click at [278, 435] on input "1.00" at bounding box center [259, 434] width 101 height 34
type input "1,000.00"
click at [504, 439] on input "text" at bounding box center [504, 434] width 101 height 34
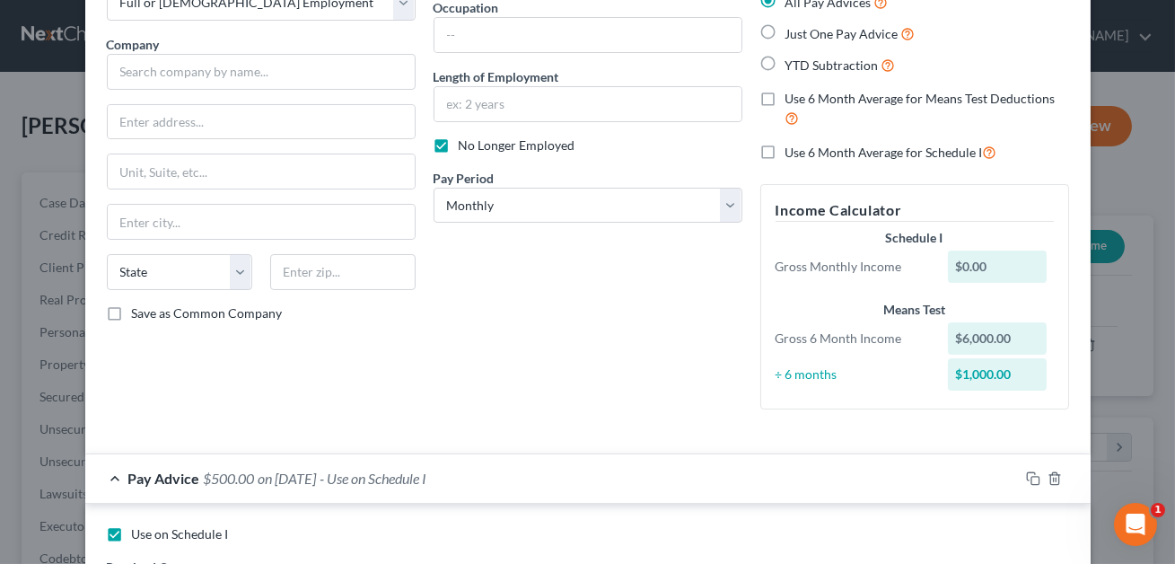
scroll to position [293, 0]
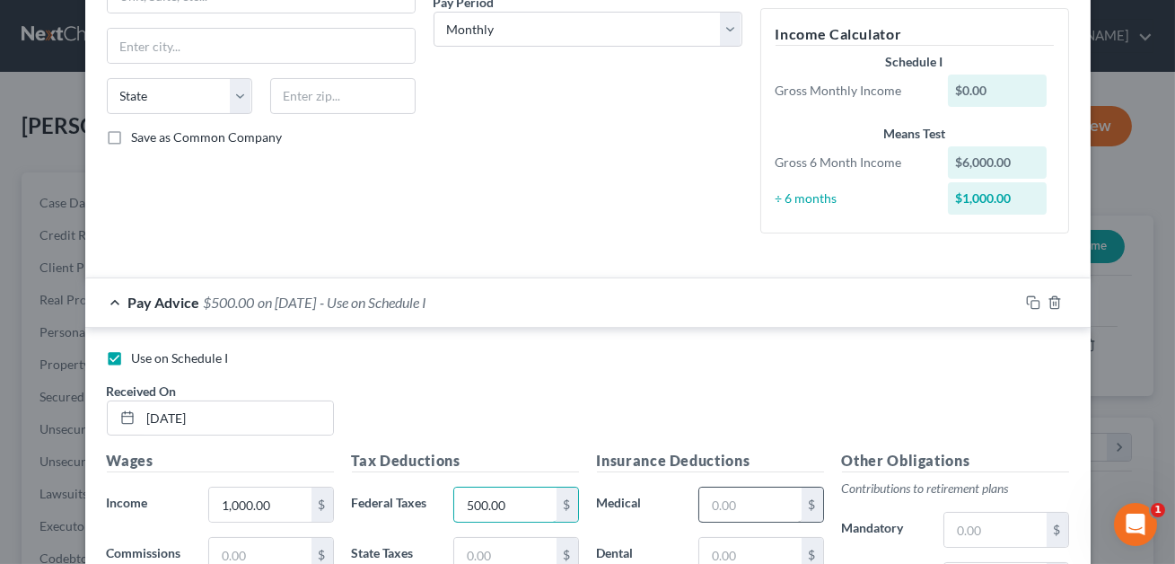
type input "500.00"
click at [722, 492] on input "text" at bounding box center [749, 504] width 101 height 34
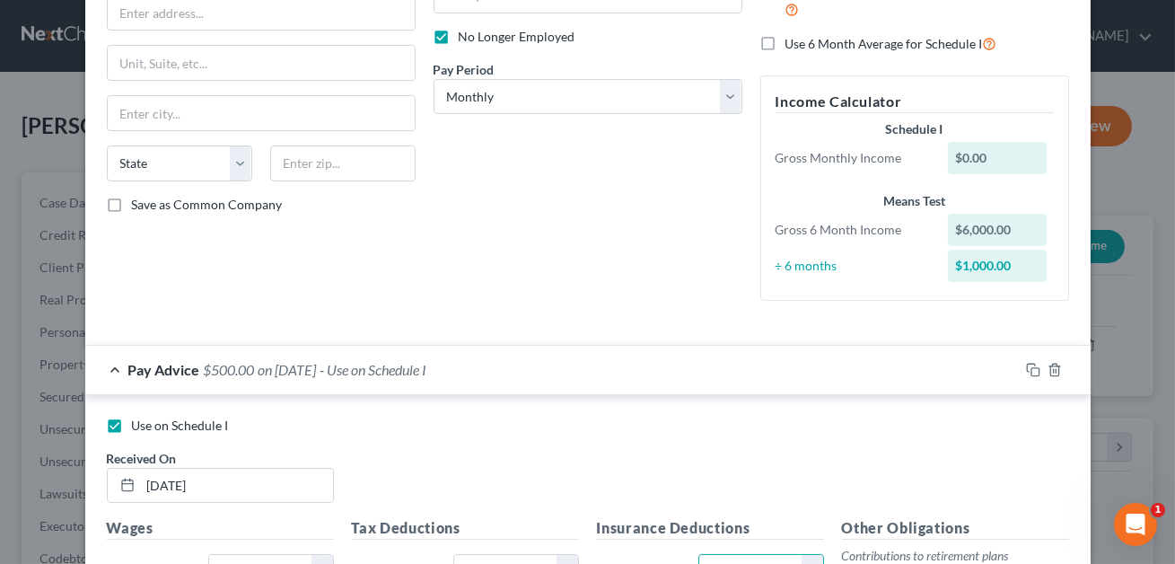
scroll to position [222, 0]
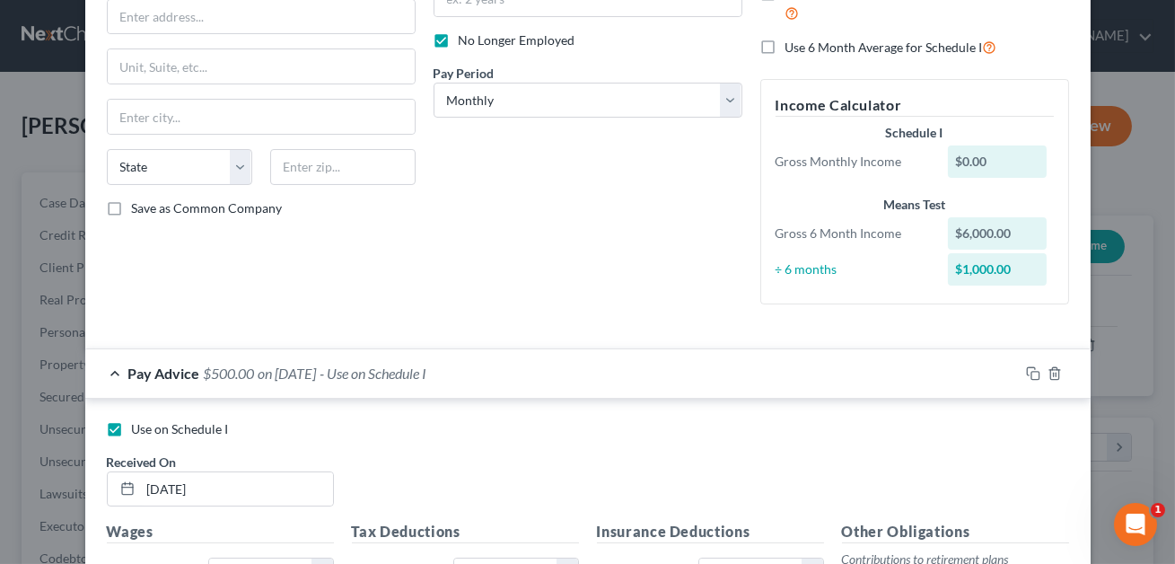
click at [686, 189] on div "Debtor Spouse Occupation Length of Employment No Longer Employed Pay Period * S…" at bounding box center [588, 90] width 327 height 458
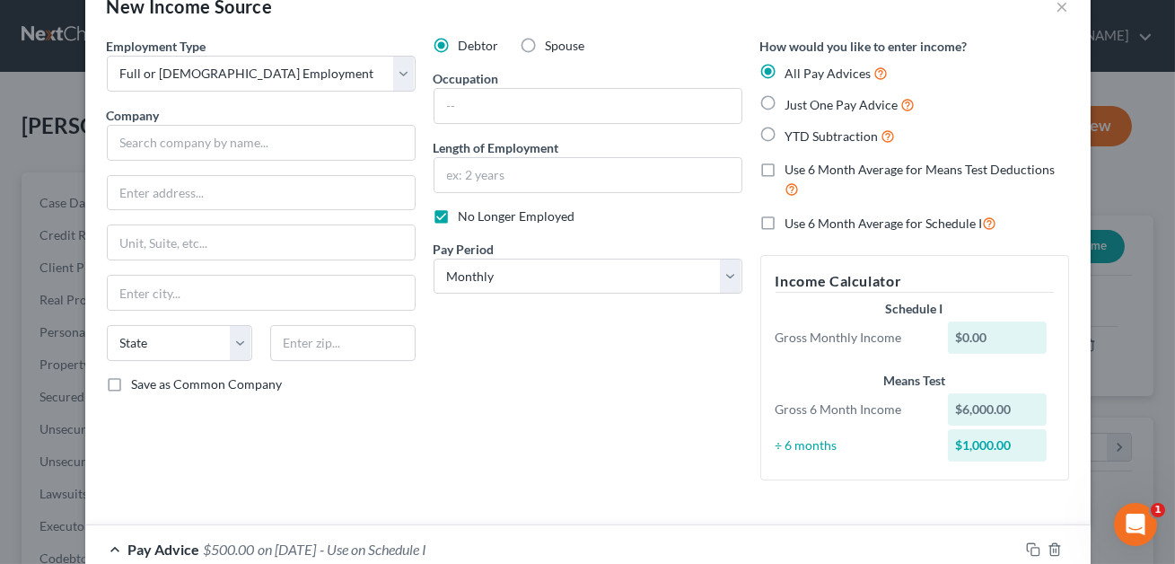
scroll to position [0, 0]
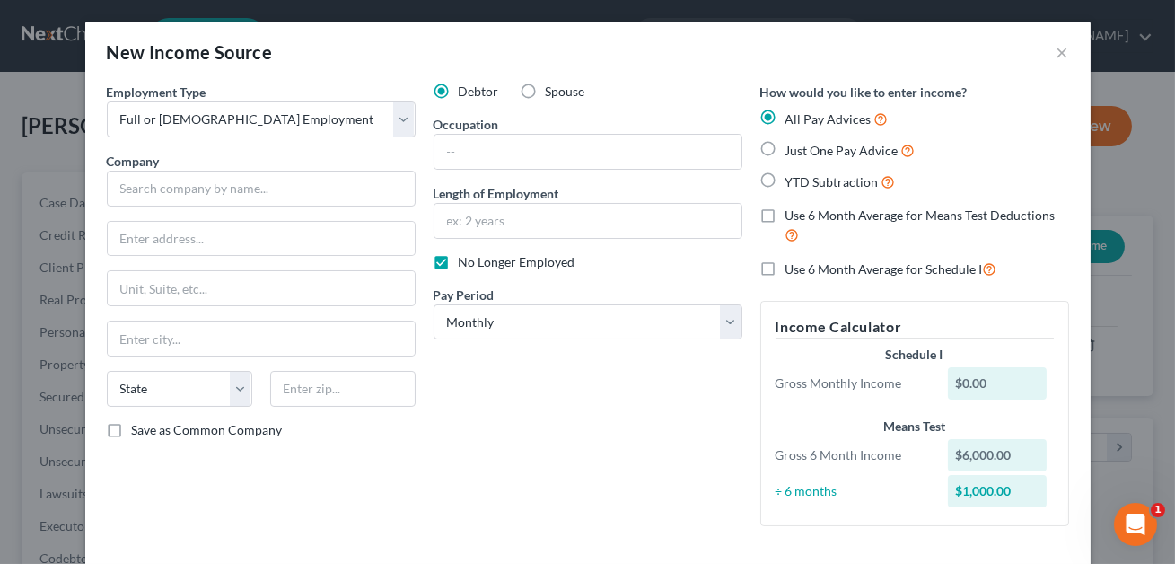
click at [785, 145] on label "Just One Pay Advice" at bounding box center [850, 150] width 130 height 21
click at [793, 145] on input "Just One Pay Advice" at bounding box center [799, 146] width 12 height 12
radio input "true"
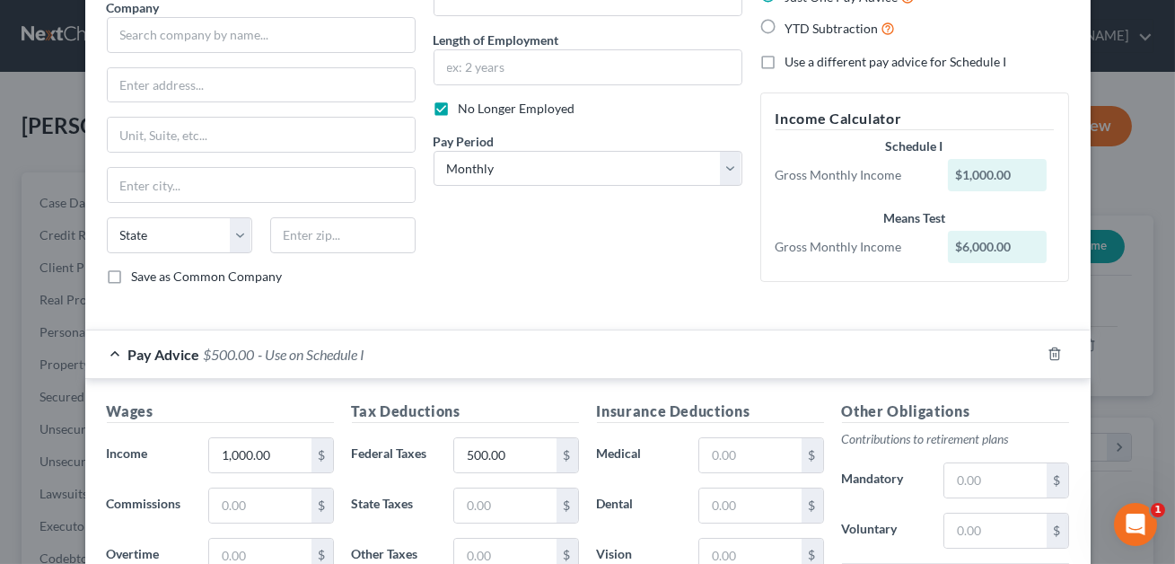
scroll to position [269, 0]
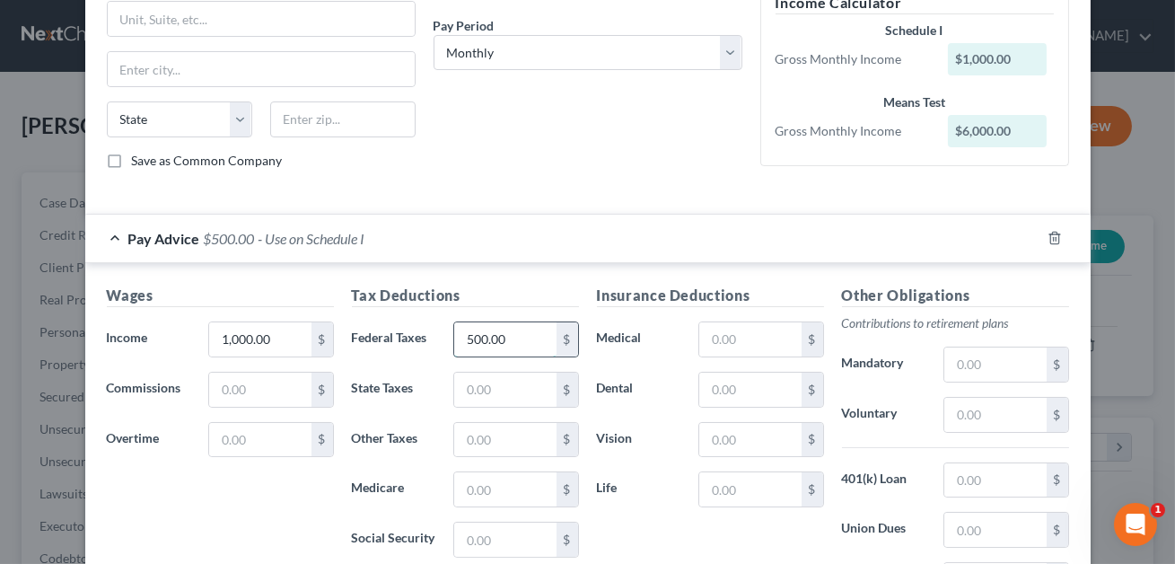
click at [515, 345] on input "500.00" at bounding box center [504, 339] width 101 height 34
click at [518, 391] on input "text" at bounding box center [504, 389] width 101 height 34
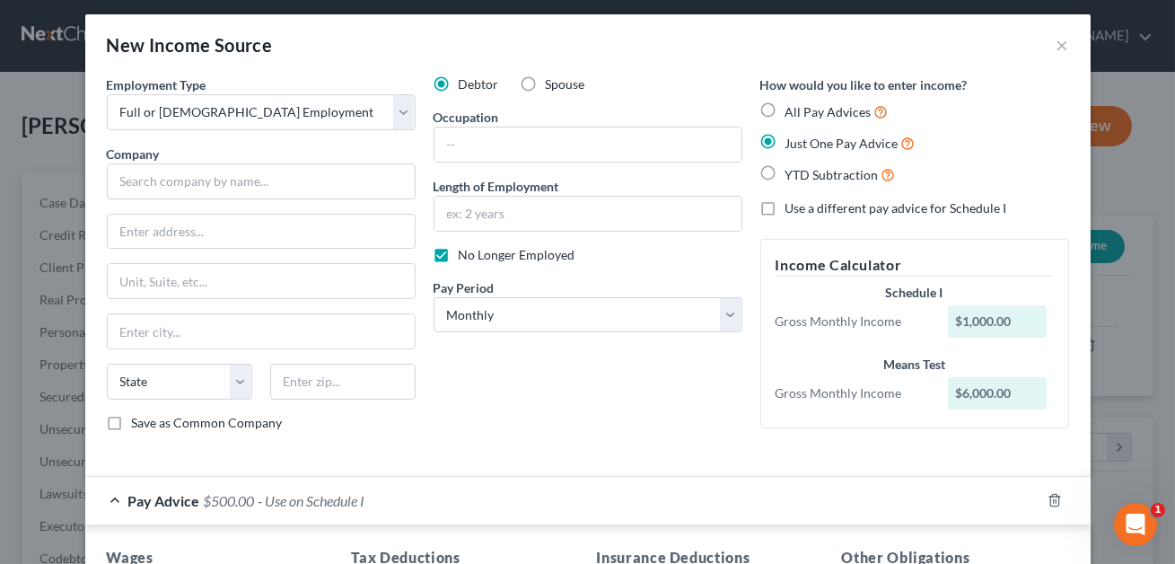
scroll to position [0, 0]
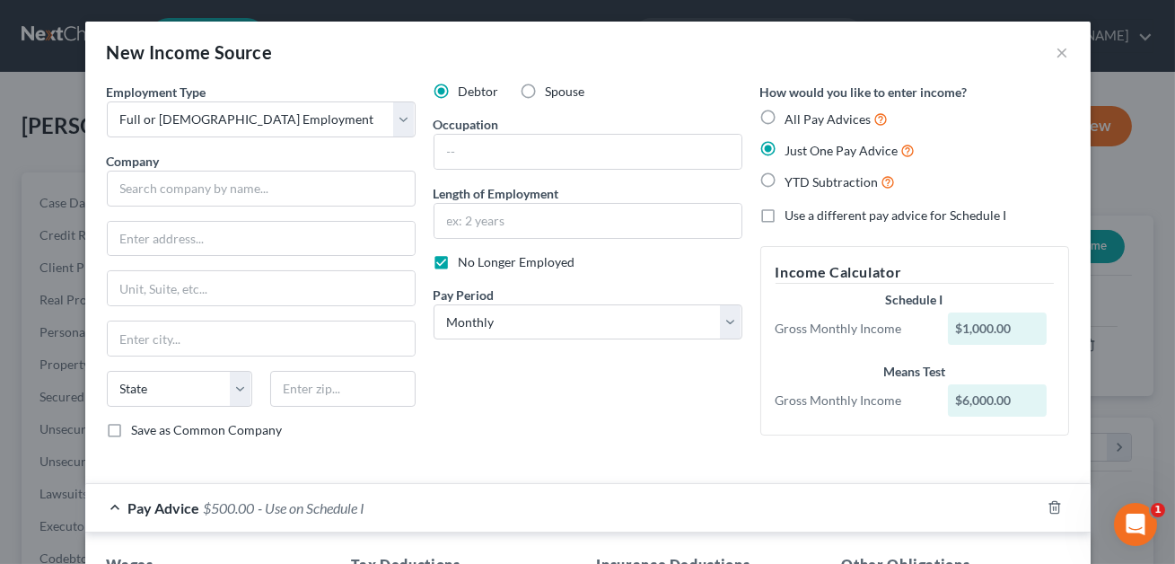
click at [785, 116] on label "All Pay Advices" at bounding box center [836, 119] width 103 height 21
click at [793, 116] on input "All Pay Advices" at bounding box center [799, 115] width 12 height 12
radio input "true"
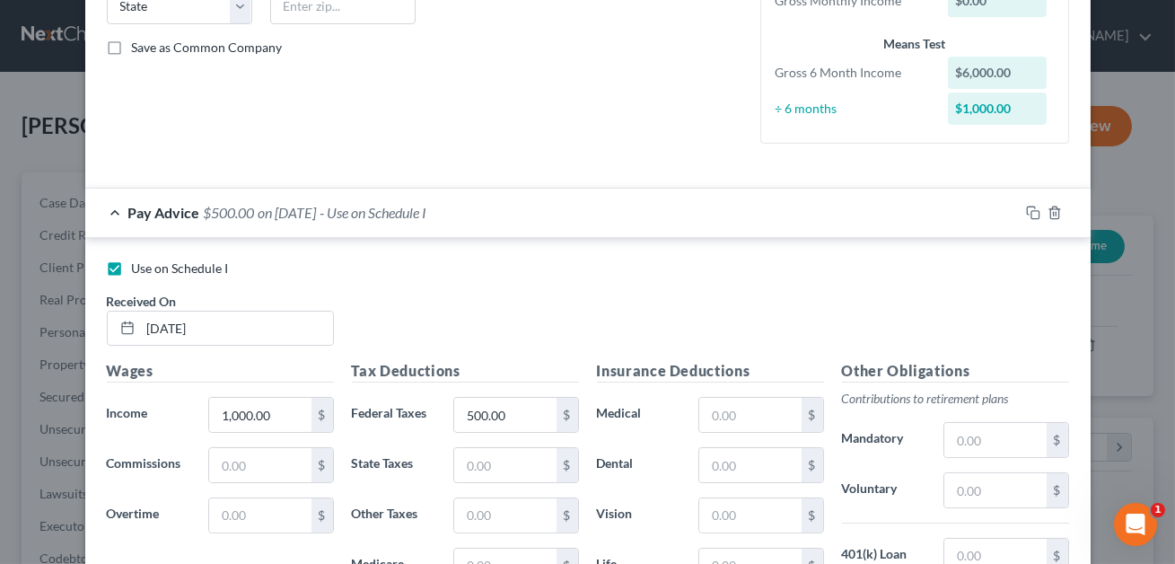
scroll to position [354, 0]
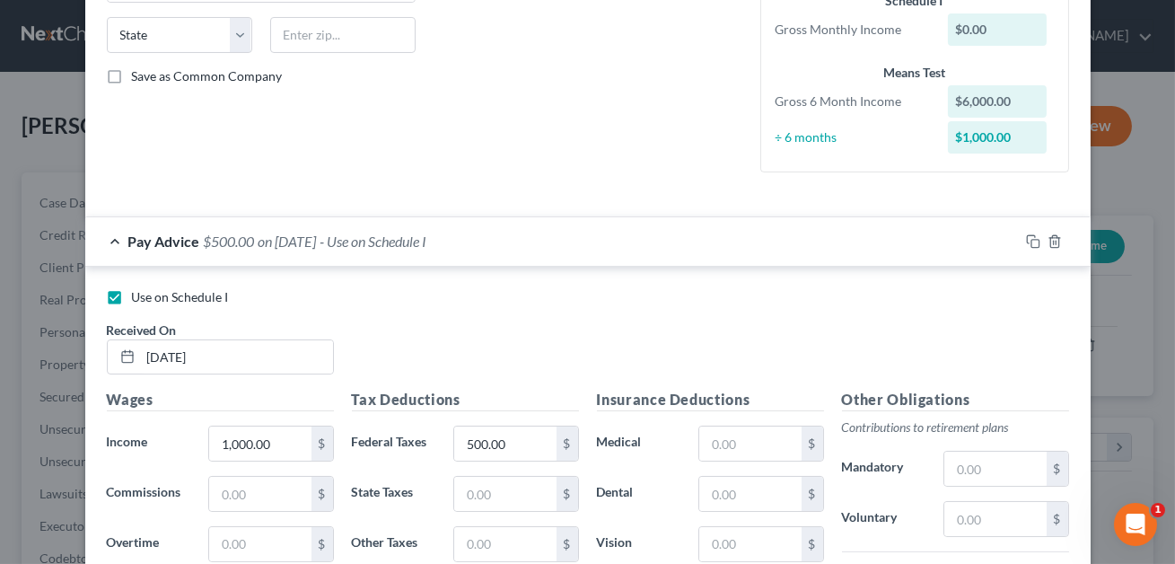
click at [132, 296] on label "Use on Schedule I" at bounding box center [180, 297] width 97 height 18
click at [139, 296] on input "Use on Schedule I" at bounding box center [145, 294] width 12 height 12
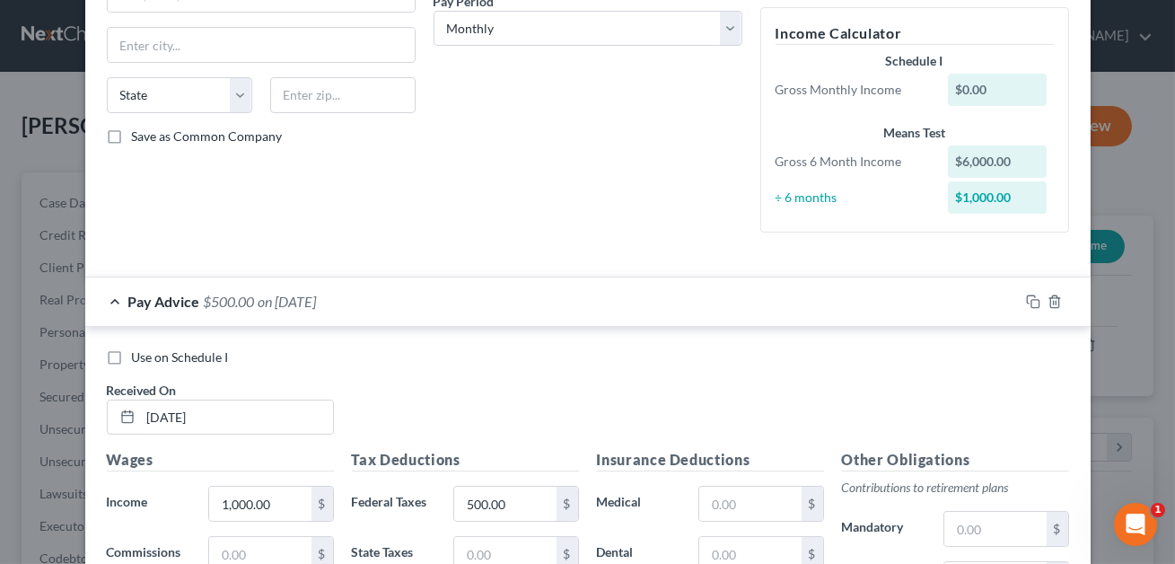
scroll to position [312, 0]
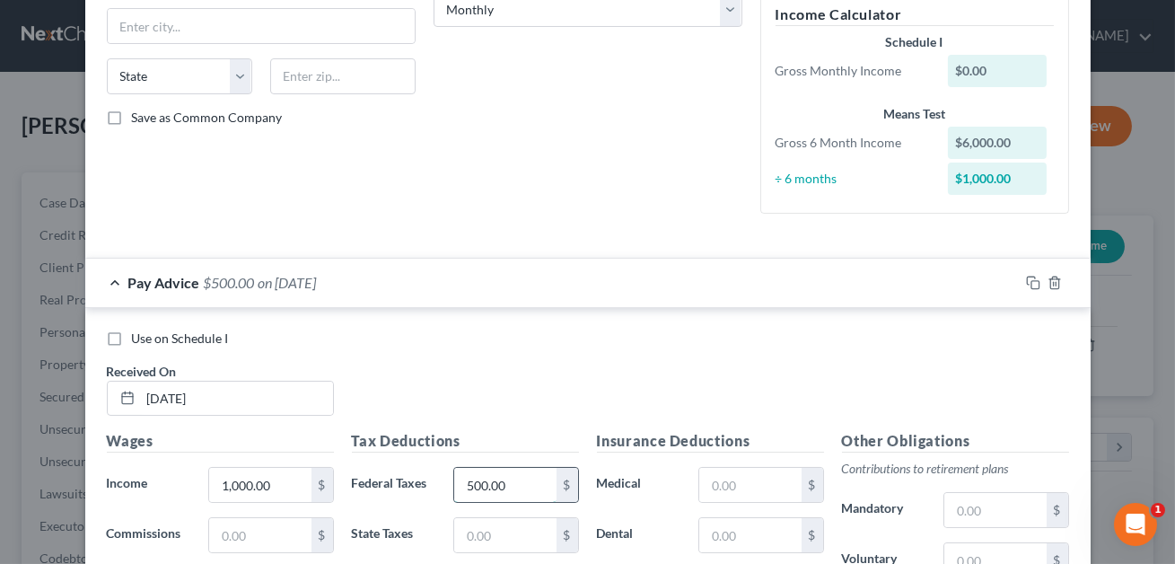
click at [483, 485] on input "500.00" at bounding box center [504, 485] width 101 height 34
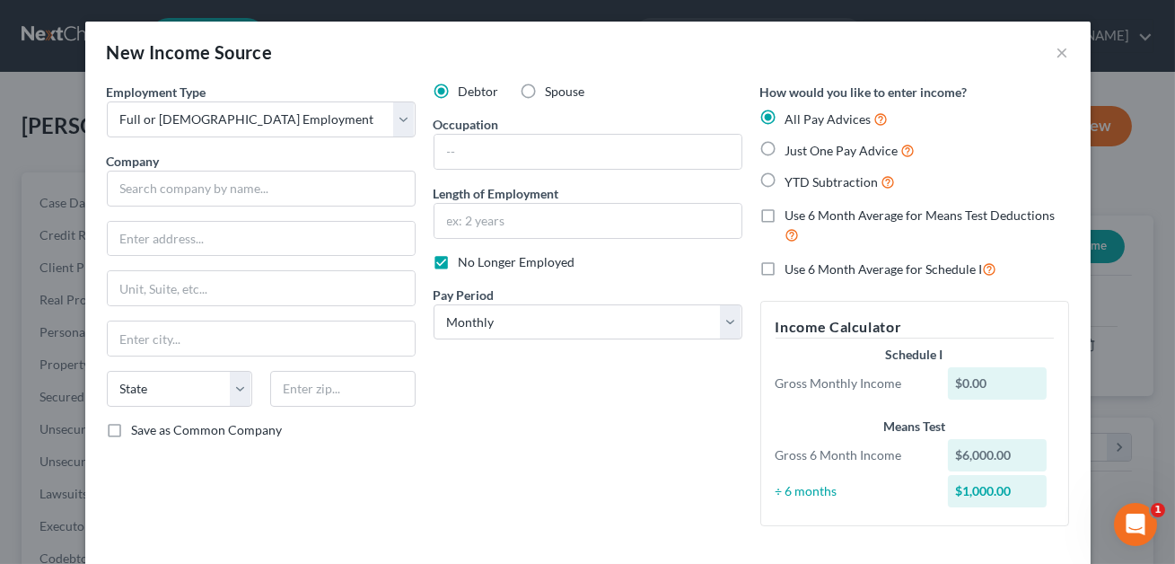
scroll to position [162, 0]
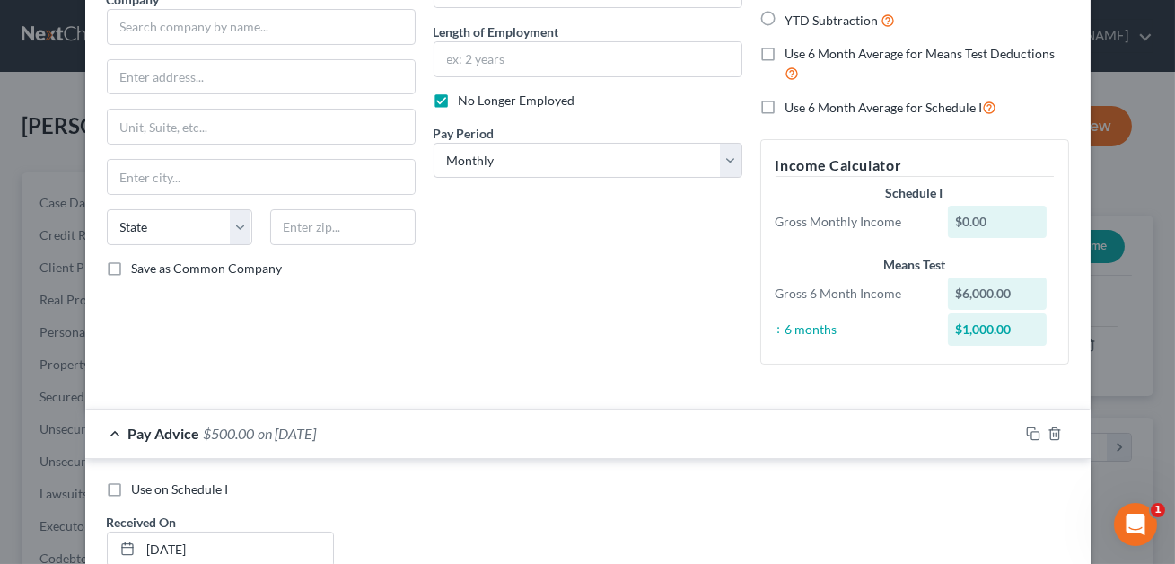
click at [132, 487] on label "Use on Schedule I" at bounding box center [180, 489] width 97 height 18
click at [139, 487] on input "Use on Schedule I" at bounding box center [145, 486] width 12 height 12
checkbox input "true"
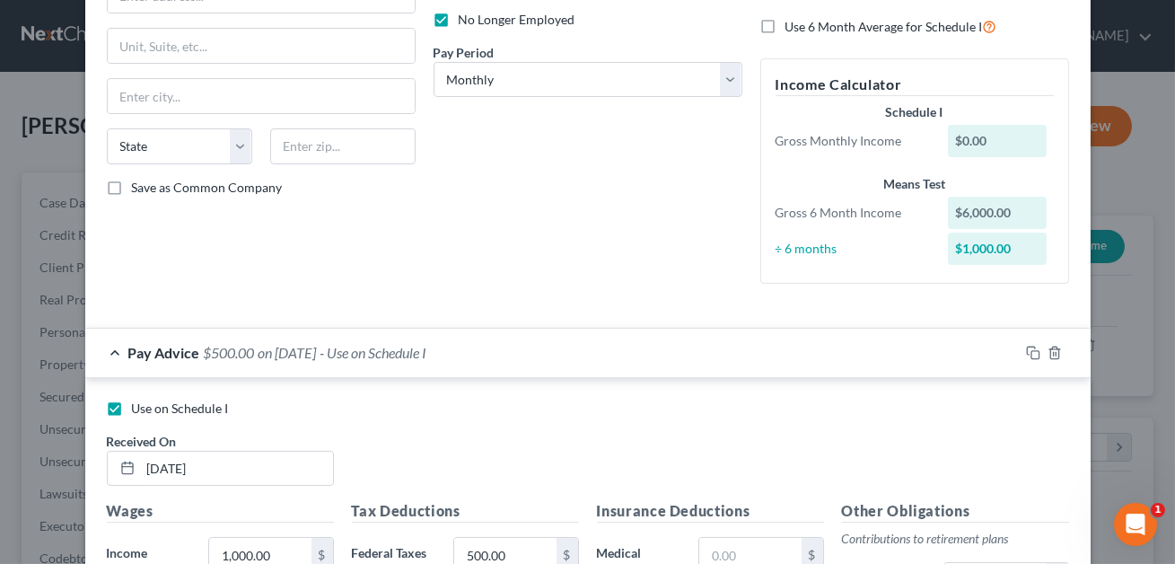
scroll to position [0, 0]
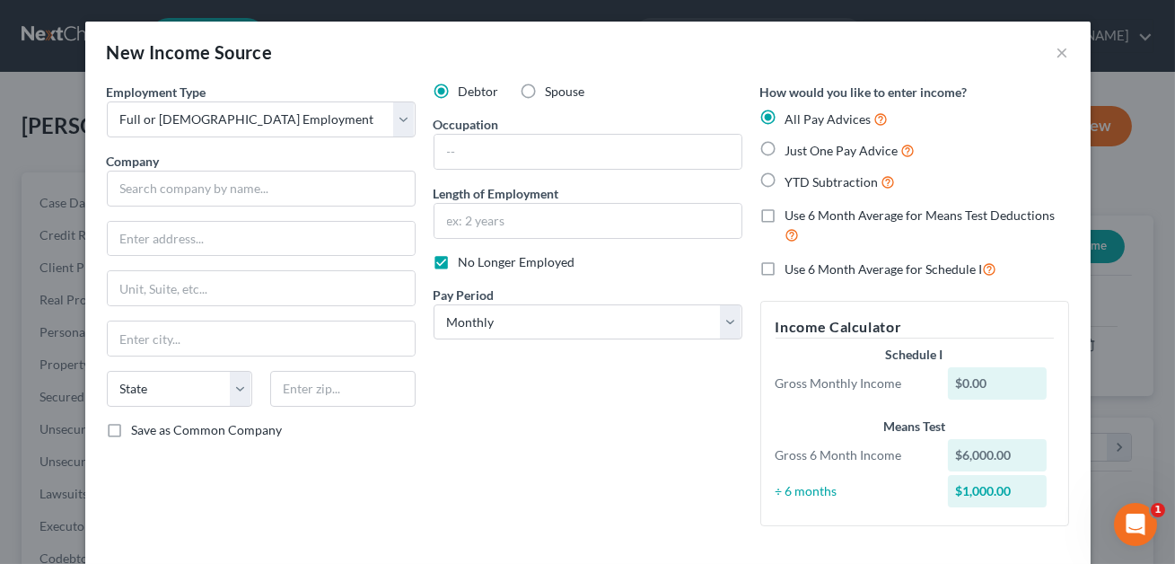
click at [785, 148] on label "Just One Pay Advice" at bounding box center [850, 150] width 130 height 21
click at [793, 148] on input "Just One Pay Advice" at bounding box center [799, 146] width 12 height 12
radio input "true"
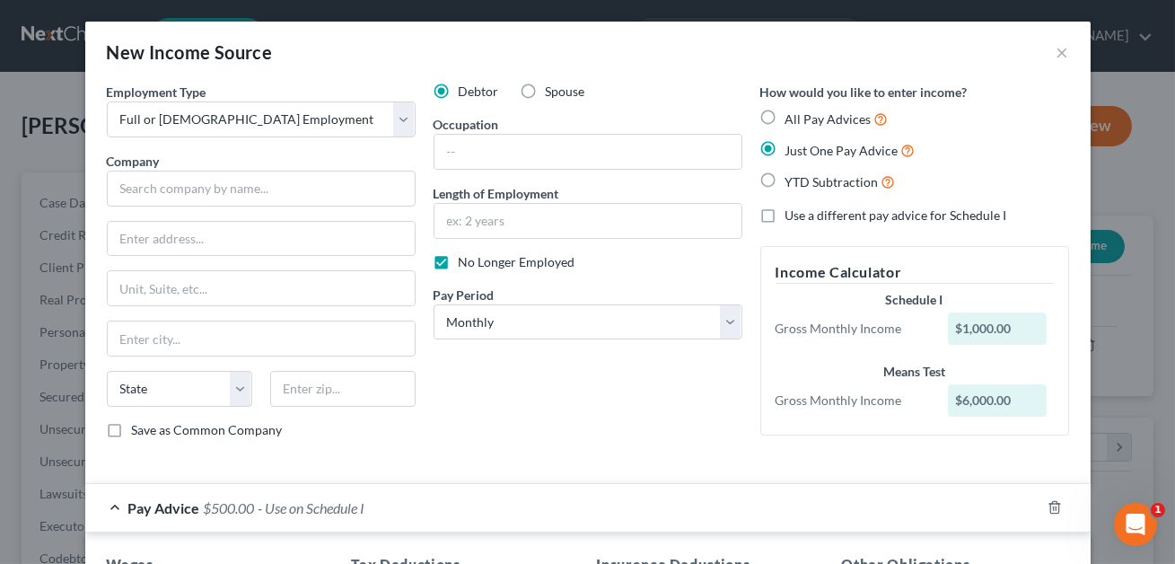
click at [785, 117] on label "All Pay Advices" at bounding box center [836, 119] width 103 height 21
click at [793, 117] on input "All Pay Advices" at bounding box center [799, 115] width 12 height 12
radio input "true"
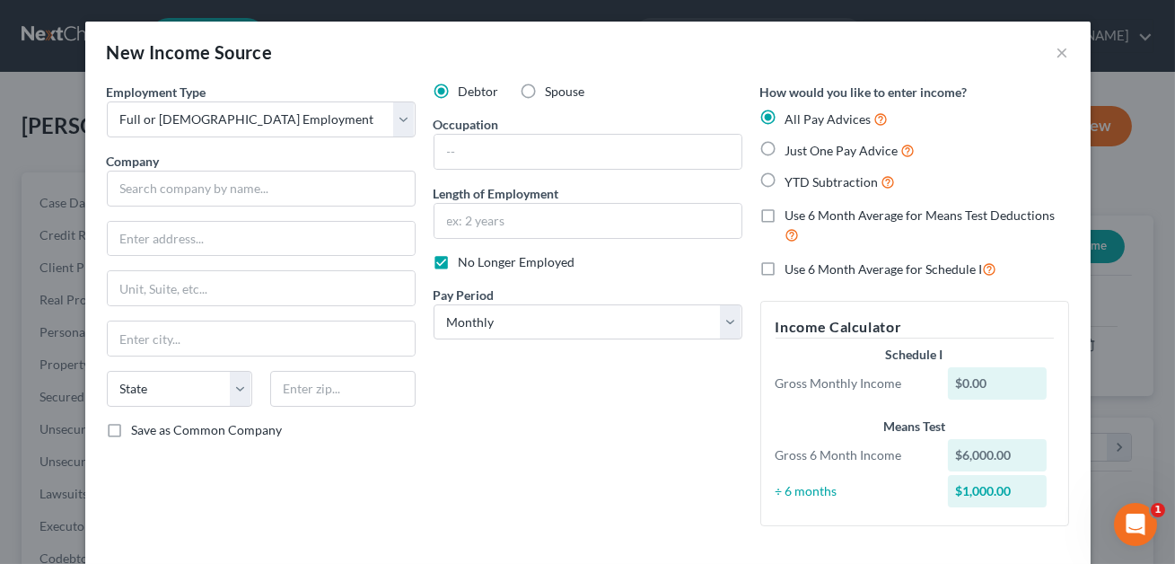
click at [785, 180] on label "YTD Subtraction" at bounding box center [840, 181] width 110 height 21
click at [793, 180] on input "YTD Subtraction" at bounding box center [799, 177] width 12 height 12
radio input "true"
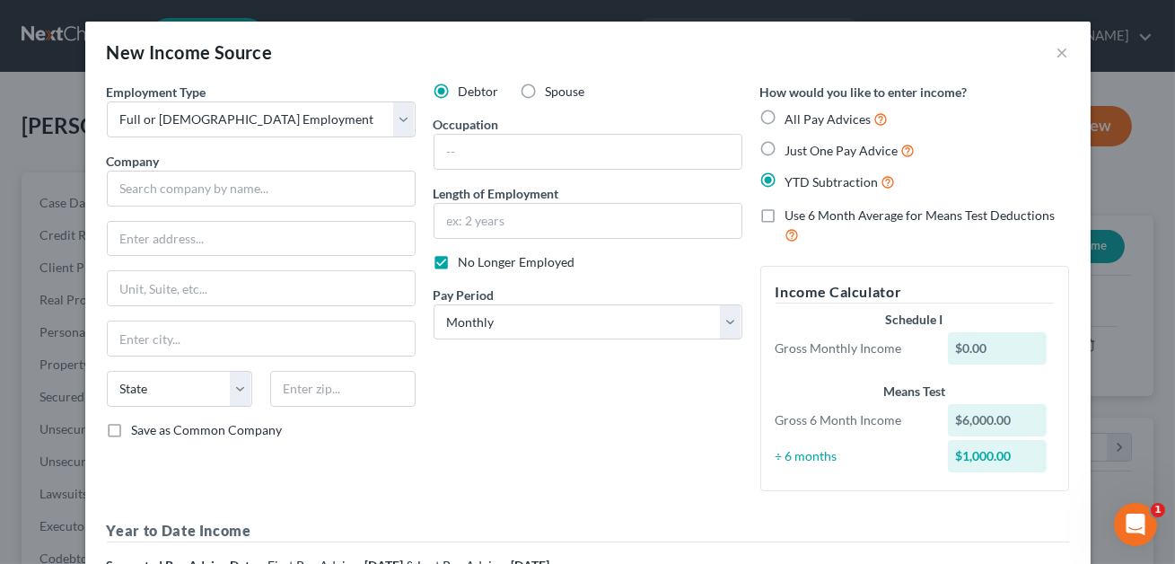
scroll to position [269, 0]
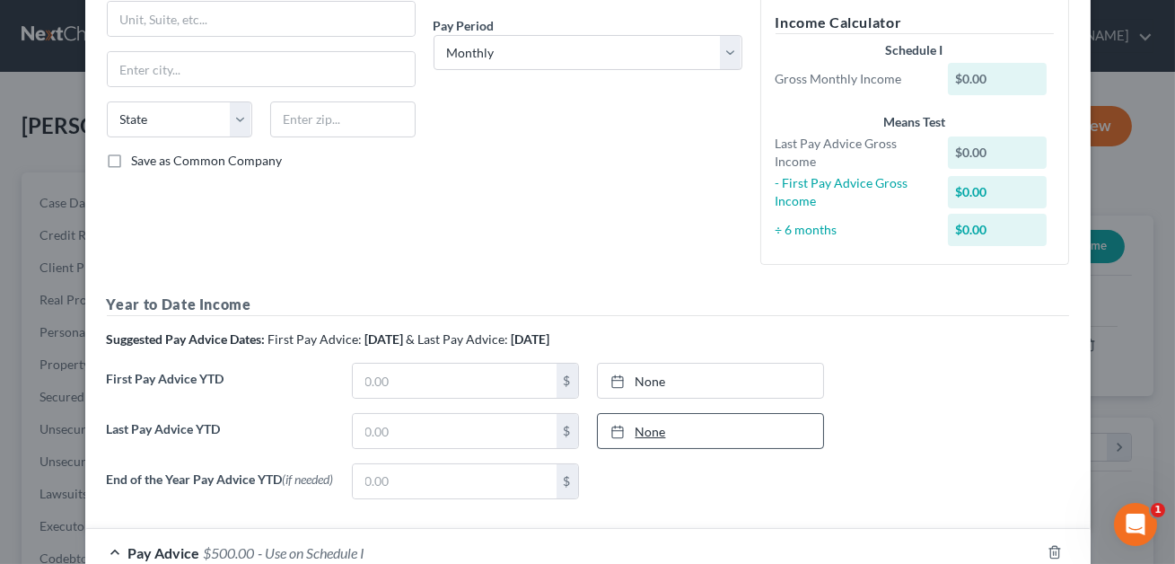
click at [616, 430] on icon at bounding box center [617, 432] width 14 height 14
type input "[DATE]"
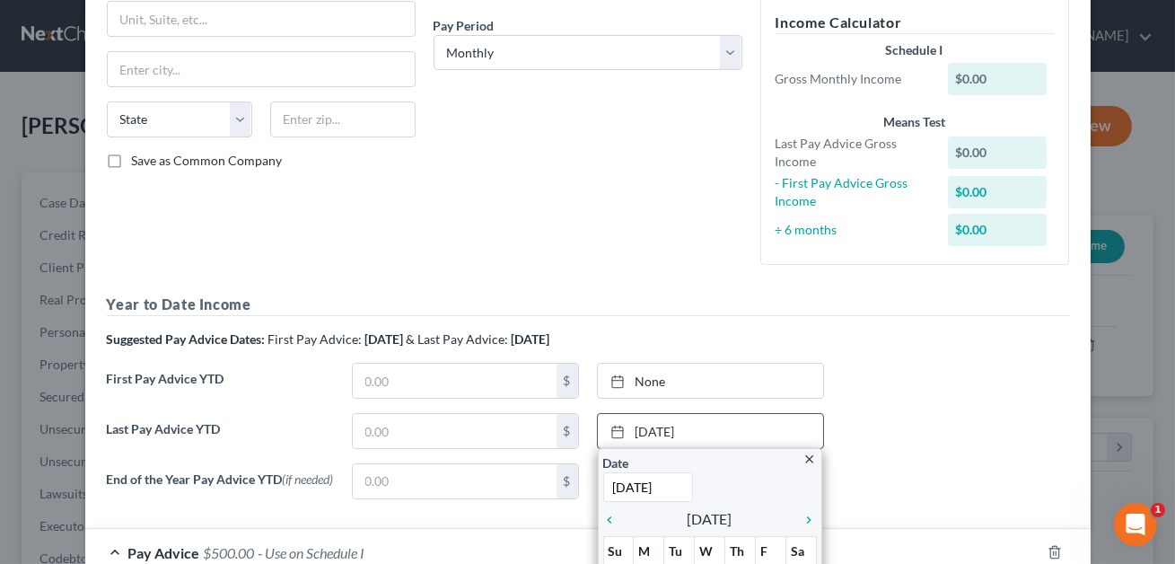
click at [811, 457] on icon "close" at bounding box center [809, 458] width 13 height 13
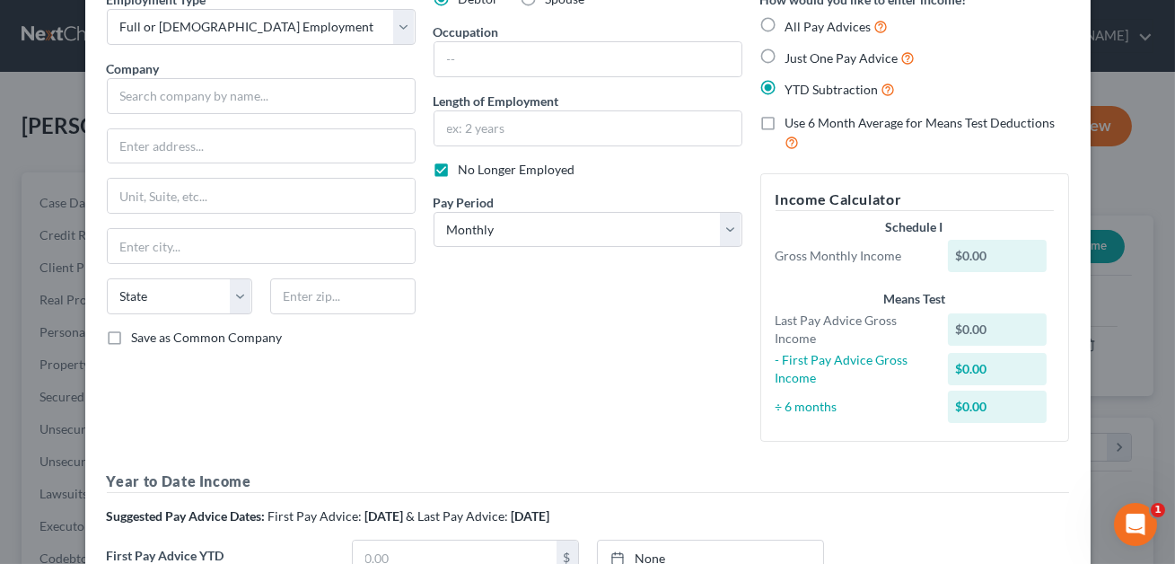
scroll to position [0, 0]
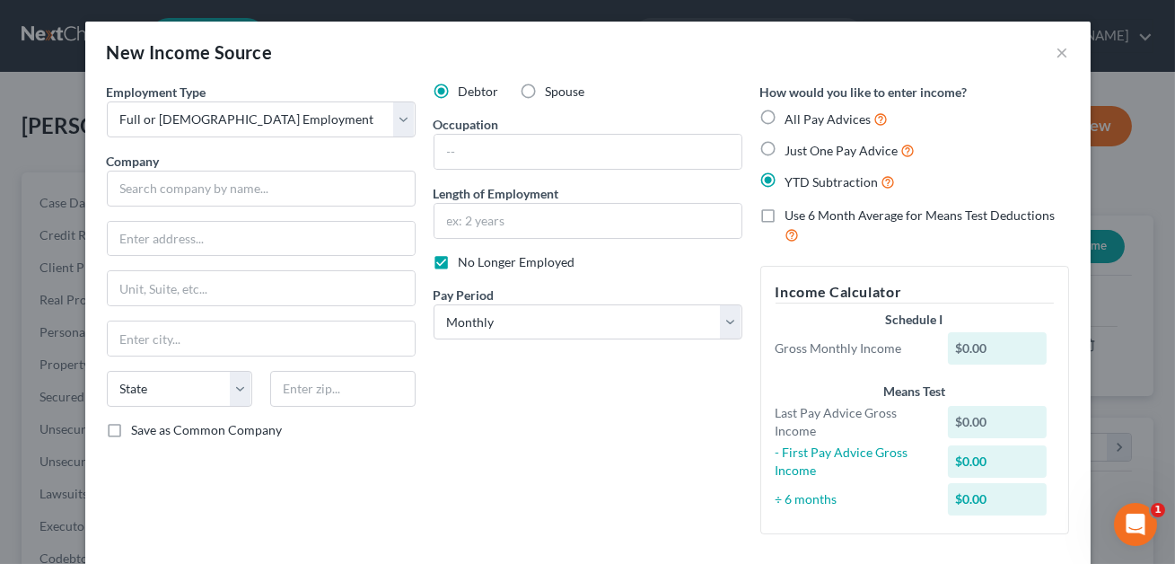
click at [785, 116] on label "All Pay Advices" at bounding box center [836, 119] width 103 height 21
click at [793, 116] on input "All Pay Advices" at bounding box center [799, 115] width 12 height 12
radio input "true"
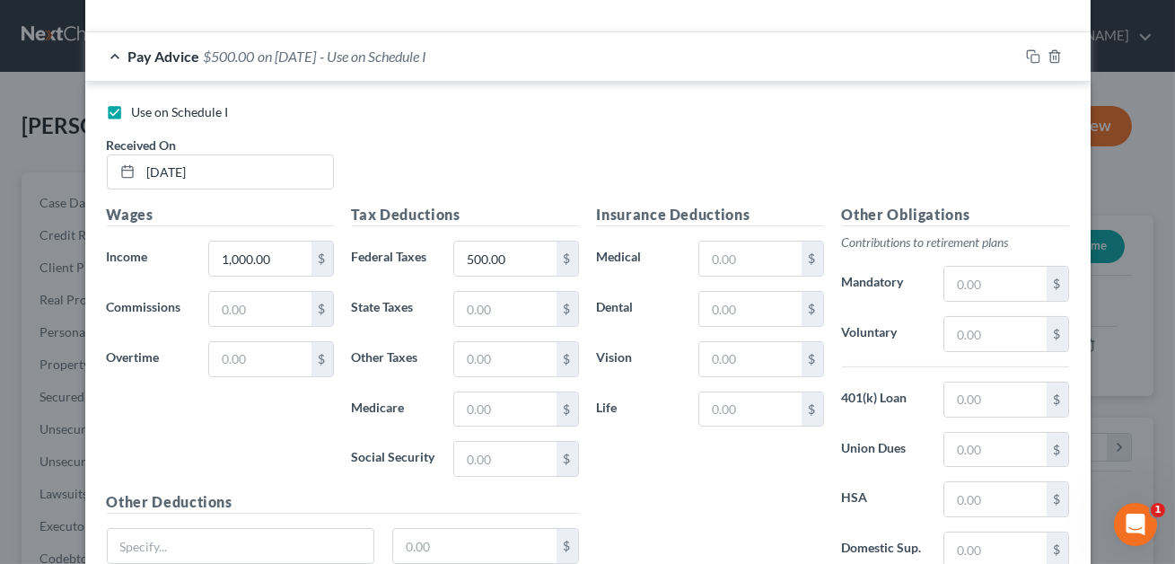
scroll to position [531, 0]
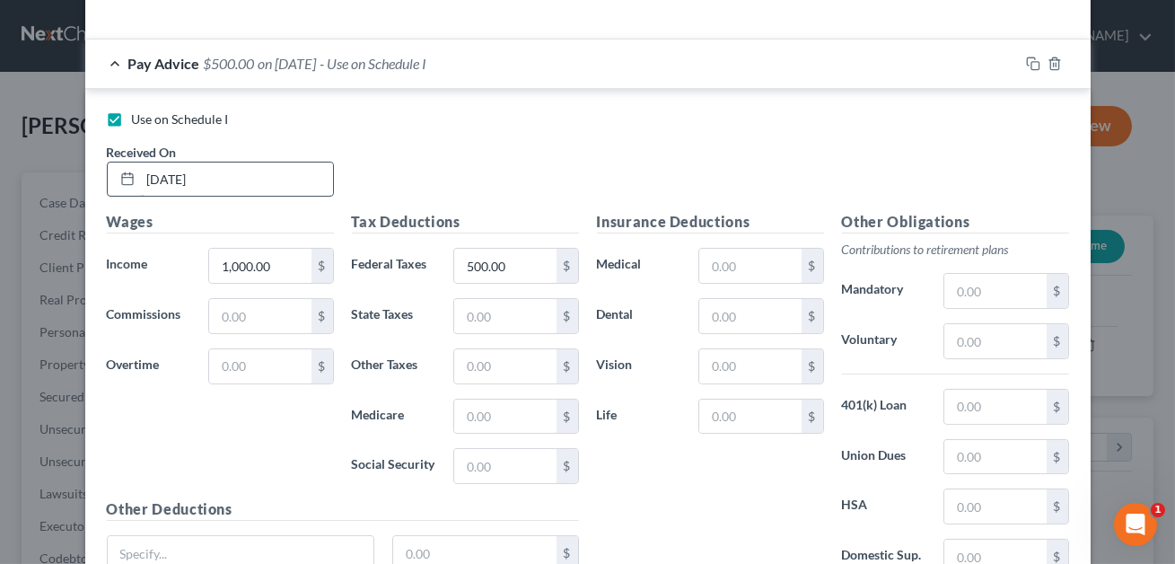
click at [237, 184] on input "[DATE]" at bounding box center [237, 179] width 192 height 34
drag, startPoint x: 229, startPoint y: 177, endPoint x: 136, endPoint y: 171, distance: 93.6
click at [136, 171] on div "[DATE]" at bounding box center [220, 180] width 227 height 36
type input "[DATE]"
click at [260, 310] on input "text" at bounding box center [259, 316] width 101 height 34
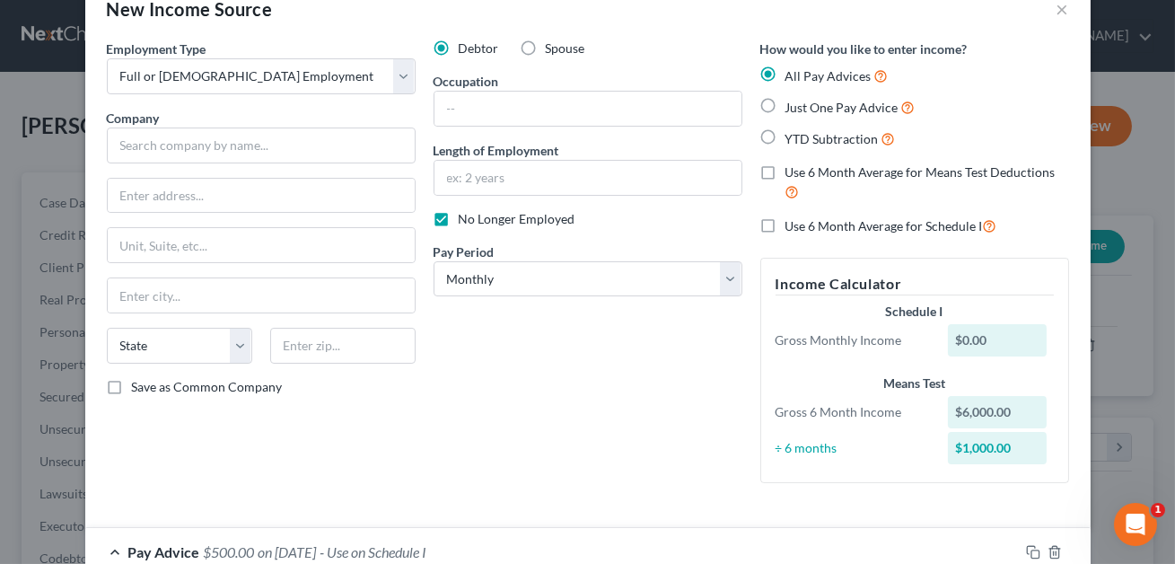
scroll to position [393, 0]
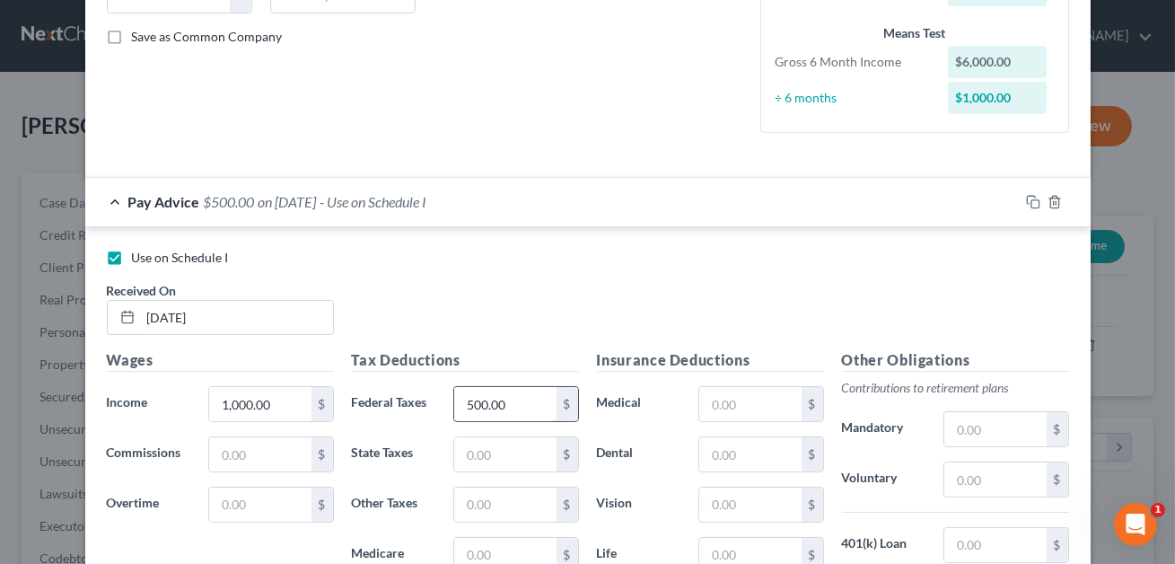
click at [524, 413] on input "500.00" at bounding box center [504, 404] width 101 height 34
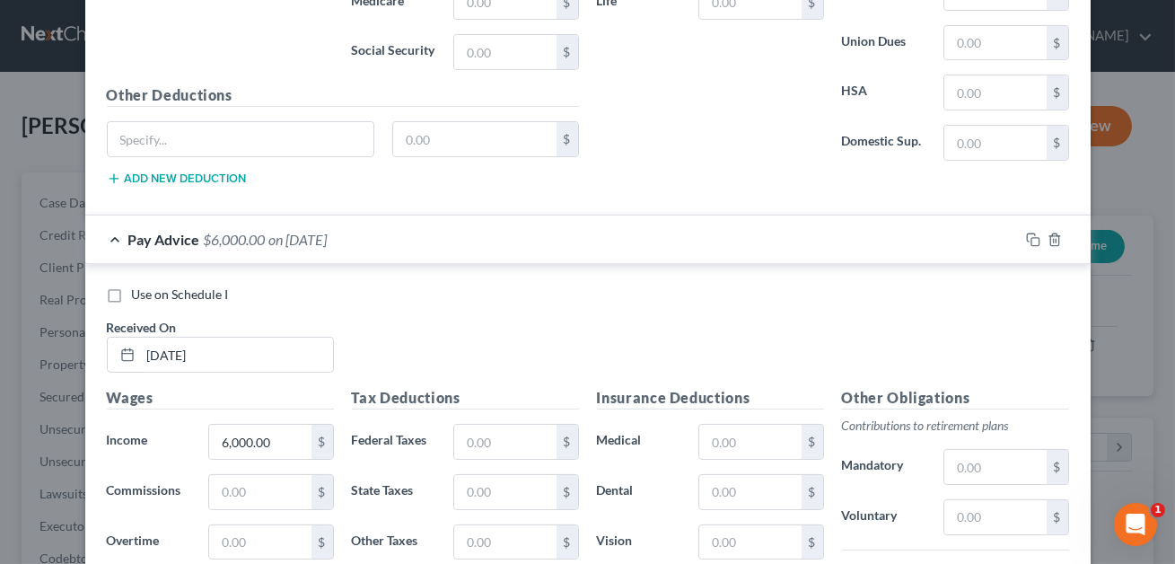
scroll to position [1274, 0]
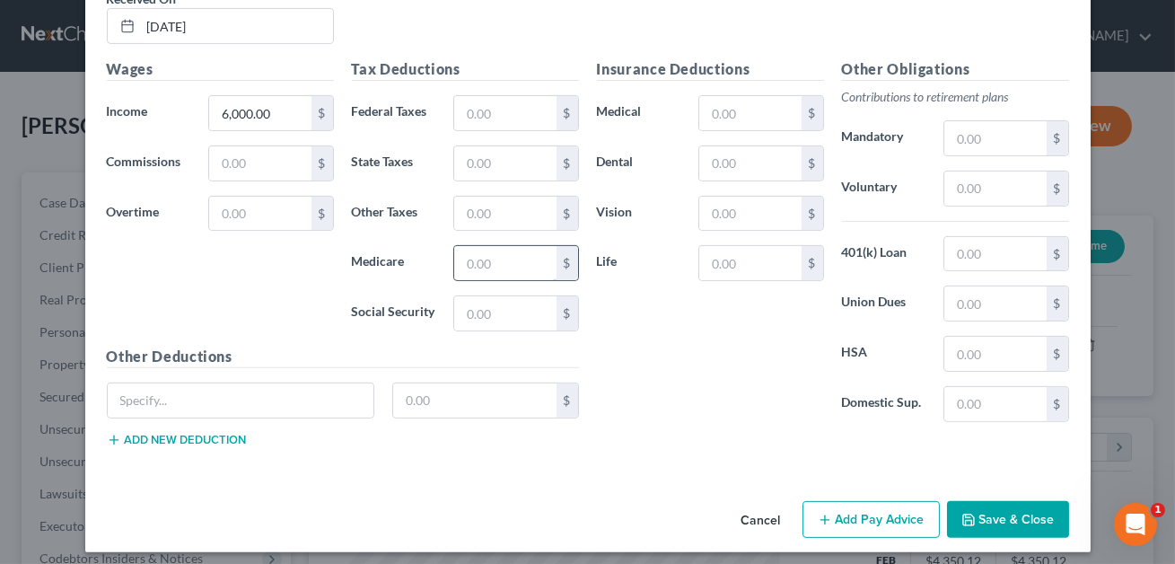
click at [520, 262] on input "text" at bounding box center [504, 263] width 101 height 34
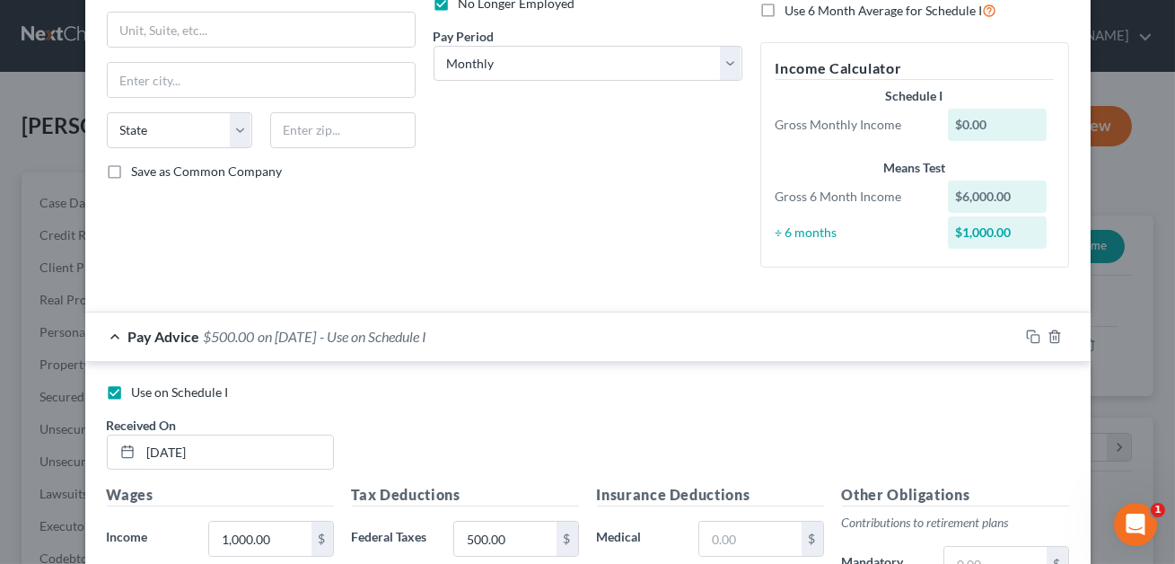
scroll to position [157, 0]
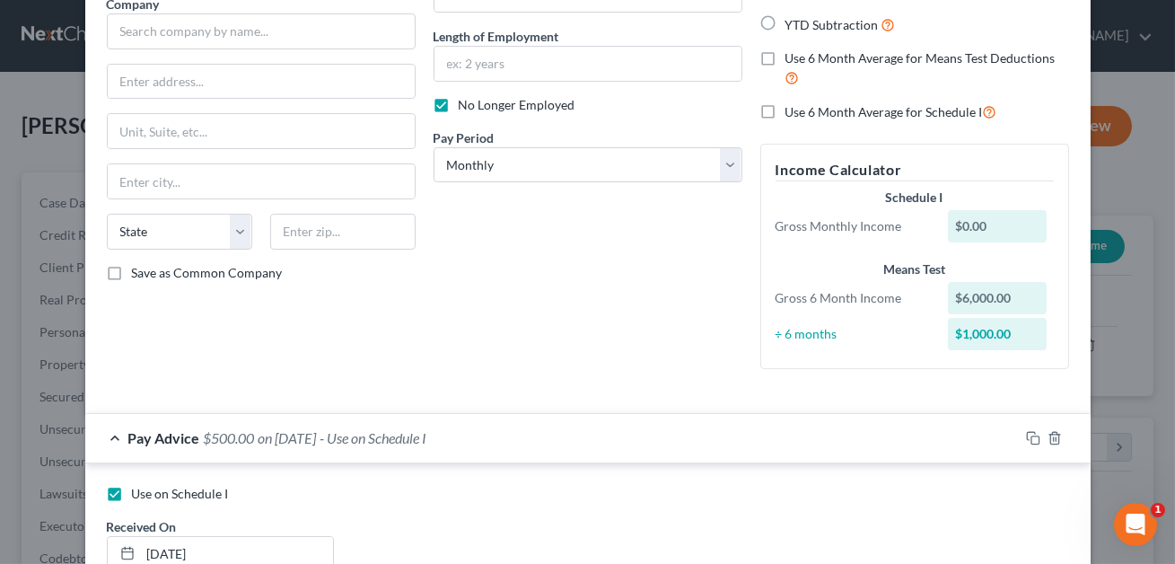
click at [574, 235] on div "Debtor Spouse Occupation Length of Employment No Longer Employed Pay Period * S…" at bounding box center [588, 155] width 327 height 458
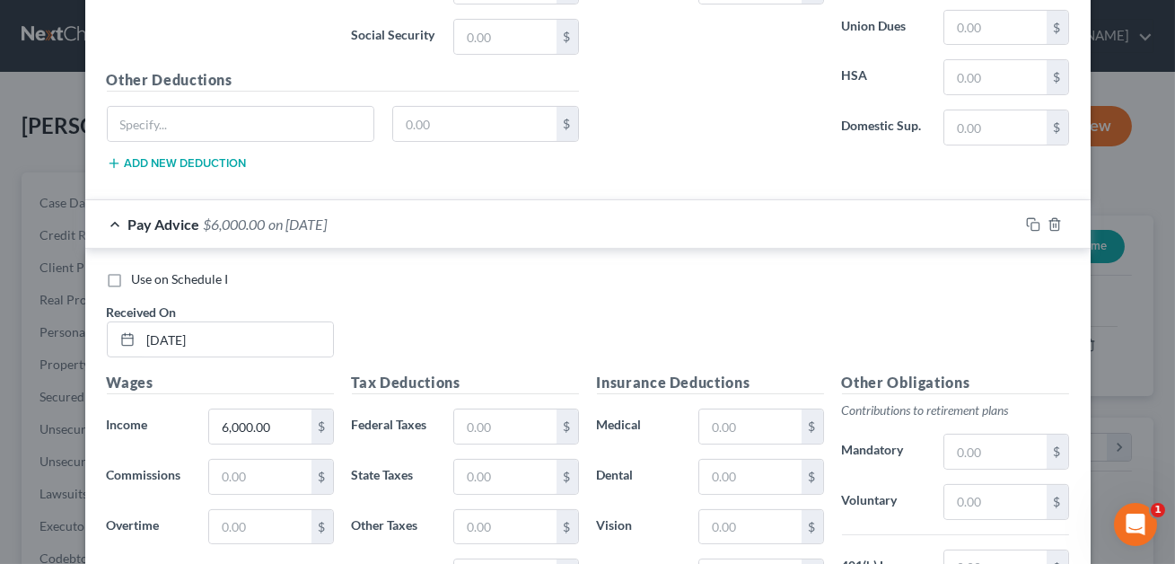
scroll to position [1280, 0]
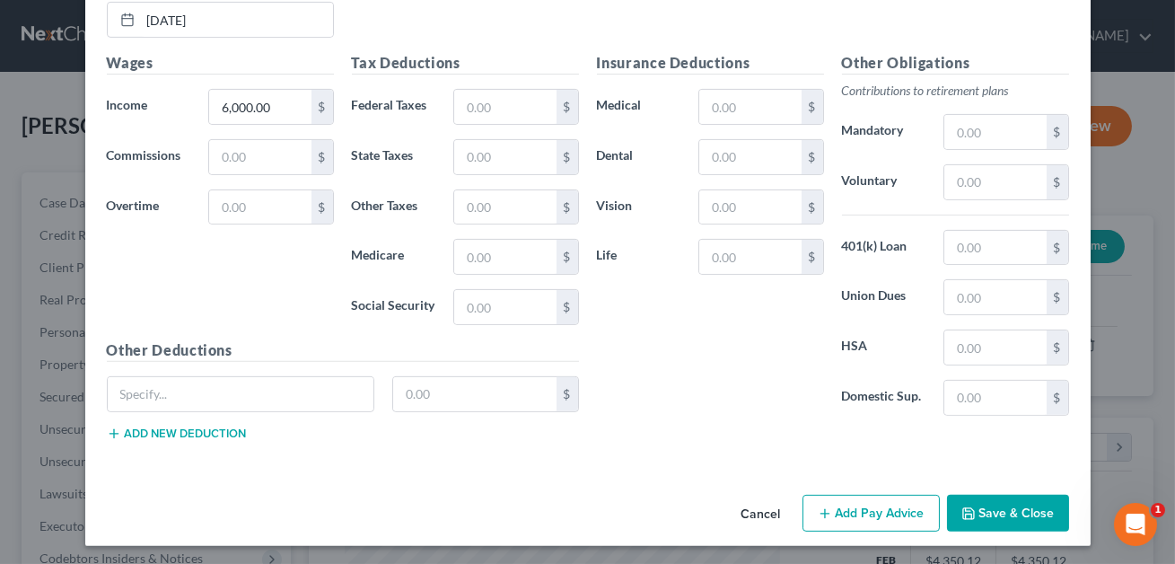
click at [991, 515] on button "Save & Close" at bounding box center [1008, 514] width 122 height 38
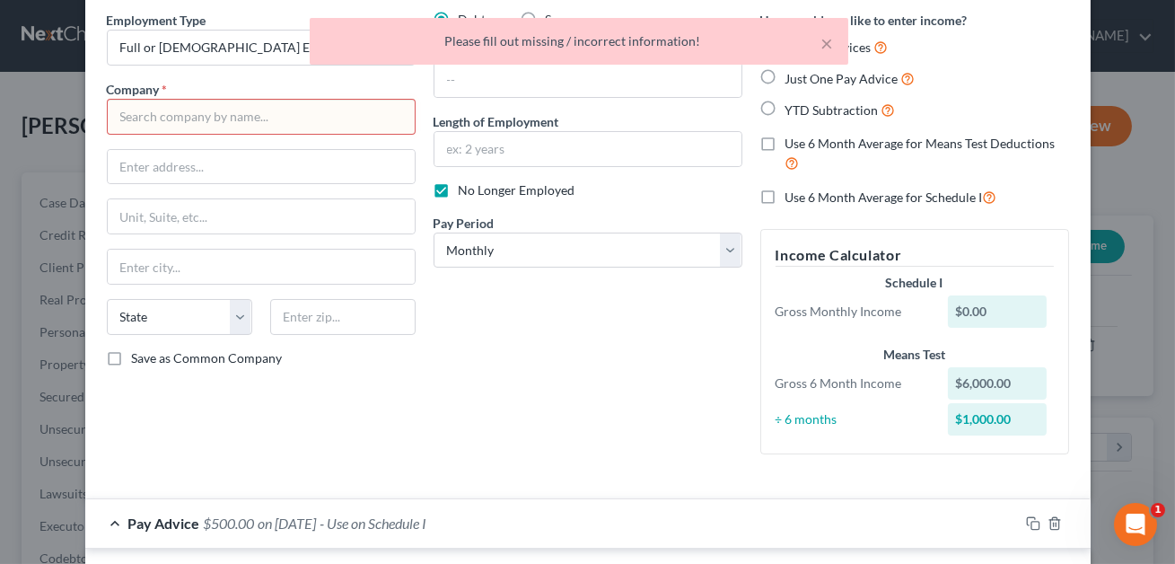
scroll to position [0, 0]
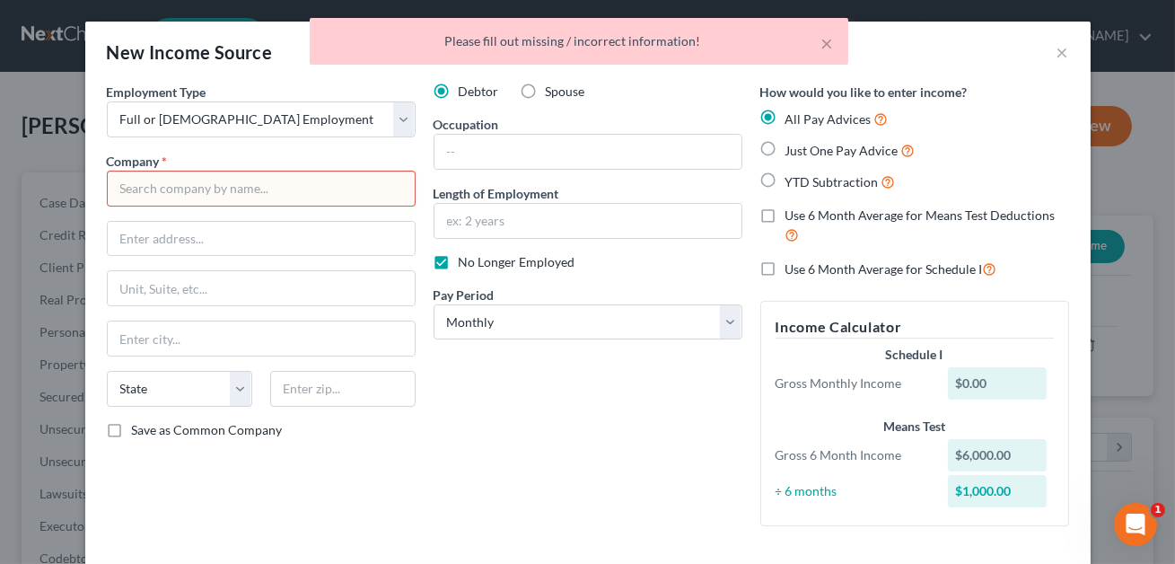
click at [231, 178] on input "text" at bounding box center [261, 189] width 309 height 36
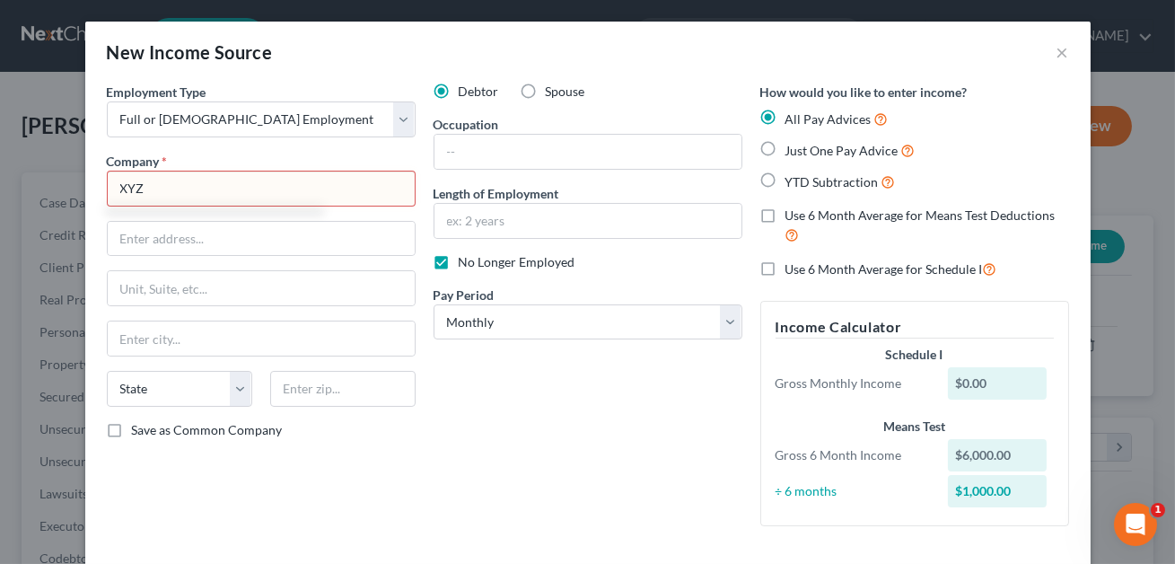
type input "XYZ"
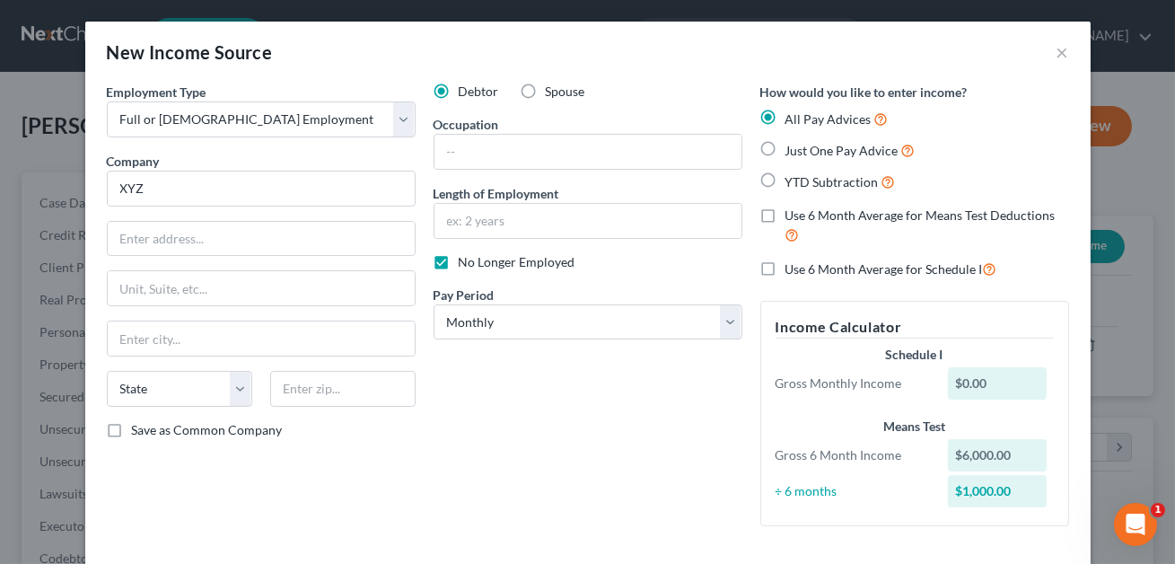
click at [566, 442] on div "Debtor Spouse Occupation Length of Employment No Longer Employed Pay Period * S…" at bounding box center [588, 312] width 327 height 458
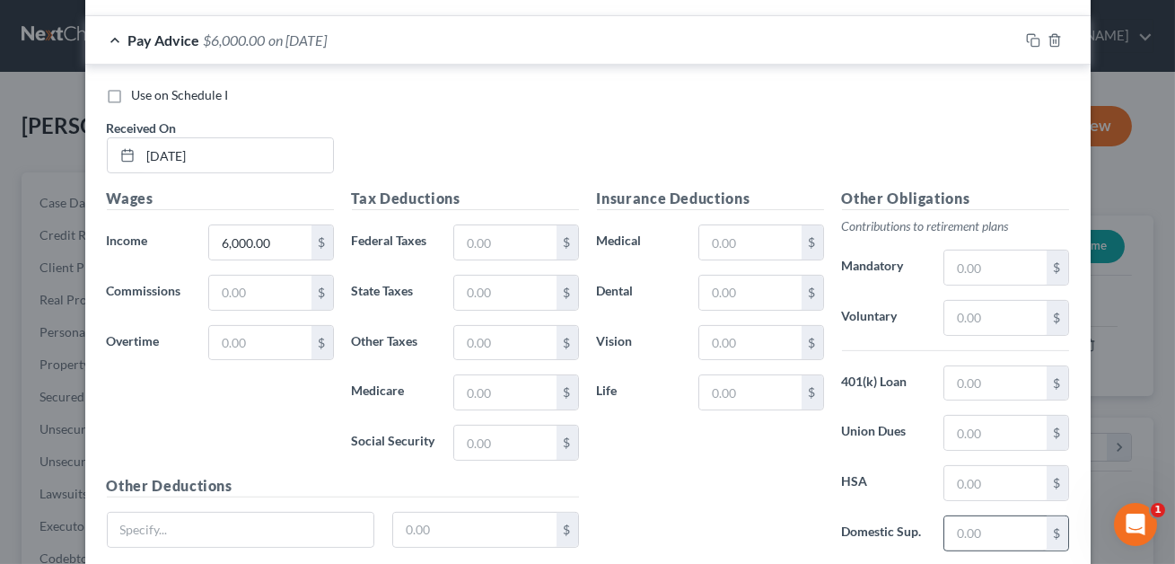
scroll to position [1280, 0]
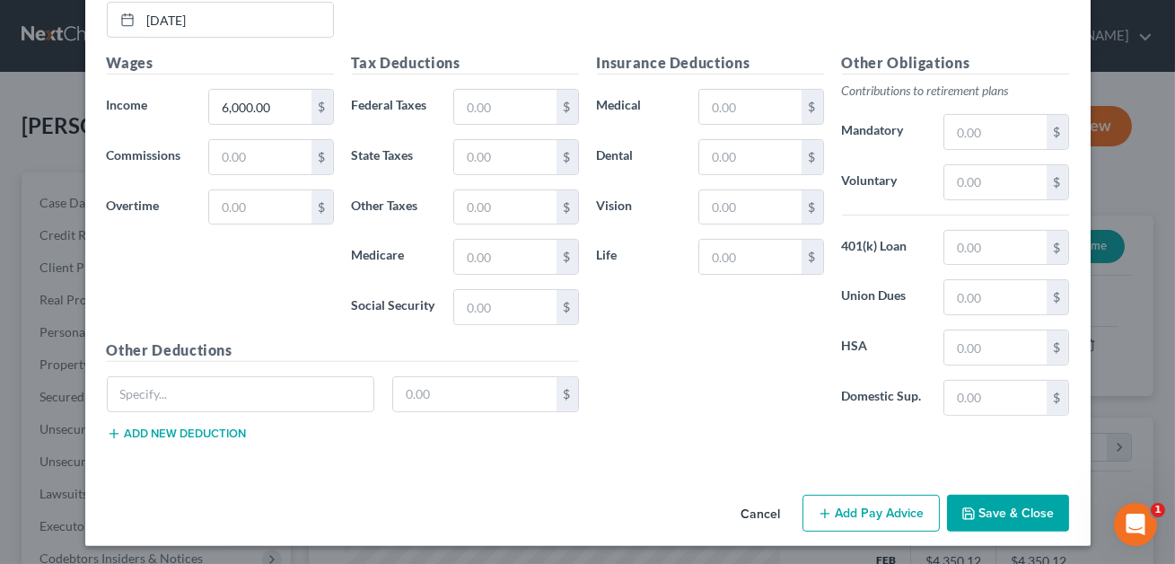
click at [997, 515] on button "Save & Close" at bounding box center [1008, 514] width 122 height 38
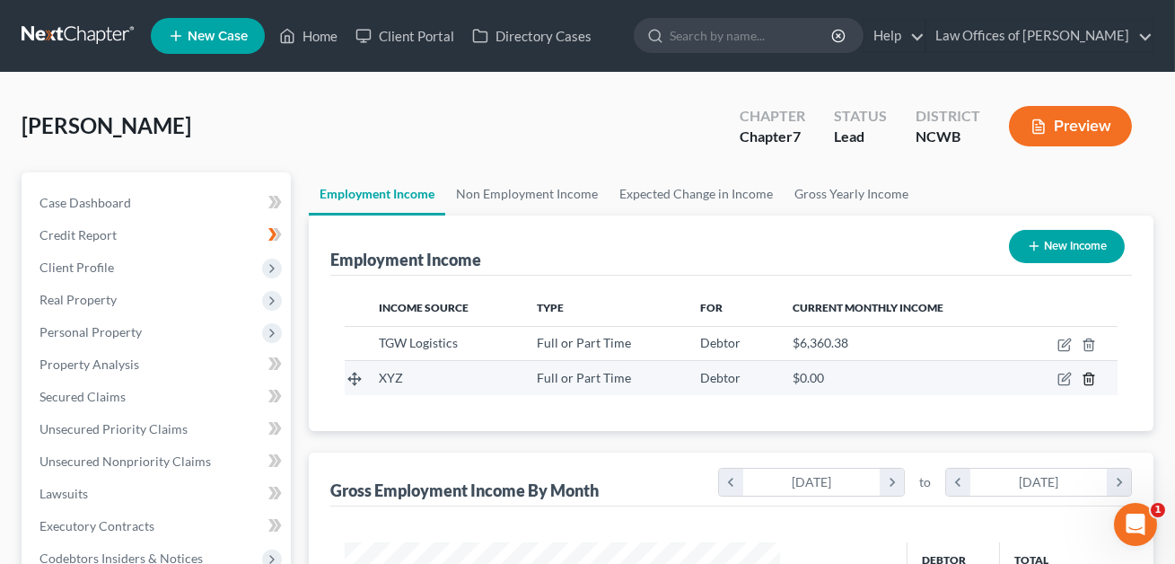
click at [1092, 375] on icon "button" at bounding box center [1089, 379] width 14 height 14
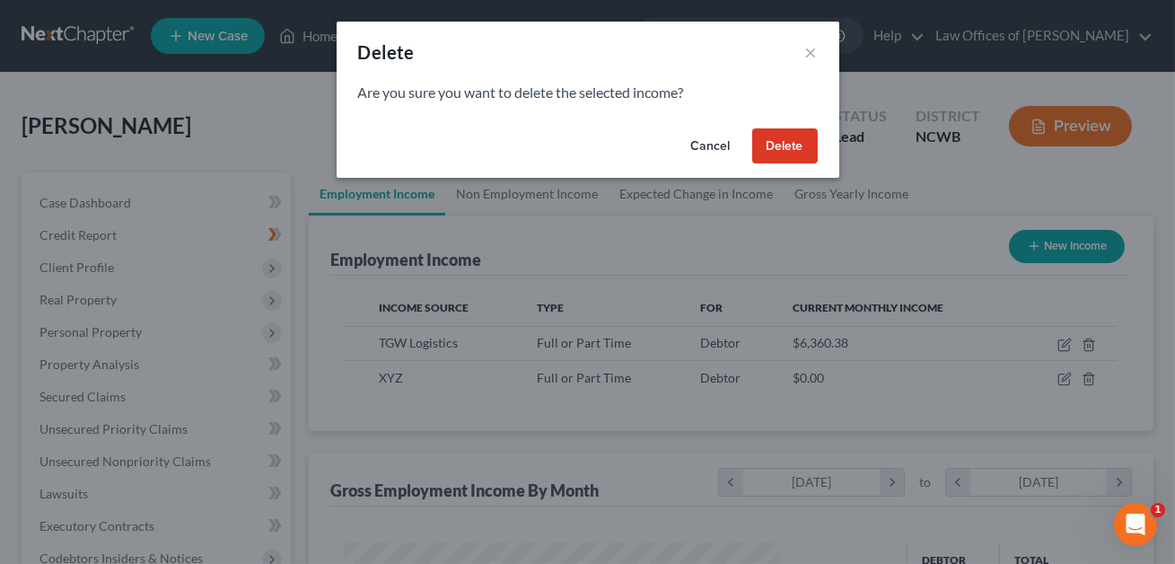
click at [779, 153] on button "Delete" at bounding box center [785, 146] width 66 height 36
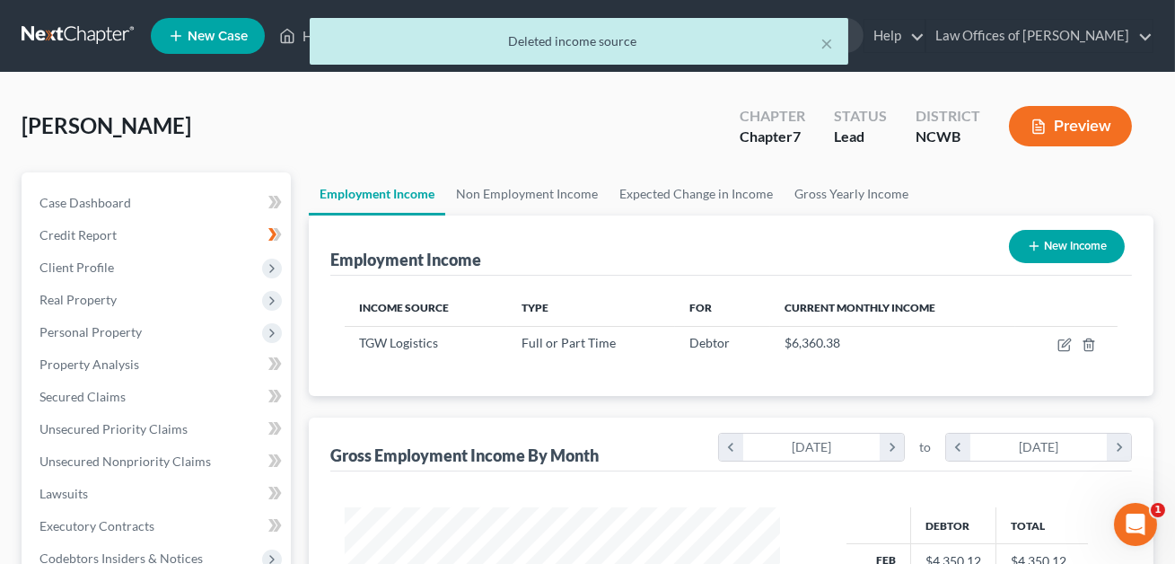
click at [242, 103] on div "[PERSON_NAME] Upgraded Chapter Chapter 7 Status Lead District NCWB Preview" at bounding box center [588, 133] width 1132 height 78
click at [826, 42] on button "×" at bounding box center [827, 43] width 13 height 22
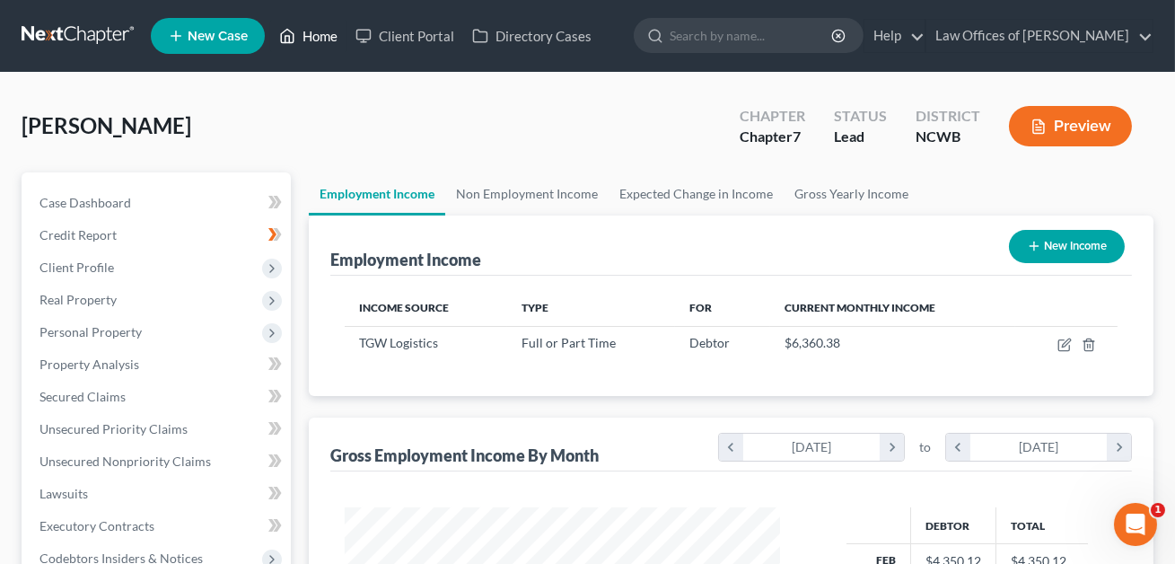
click at [330, 35] on link "Home" at bounding box center [308, 36] width 76 height 32
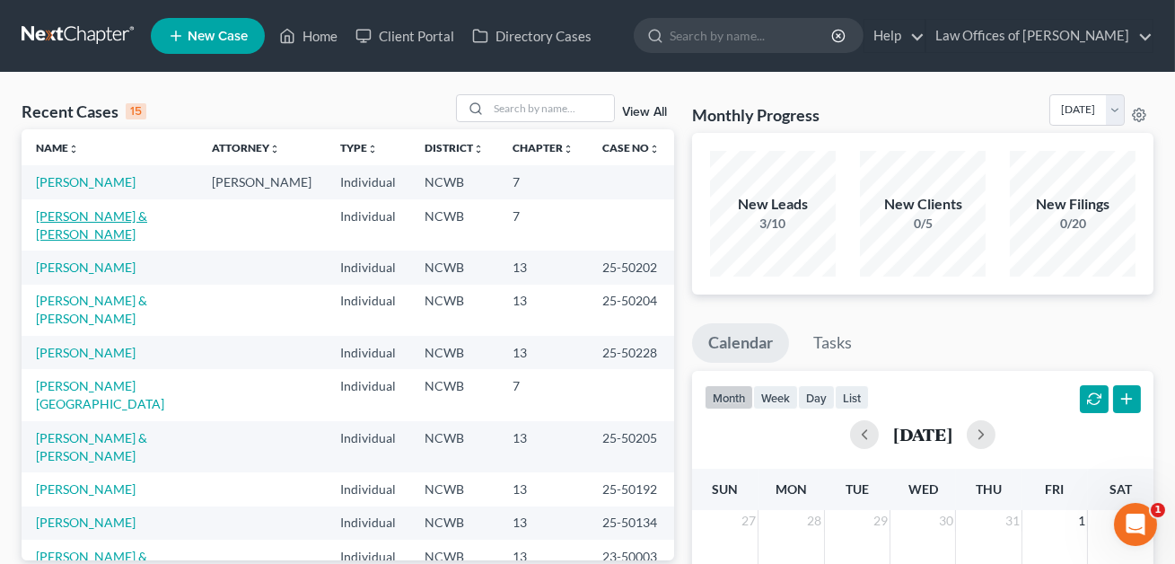
click at [129, 215] on link "[PERSON_NAME] & [PERSON_NAME]" at bounding box center [91, 224] width 111 height 33
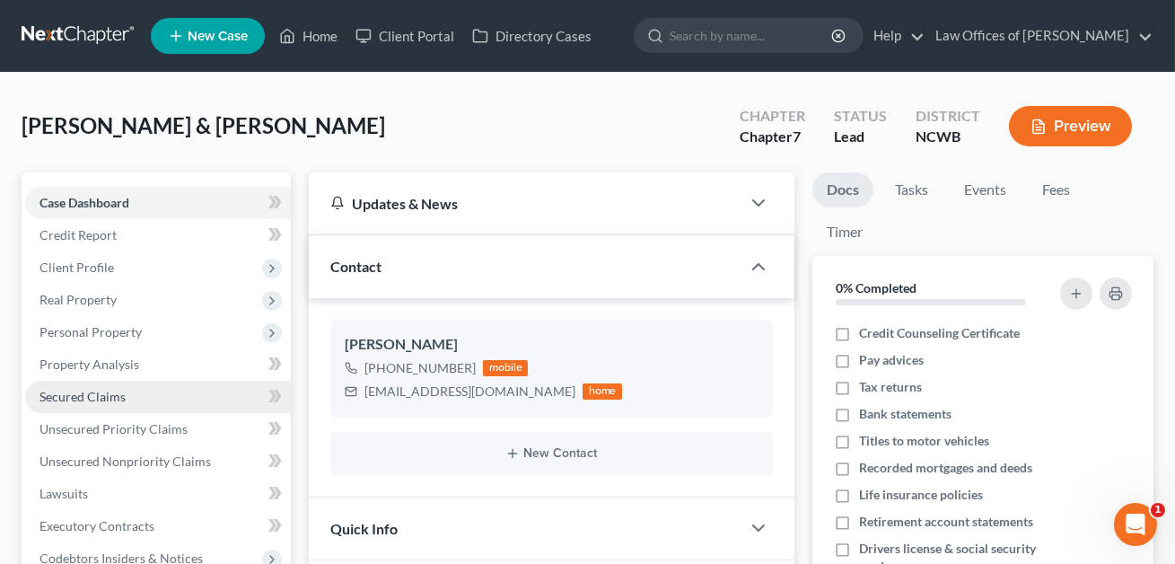
scroll to position [549, 0]
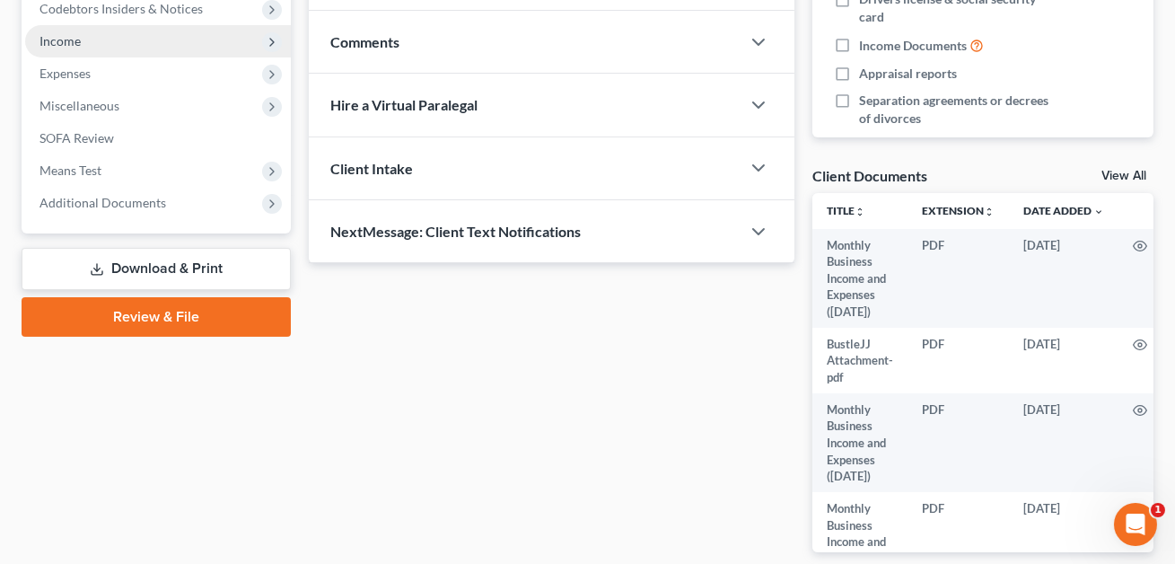
click at [71, 41] on span "Income" at bounding box center [59, 40] width 41 height 15
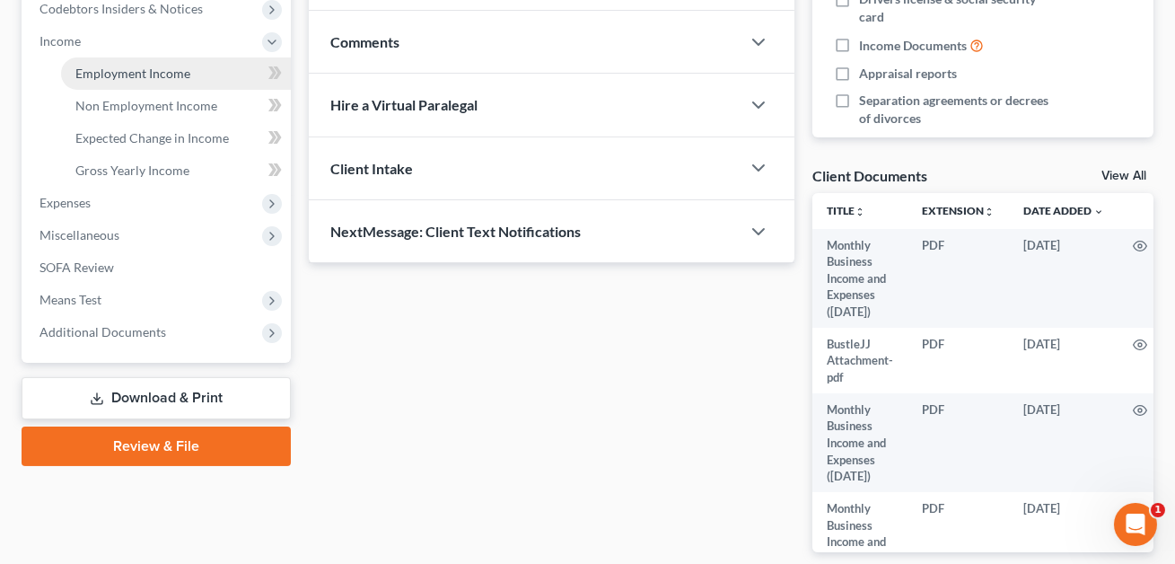
click at [152, 68] on span "Employment Income" at bounding box center [132, 73] width 115 height 15
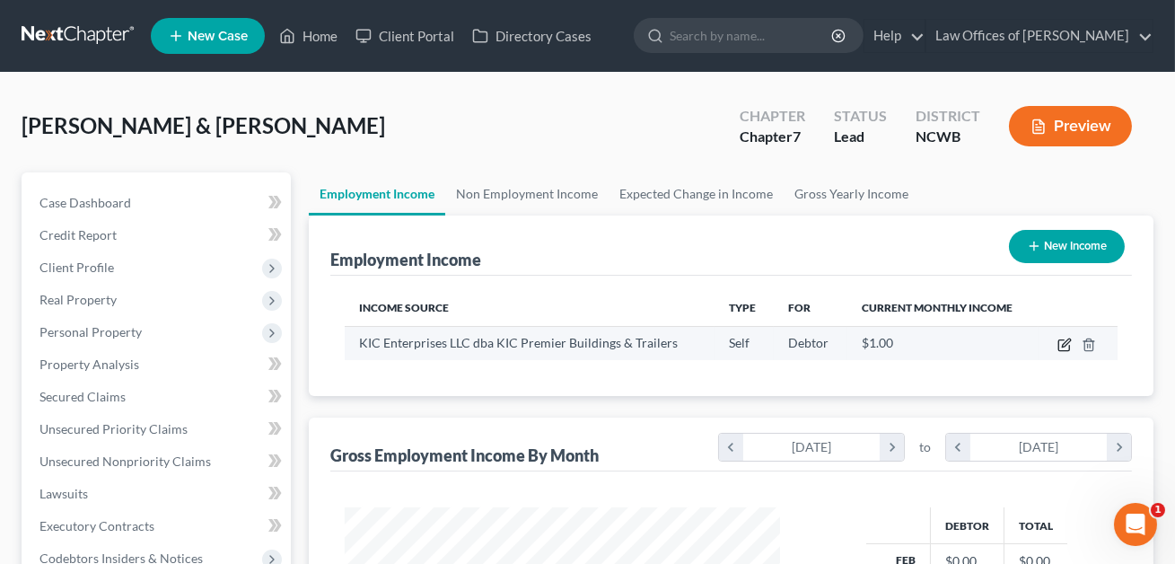
click at [1065, 344] on icon "button" at bounding box center [1066, 342] width 8 height 8
select select "1"
select select "28"
select select "0"
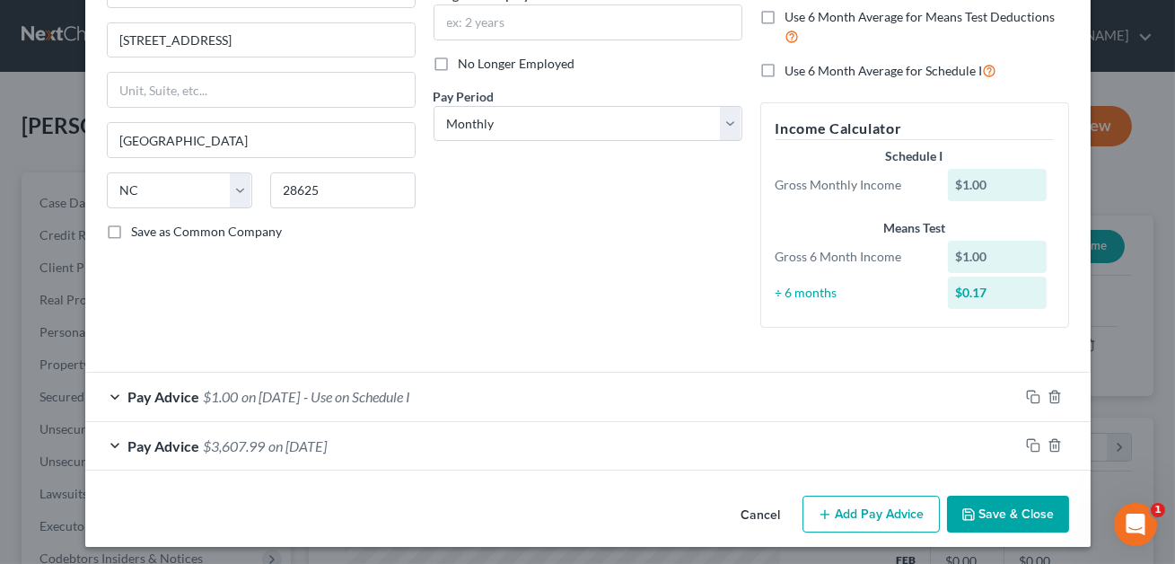
scroll to position [202, 0]
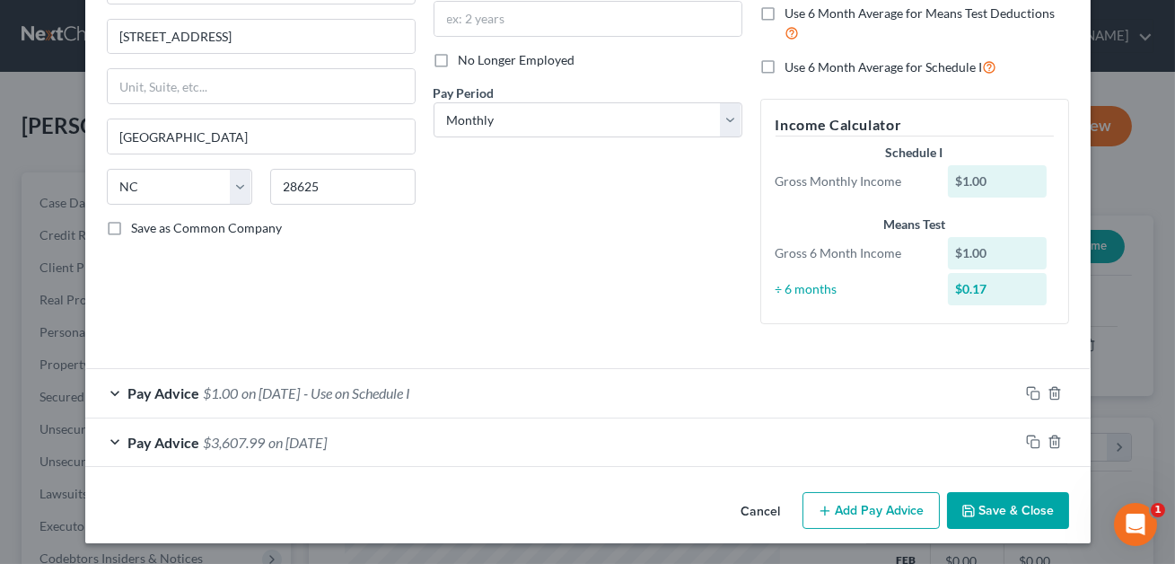
click at [522, 404] on div "Pay Advice $1.00 on [DATE] - Use on Schedule I" at bounding box center [551, 393] width 933 height 48
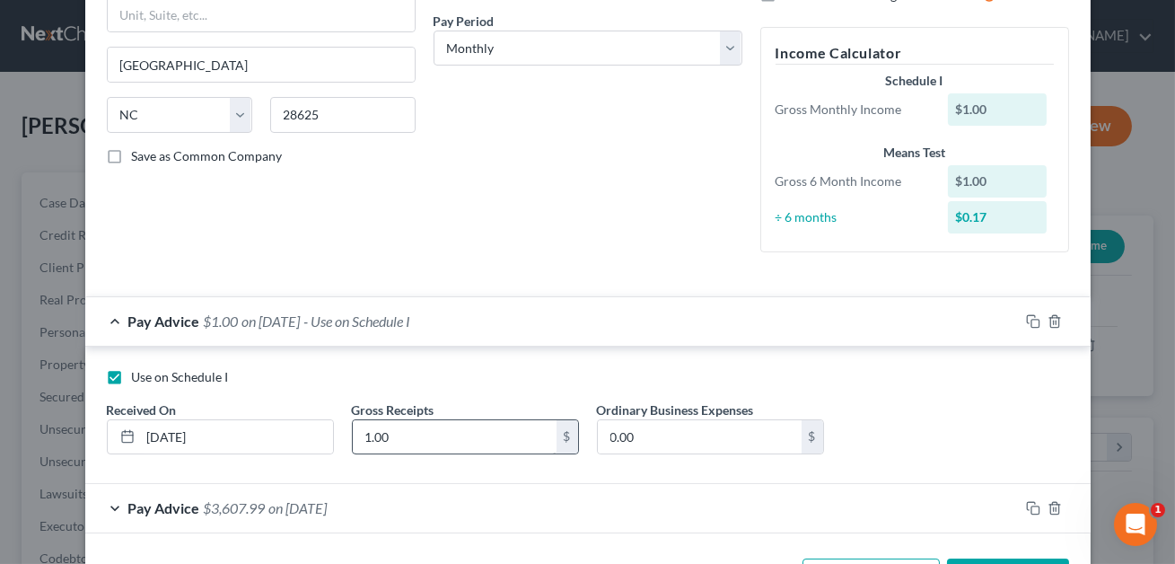
scroll to position [340, 0]
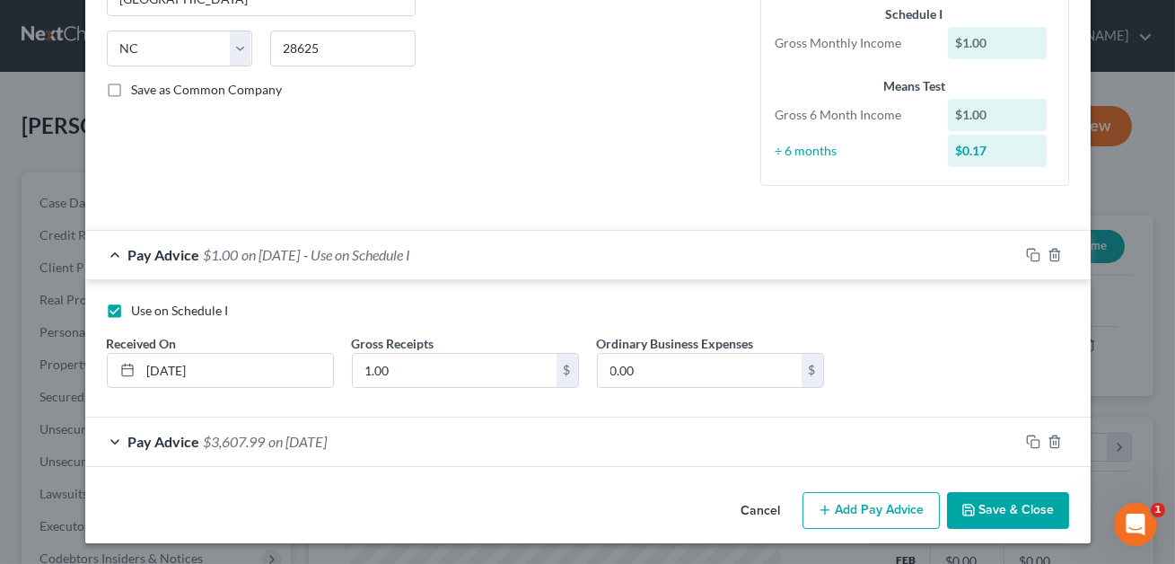
click at [442, 436] on div "Pay Advice $3,607.99 on [DATE]" at bounding box center [551, 441] width 933 height 48
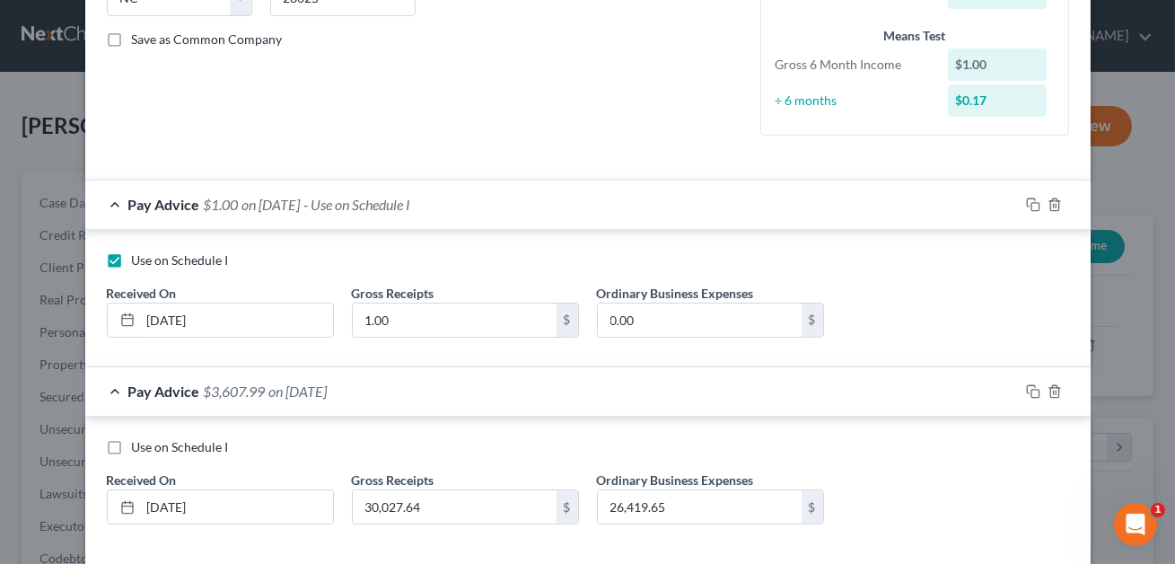
scroll to position [416, 0]
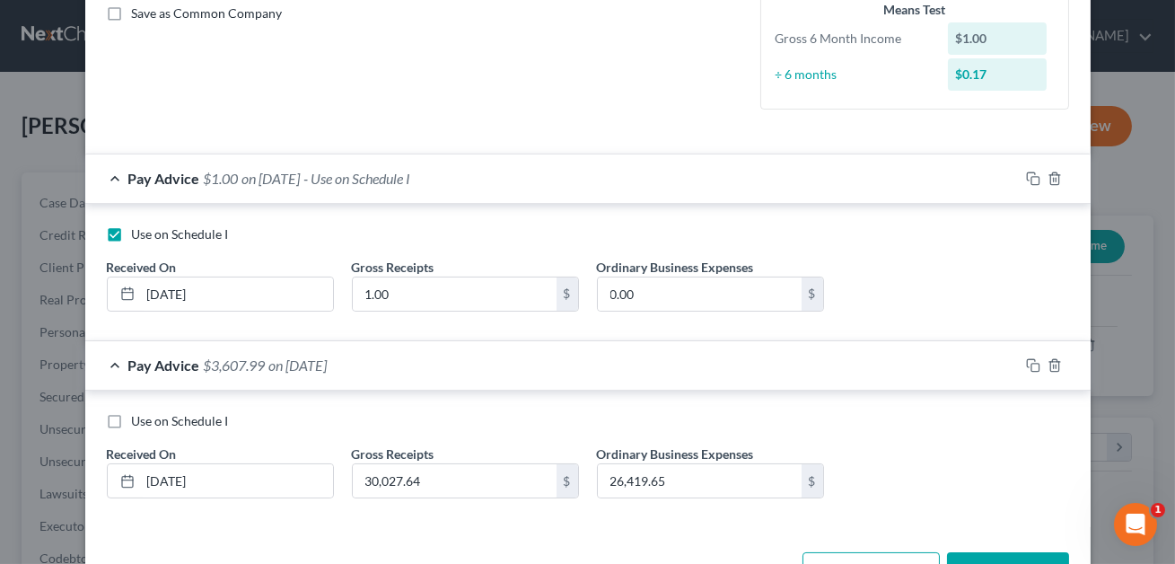
click at [689, 372] on div "Pay Advice $3,607.99 on [DATE]" at bounding box center [551, 365] width 933 height 48
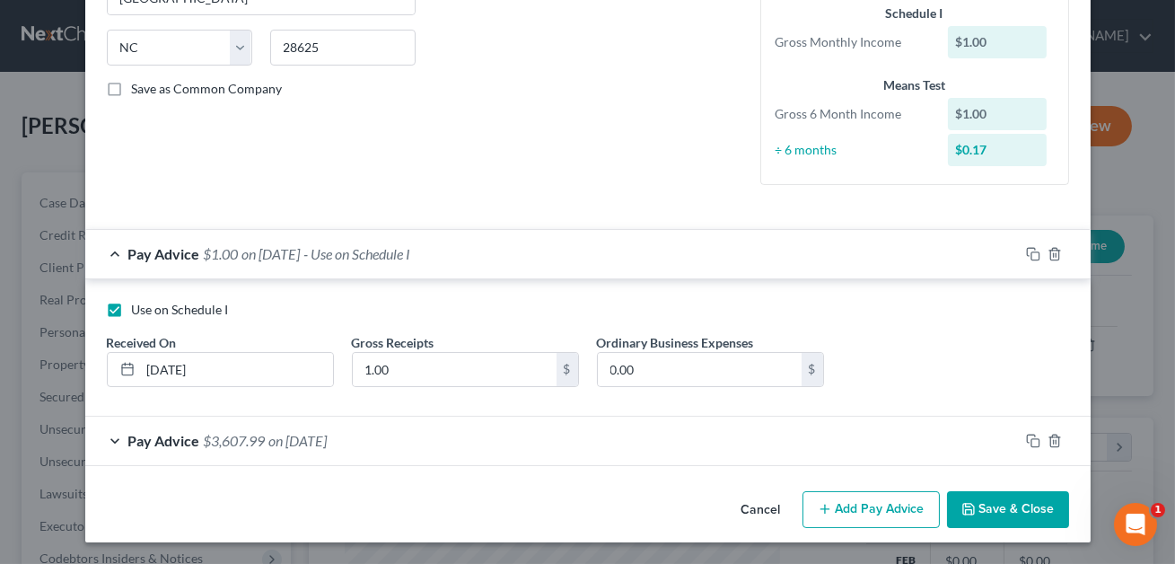
scroll to position [340, 0]
click at [486, 447] on div "Pay Advice $3,607.99 on [DATE]" at bounding box center [551, 441] width 933 height 48
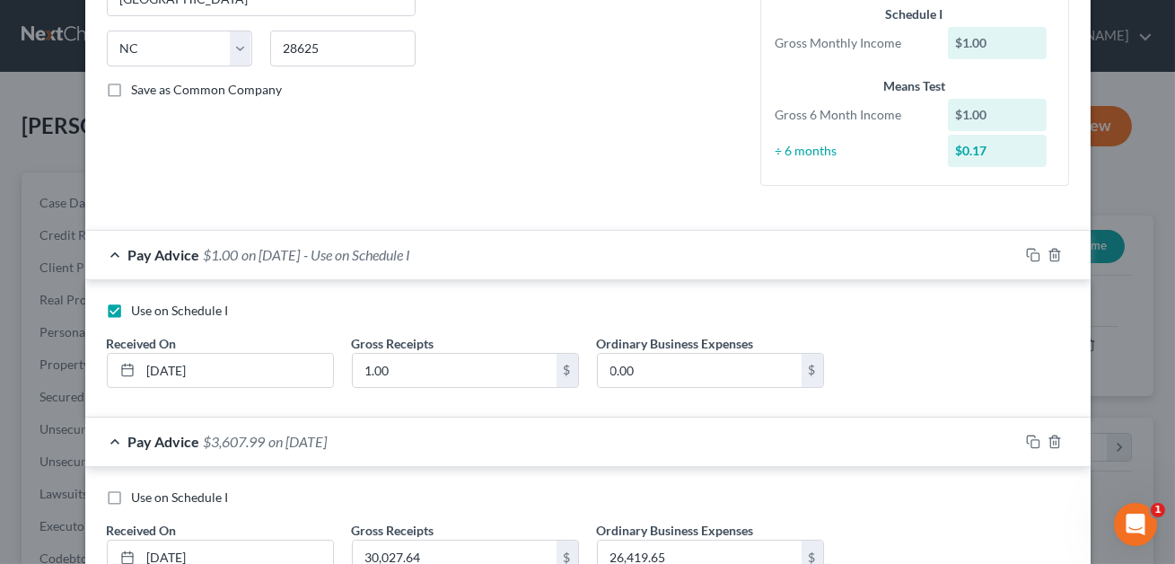
scroll to position [416, 0]
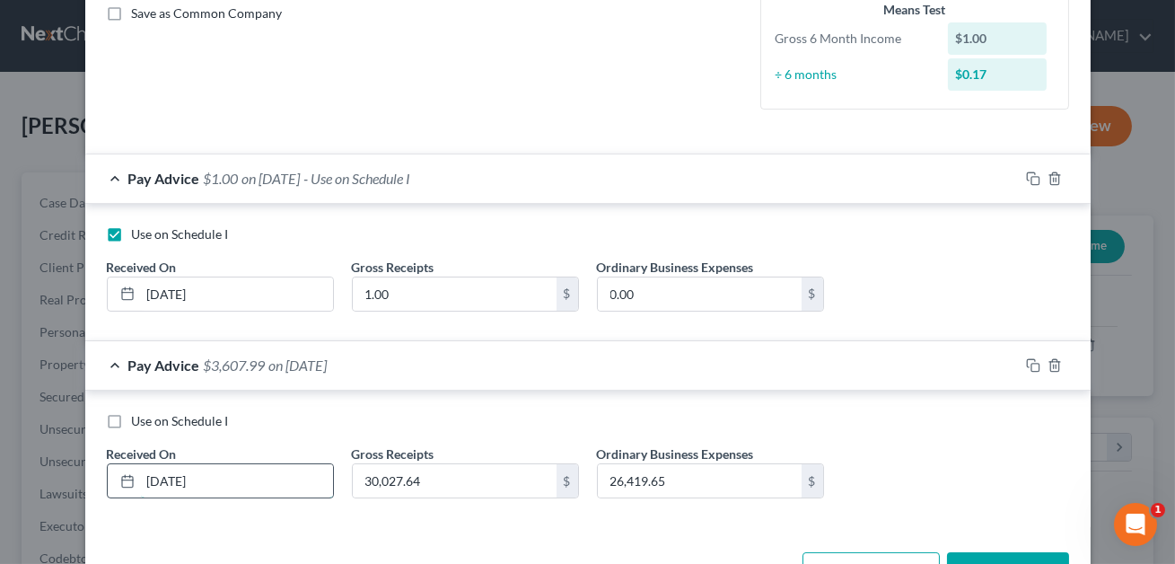
click at [159, 477] on input "[DATE]" at bounding box center [237, 481] width 192 height 34
type input "[DATE]"
click at [459, 471] on input "30,027.64" at bounding box center [455, 481] width 204 height 34
click at [959, 259] on div "Use on Schedule I Received On * [DATE] Gross Receipts 1.00 $ Ordinary Business …" at bounding box center [588, 275] width 980 height 101
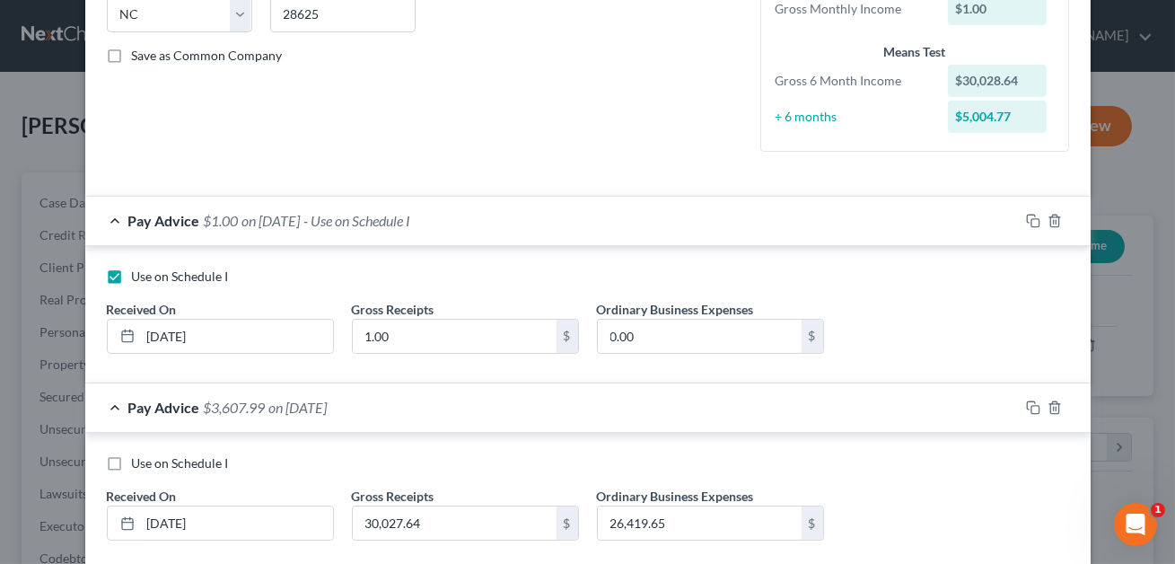
scroll to position [477, 0]
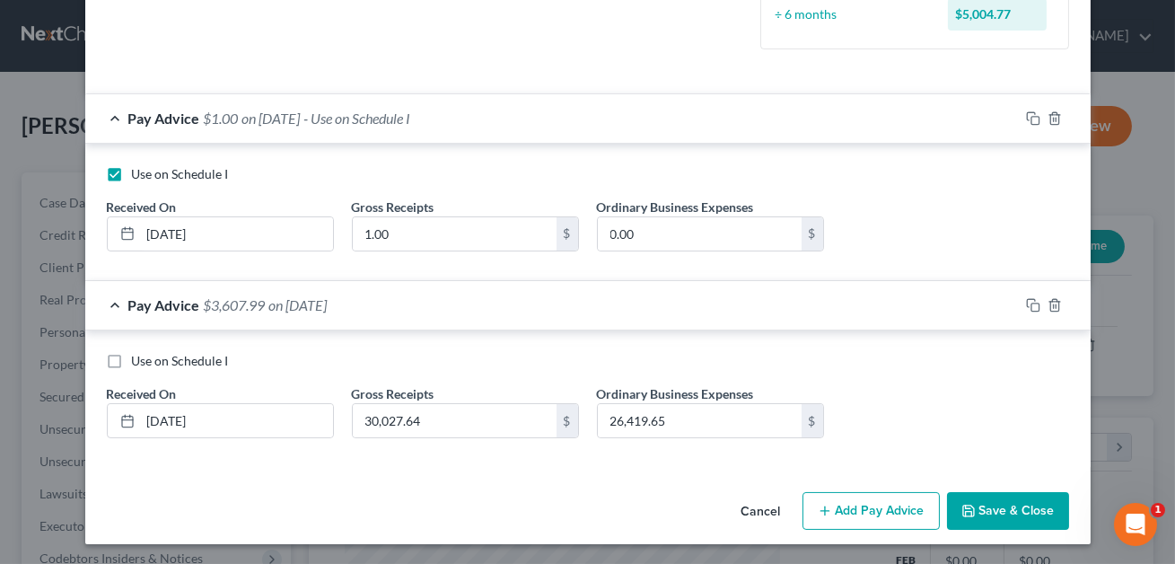
click at [1005, 521] on button "Save & Close" at bounding box center [1008, 511] width 122 height 38
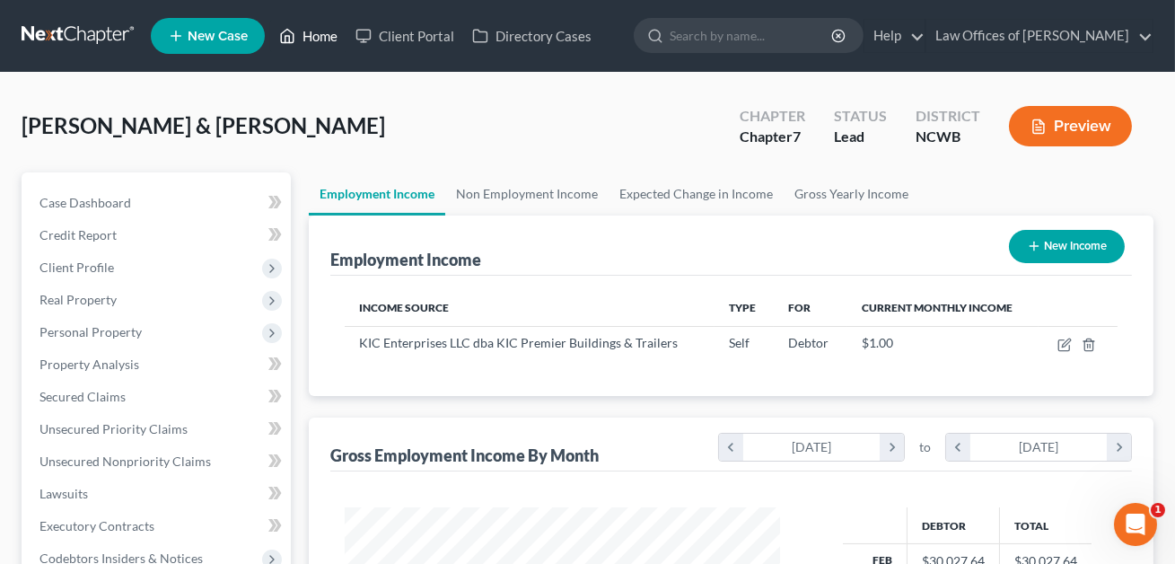
click at [325, 39] on link "Home" at bounding box center [308, 36] width 76 height 32
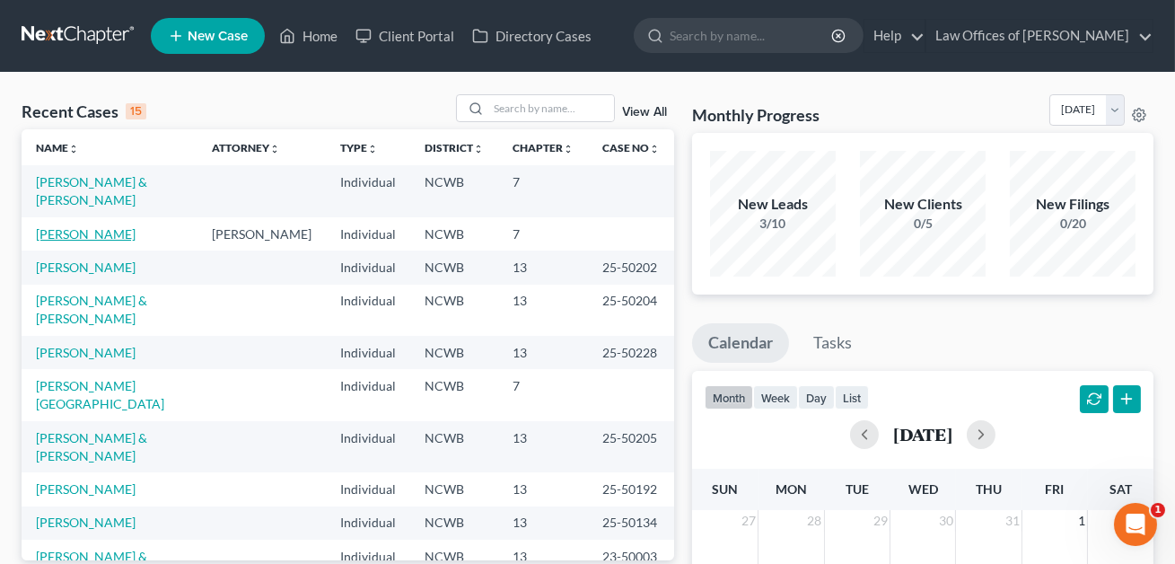
click at [66, 226] on link "[PERSON_NAME]" at bounding box center [86, 233] width 100 height 15
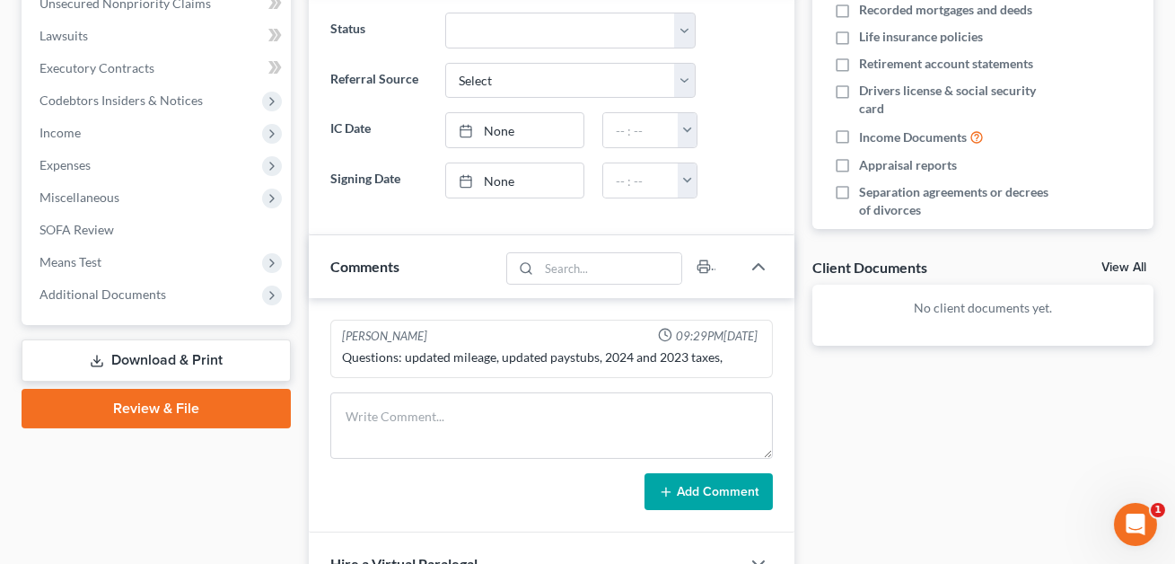
scroll to position [459, 0]
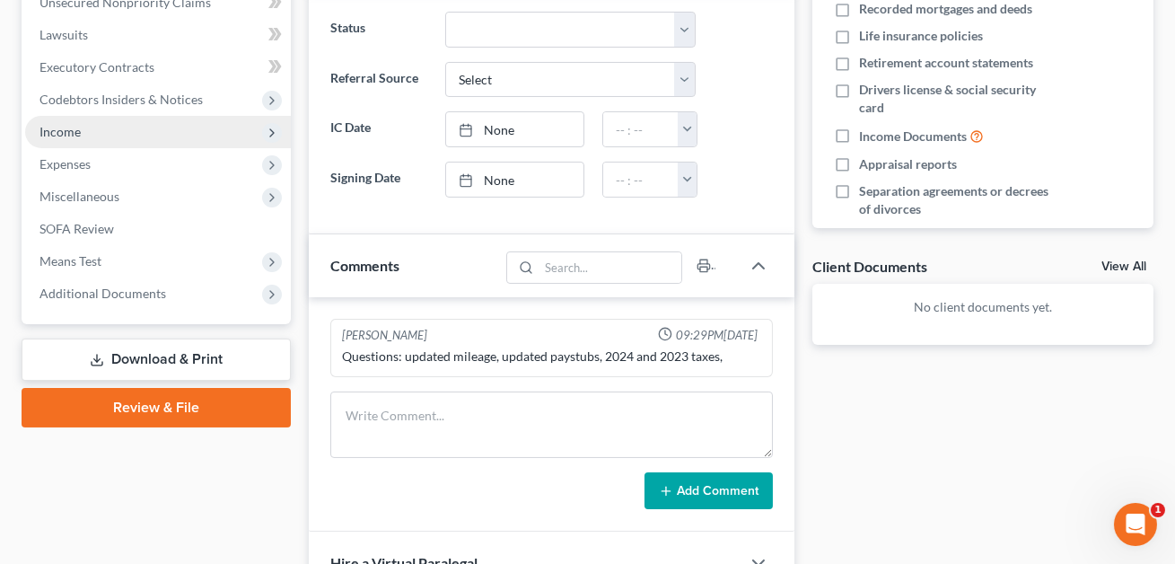
click at [73, 129] on span "Income" at bounding box center [59, 131] width 41 height 15
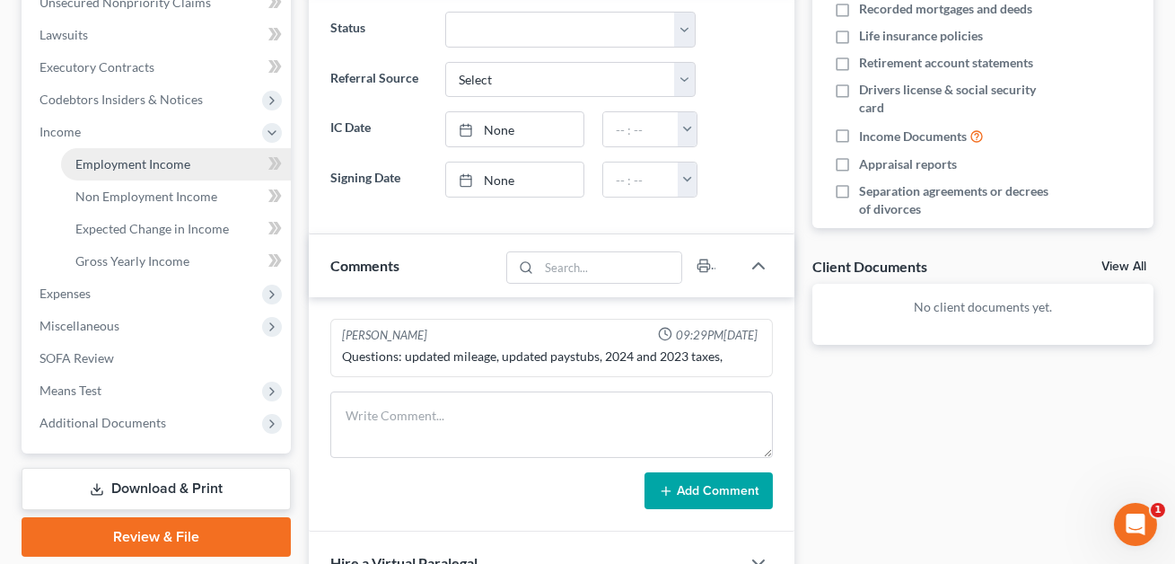
click at [111, 167] on span "Employment Income" at bounding box center [132, 163] width 115 height 15
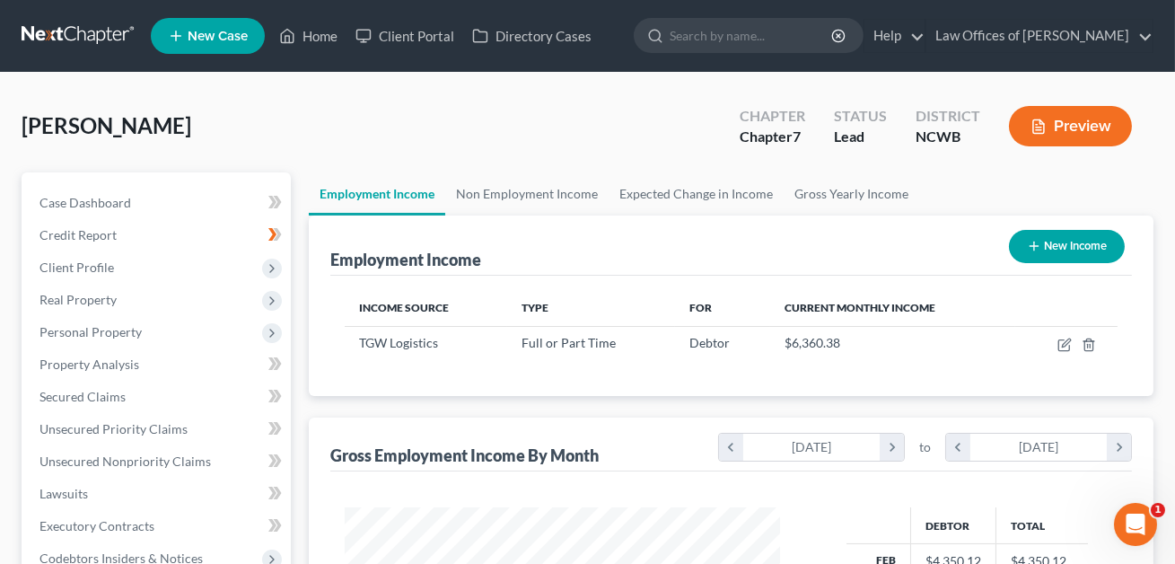
scroll to position [321, 471]
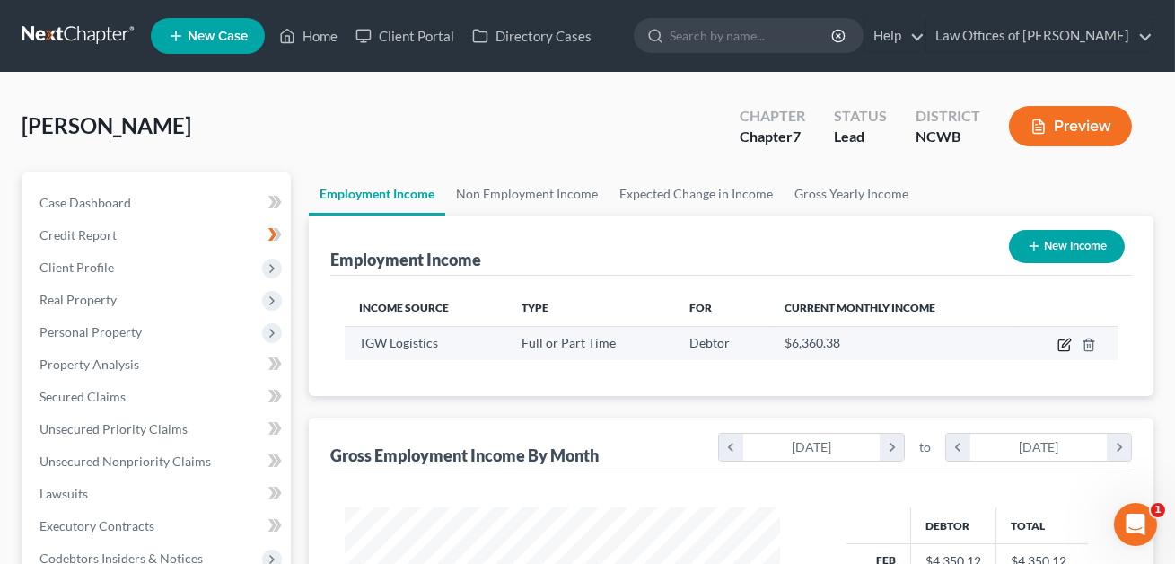
click at [1065, 346] on icon "button" at bounding box center [1064, 344] width 14 height 14
select select "0"
select select "23"
select select "2"
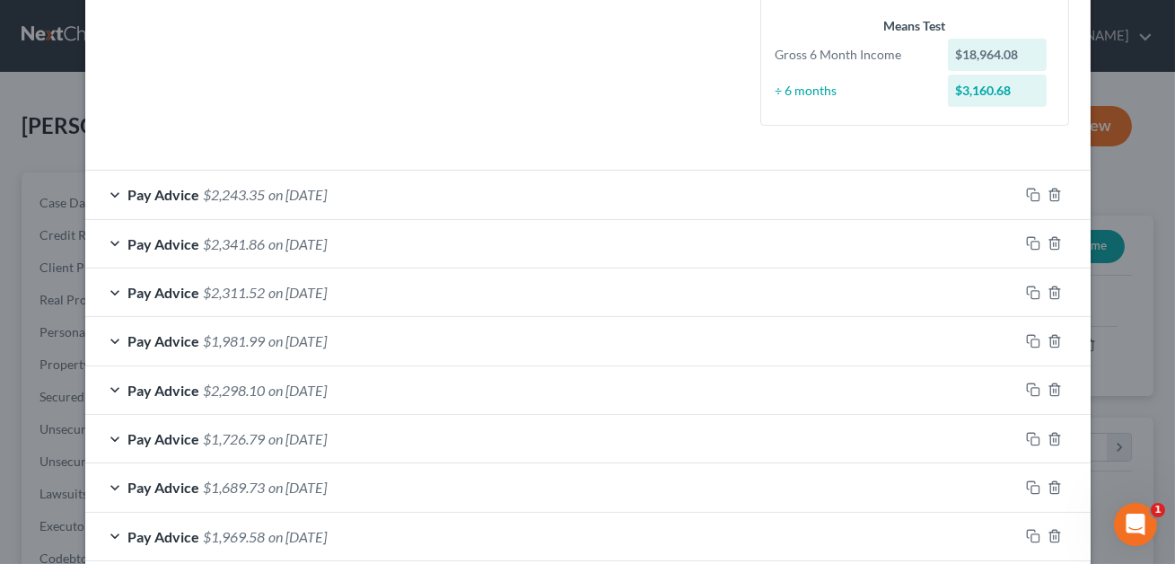
scroll to position [533, 0]
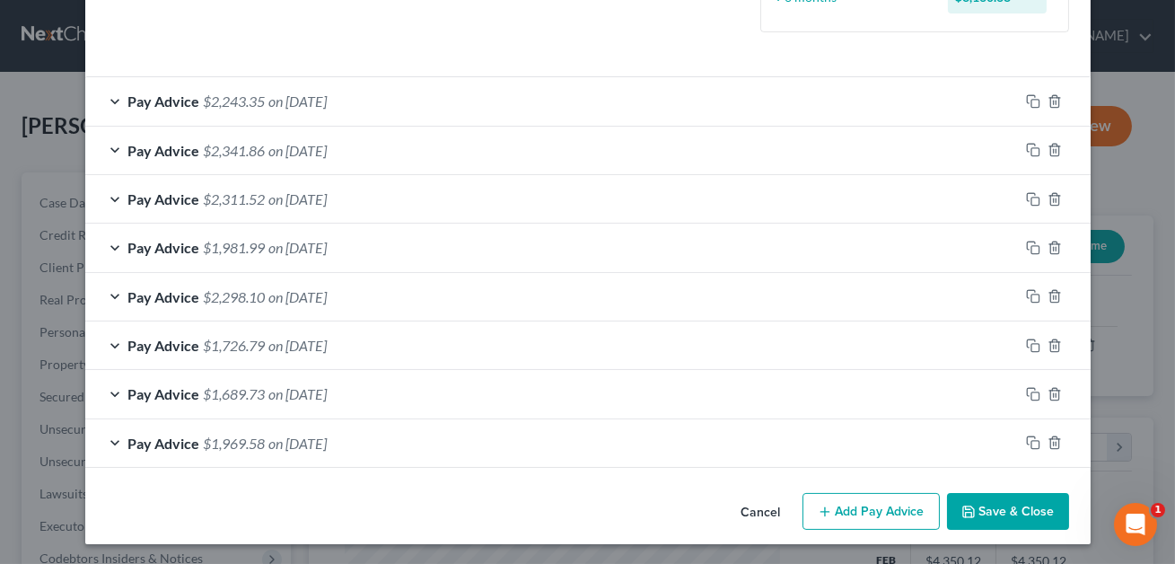
click at [1004, 515] on button "Save & Close" at bounding box center [1008, 512] width 122 height 38
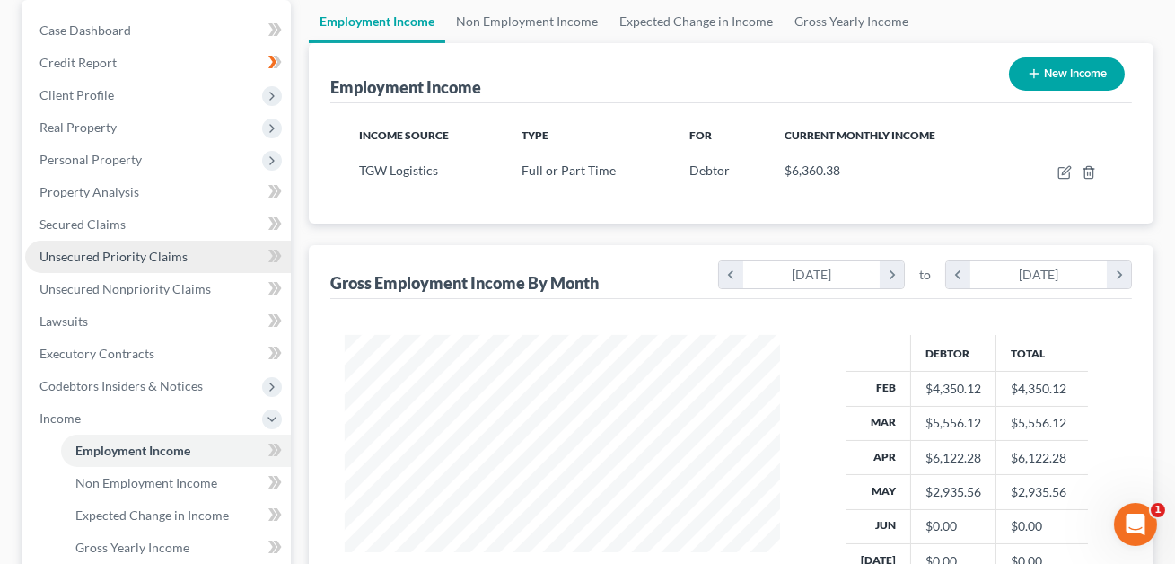
scroll to position [350, 0]
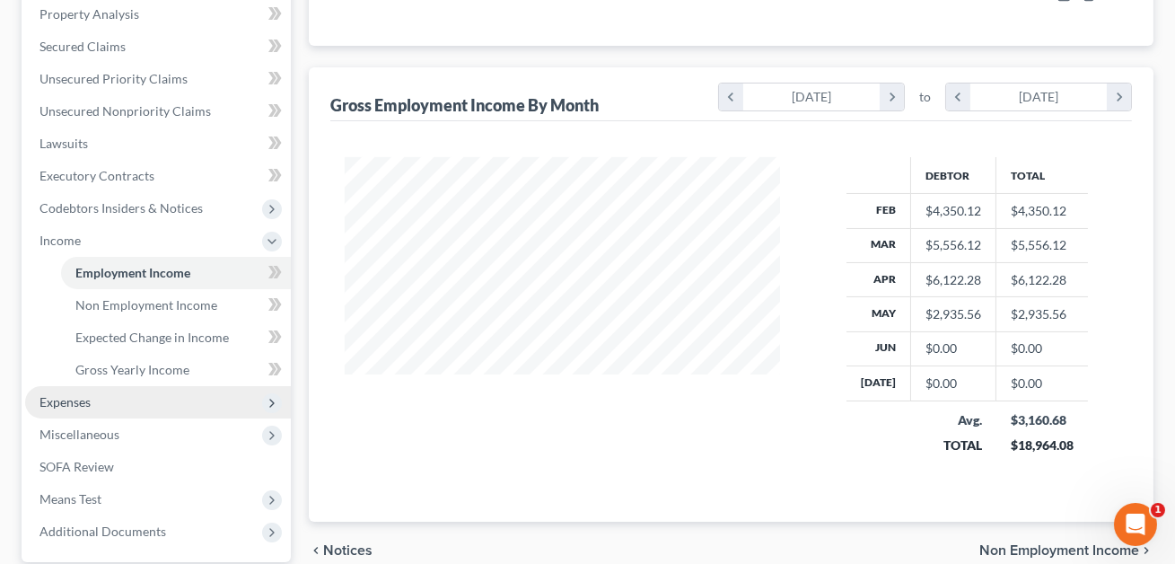
click at [77, 404] on span "Expenses" at bounding box center [64, 401] width 51 height 15
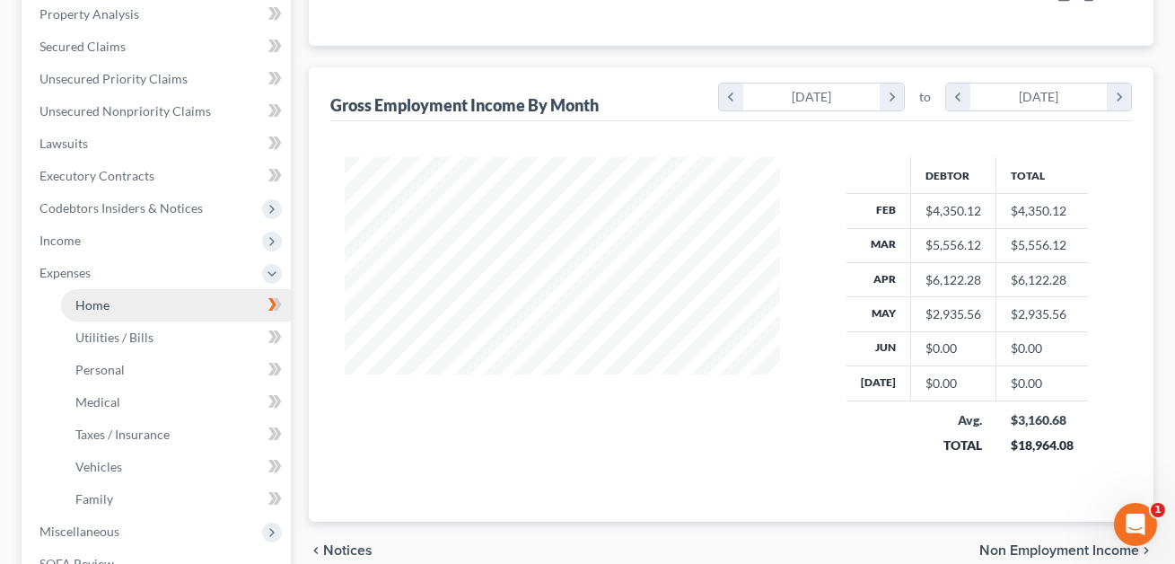
click at [92, 315] on link "Home" at bounding box center [176, 305] width 230 height 32
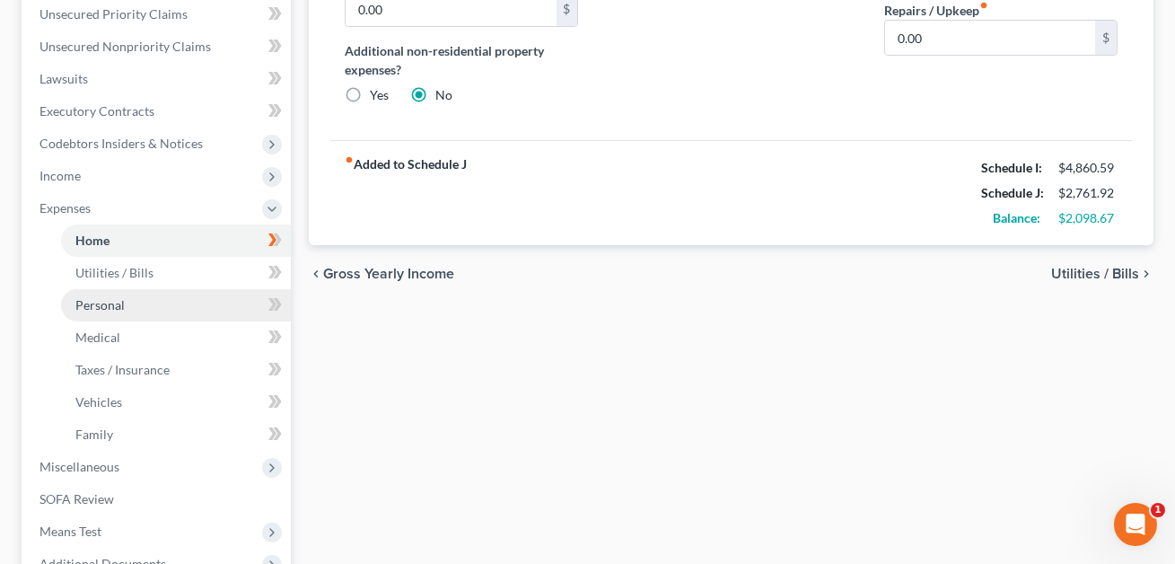
scroll to position [440, 0]
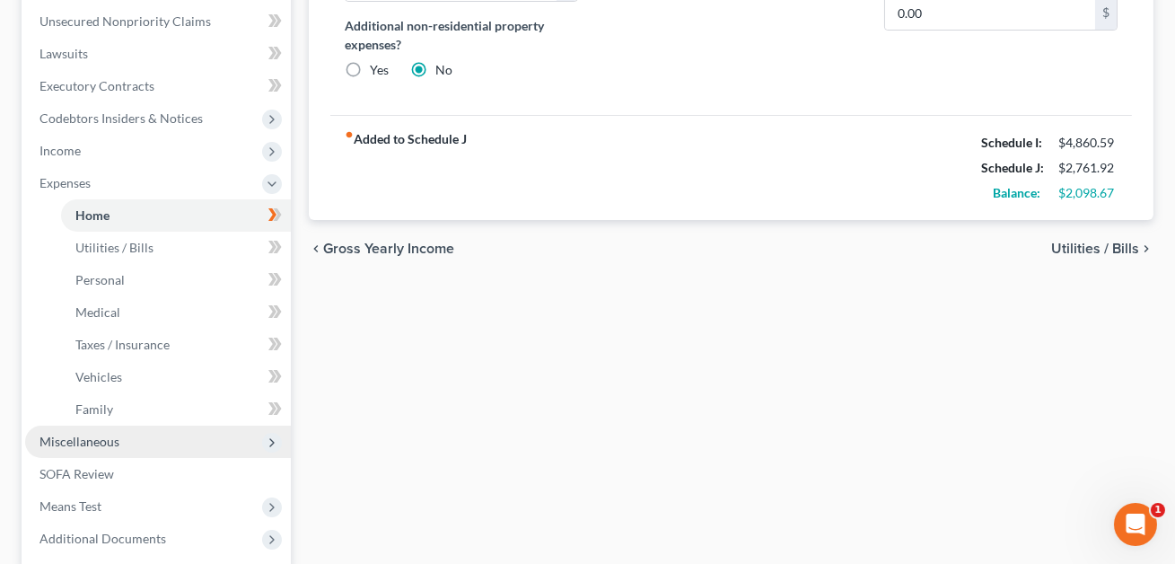
click at [105, 442] on span "Miscellaneous" at bounding box center [79, 441] width 80 height 15
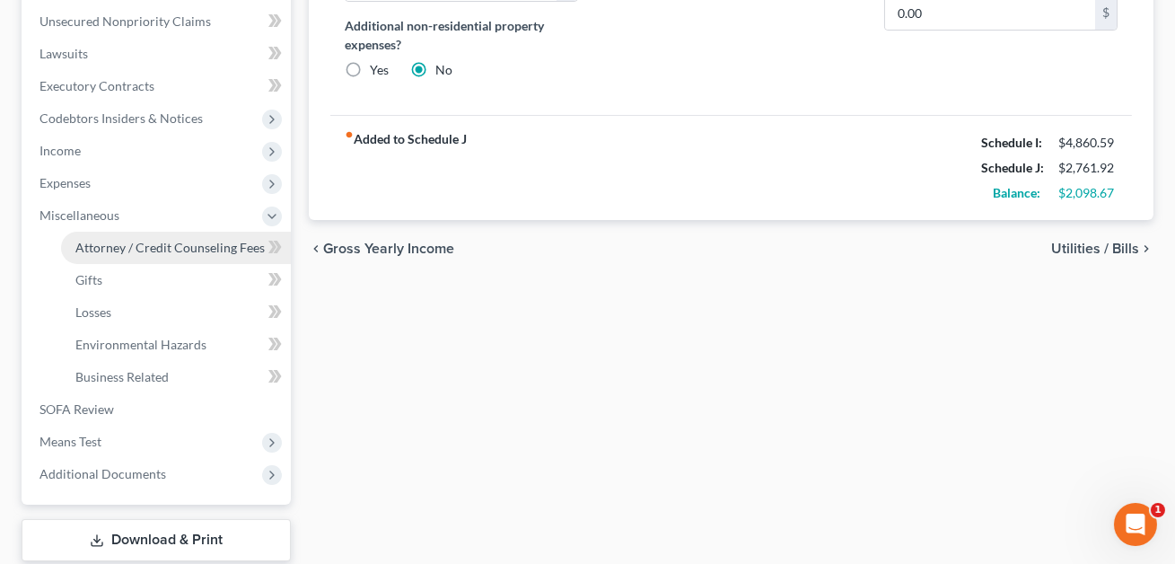
click at [132, 251] on span "Attorney / Credit Counseling Fees" at bounding box center [169, 247] width 189 height 15
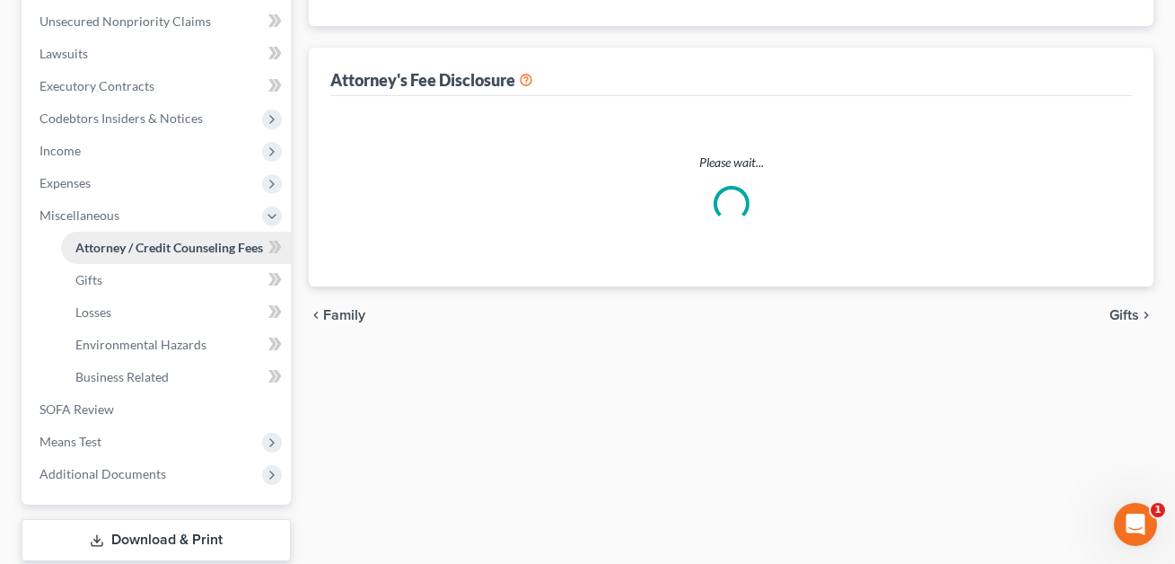
scroll to position [271, 0]
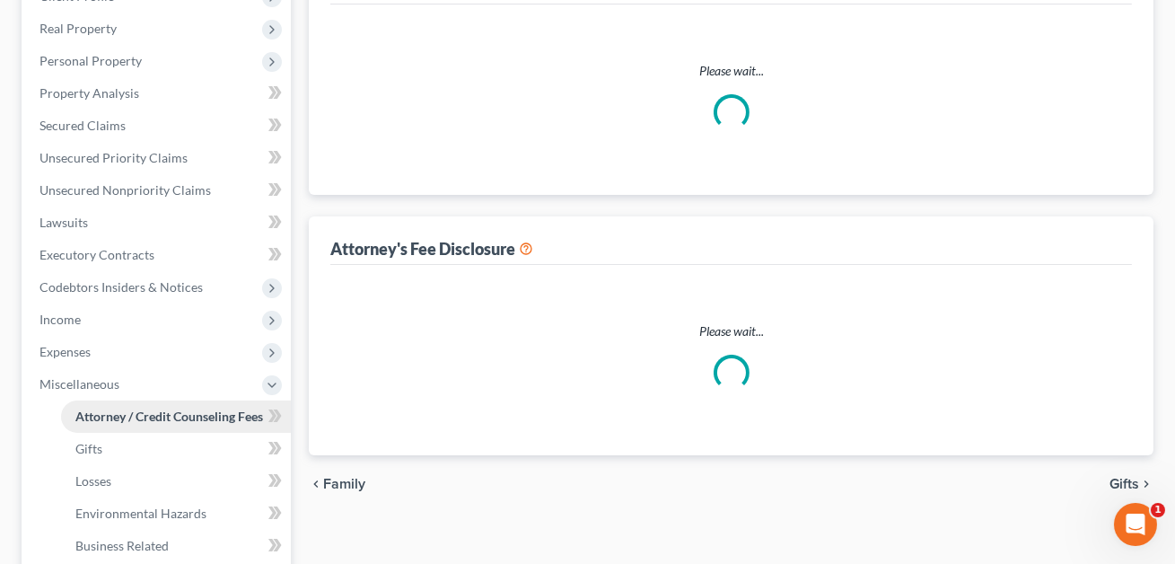
select select "0"
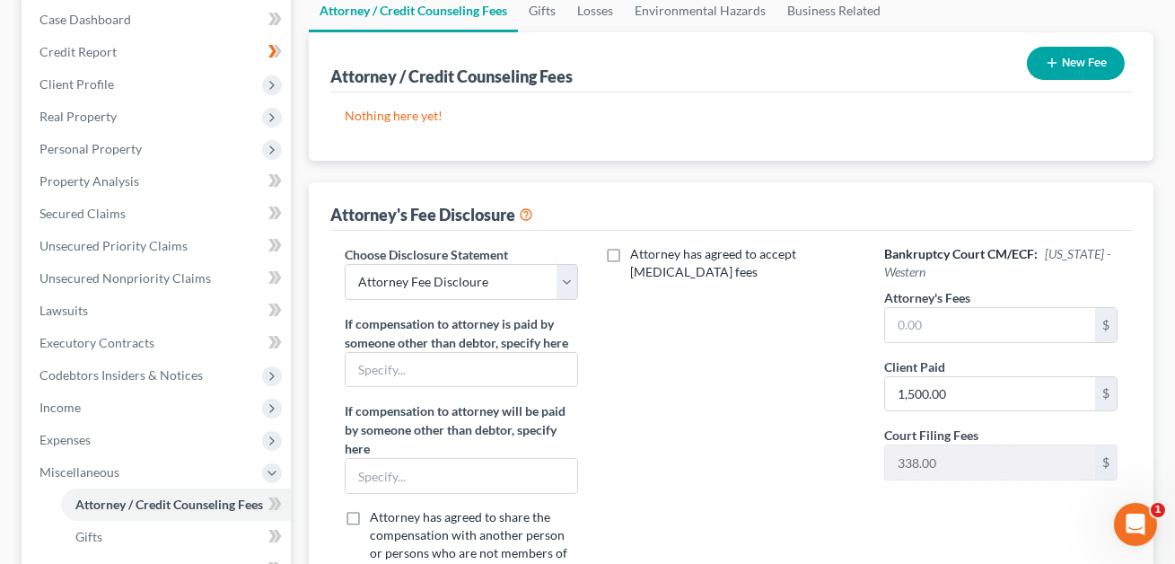
scroll to position [185, 0]
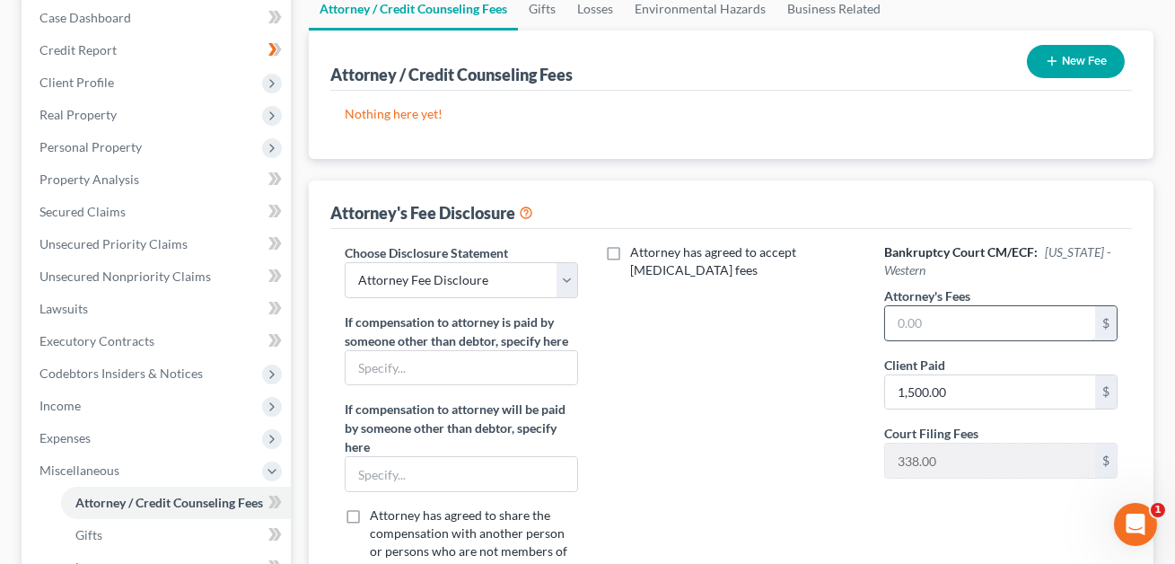
click at [907, 323] on input "text" at bounding box center [990, 323] width 210 height 34
type input "1,200.00"
click at [931, 390] on input "1,500.00" at bounding box center [990, 392] width 210 height 34
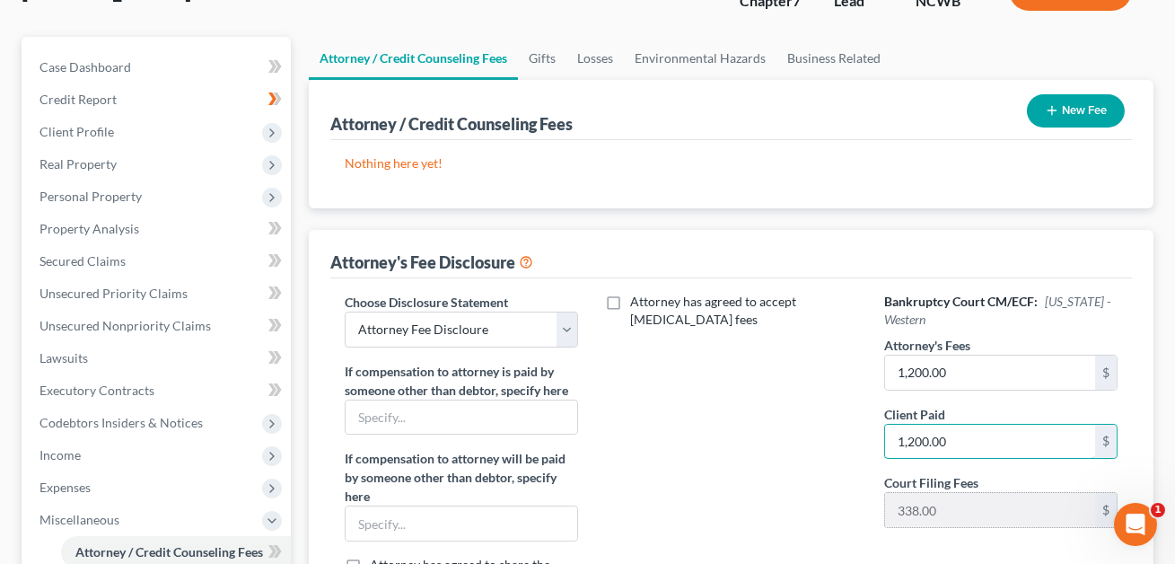
scroll to position [127, 0]
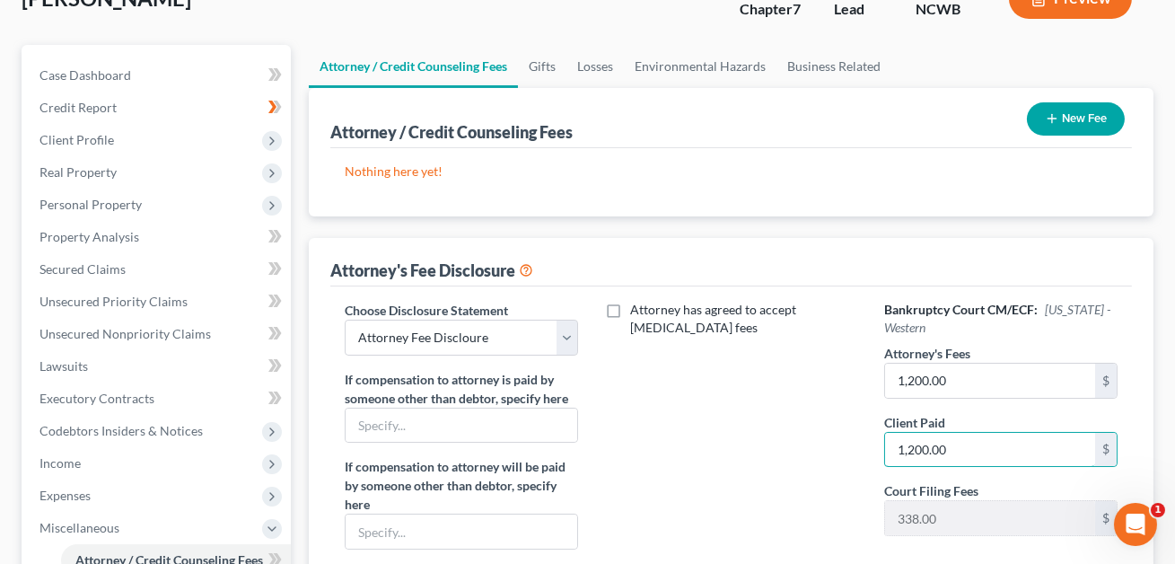
type input "1,200.00"
click at [1069, 114] on button "New Fee" at bounding box center [1076, 118] width 98 height 33
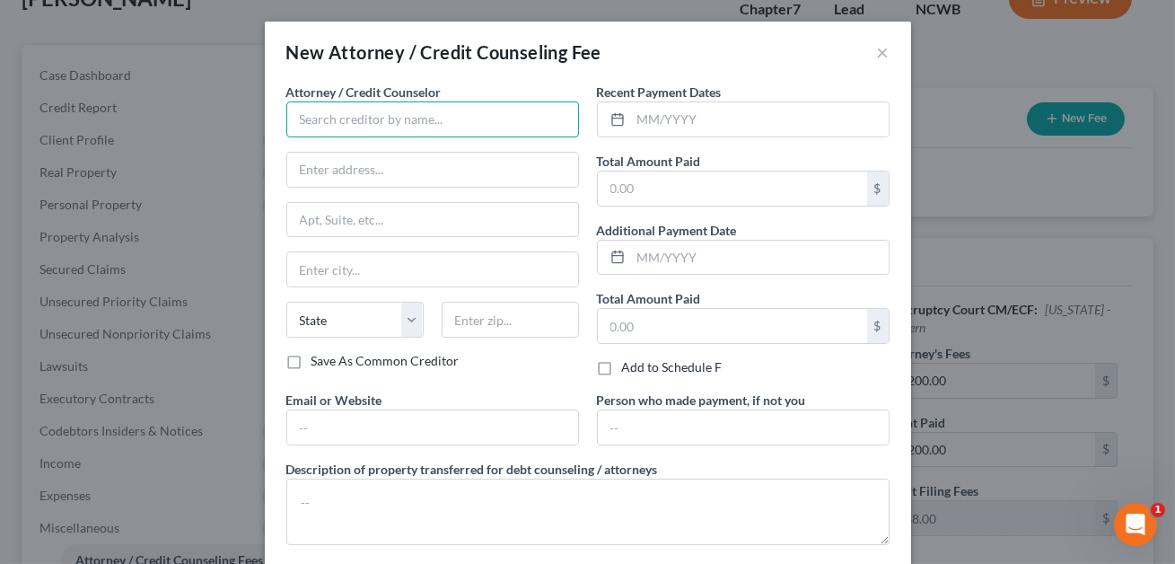
click at [343, 120] on input "text" at bounding box center [432, 119] width 293 height 36
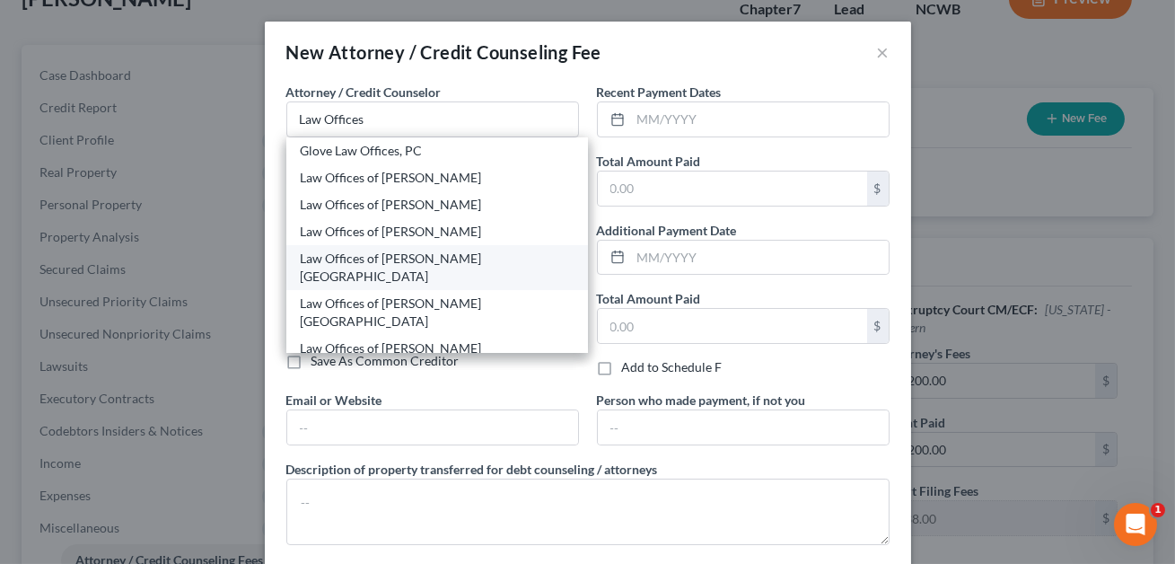
click at [375, 261] on div "Law Offices of [PERSON_NAME] [GEOGRAPHIC_DATA]" at bounding box center [437, 268] width 273 height 36
type input "Law Offices of [PERSON_NAME] [GEOGRAPHIC_DATA]"
type input "[STREET_ADDRESS]"
type input "[GEOGRAPHIC_DATA]"
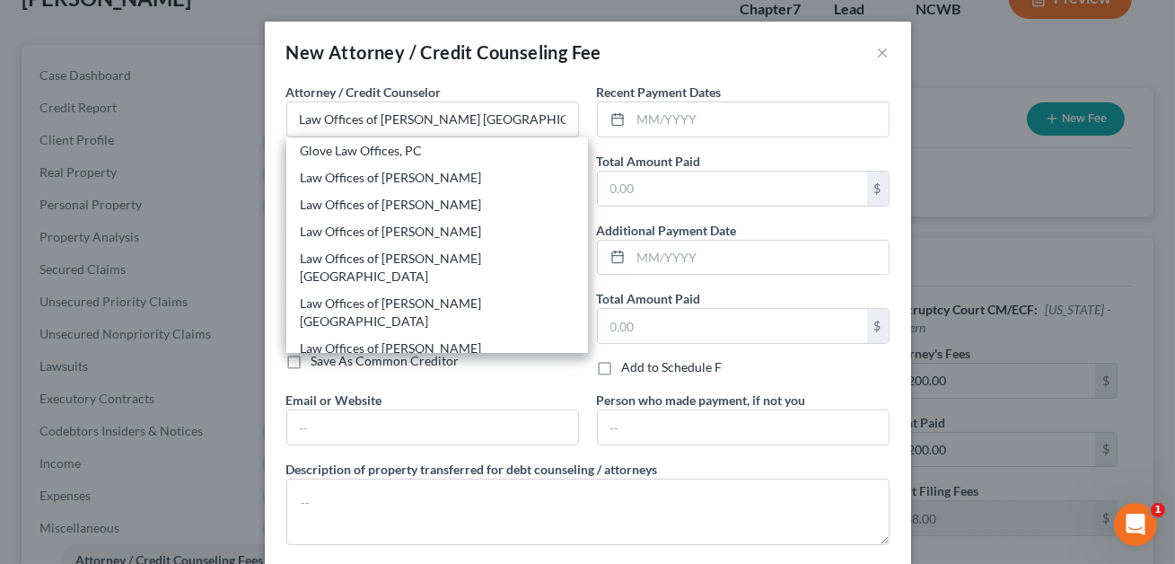
select select "28"
type input "28677"
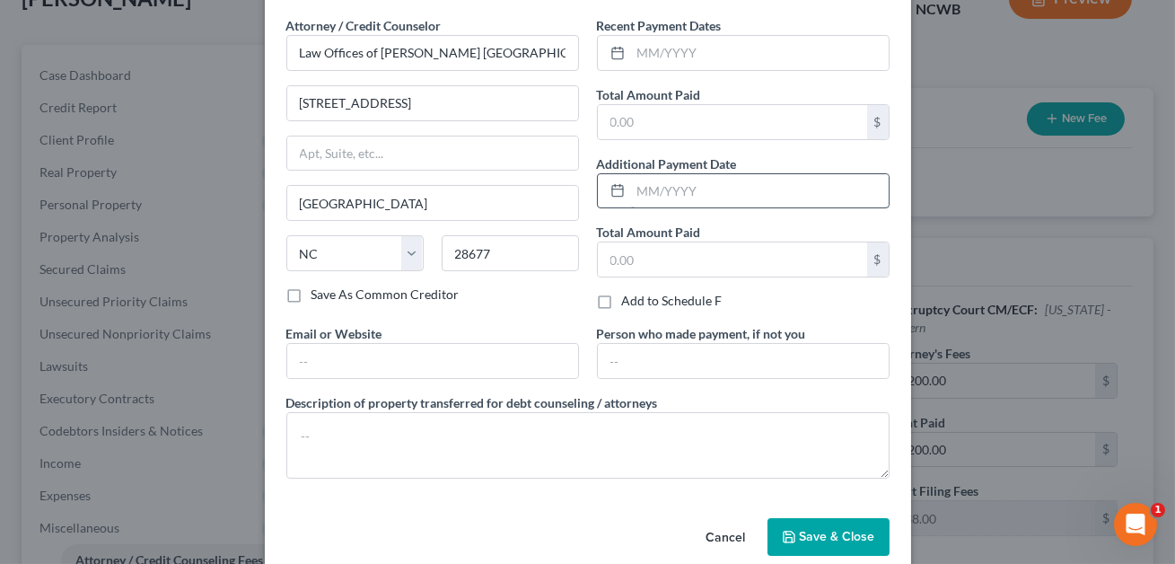
scroll to position [69, 0]
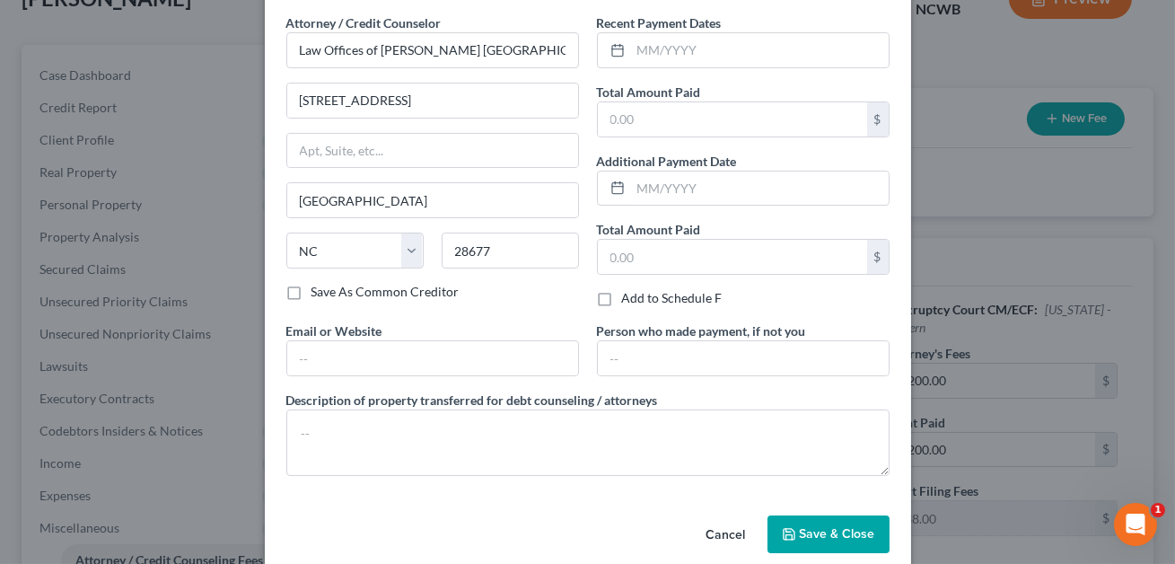
click at [835, 527] on span "Save & Close" at bounding box center [837, 533] width 75 height 15
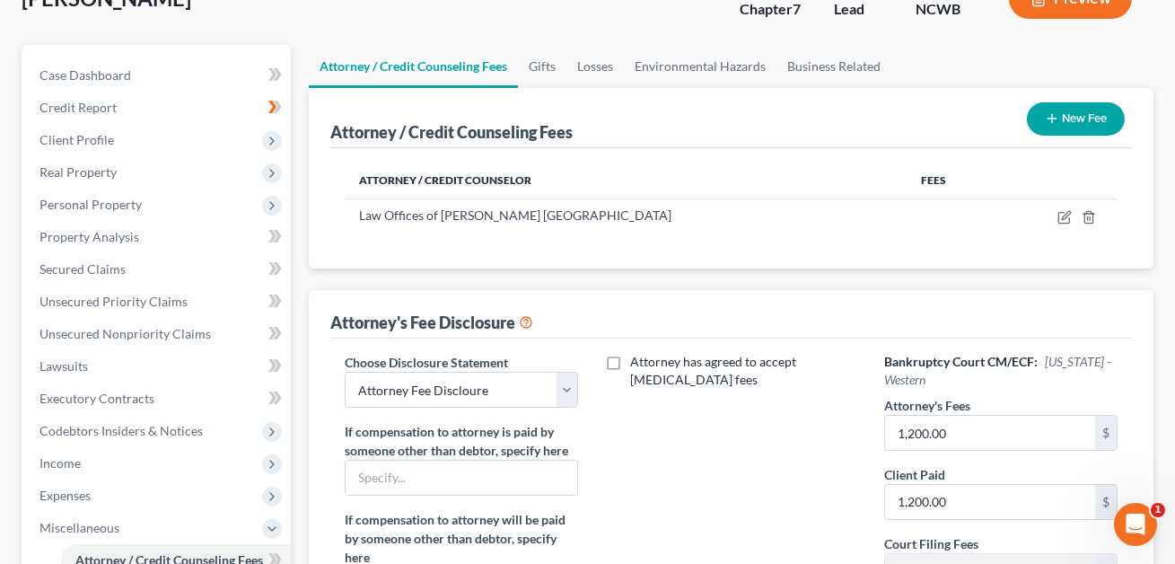
click at [1065, 121] on button "New Fee" at bounding box center [1076, 118] width 98 height 33
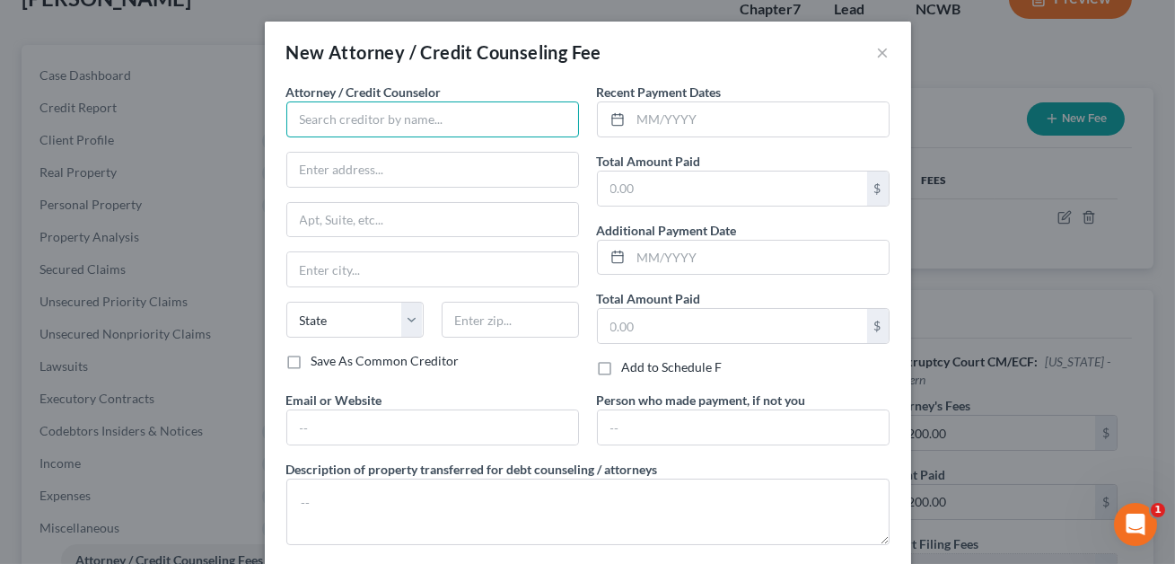
click at [411, 124] on input "text" at bounding box center [432, 119] width 293 height 36
type input "Butterfly Financial Ed."
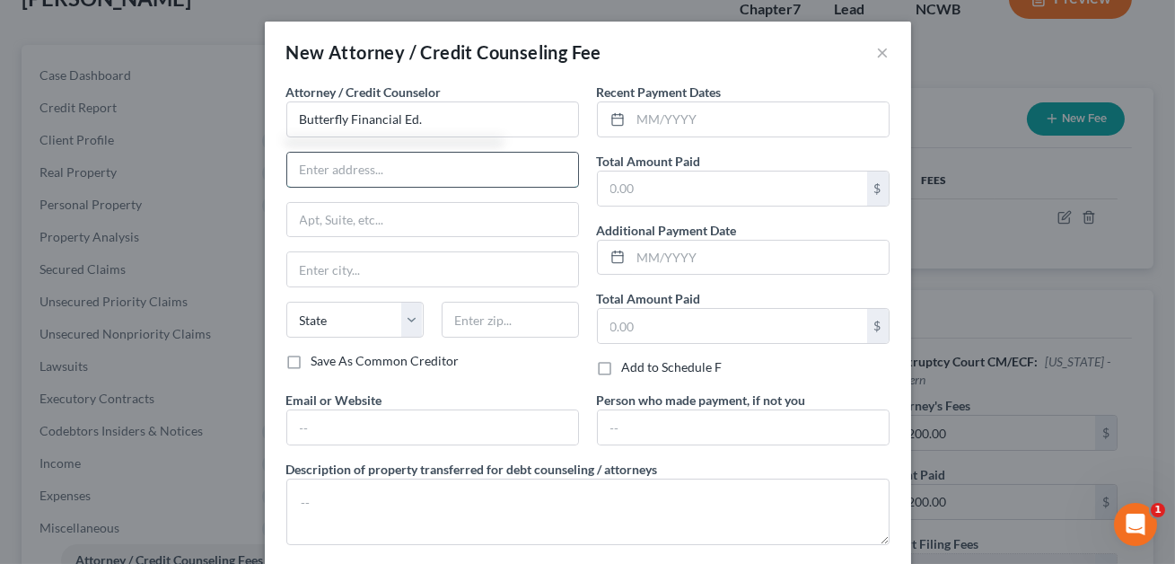
click at [365, 163] on input "text" at bounding box center [432, 170] width 291 height 34
click at [320, 171] on input "(onlne)" at bounding box center [432, 170] width 291 height 34
type input "(online)"
click at [628, 197] on input "text" at bounding box center [732, 188] width 269 height 34
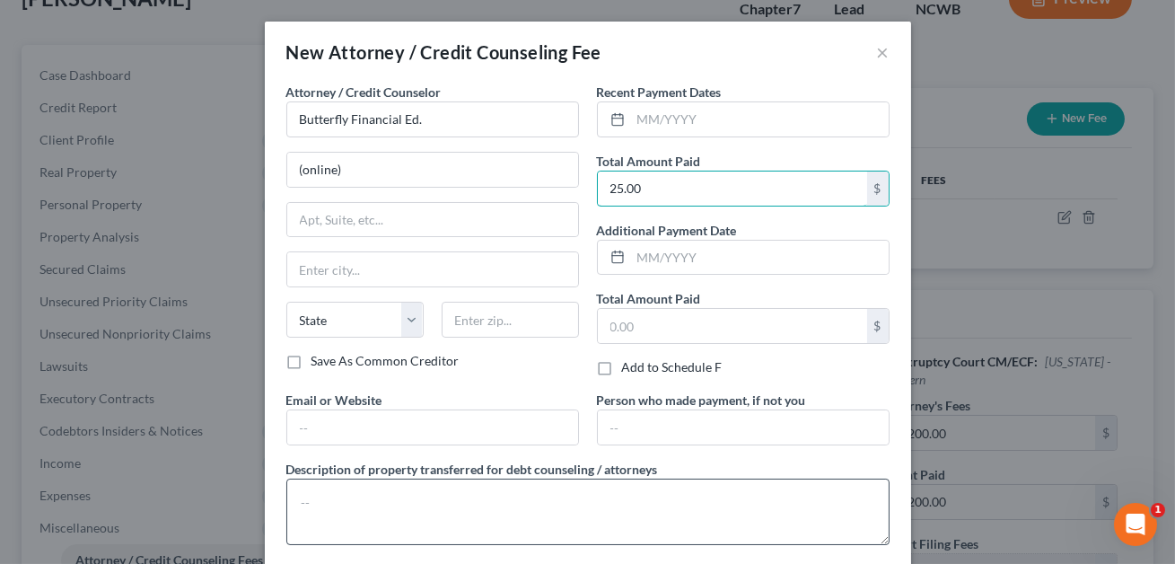
type input "25.00"
click at [332, 506] on textarea at bounding box center [587, 511] width 603 height 66
click at [308, 504] on textarea "Cedit Counseling class" at bounding box center [587, 511] width 603 height 66
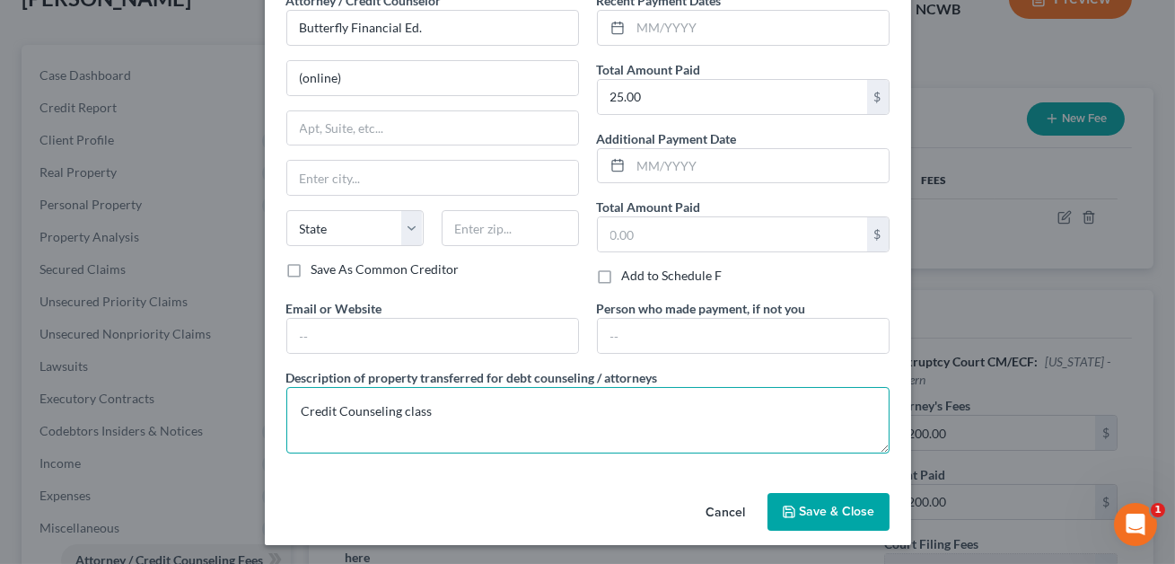
type textarea "Credit Counseling class"
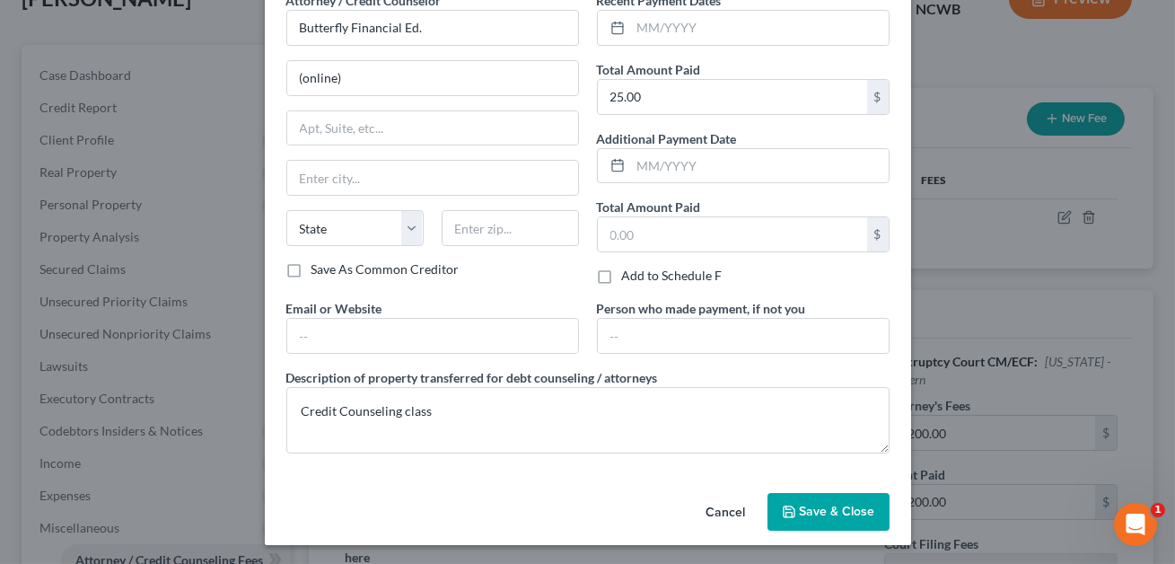
click at [821, 516] on button "Save & Close" at bounding box center [828, 512] width 122 height 38
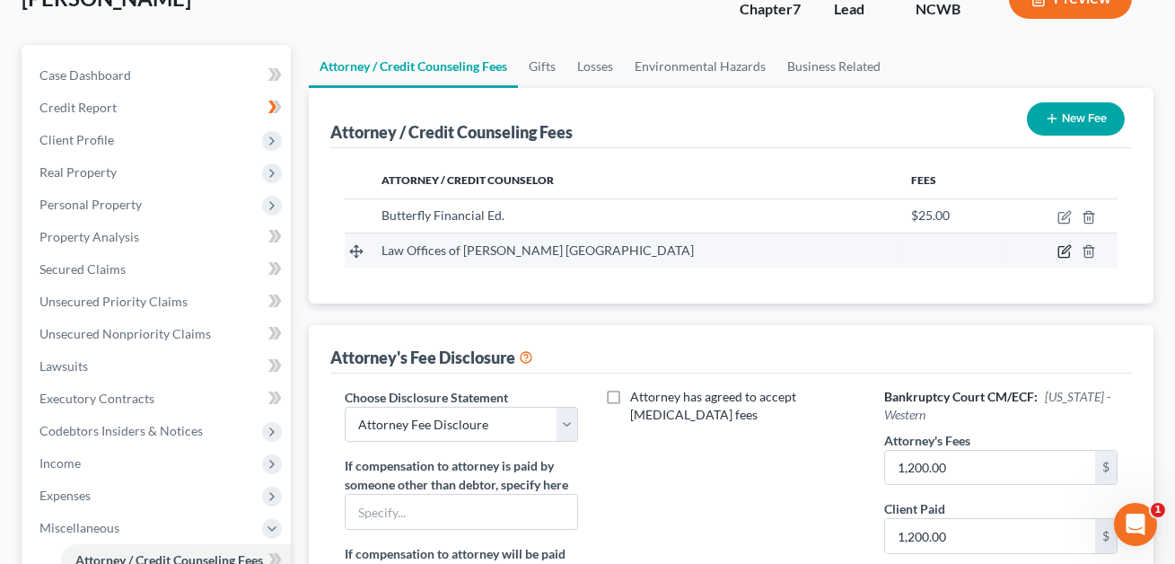
click at [1062, 252] on icon "button" at bounding box center [1064, 251] width 14 height 14
select select "28"
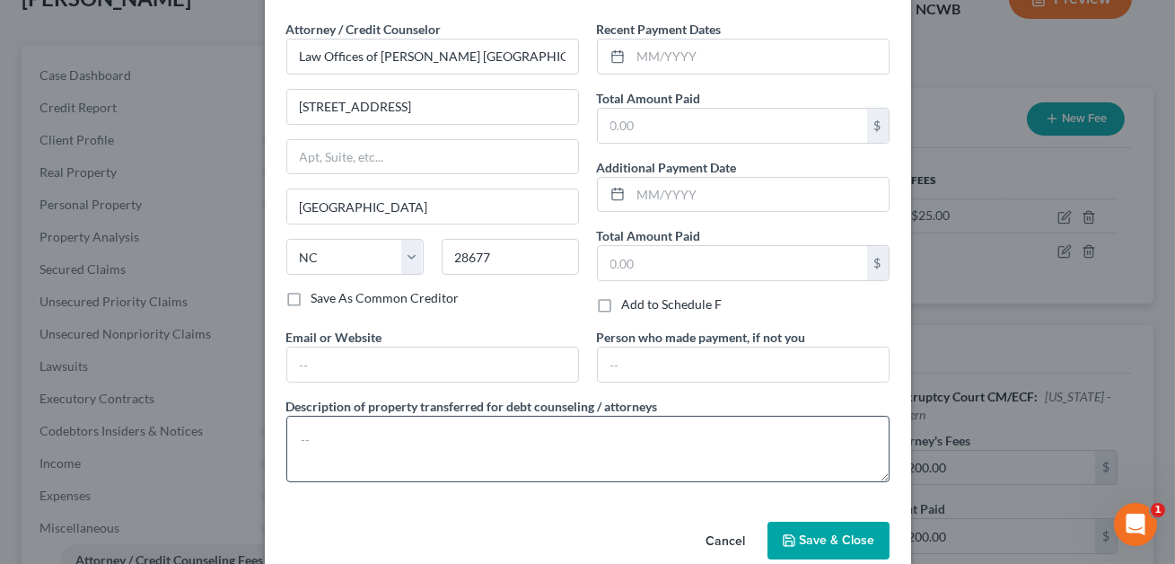
scroll to position [63, 0]
click at [355, 436] on textarea at bounding box center [587, 449] width 603 height 66
click at [470, 440] on textarea "Attorney fees ($1200) and filinf fees (4338)" at bounding box center [587, 449] width 603 height 66
type textarea "Attorney fees ($1200) and filing fees (4338)"
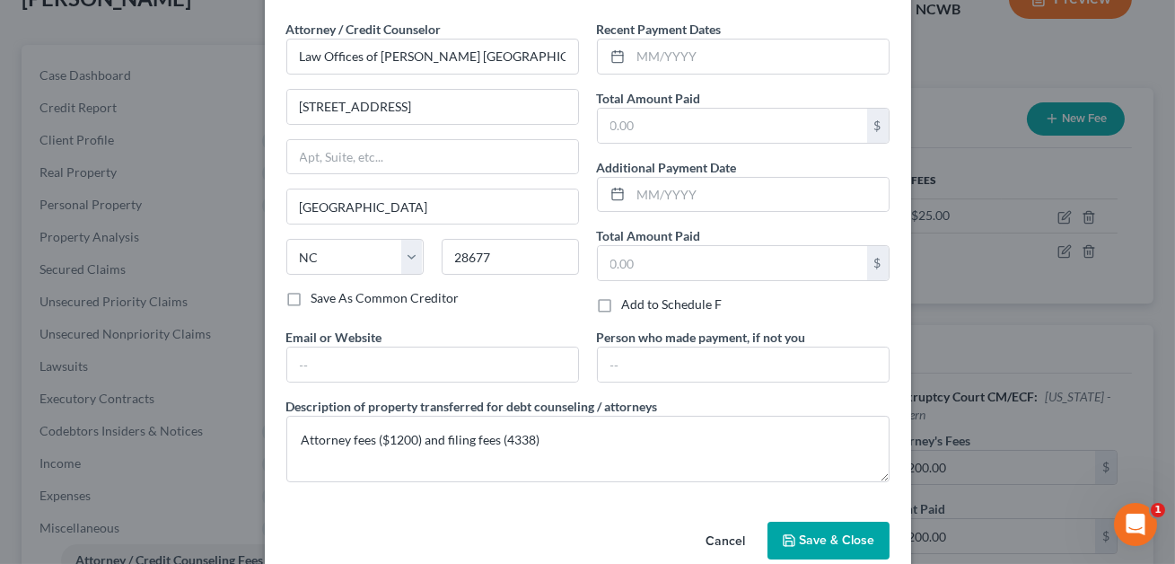
click at [819, 536] on span "Save & Close" at bounding box center [837, 539] width 75 height 15
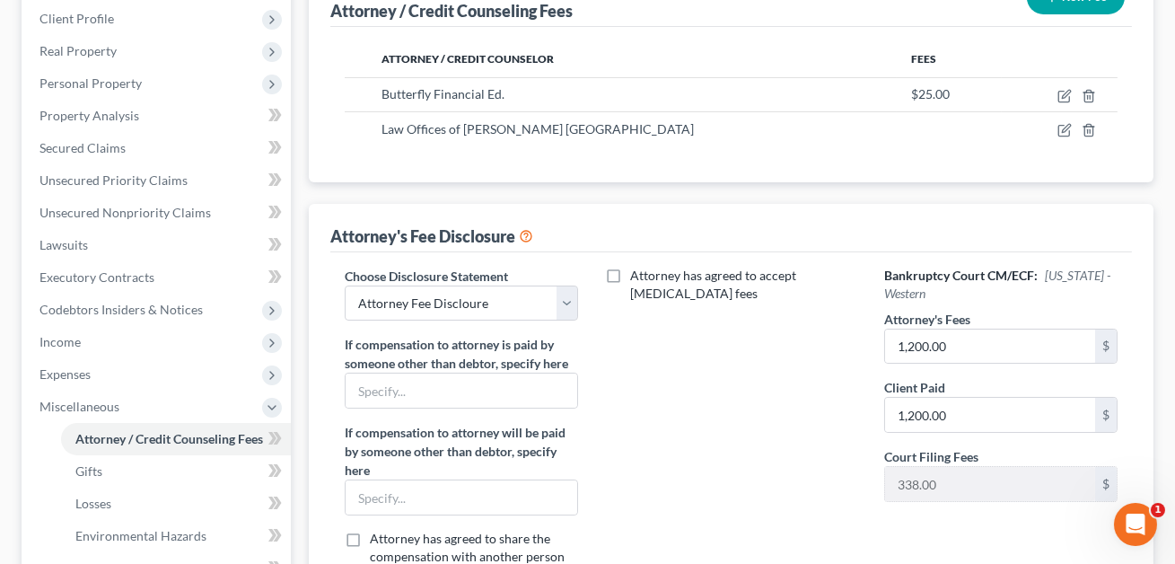
scroll to position [255, 0]
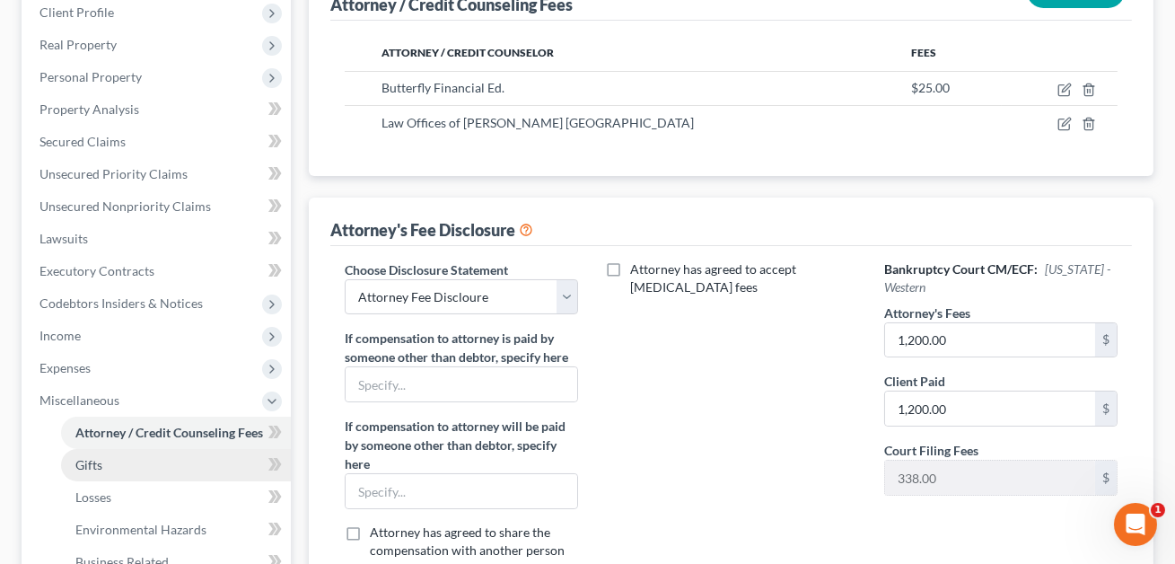
click at [145, 449] on link "Gifts" at bounding box center [176, 465] width 230 height 32
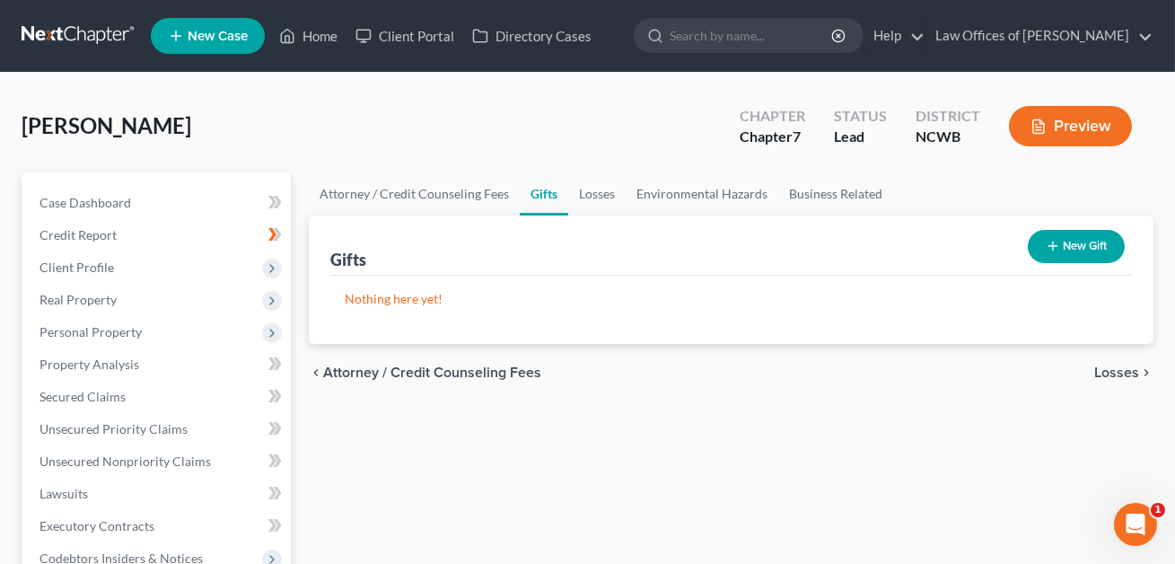
scroll to position [6, 0]
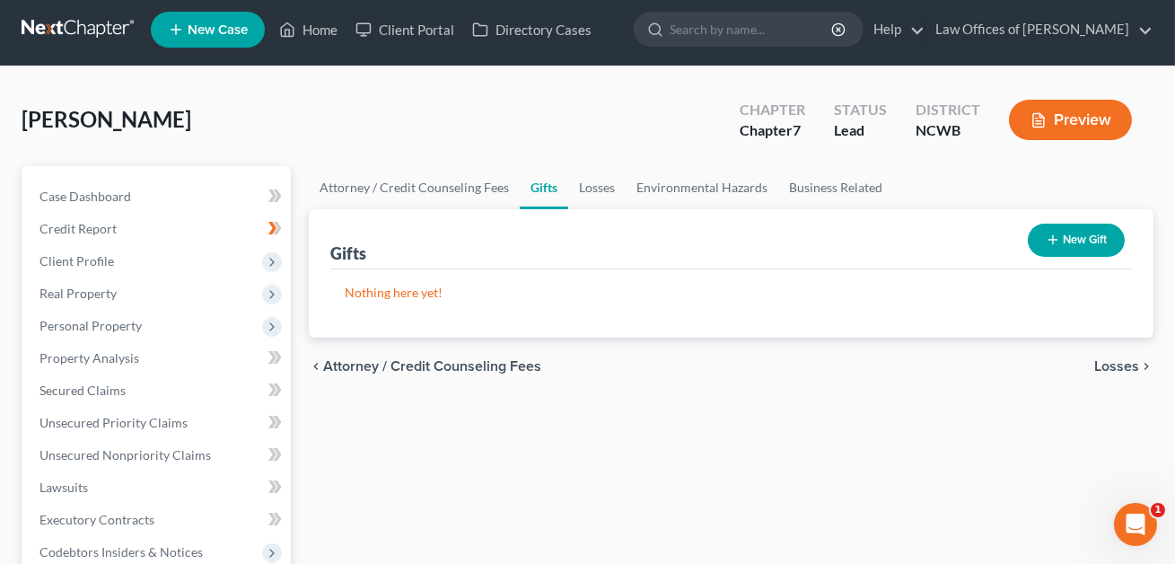
click at [1065, 239] on button "New Gift" at bounding box center [1076, 239] width 97 height 33
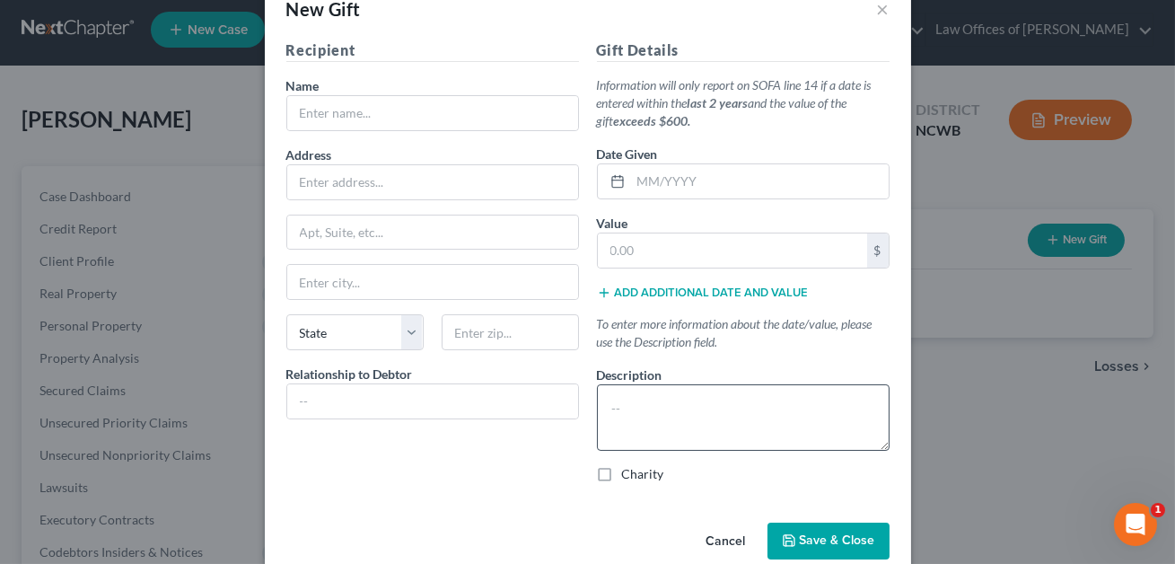
scroll to position [0, 0]
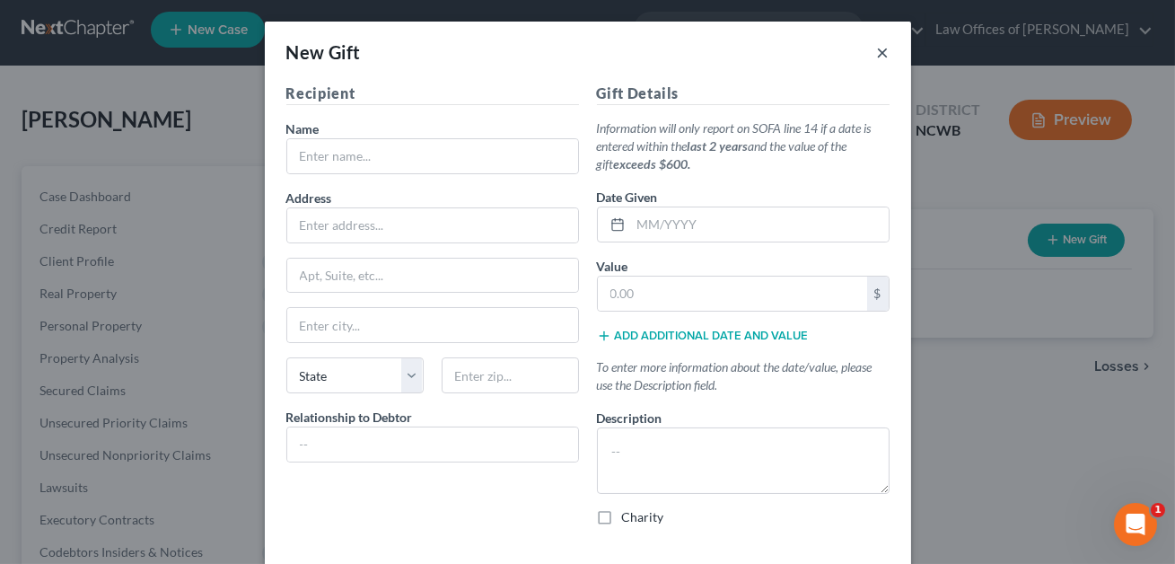
click at [881, 52] on button "×" at bounding box center [883, 52] width 13 height 22
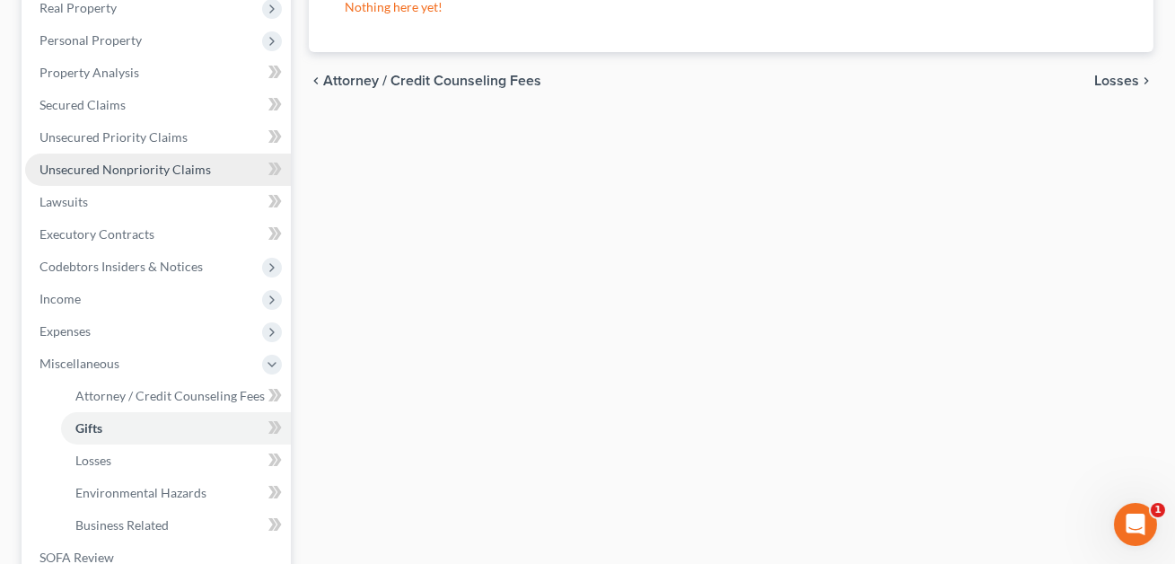
scroll to position [312, 0]
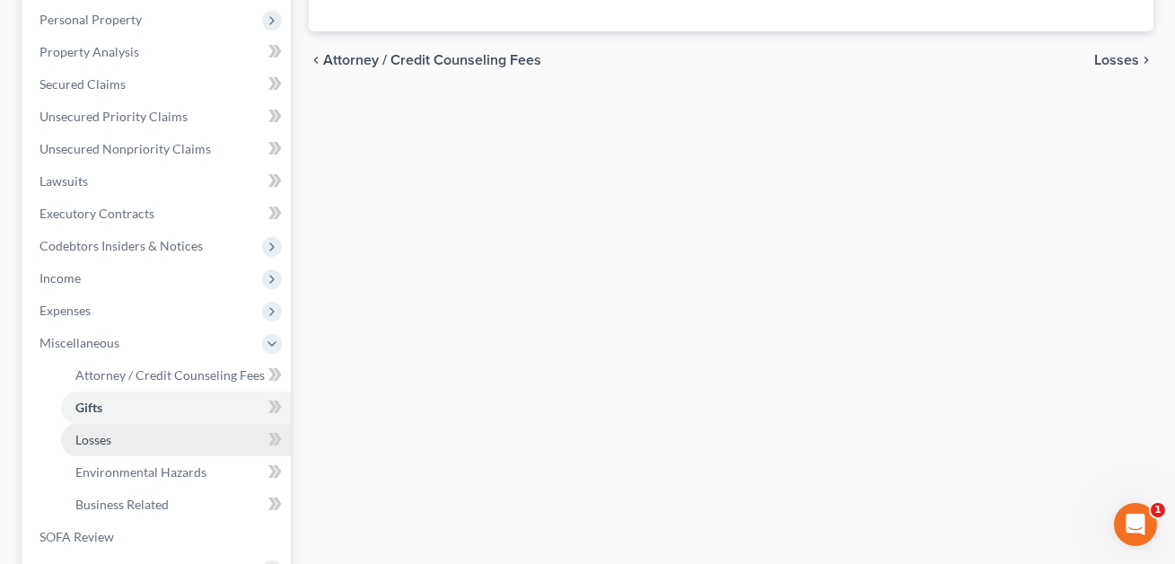
click at [111, 442] on link "Losses" at bounding box center [176, 440] width 230 height 32
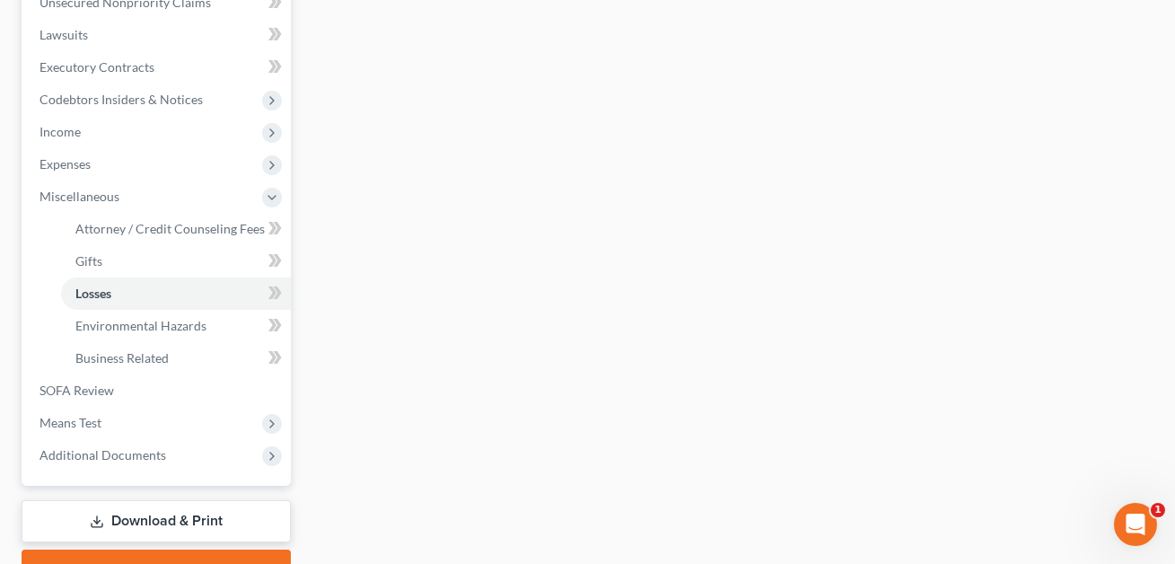
scroll to position [462, 0]
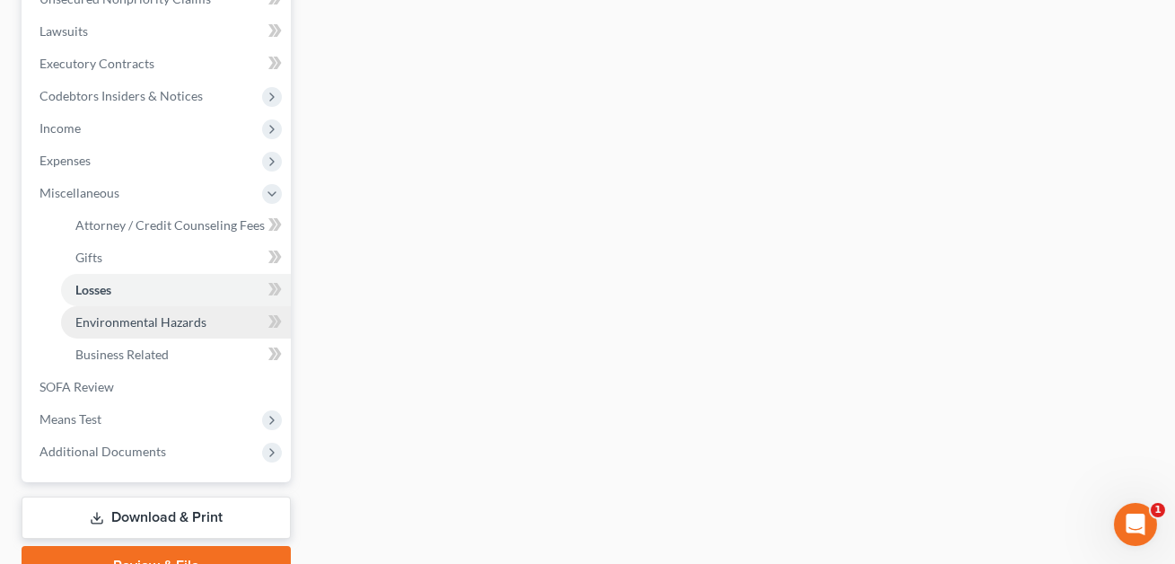
click at [107, 330] on link "Environmental Hazards" at bounding box center [176, 322] width 230 height 32
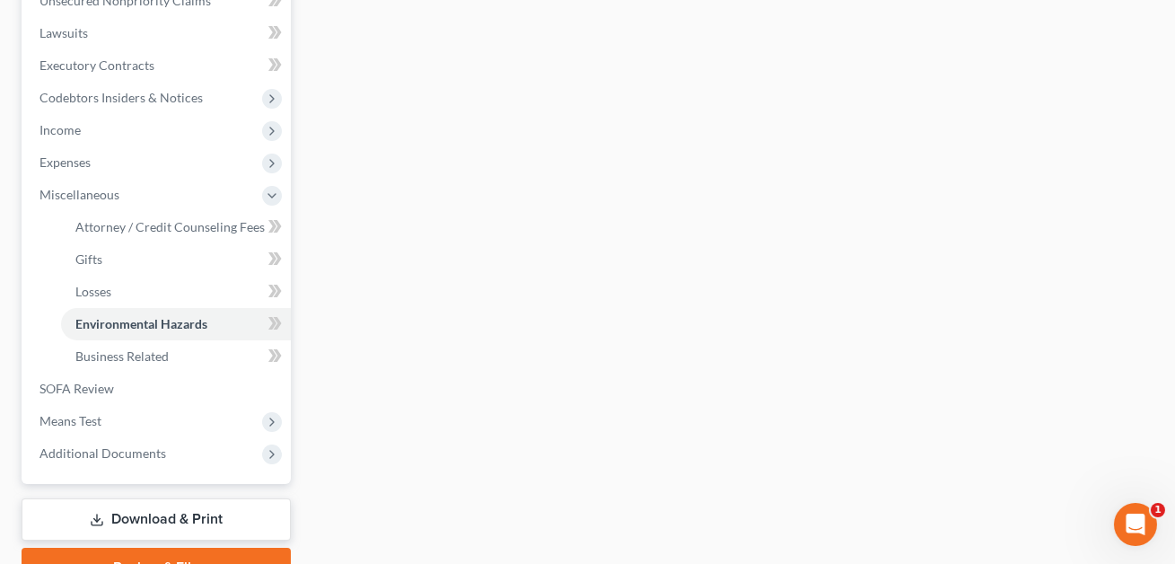
scroll to position [468, 0]
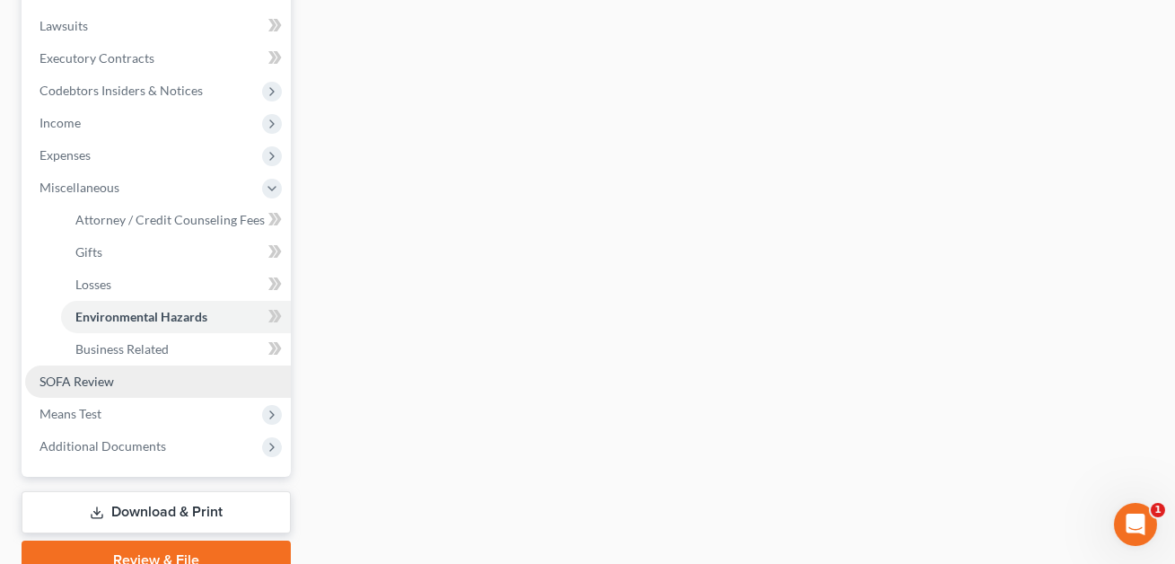
click at [68, 381] on span "SOFA Review" at bounding box center [76, 380] width 74 height 15
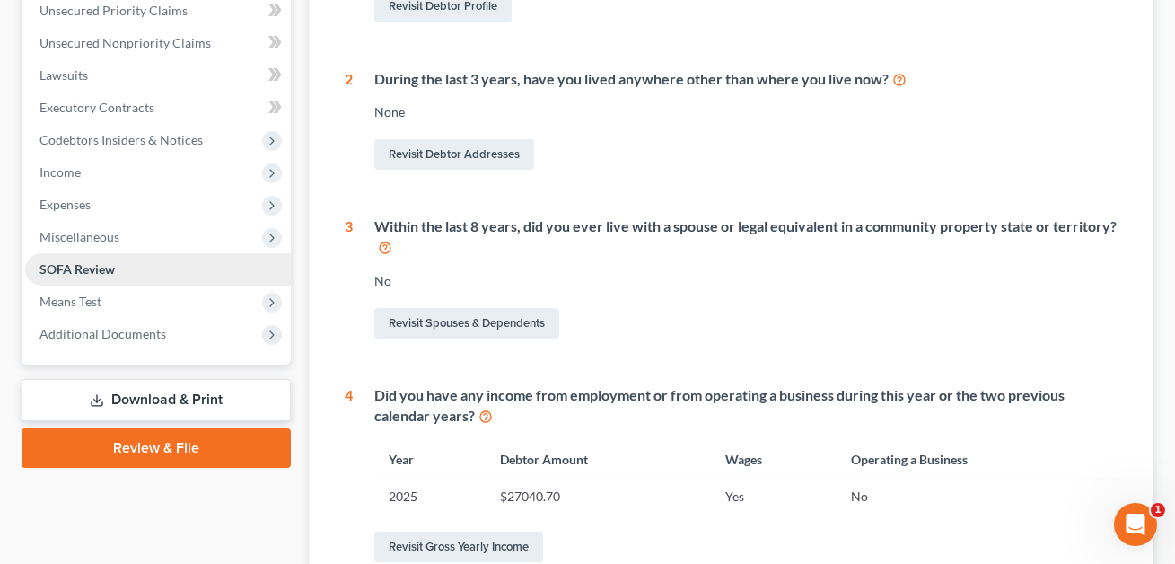
scroll to position [435, 0]
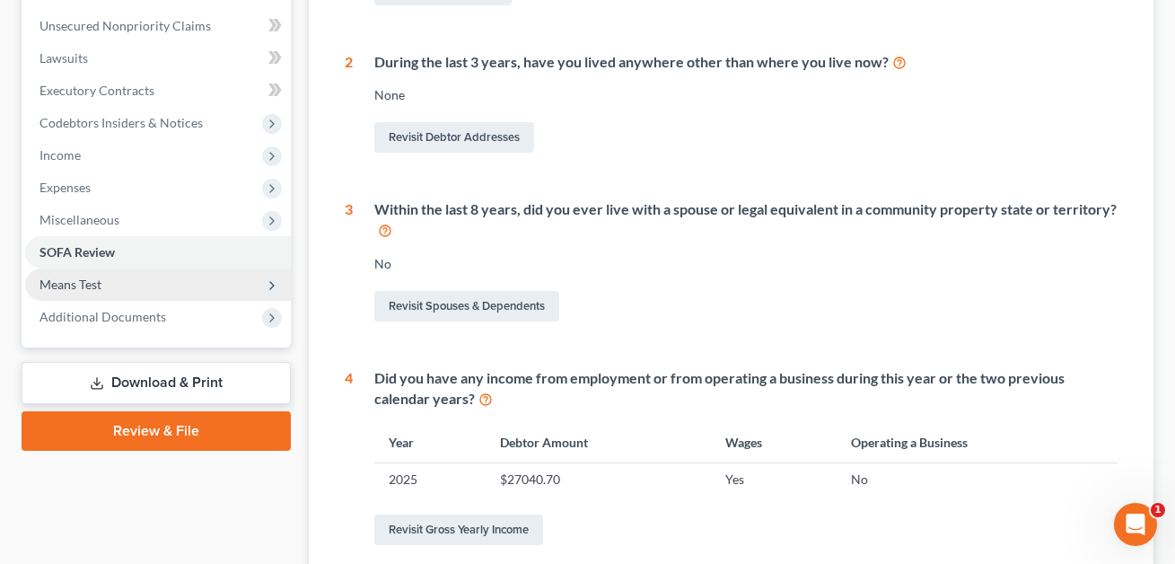
click at [74, 283] on span "Means Test" at bounding box center [70, 283] width 62 height 15
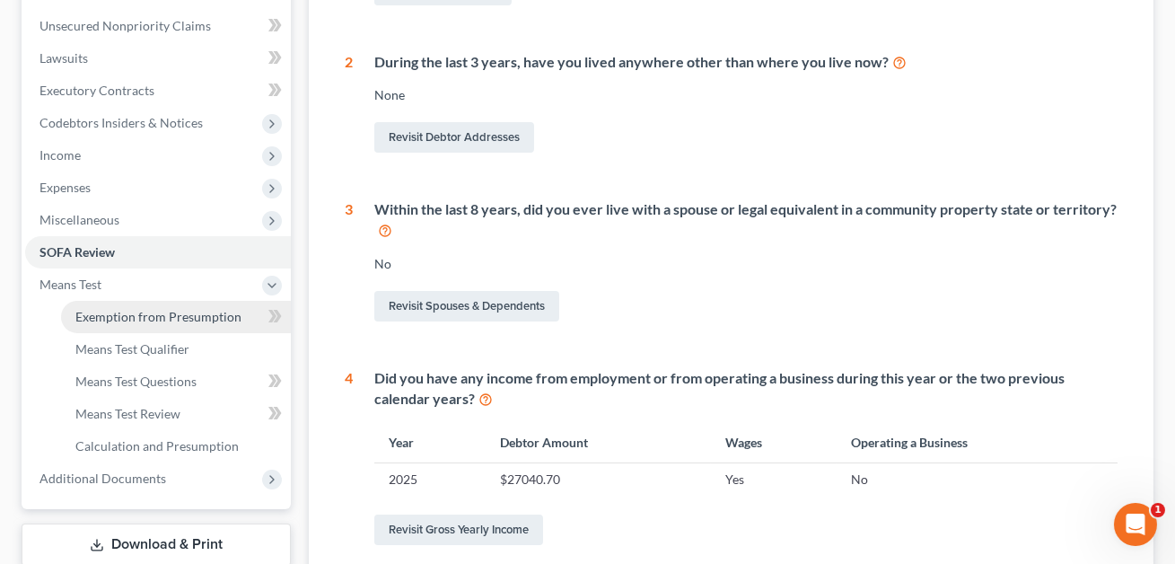
click at [99, 320] on span "Exemption from Presumption" at bounding box center [158, 316] width 166 height 15
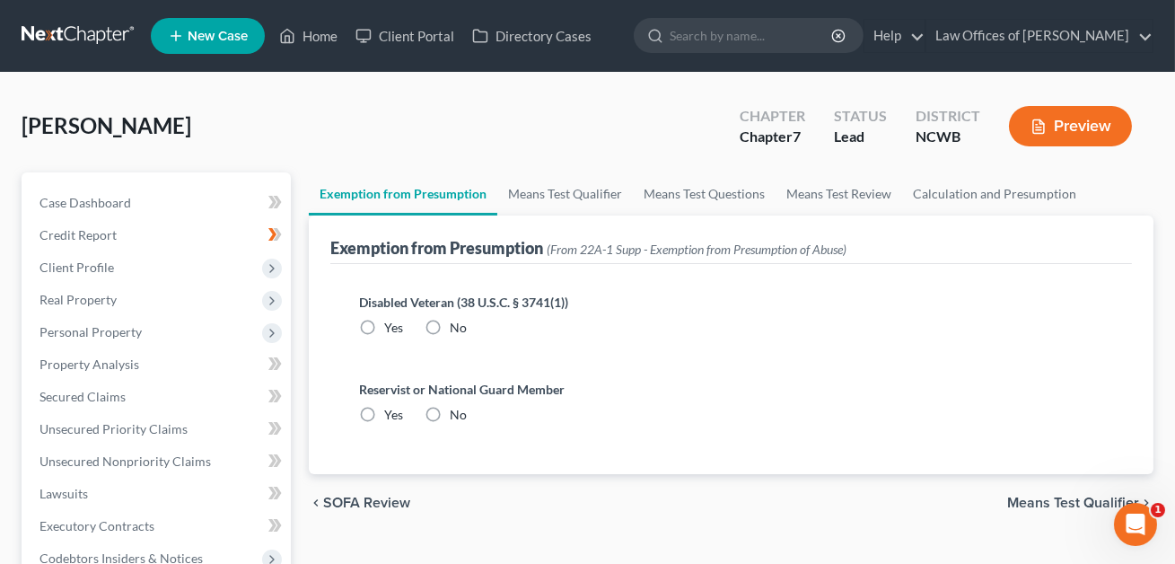
click at [450, 322] on label "No" at bounding box center [458, 328] width 17 height 18
click at [457, 322] on input "No" at bounding box center [463, 325] width 12 height 12
radio input "true"
click at [450, 411] on label "No" at bounding box center [458, 415] width 17 height 18
click at [457, 411] on input "No" at bounding box center [463, 412] width 12 height 12
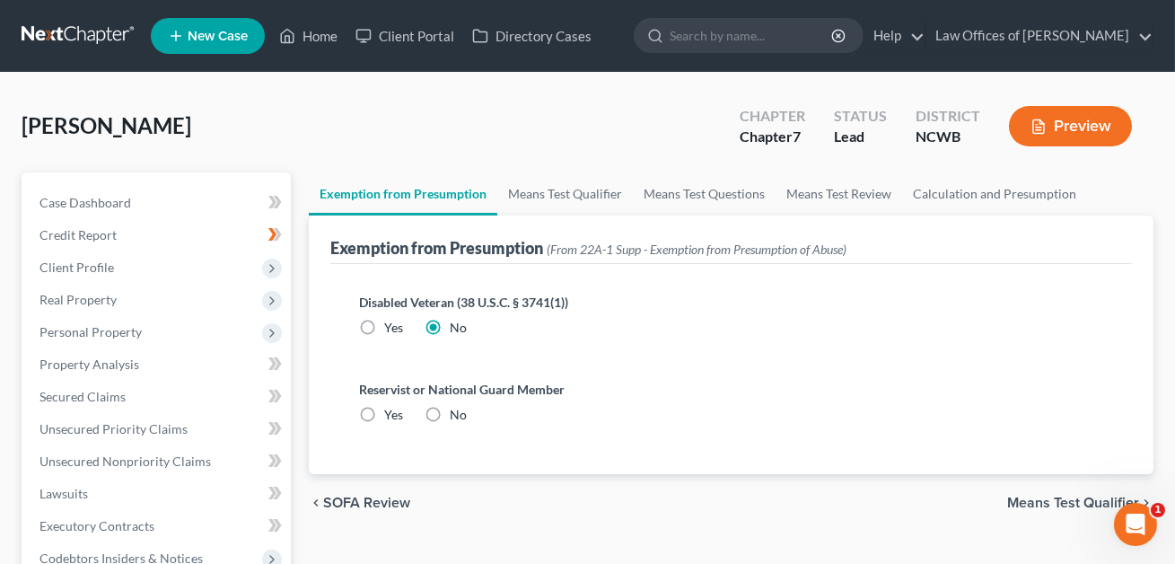
radio input "true"
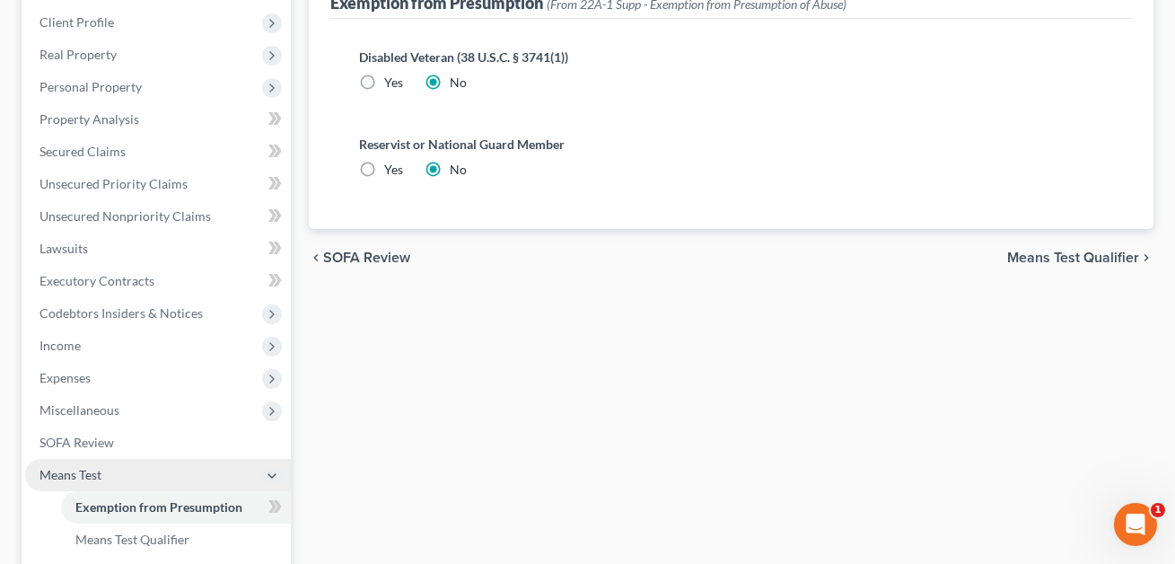
scroll to position [335, 0]
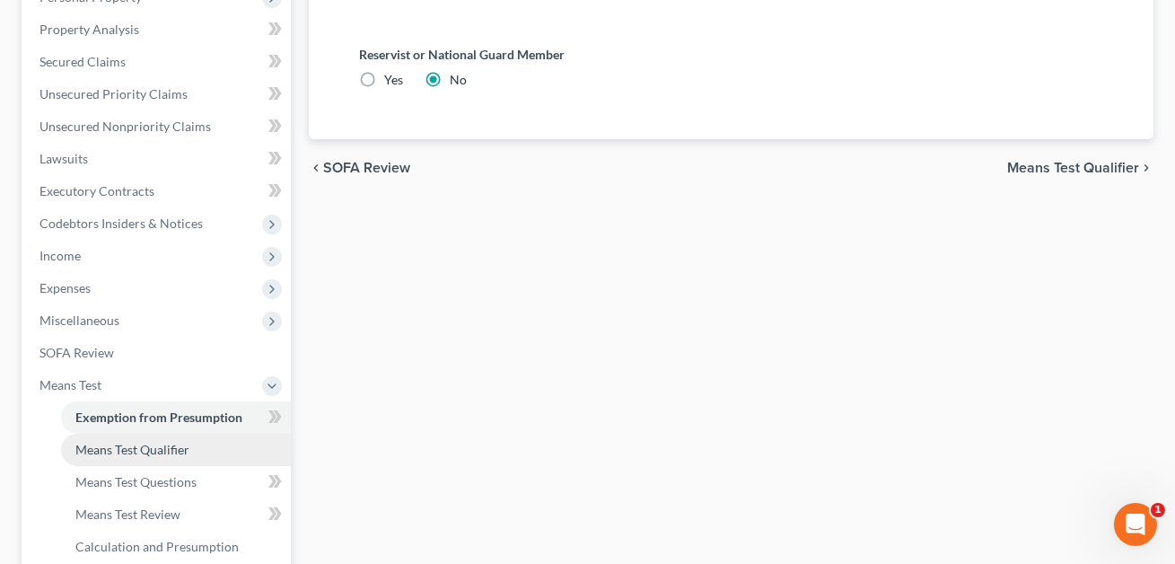
click at [140, 447] on span "Means Test Qualifier" at bounding box center [132, 449] width 114 height 15
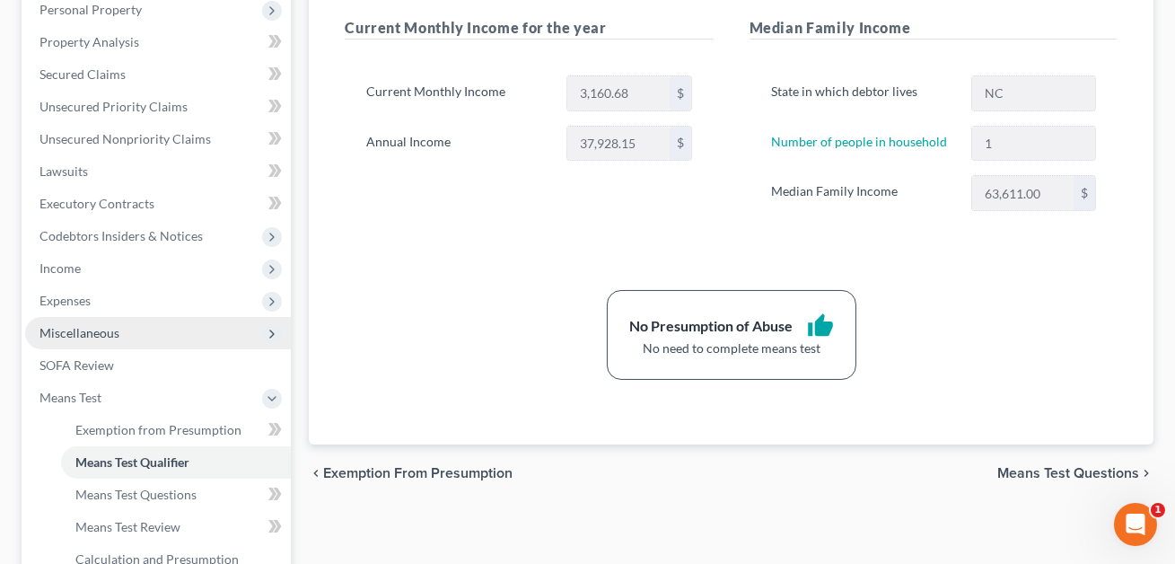
scroll to position [439, 0]
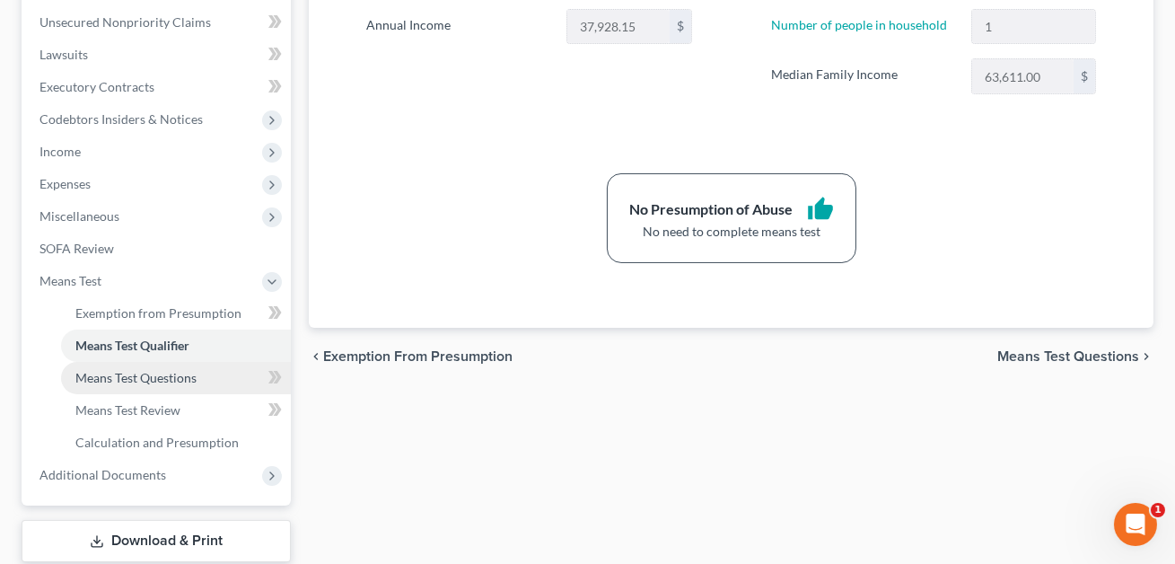
click at [144, 379] on span "Means Test Questions" at bounding box center [135, 377] width 121 height 15
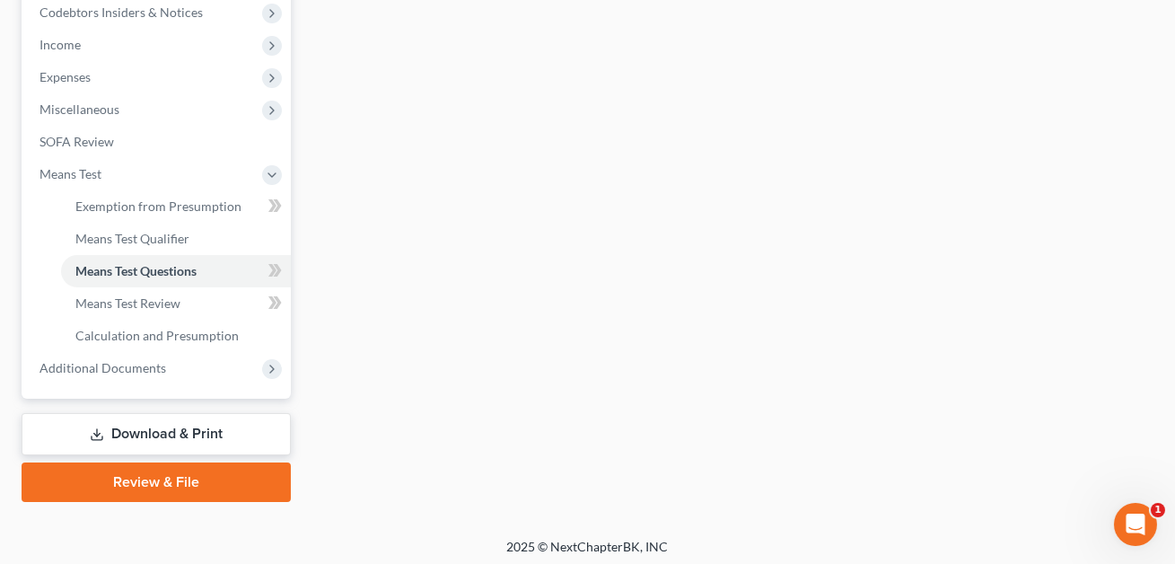
scroll to position [549, 0]
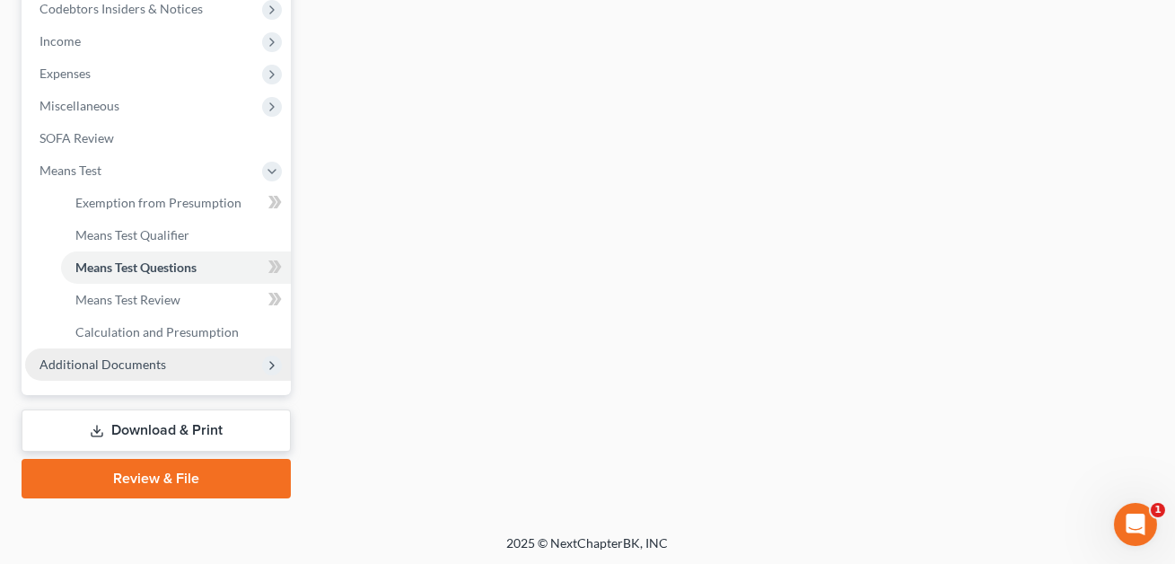
click at [153, 361] on span "Additional Documents" at bounding box center [102, 363] width 127 height 15
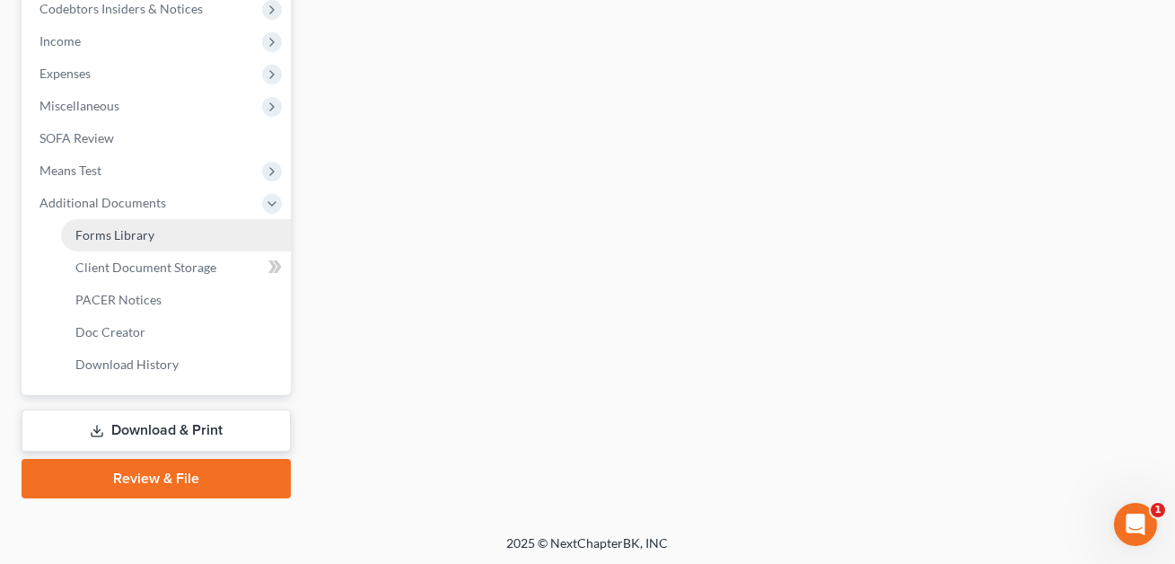
click at [128, 232] on span "Forms Library" at bounding box center [114, 234] width 79 height 15
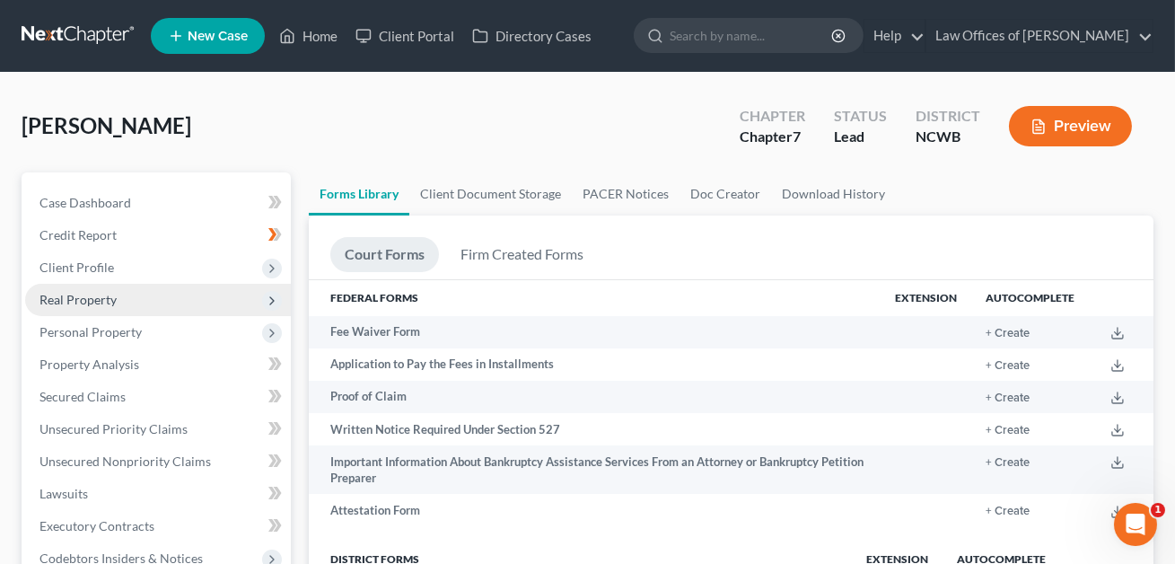
click at [73, 307] on span "Real Property" at bounding box center [158, 300] width 266 height 32
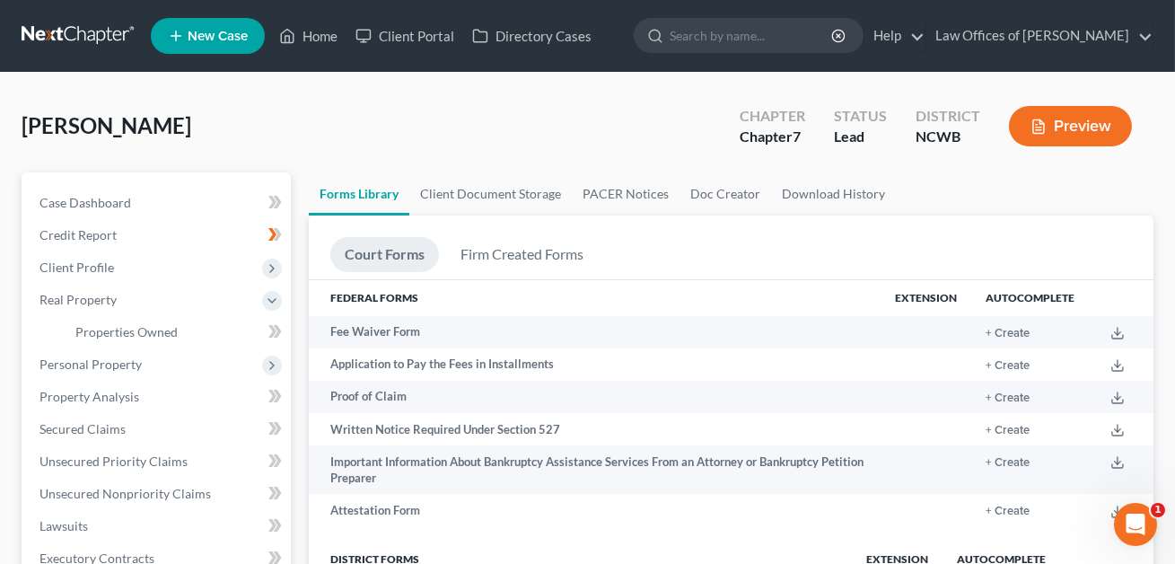
click at [1134, 523] on icon "Open Intercom Messenger" at bounding box center [1135, 524] width 30 height 30
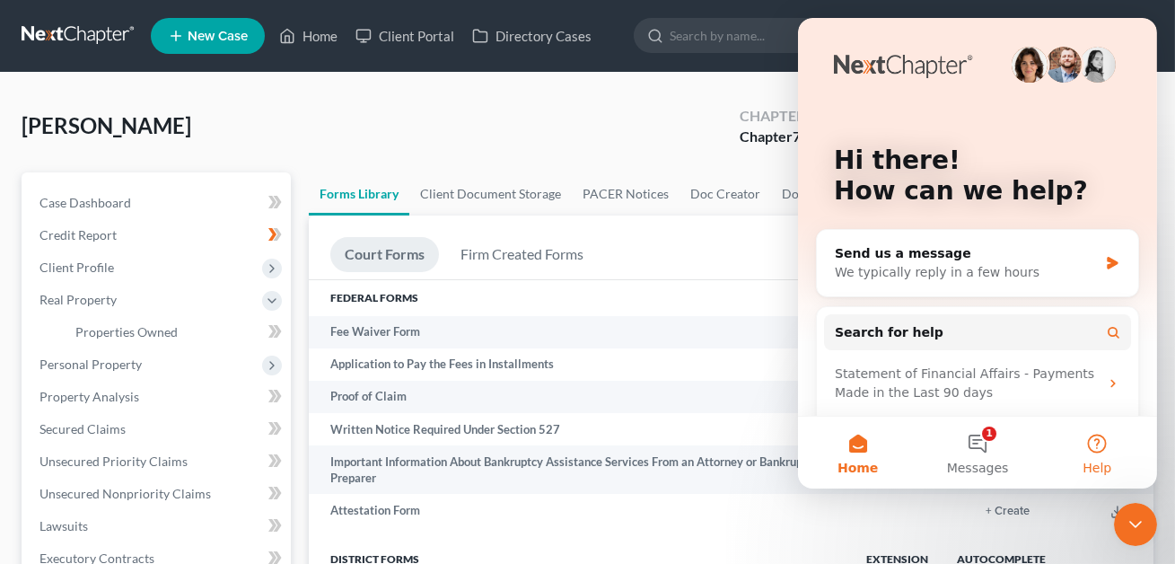
scroll to position [44, 0]
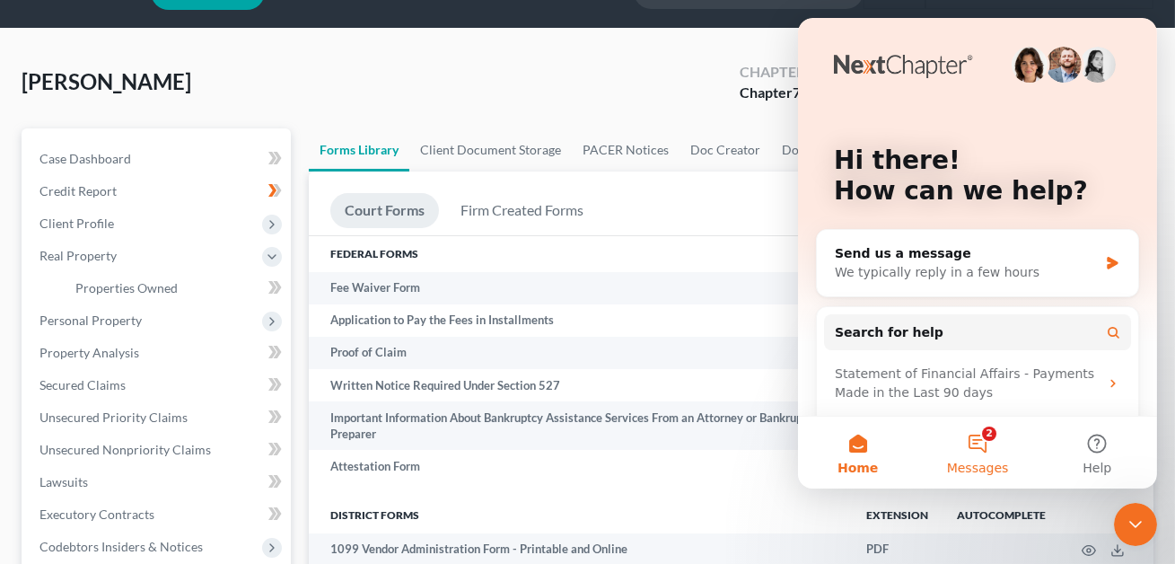
click at [977, 440] on button "2 Messages" at bounding box center [975, 452] width 119 height 72
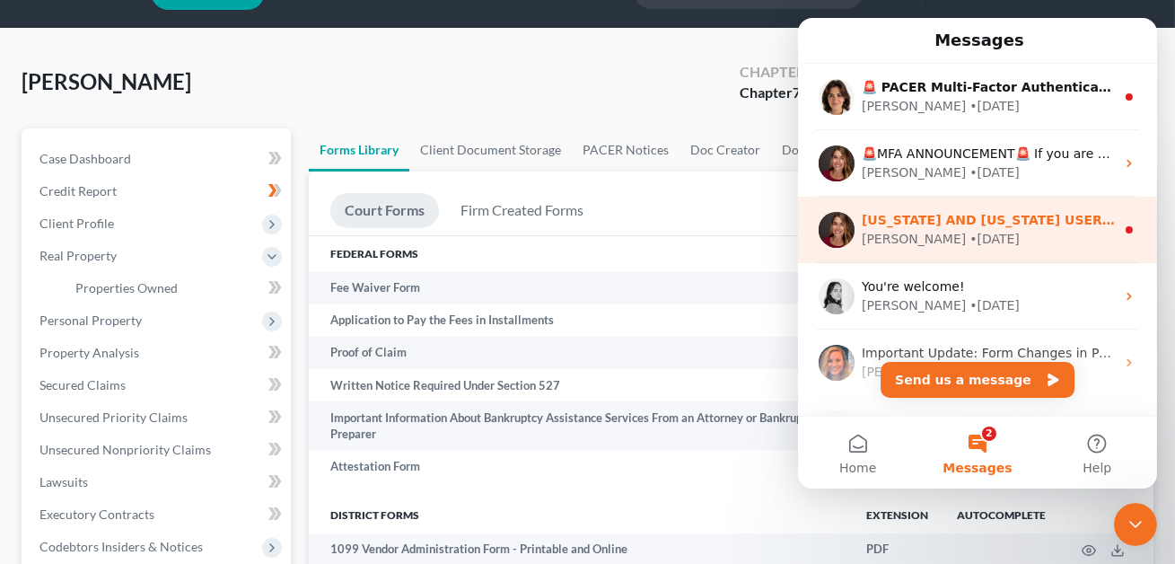
click at [965, 243] on div "[PERSON_NAME] • [DATE]" at bounding box center [987, 239] width 253 height 19
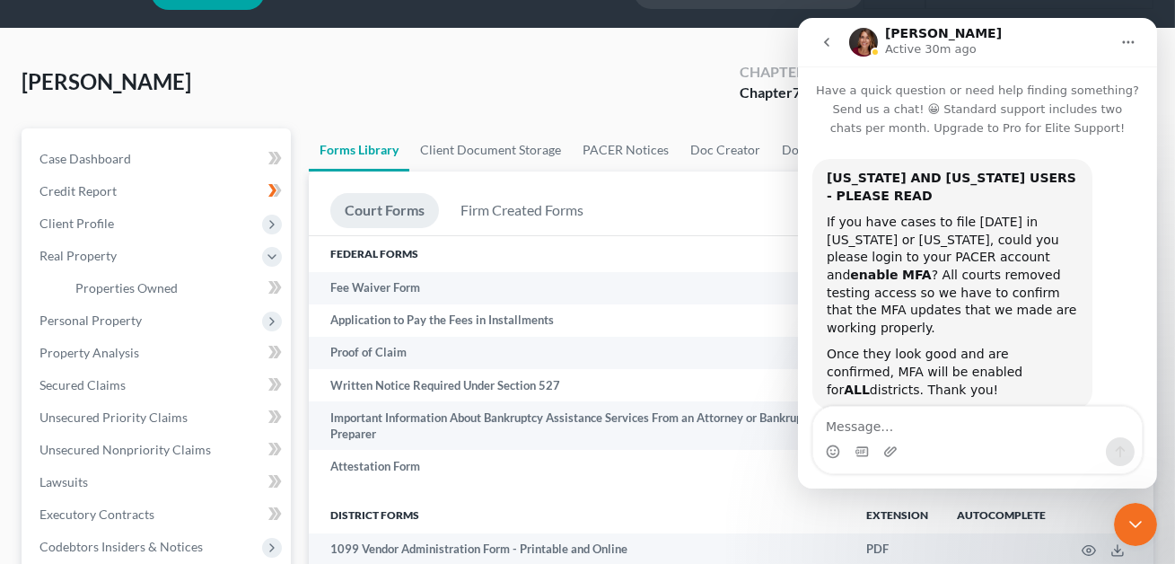
scroll to position [22, 0]
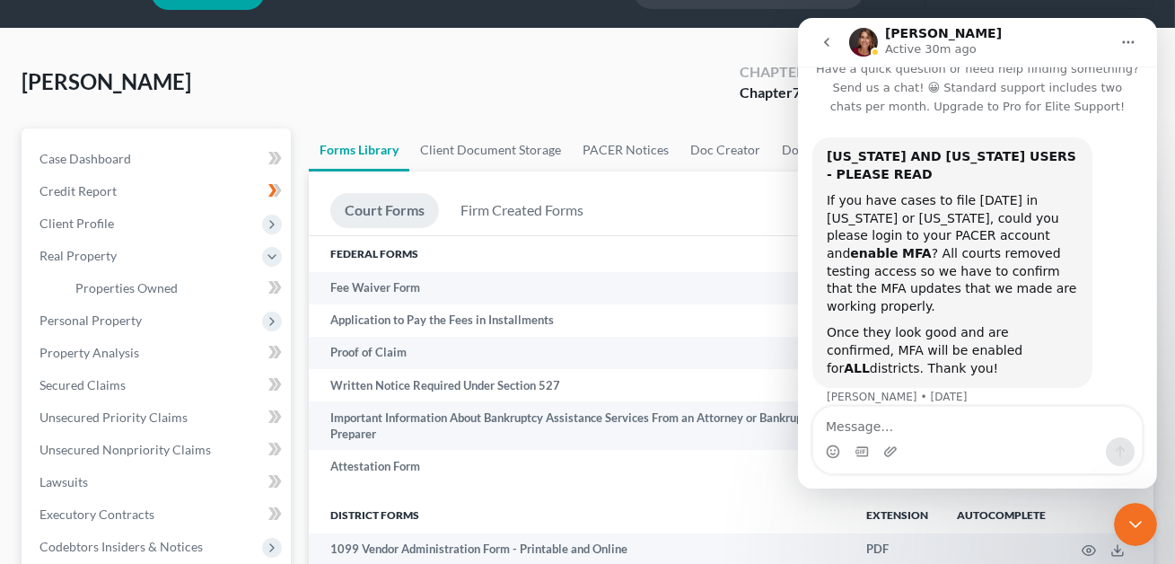
click at [828, 44] on icon "go back" at bounding box center [826, 42] width 14 height 14
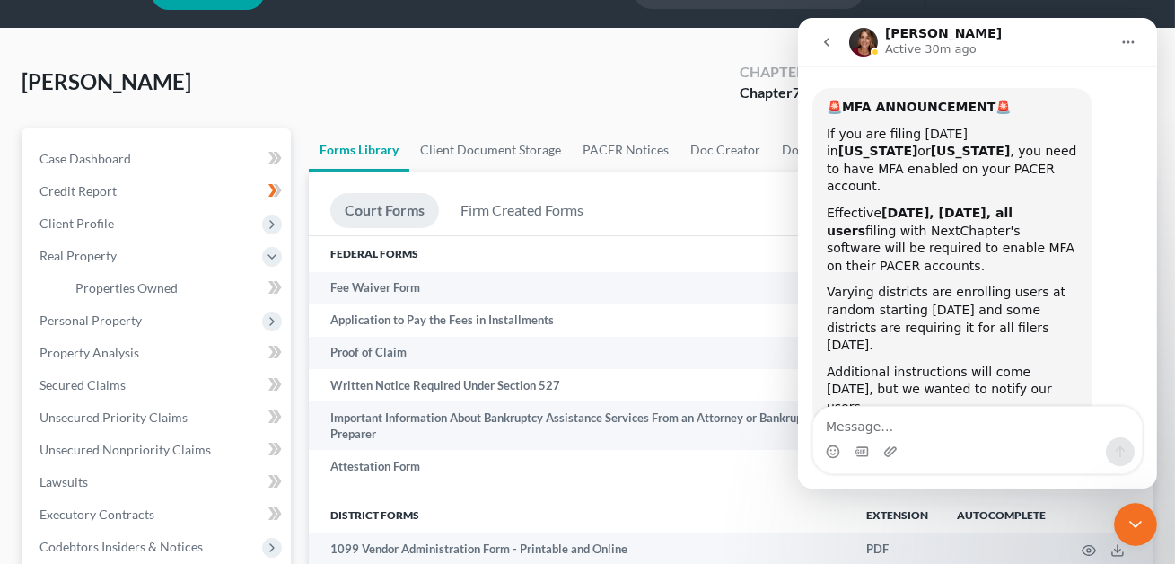
scroll to position [92, 0]
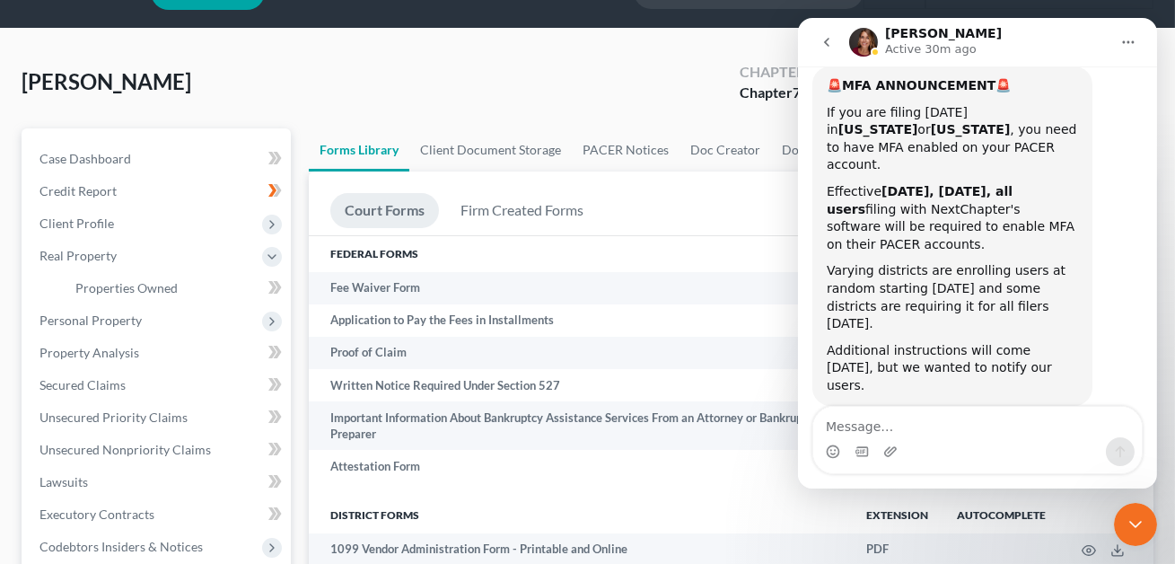
click at [829, 42] on icon "go back" at bounding box center [826, 42] width 14 height 14
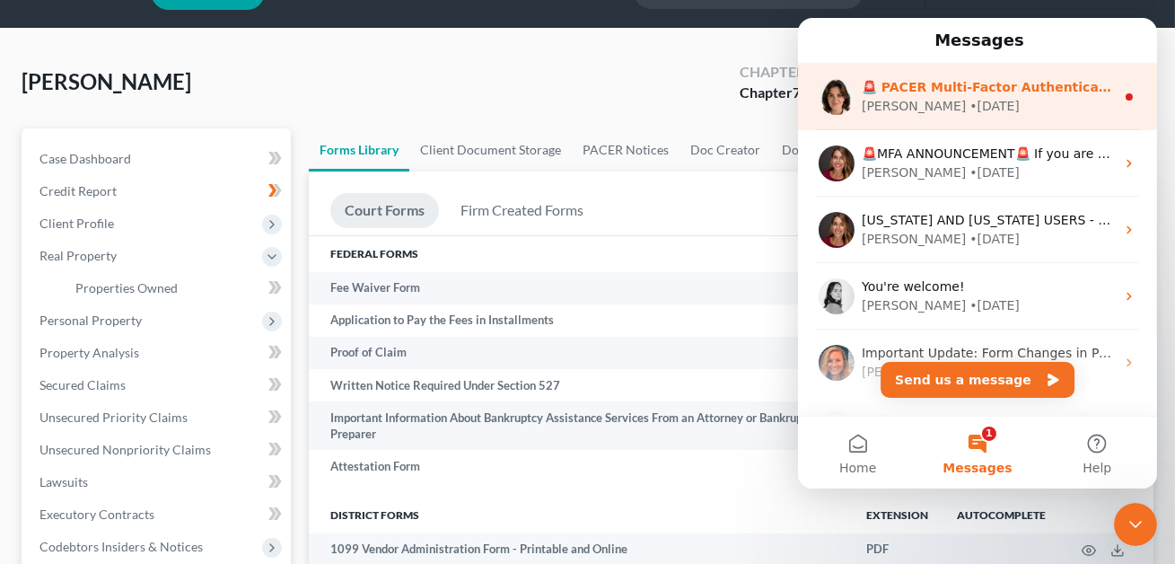
click at [968, 97] on div "• [DATE]" at bounding box center [993, 106] width 50 height 19
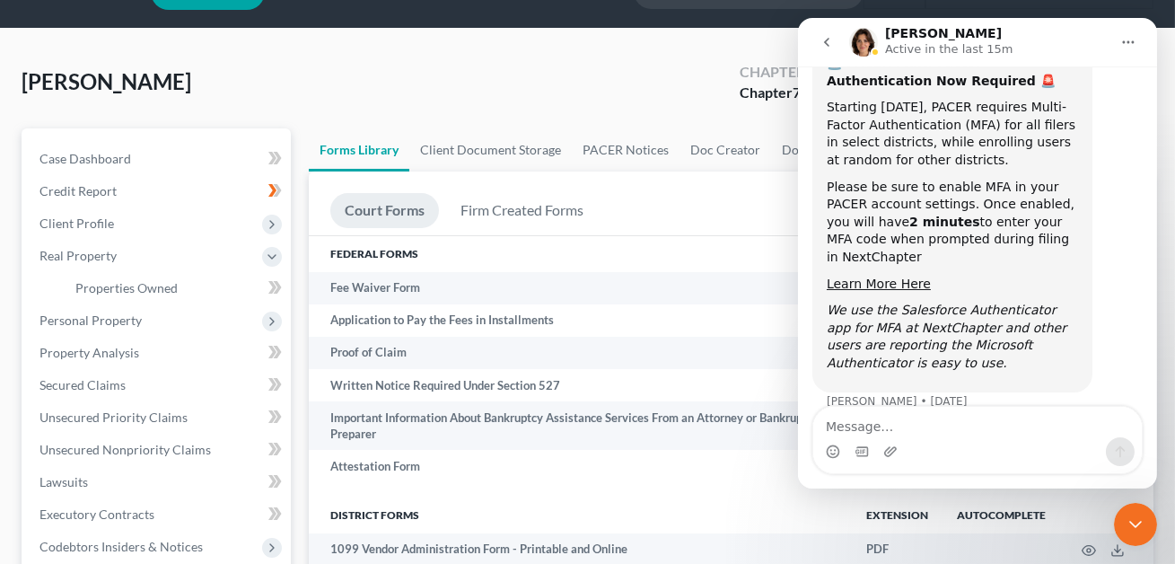
scroll to position [136, 0]
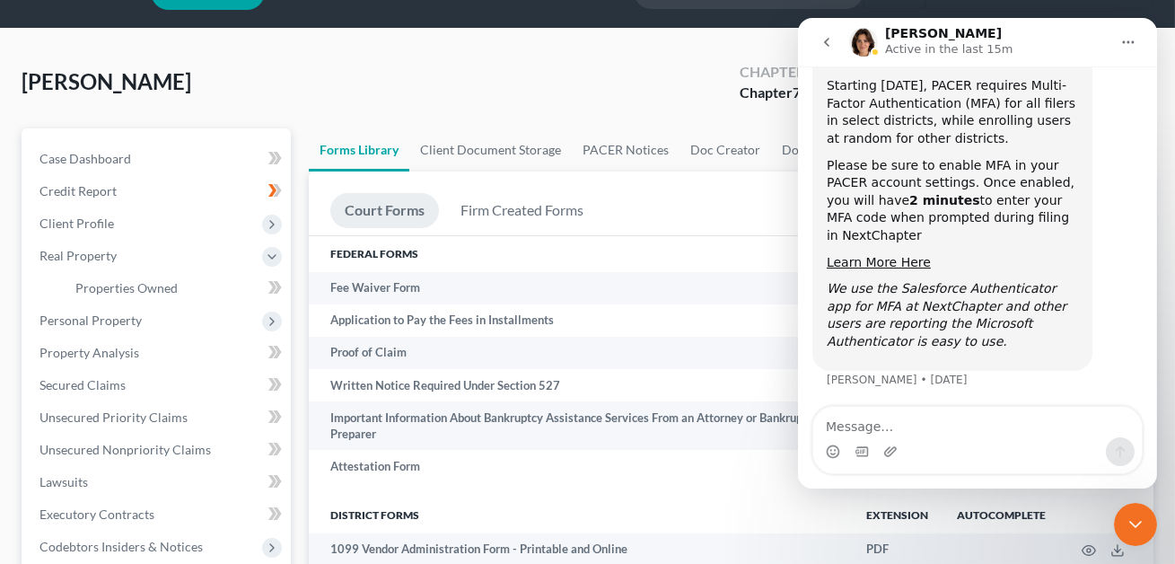
click at [826, 47] on icon "go back" at bounding box center [826, 42] width 14 height 14
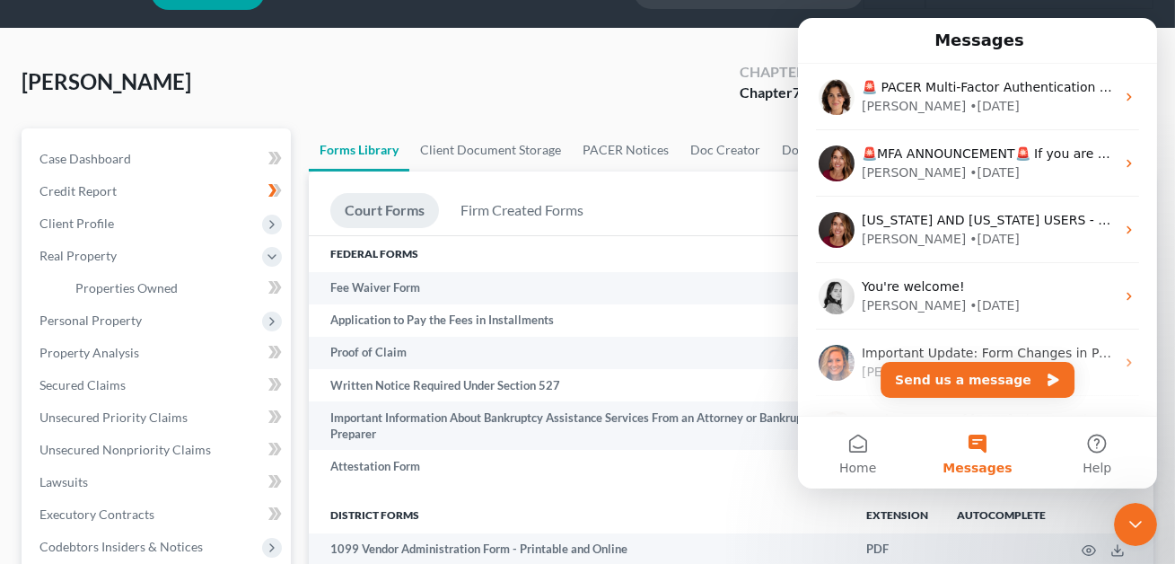
click at [1136, 518] on icon "Close Intercom Messenger" at bounding box center [1135, 524] width 22 height 22
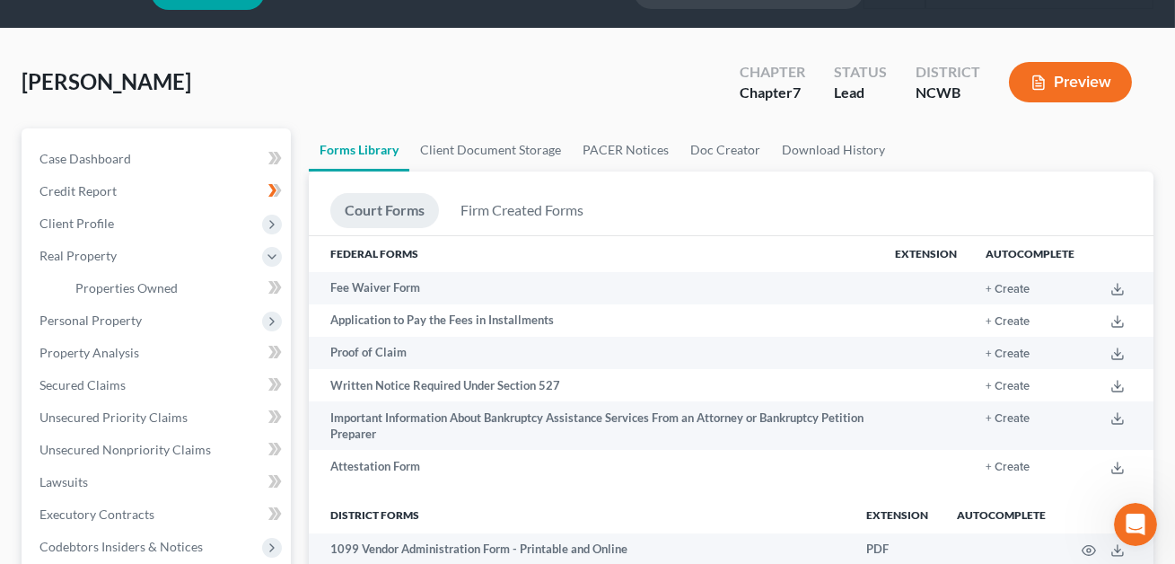
click at [1133, 522] on icon "Open Intercom Messenger" at bounding box center [1135, 524] width 30 height 30
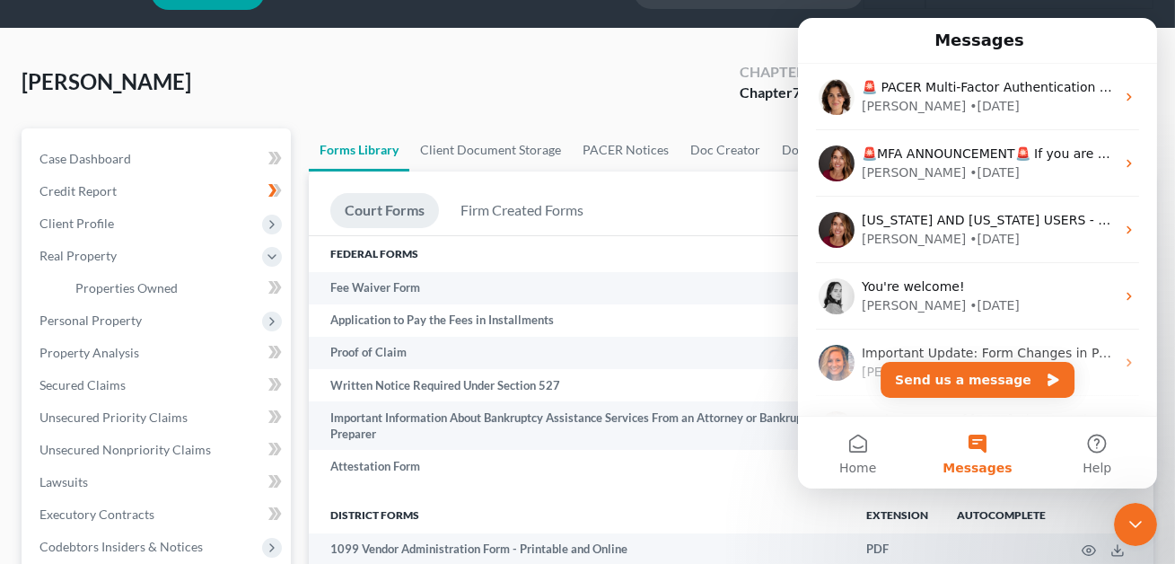
click at [1130, 523] on icon "Close Intercom Messenger" at bounding box center [1135, 524] width 22 height 22
